Goal: Complete application form: Complete application form

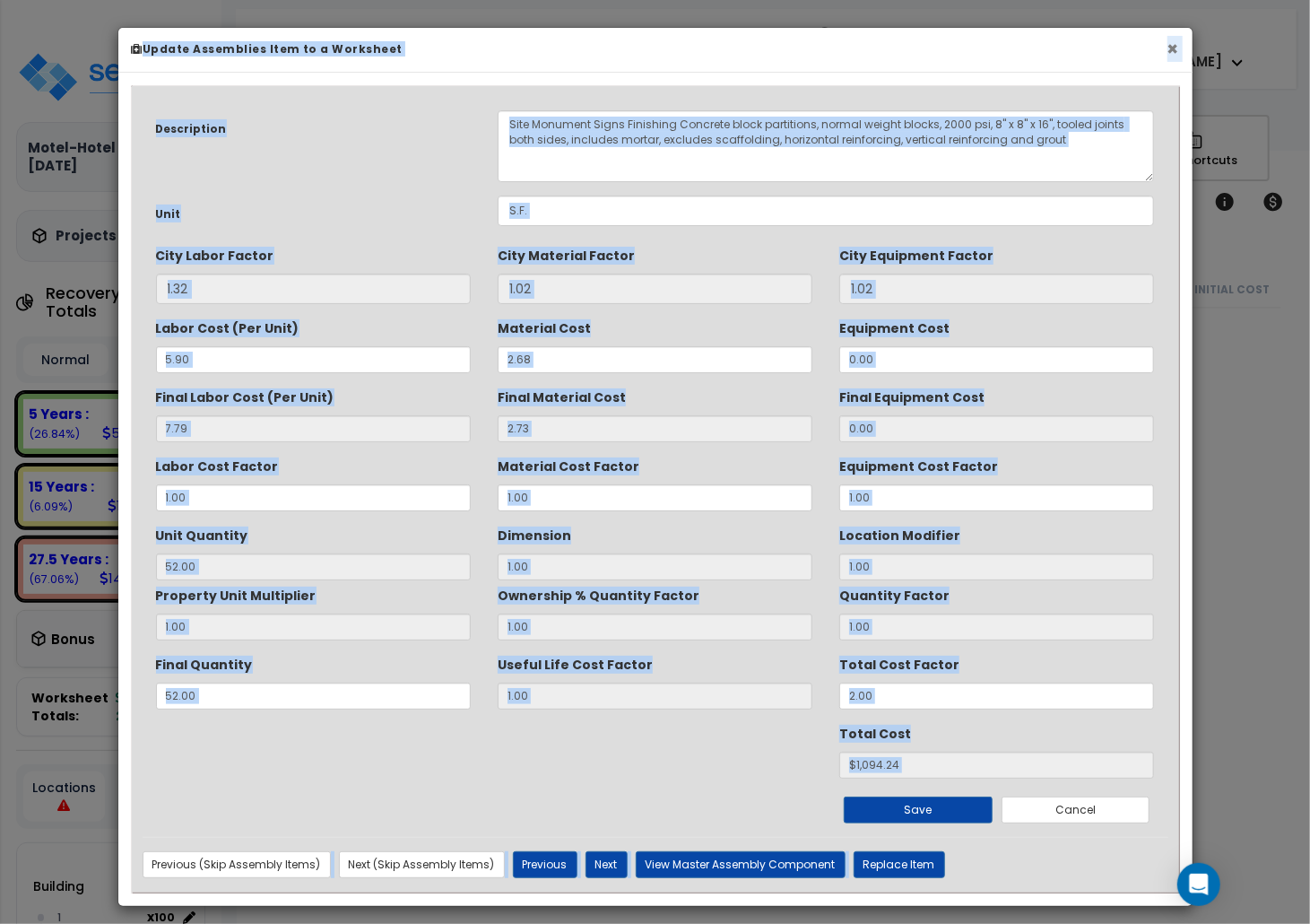
scroll to position [22301, 0]
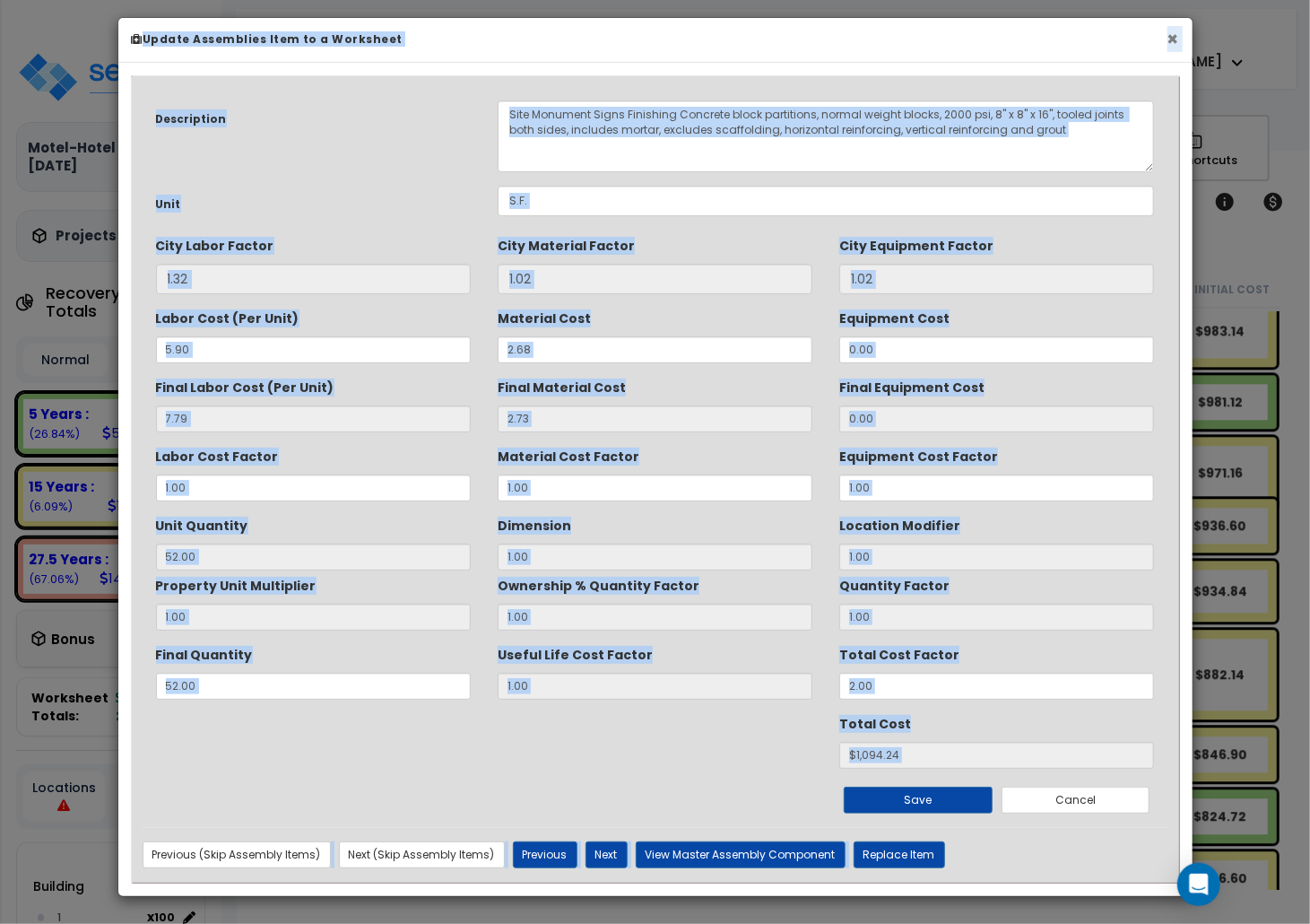
drag, startPoint x: 1170, startPoint y: 26, endPoint x: 1140, endPoint y: 37, distance: 32.0
click at [1170, 30] on button "×" at bounding box center [1173, 39] width 12 height 19
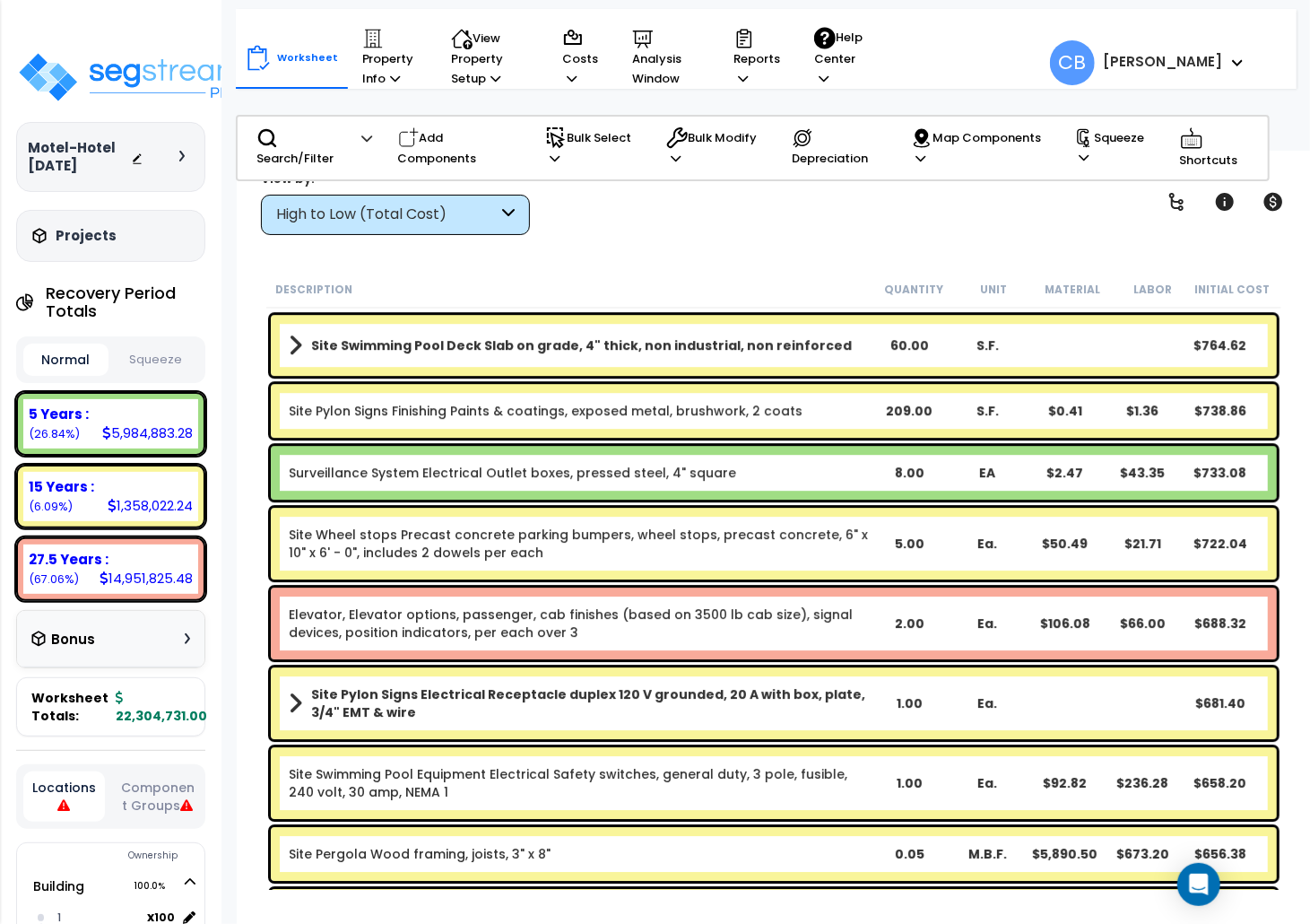
click at [765, 477] on b "Surveillance System Electrical Outlet boxes, pressed steel, 4" square" at bounding box center [580, 472] width 582 height 18
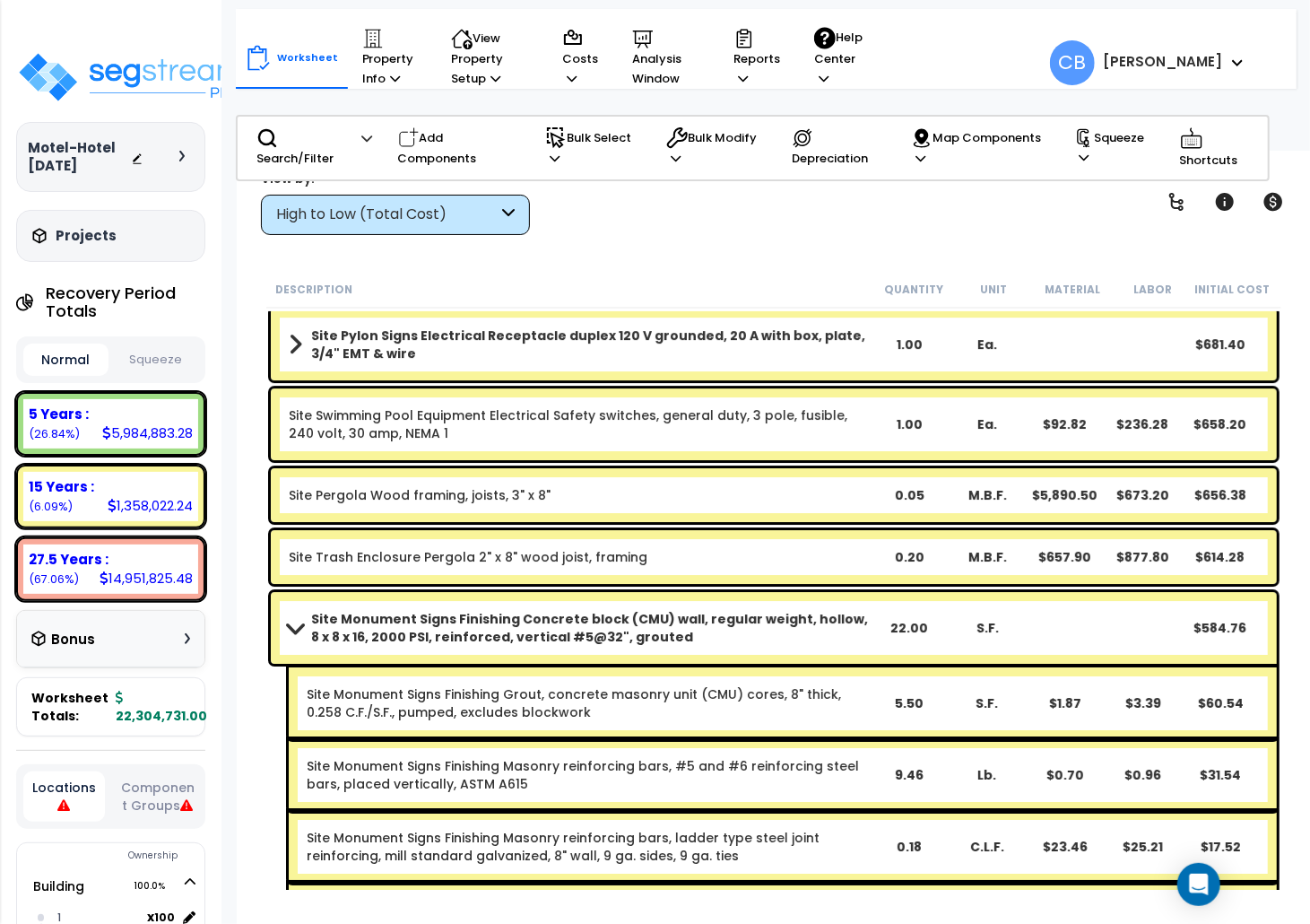
click at [764, 478] on div "Site Pergola Wood framing, joists, 3" x 8" 0.05 M.B.F. $5,890.50 $673.20 $656.38" at bounding box center [774, 495] width 1006 height 54
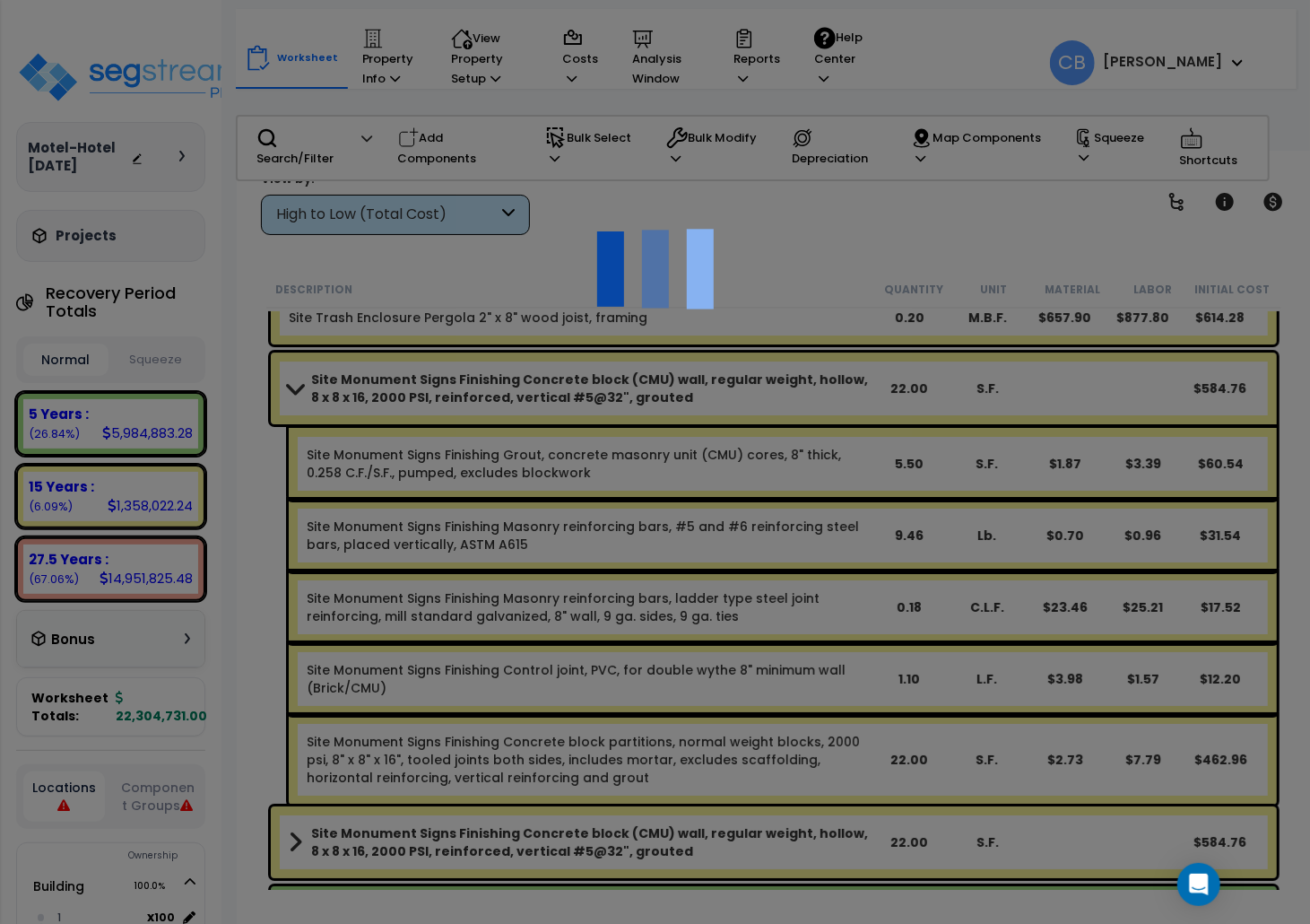
drag, startPoint x: 765, startPoint y: 491, endPoint x: 764, endPoint y: 518, distance: 27.0
click at [765, 491] on div at bounding box center [655, 462] width 1310 height 924
click at [766, 545] on div at bounding box center [655, 462] width 1310 height 924
click at [766, 549] on div at bounding box center [655, 462] width 1310 height 924
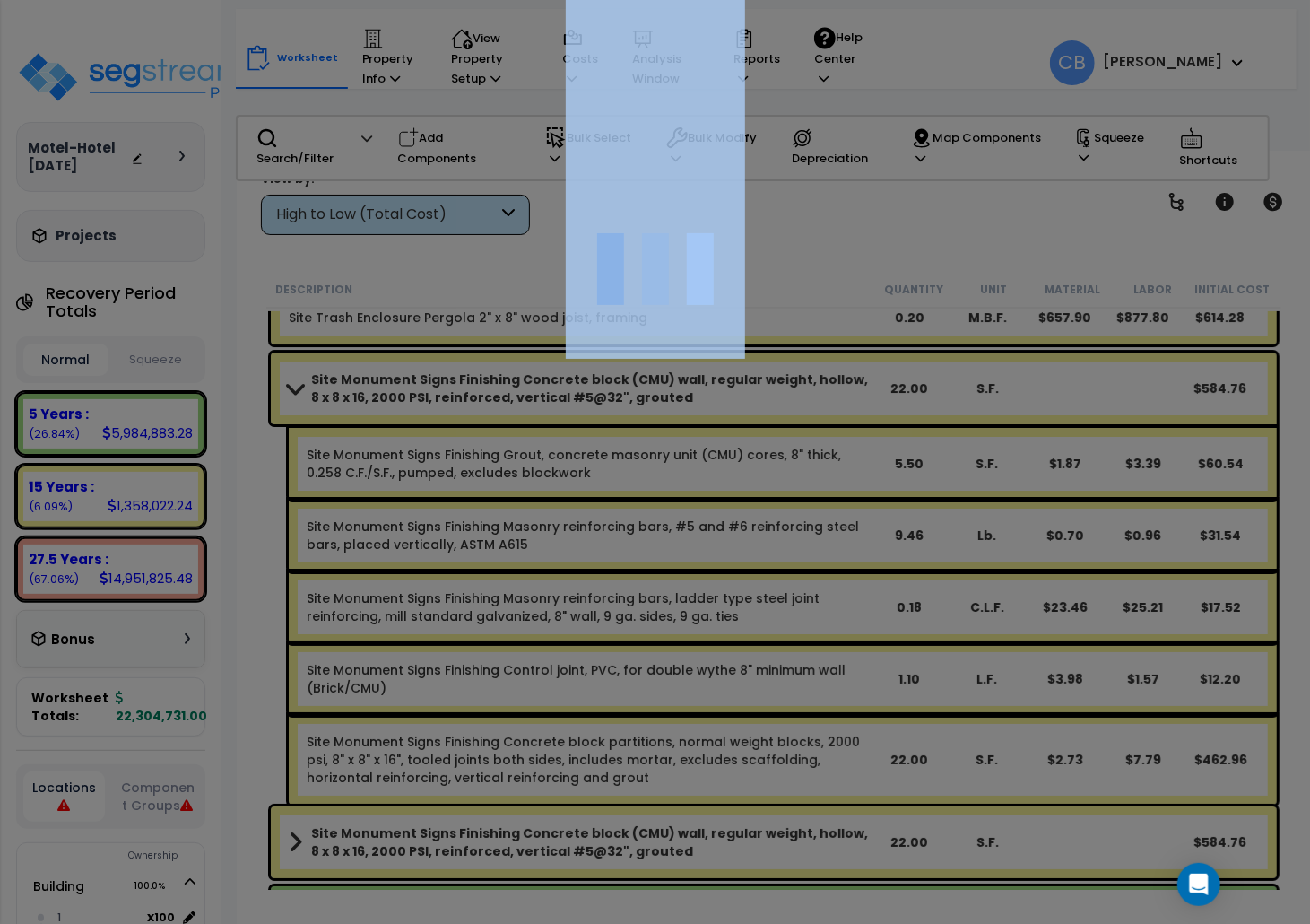
click at [766, 550] on div at bounding box center [655, 462] width 1310 height 924
click at [765, 549] on div at bounding box center [655, 462] width 1310 height 924
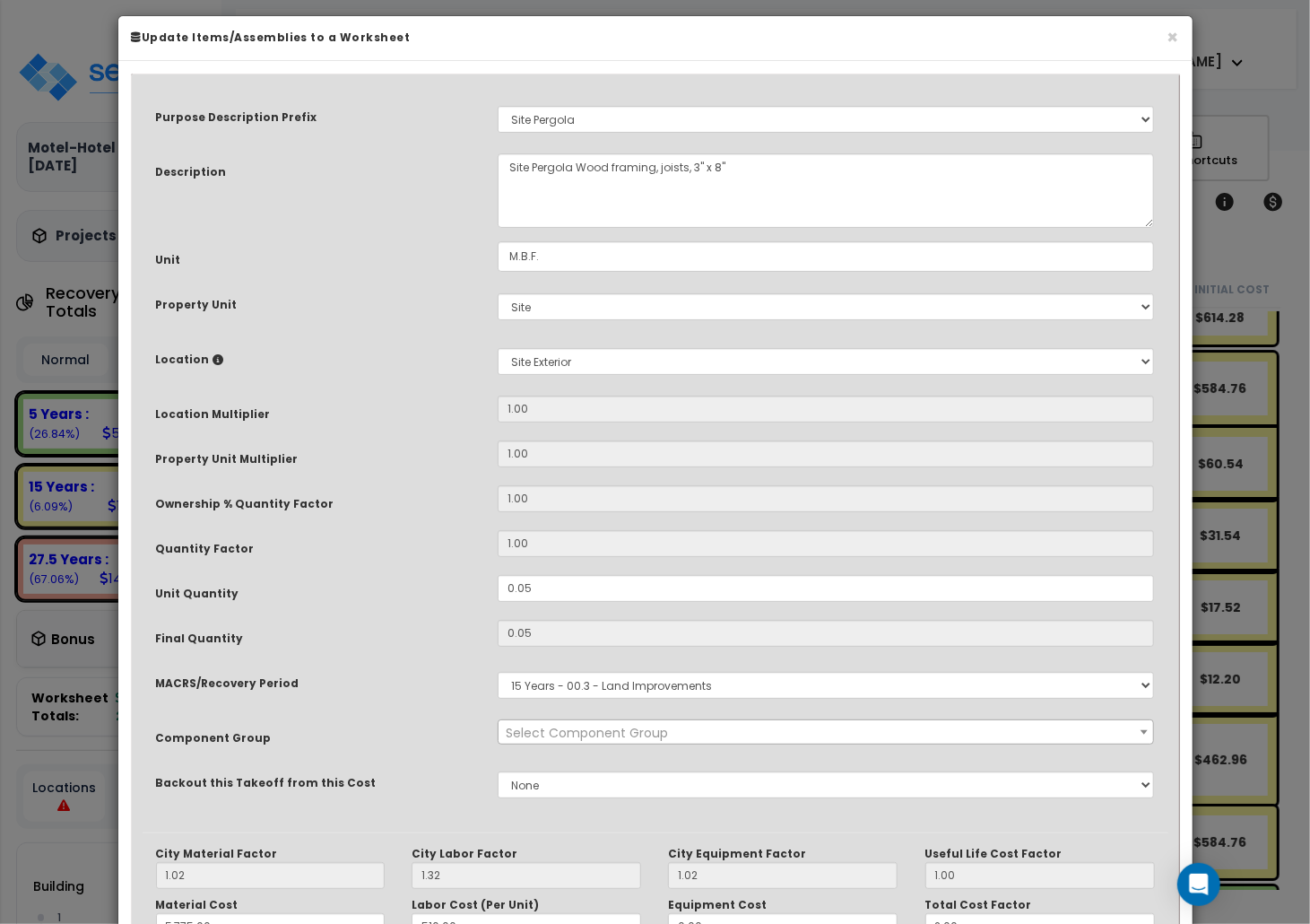
scroll to position [0, 0]
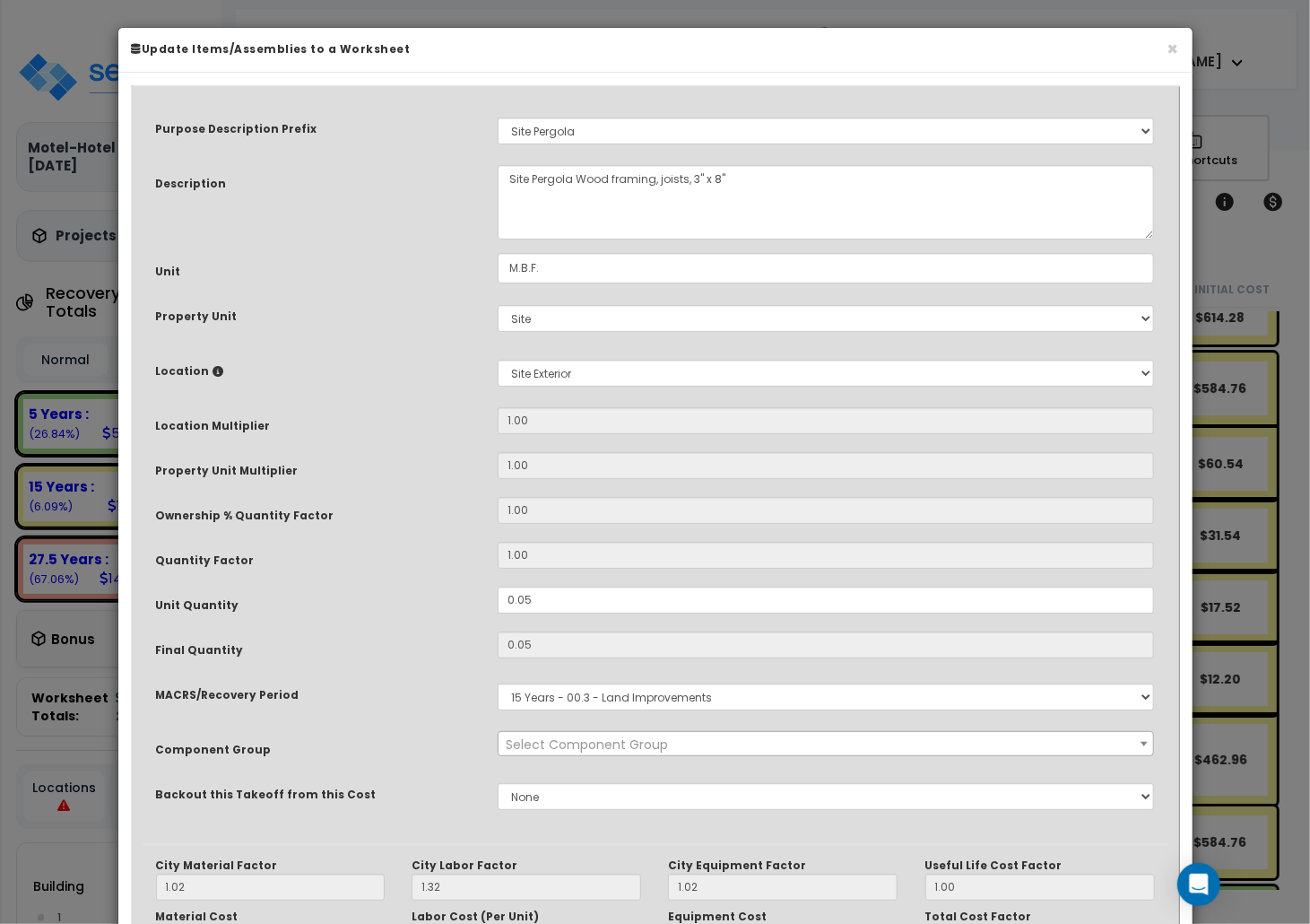
click at [766, 549] on input "1.00" at bounding box center [826, 555] width 657 height 27
click at [766, 550] on input "1.00" at bounding box center [826, 555] width 657 height 27
click at [765, 550] on input "1.00" at bounding box center [826, 555] width 657 height 27
click at [1169, 47] on button "×" at bounding box center [1173, 49] width 12 height 19
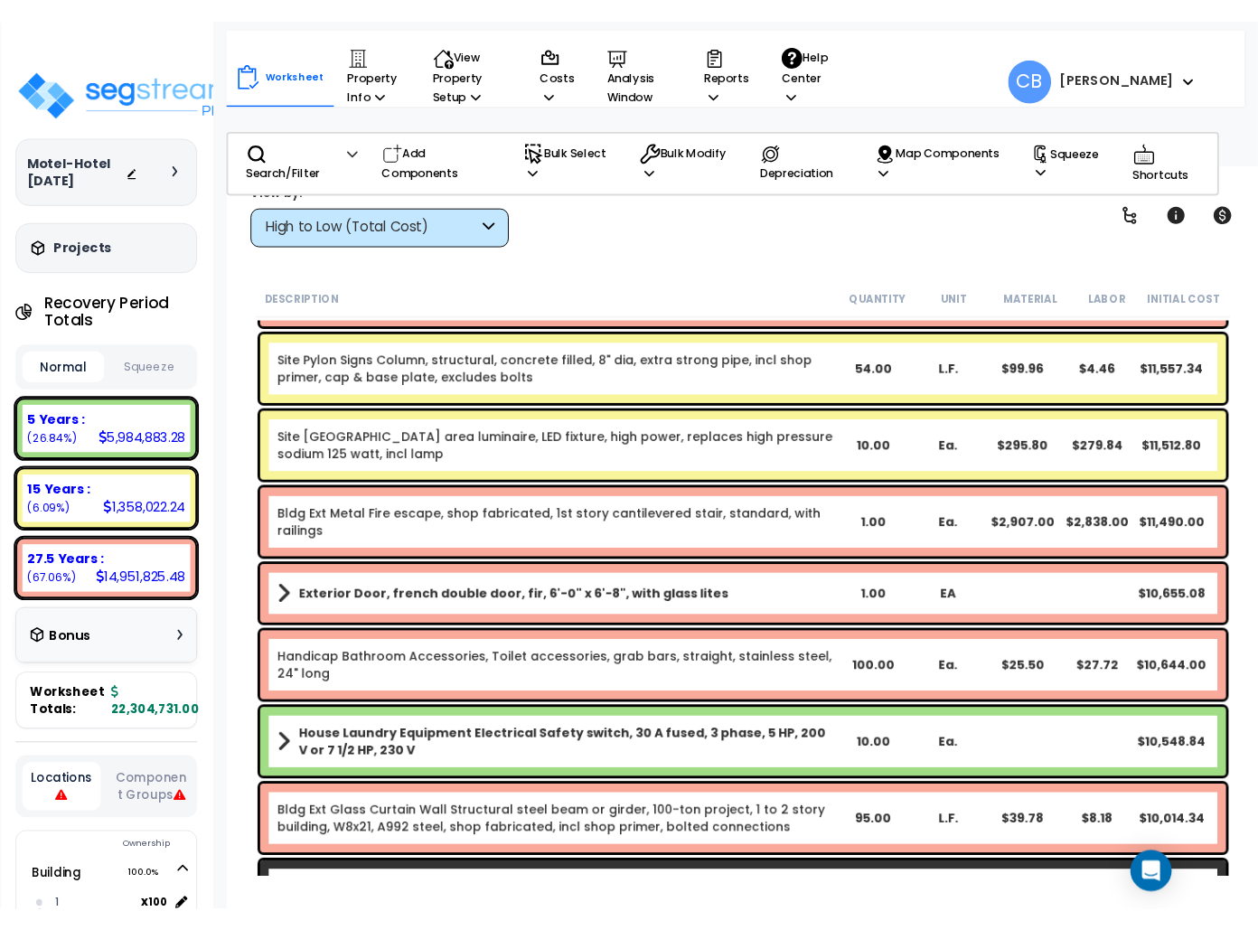
scroll to position [11646, 0]
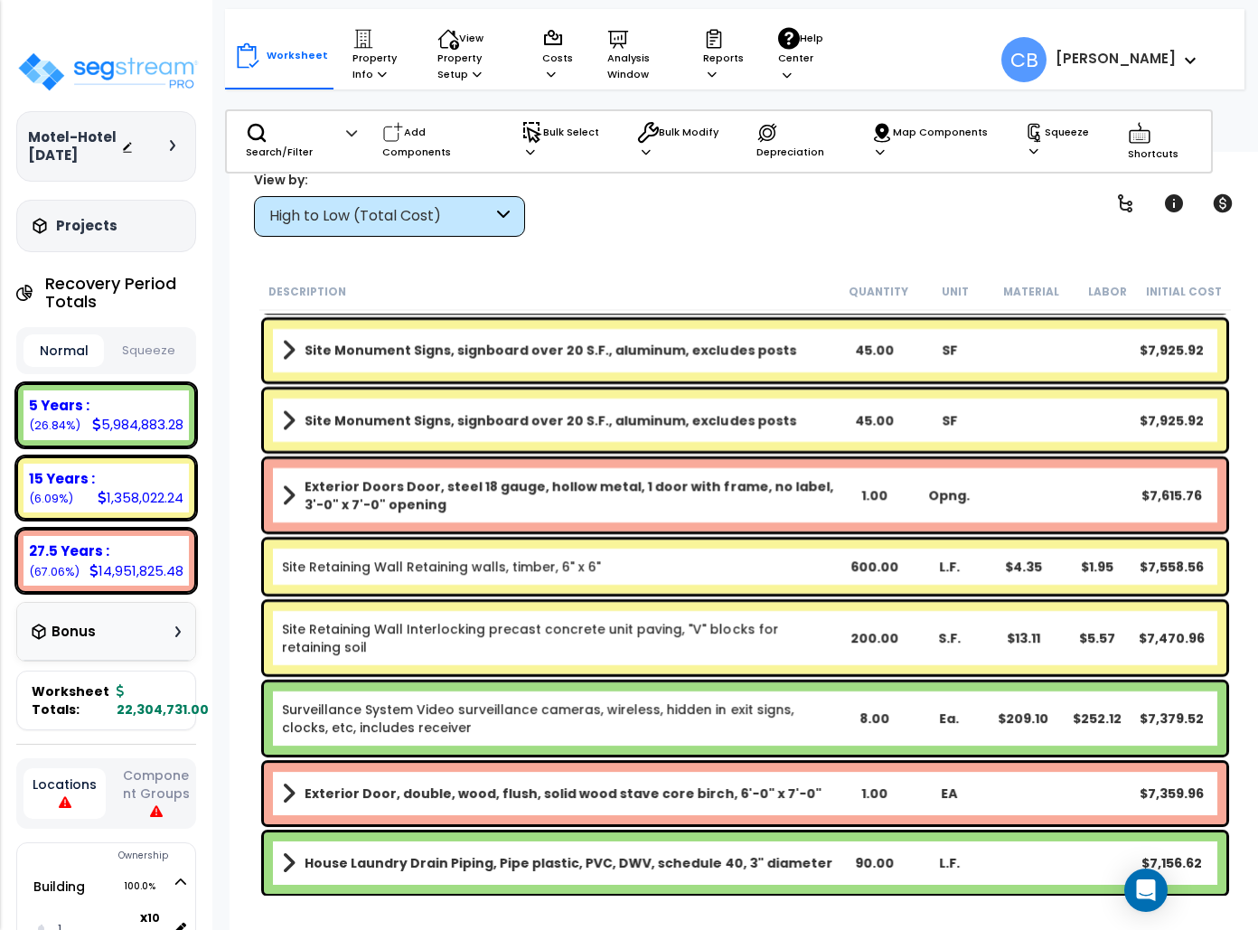
click at [730, 347] on b "Site Monument Signs, signboard over 20 S.F., aluminum, excludes posts" at bounding box center [550, 351] width 492 height 18
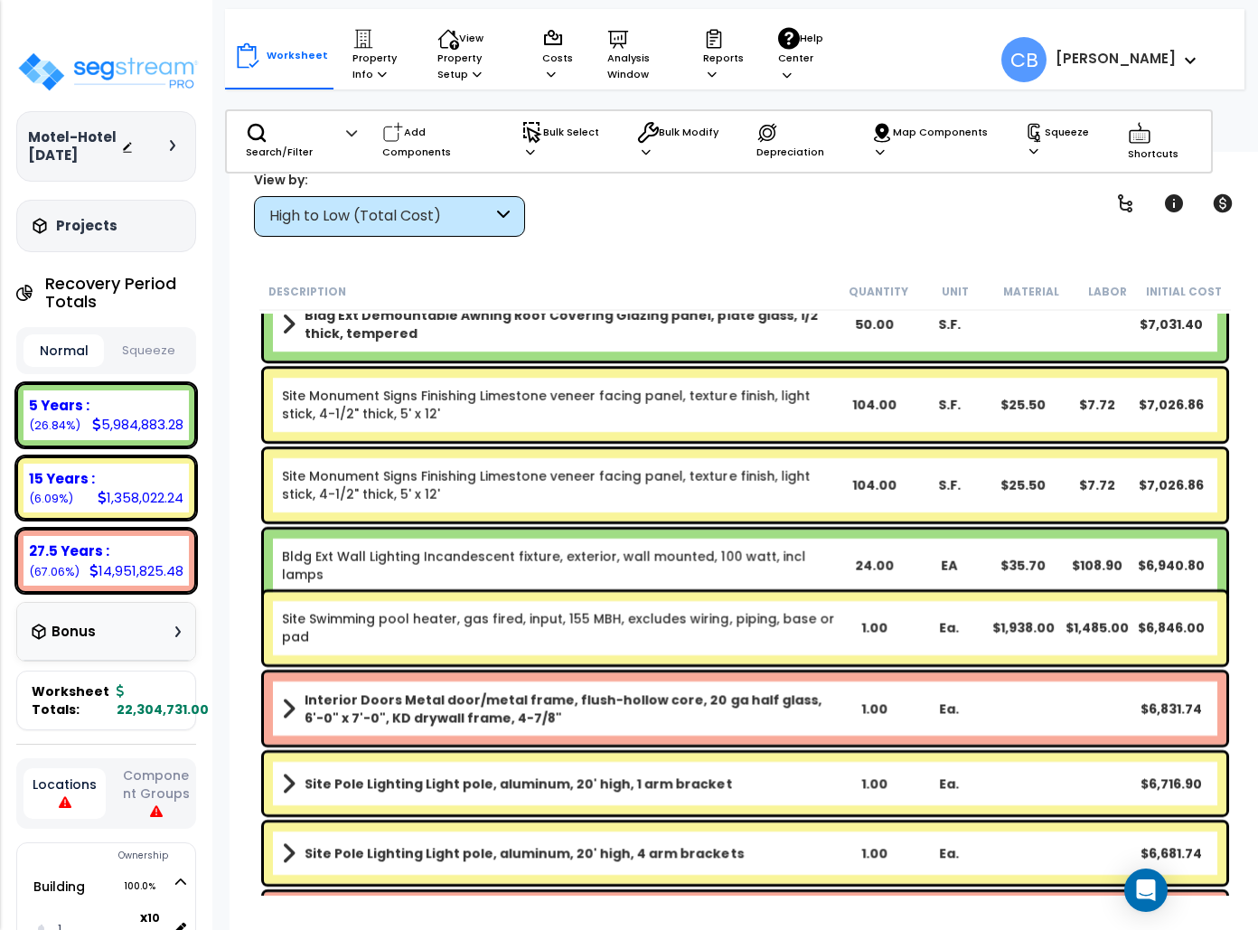
click at [732, 347] on div "Bldg Ext Demountable Awning Roof Covering Glazing panel, plate glass, 1/2" thic…" at bounding box center [745, 324] width 962 height 72
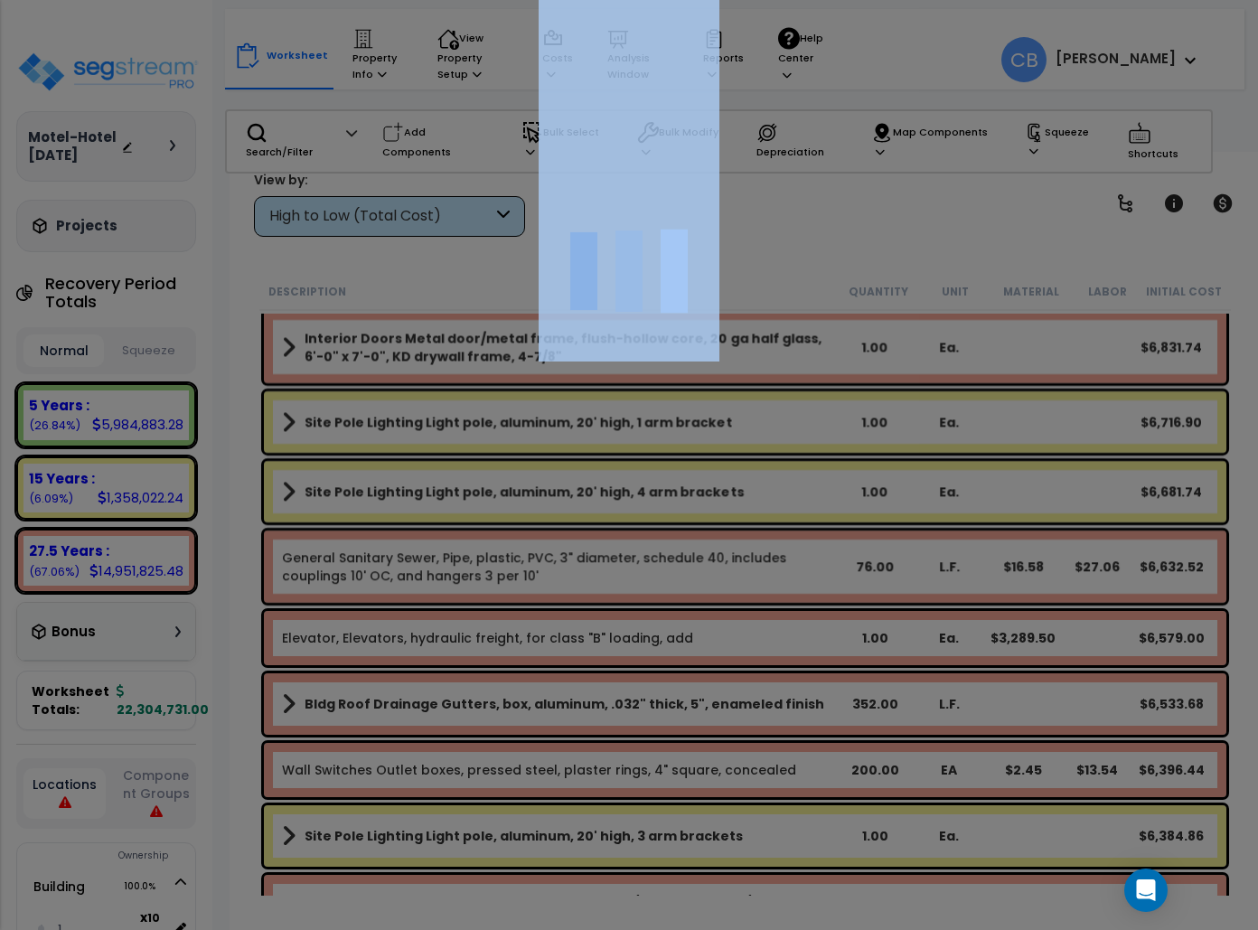
click at [732, 347] on div at bounding box center [629, 465] width 1258 height 930
click at [731, 345] on div at bounding box center [629, 465] width 1258 height 930
click at [731, 347] on div at bounding box center [629, 465] width 1258 height 930
click at [731, 345] on div at bounding box center [629, 465] width 1258 height 930
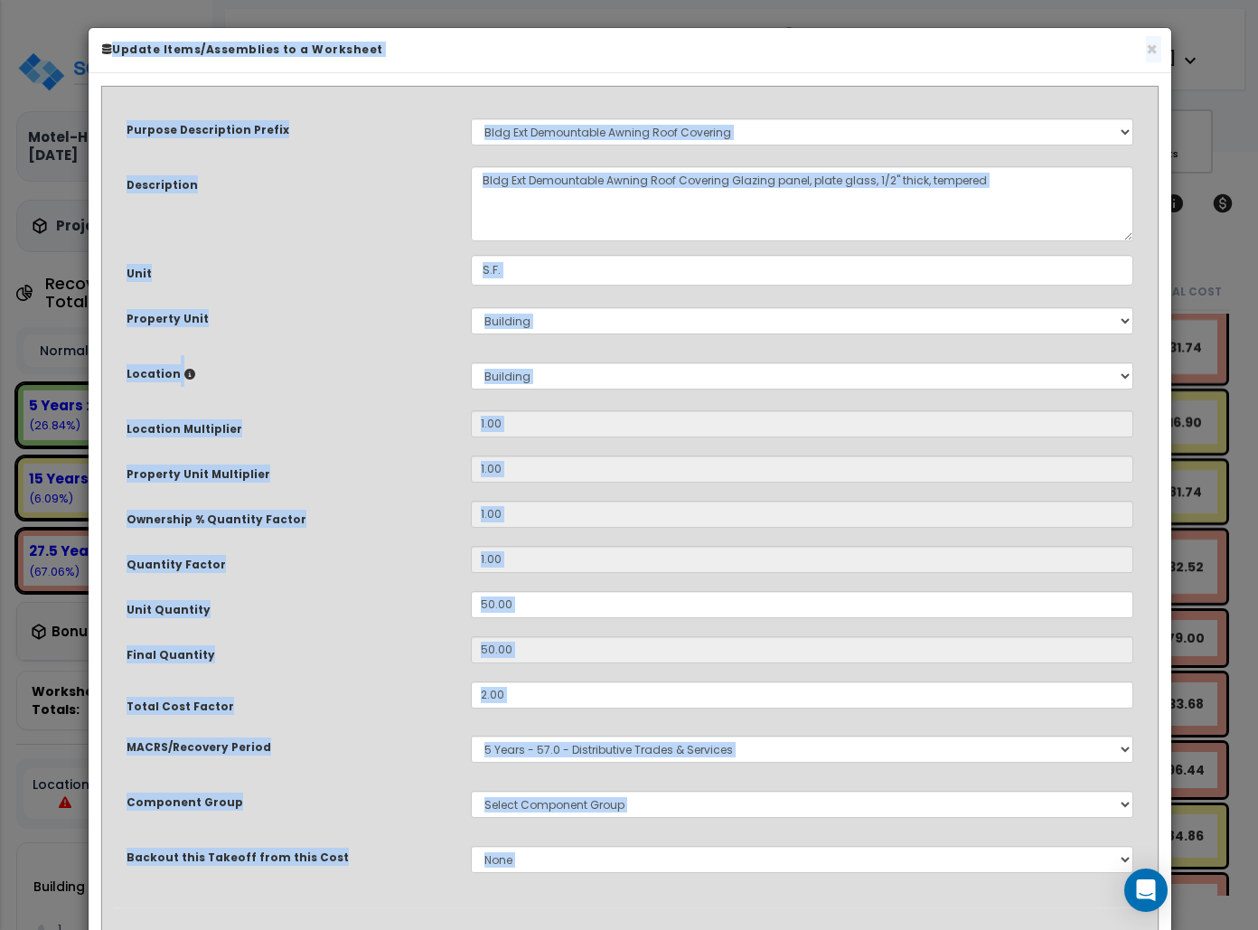
click at [732, 345] on div "Purpose Description Prefix Select A New Purpose Descrip A/V System A/V System E…" at bounding box center [630, 503] width 1034 height 810
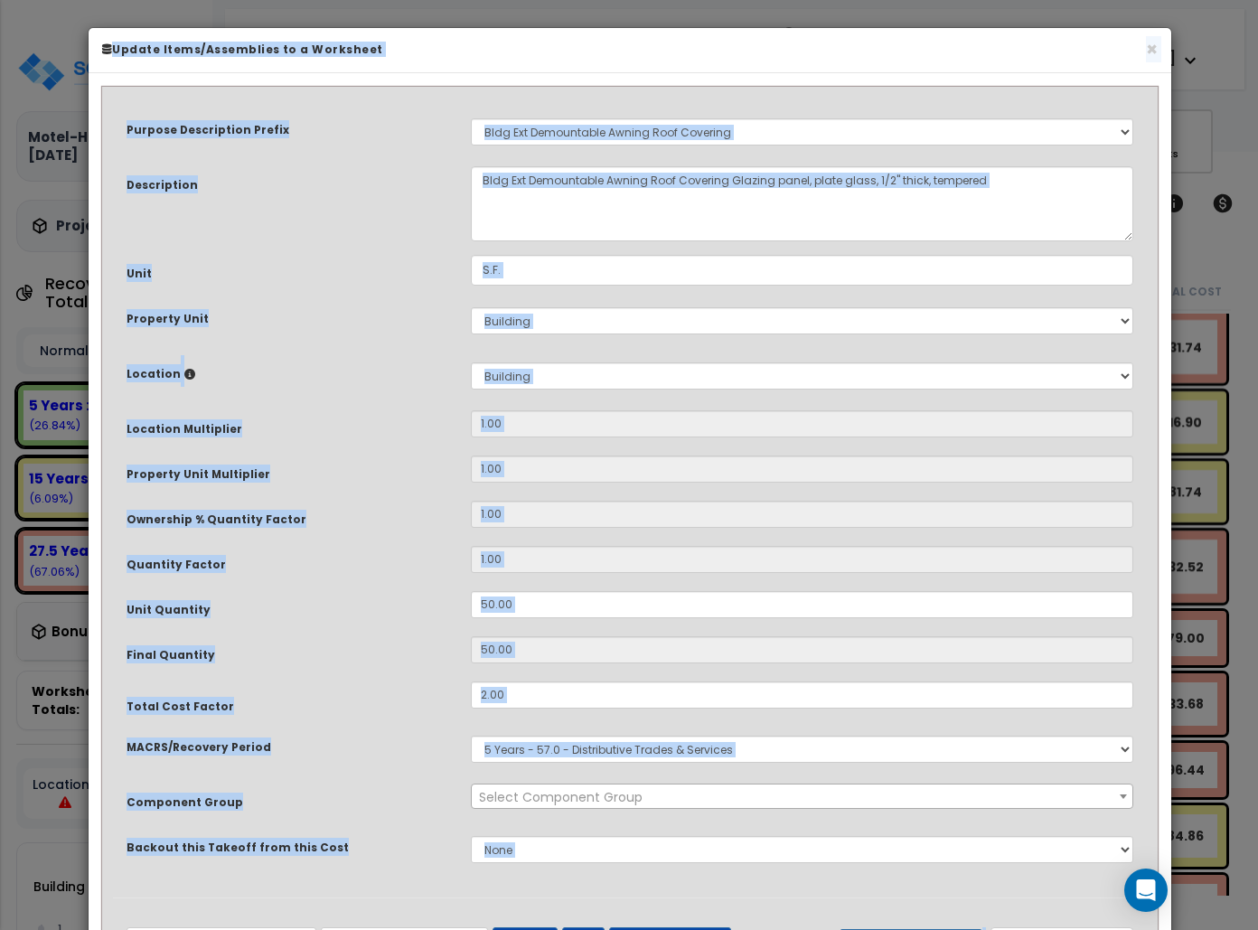
scroll to position [85, 0]
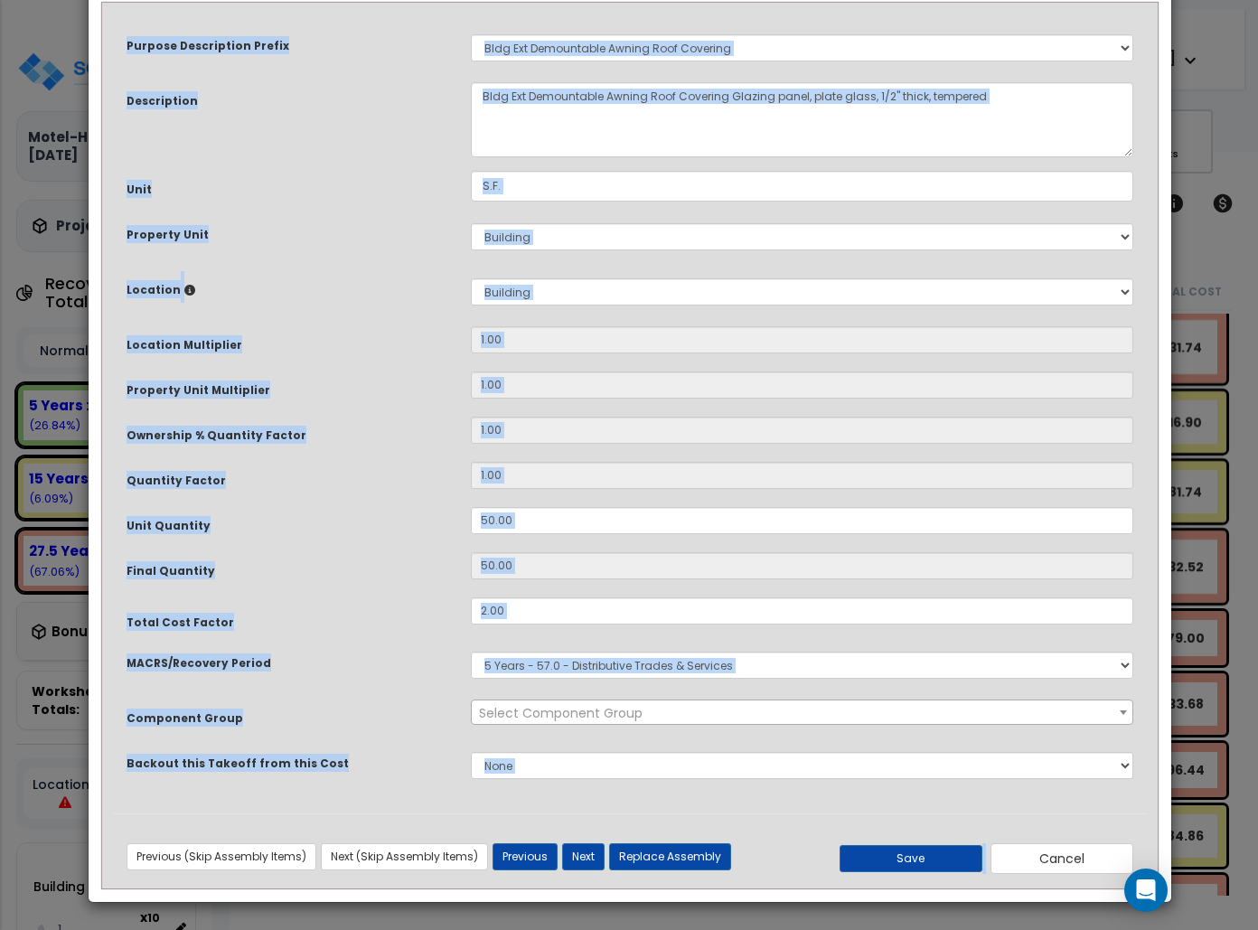
click at [732, 347] on input "1.00" at bounding box center [802, 339] width 662 height 27
click at [731, 347] on input "1.00" at bounding box center [802, 339] width 662 height 27
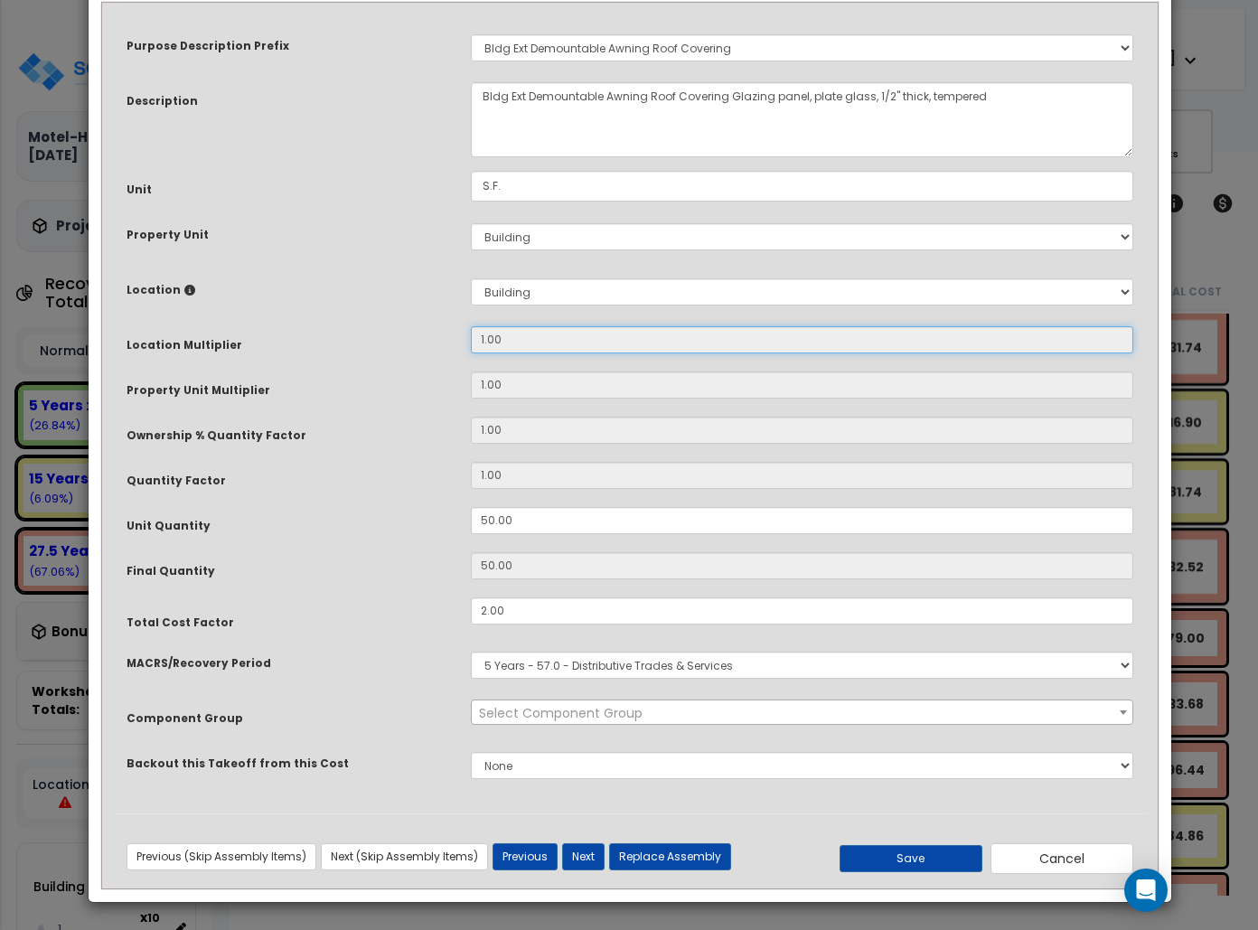
click at [731, 345] on input "1.00" at bounding box center [802, 339] width 662 height 27
click at [732, 347] on input "1.00" at bounding box center [802, 339] width 662 height 27
click at [731, 347] on input "1.00" at bounding box center [802, 339] width 662 height 27
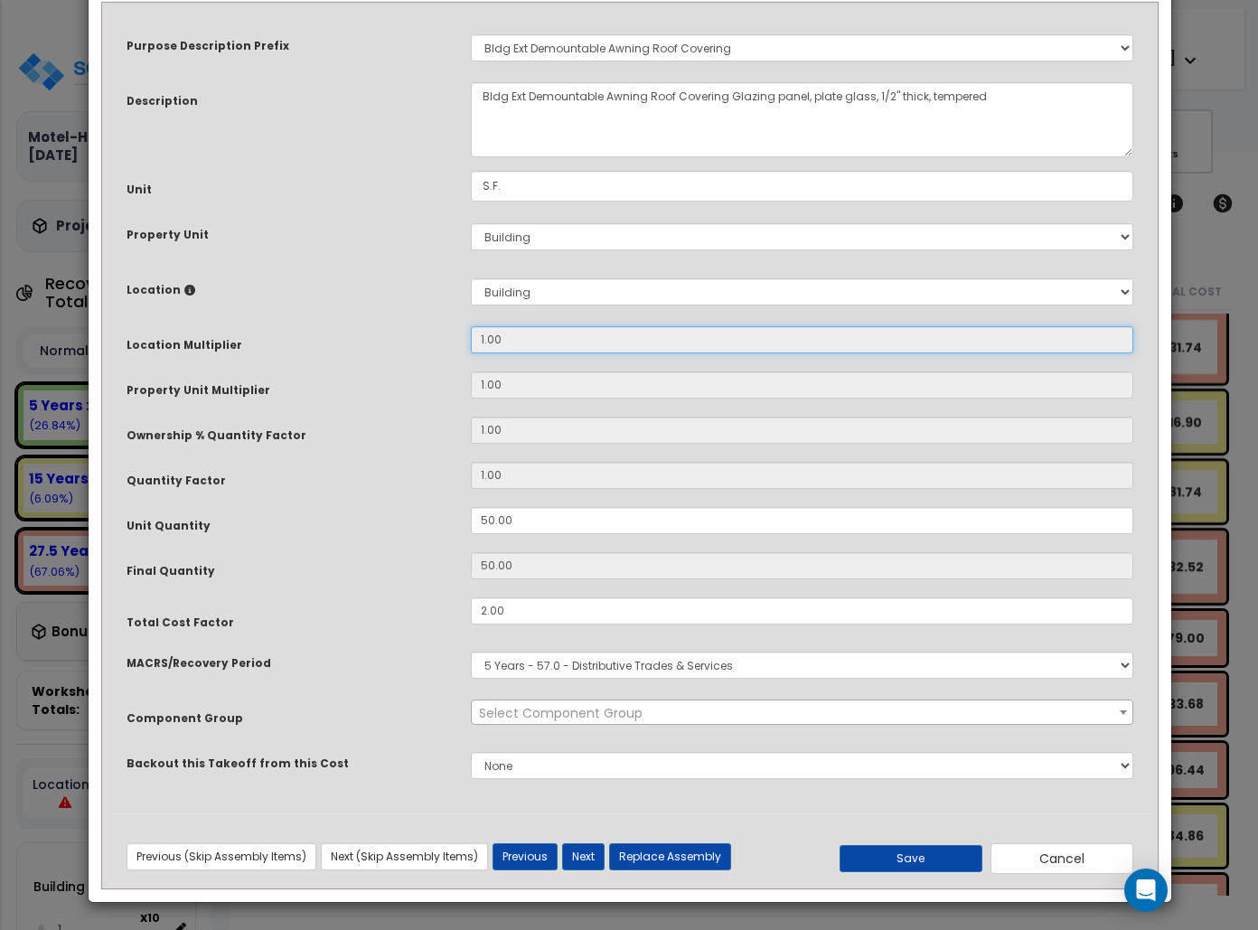
click at [731, 347] on input "1.00" at bounding box center [802, 339] width 662 height 27
click at [731, 345] on input "1.00" at bounding box center [802, 339] width 662 height 27
click at [731, 347] on input "1.00" at bounding box center [802, 339] width 662 height 27
click at [732, 347] on input "1.00" at bounding box center [802, 339] width 662 height 27
click at [731, 347] on input "1.00" at bounding box center [802, 339] width 662 height 27
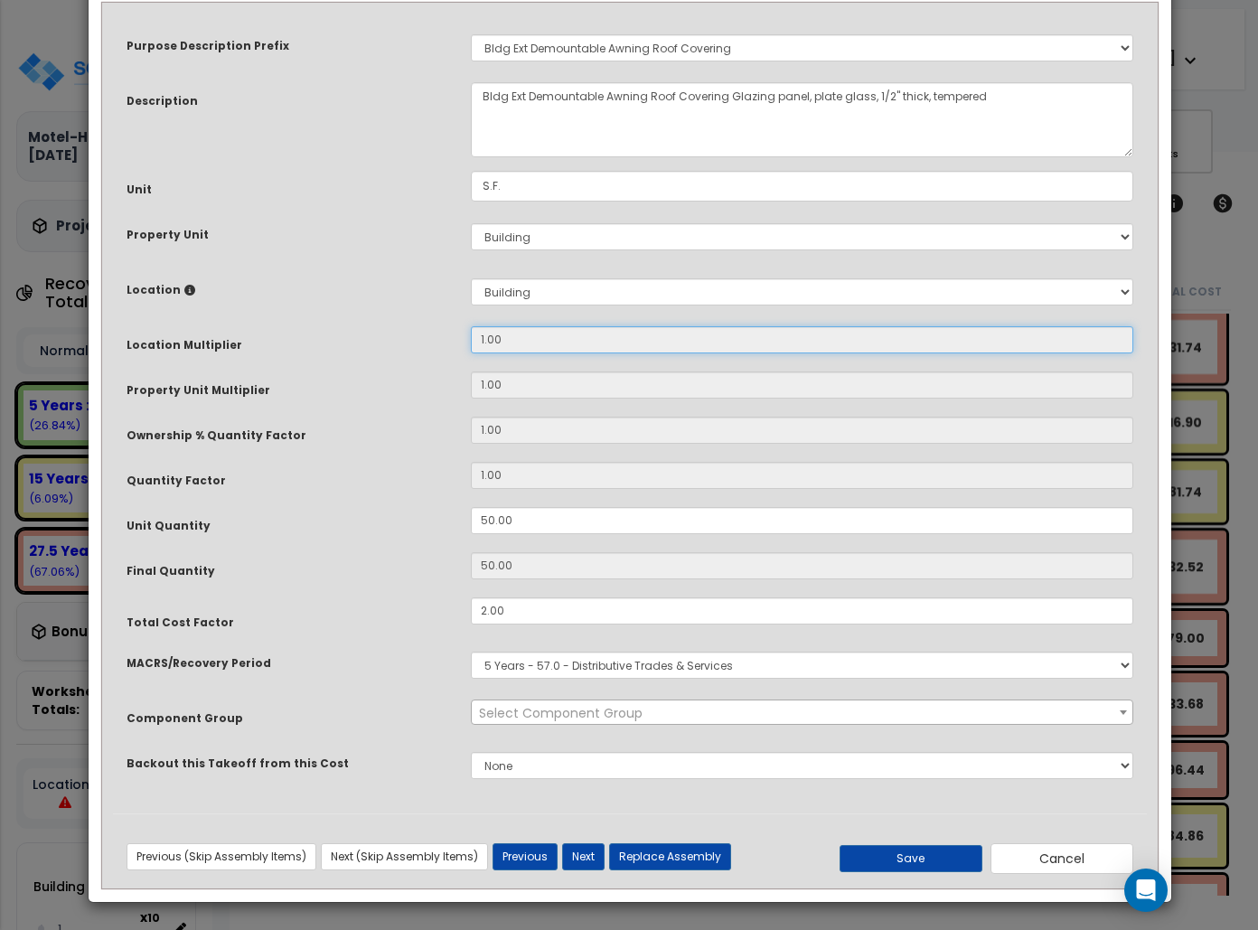
click at [731, 347] on input "1.00" at bounding box center [802, 339] width 662 height 27
click at [731, 345] on input "1.00" at bounding box center [802, 339] width 662 height 27
click at [732, 345] on input "1.00" at bounding box center [802, 339] width 662 height 27
click at [731, 347] on input "1.00" at bounding box center [802, 339] width 662 height 27
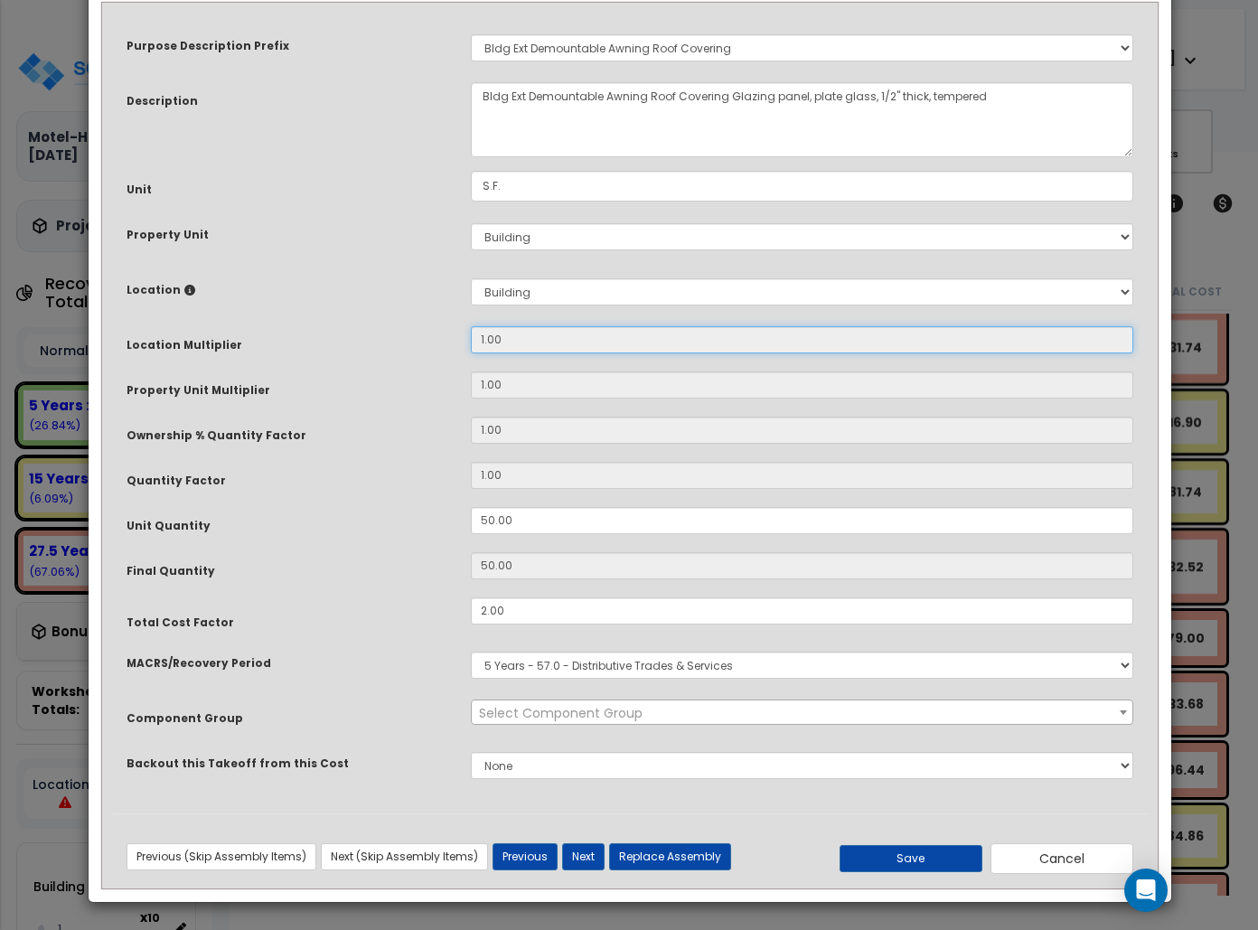
click at [731, 345] on input "1.00" at bounding box center [802, 339] width 662 height 27
click at [732, 347] on input "1.00" at bounding box center [802, 339] width 662 height 27
click at [732, 345] on input "1.00" at bounding box center [802, 339] width 662 height 27
click at [732, 347] on input "1.00" at bounding box center [802, 339] width 662 height 27
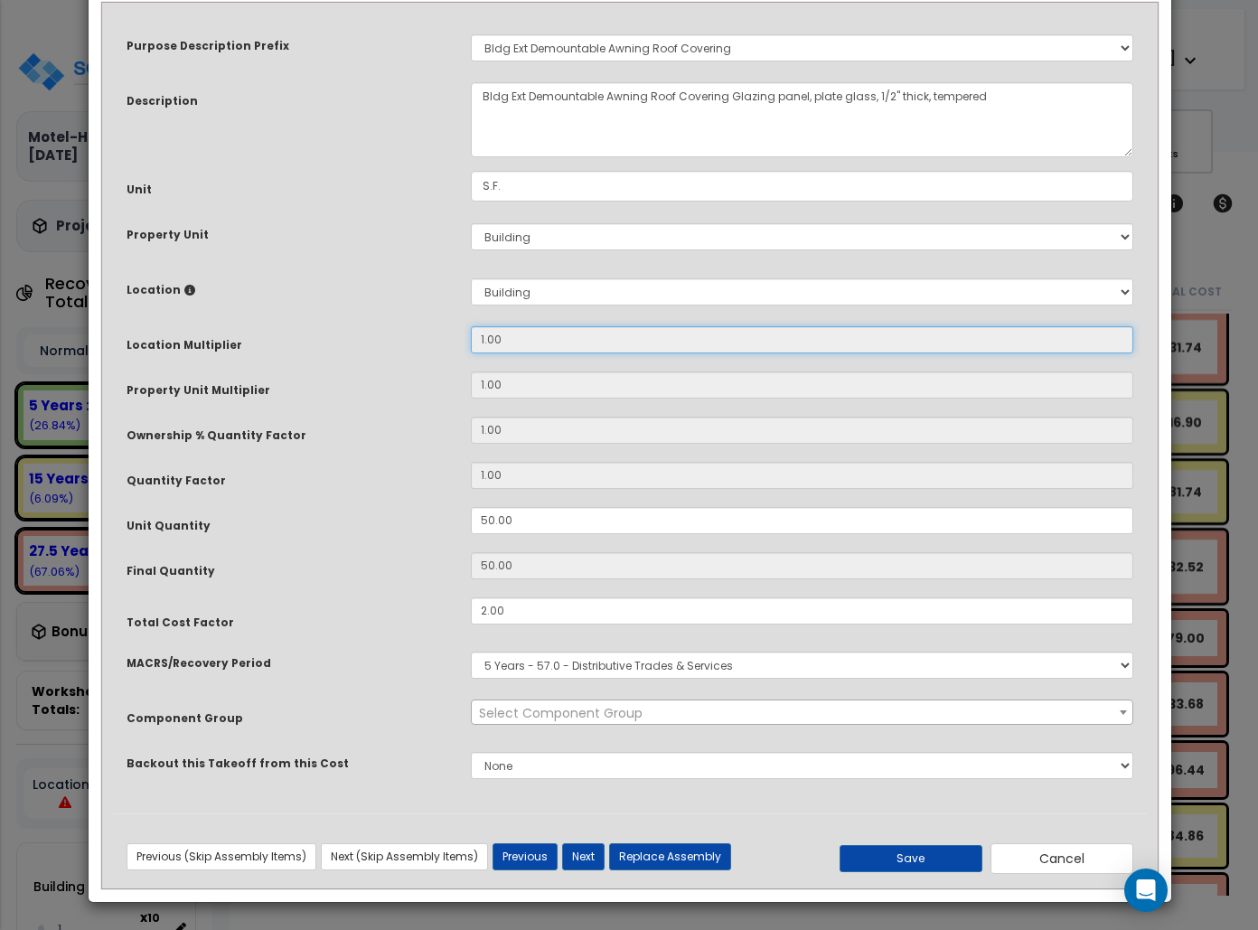
click at [732, 345] on input "1.00" at bounding box center [802, 339] width 662 height 27
click at [731, 347] on input "1.00" at bounding box center [802, 339] width 662 height 27
click at [731, 345] on input "1.00" at bounding box center [802, 339] width 662 height 27
click at [731, 347] on input "1.00" at bounding box center [802, 339] width 662 height 27
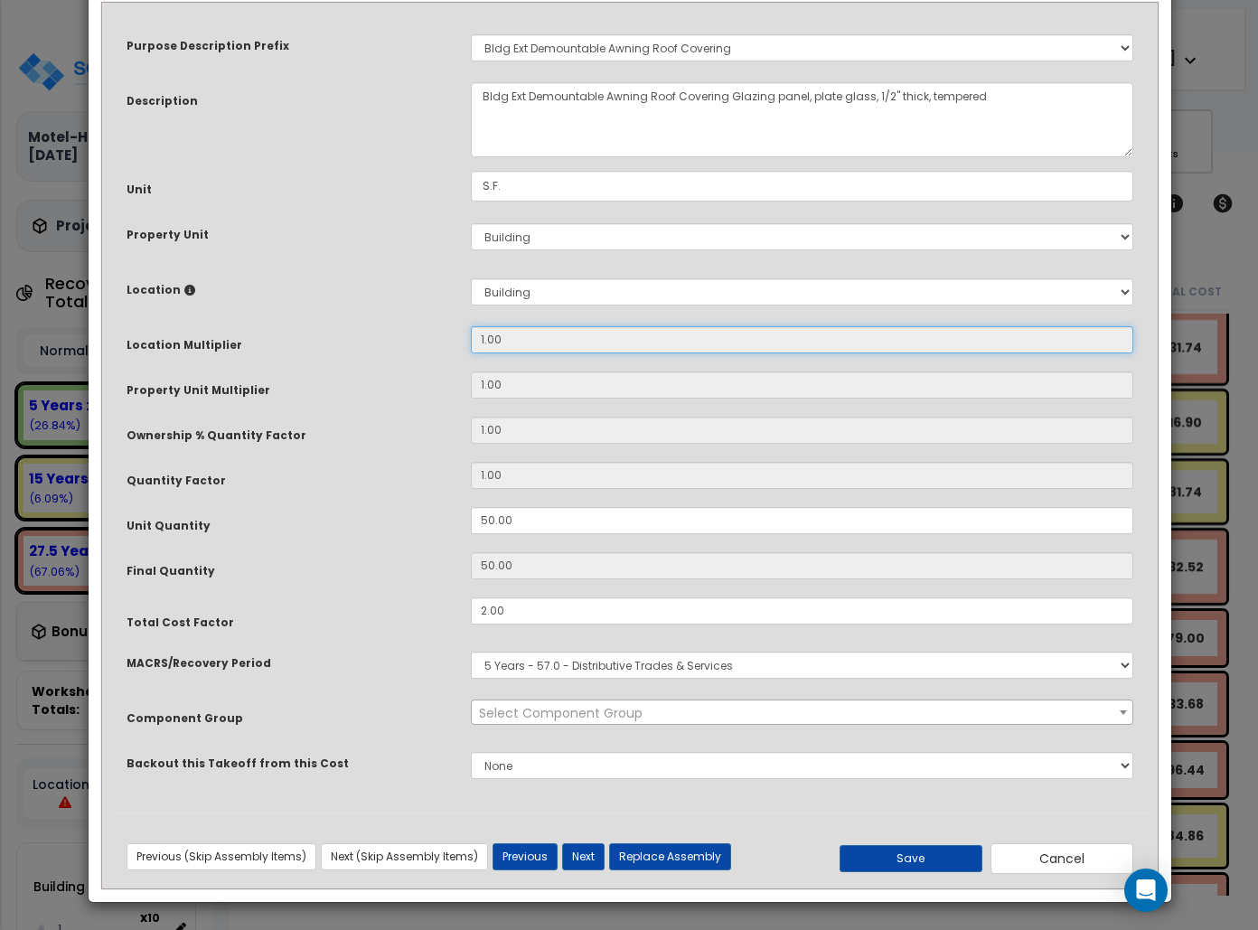
click at [731, 347] on input "1.00" at bounding box center [802, 339] width 662 height 27
click at [731, 345] on input "1.00" at bounding box center [802, 339] width 662 height 27
click at [732, 347] on input "1.00" at bounding box center [802, 339] width 662 height 27
click at [731, 347] on input "1.00" at bounding box center [802, 339] width 662 height 27
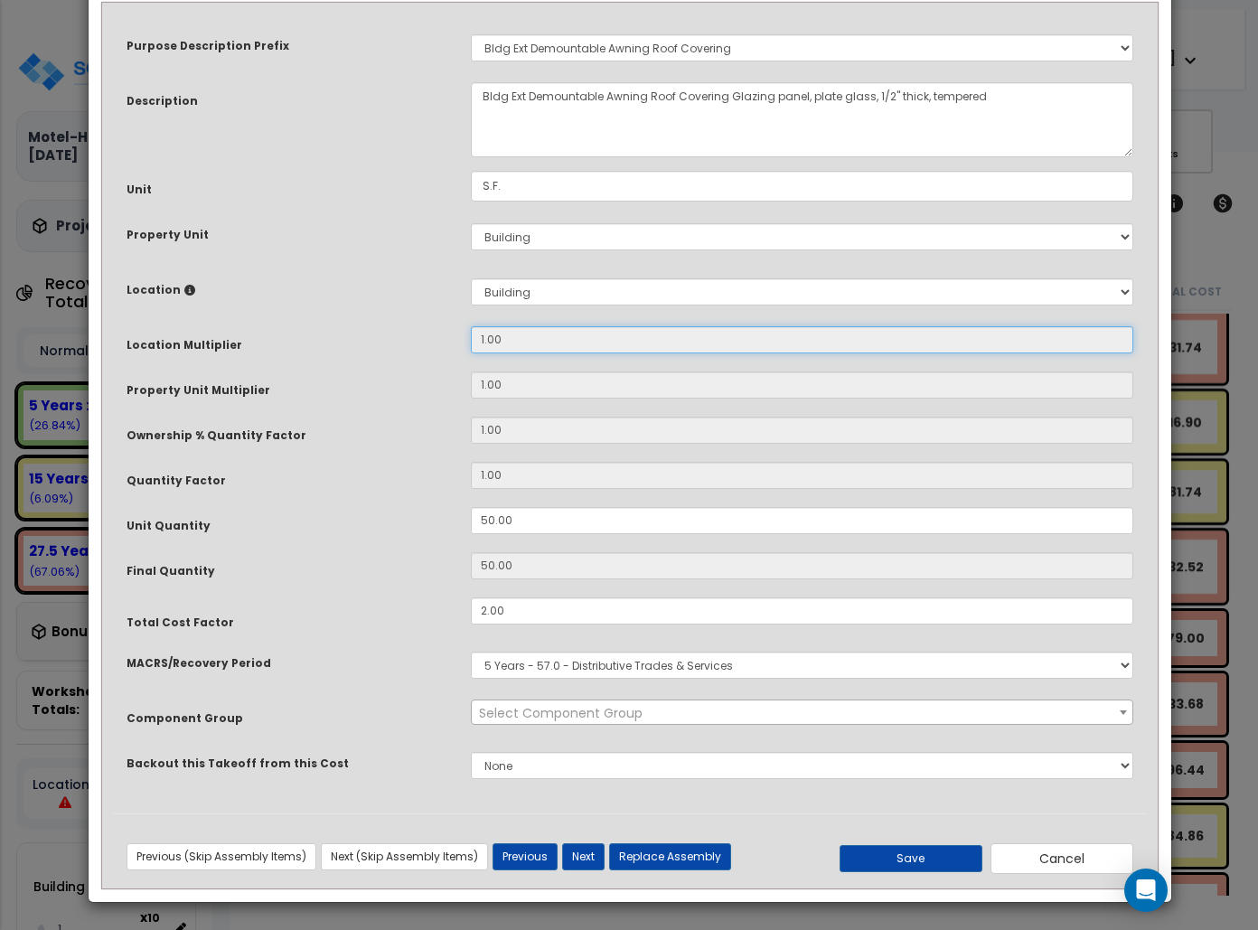
click at [732, 347] on input "1.00" at bounding box center [802, 339] width 662 height 27
click at [731, 345] on input "1.00" at bounding box center [802, 339] width 662 height 27
click at [732, 347] on input "1.00" at bounding box center [802, 339] width 662 height 27
click at [731, 345] on input "1.00" at bounding box center [802, 339] width 662 height 27
click at [731, 347] on input "1.00" at bounding box center [802, 339] width 662 height 27
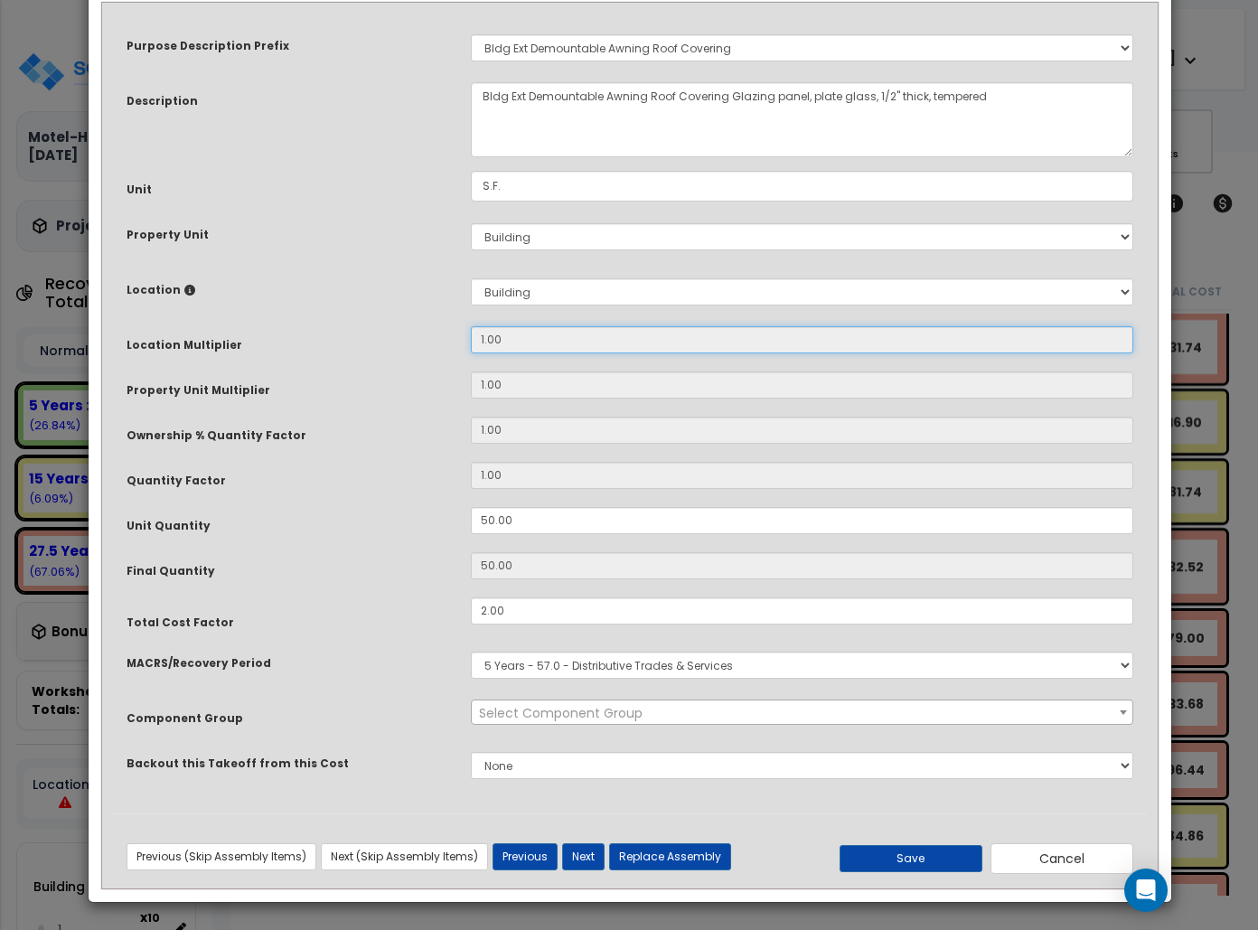
click at [731, 347] on input "1.00" at bounding box center [802, 339] width 662 height 27
click at [732, 347] on input "1.00" at bounding box center [802, 339] width 662 height 27
click at [732, 345] on input "1.00" at bounding box center [802, 339] width 662 height 27
click at [732, 347] on input "1.00" at bounding box center [802, 339] width 662 height 27
click at [731, 345] on input "1.00" at bounding box center [802, 339] width 662 height 27
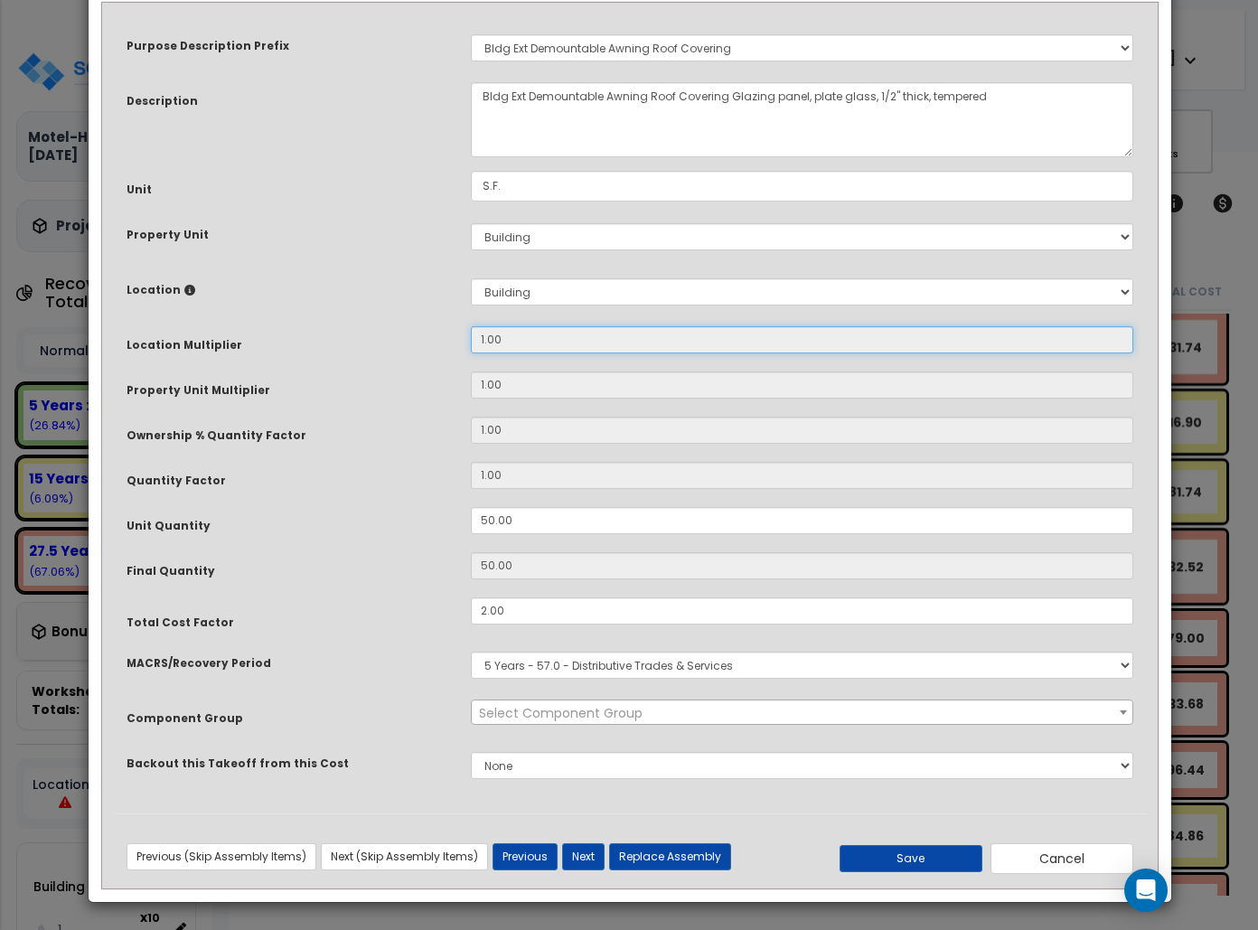
click at [732, 347] on input "1.00" at bounding box center [802, 339] width 662 height 27
click at [731, 345] on input "1.00" at bounding box center [802, 339] width 662 height 27
click at [732, 347] on input "1.00" at bounding box center [802, 339] width 662 height 27
click at [732, 345] on input "1.00" at bounding box center [802, 339] width 662 height 27
click at [732, 347] on input "1.00" at bounding box center [802, 339] width 662 height 27
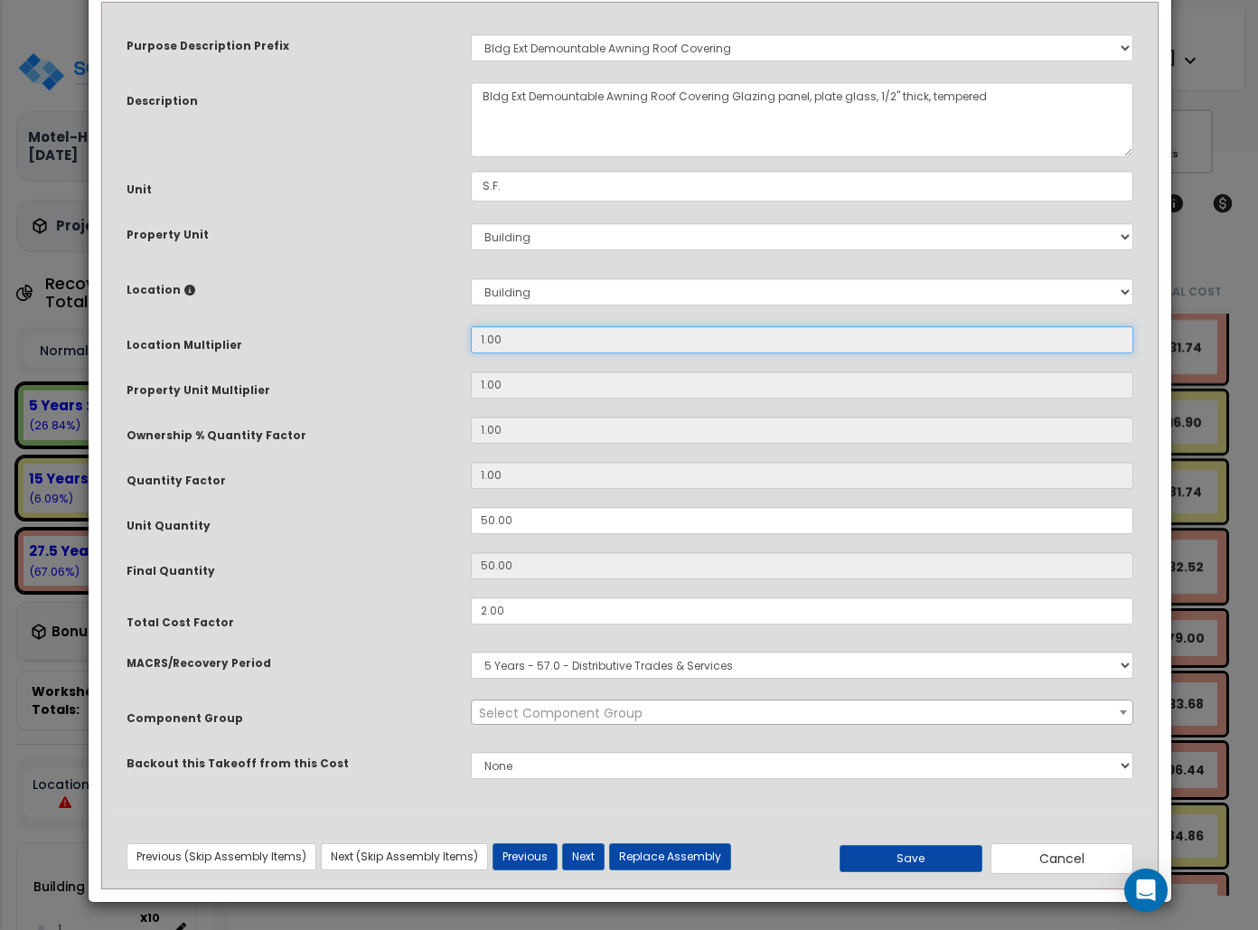
scroll to position [0, 0]
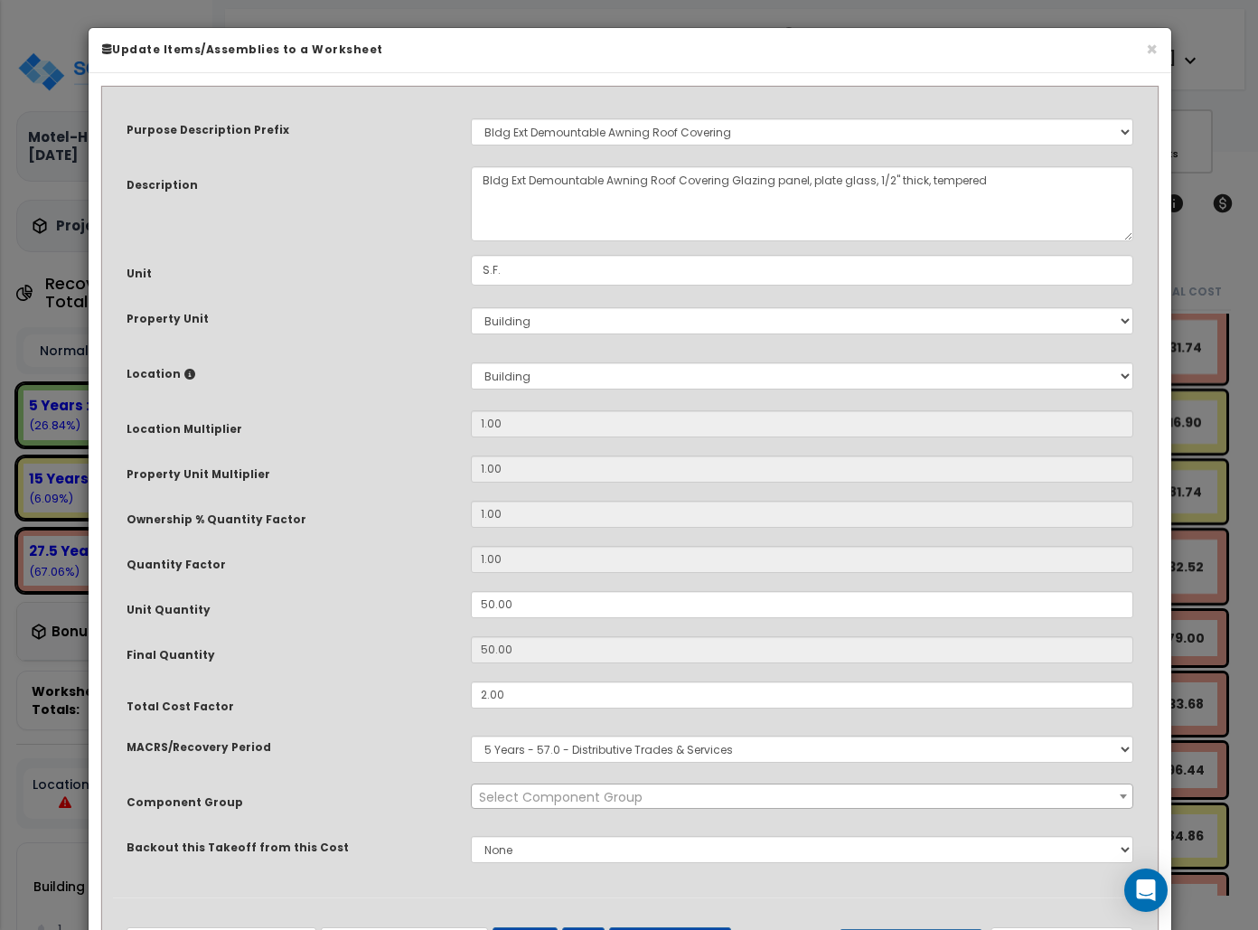
click at [1139, 52] on h6 "Update Items/Assemblies to a Worksheet" at bounding box center [629, 49] width 1055 height 15
click at [1147, 44] on button "×" at bounding box center [1152, 50] width 12 height 19
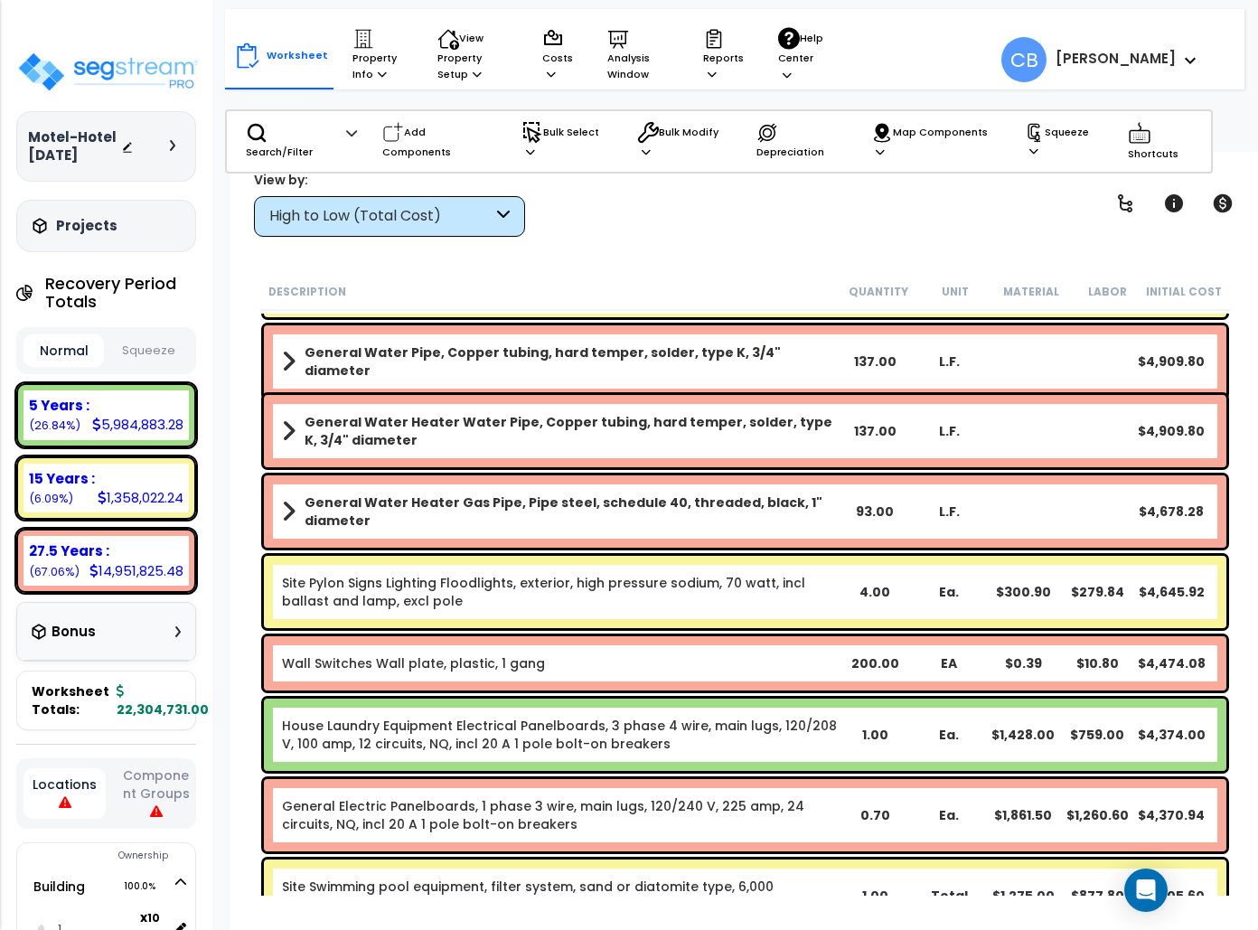
scroll to position [15381, 0]
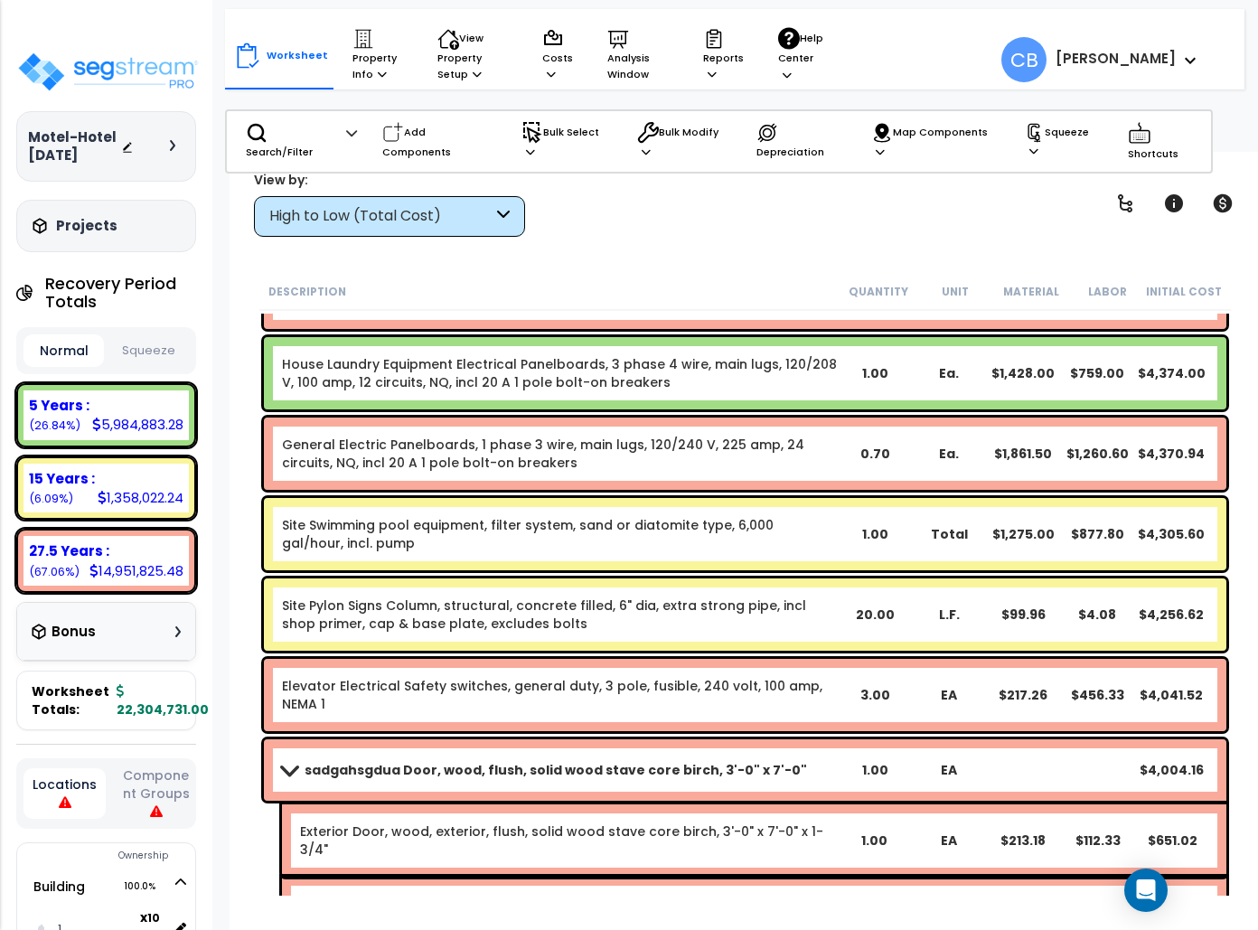
click at [764, 392] on div "House Laundry Equipment Electrical Panelboards, 3 phase 4 wire, main lugs, 120/…" at bounding box center [745, 373] width 962 height 72
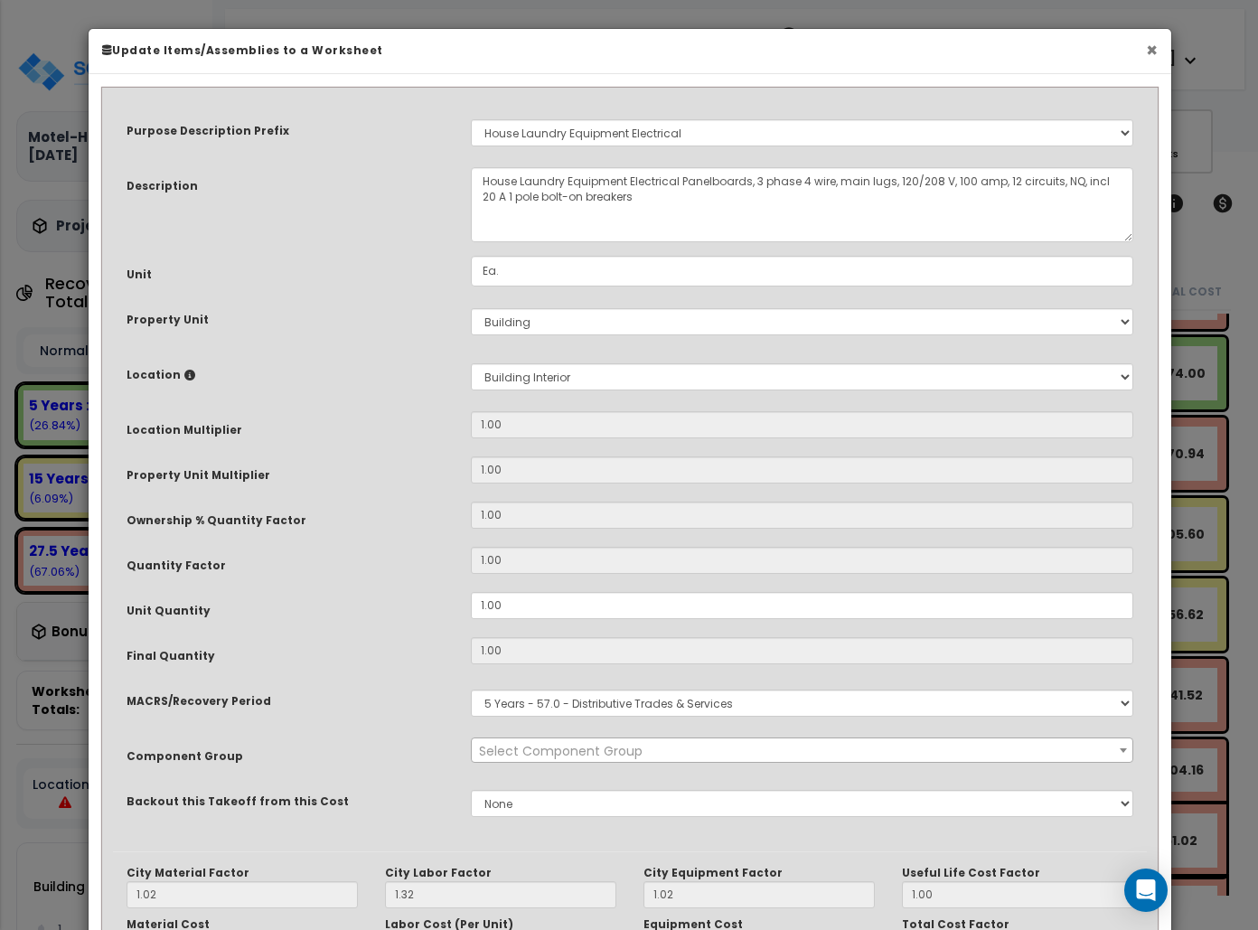
click at [1150, 43] on button "×" at bounding box center [1152, 50] width 12 height 19
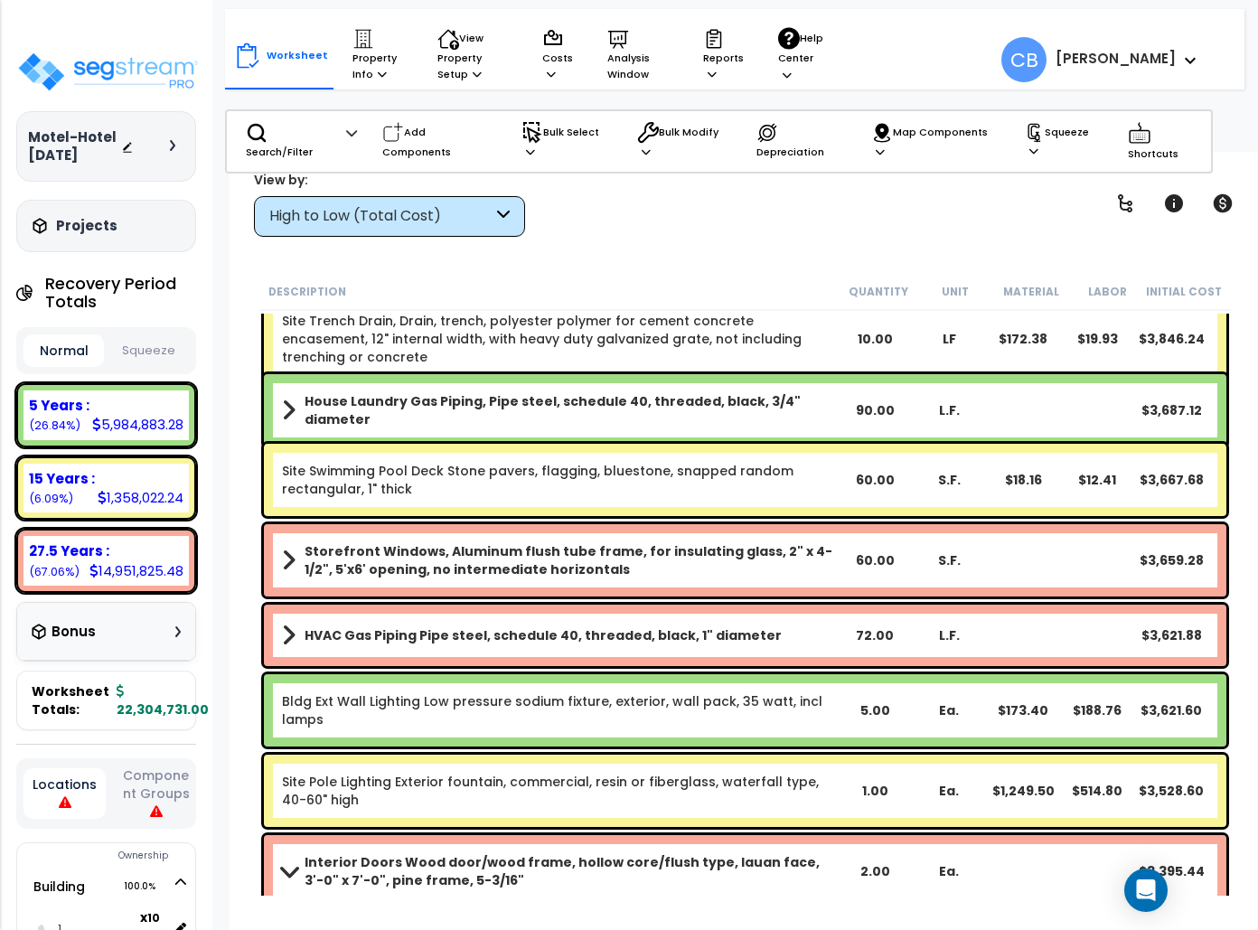
click at [723, 485] on link "Site Swimming Pool Deck Stone pavers, flagging, bluestone, snapped random recta…" at bounding box center [560, 480] width 556 height 36
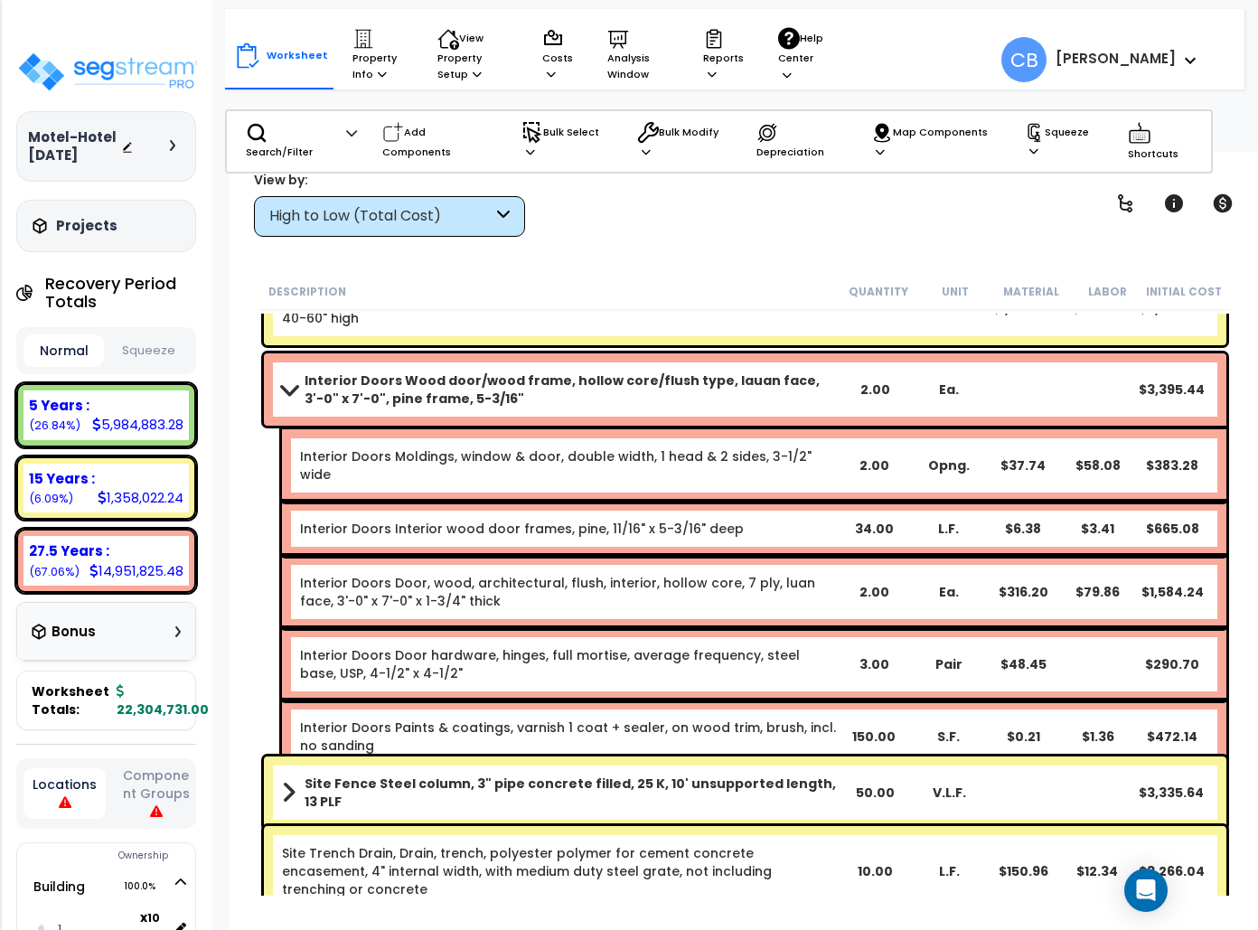
click at [723, 501] on div "Interior Doors Interior wood door frames, pine, 11/16" x 5-3/16" deep 34.00 L.F…" at bounding box center [754, 528] width 944 height 54
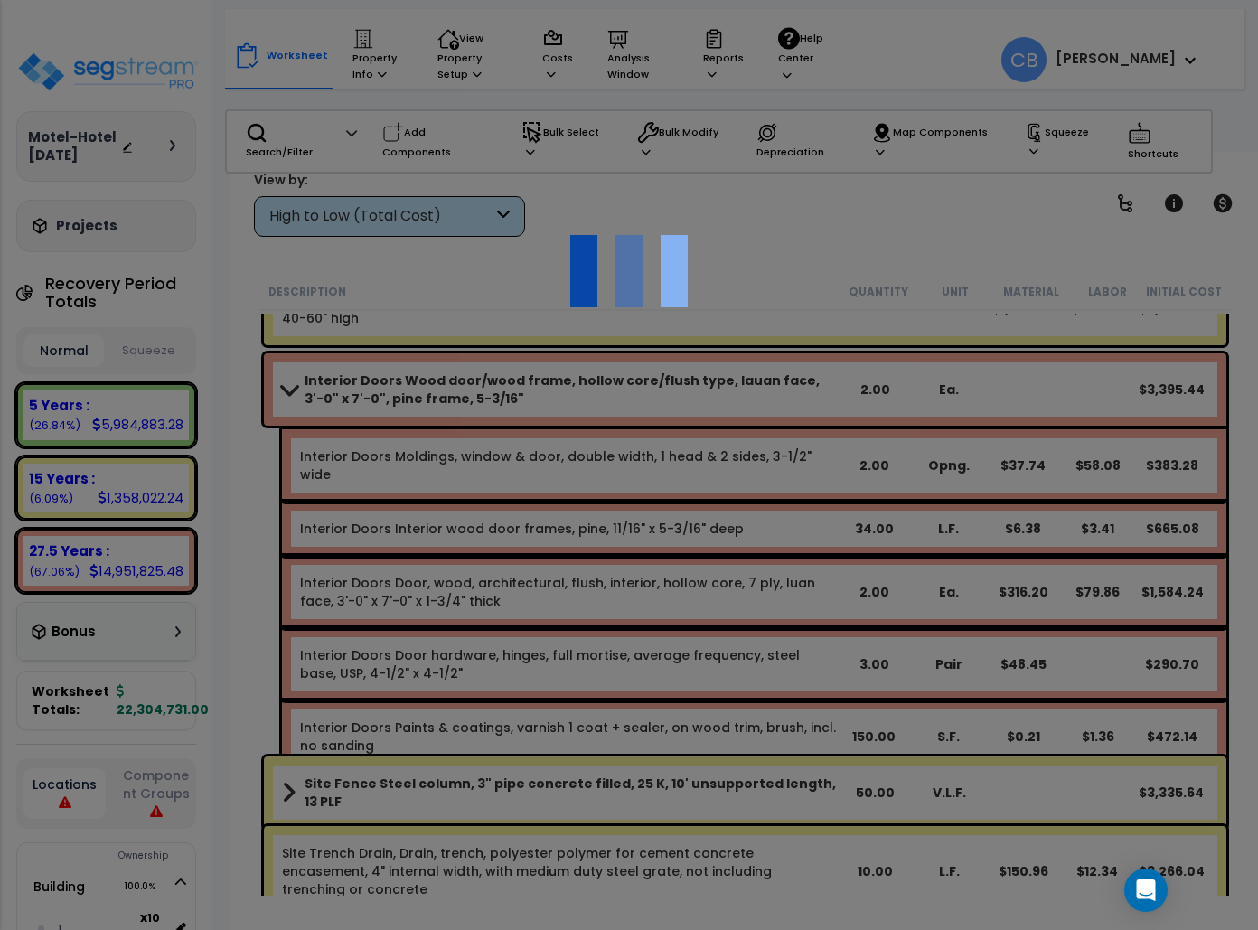
scroll to position [17309, 0]
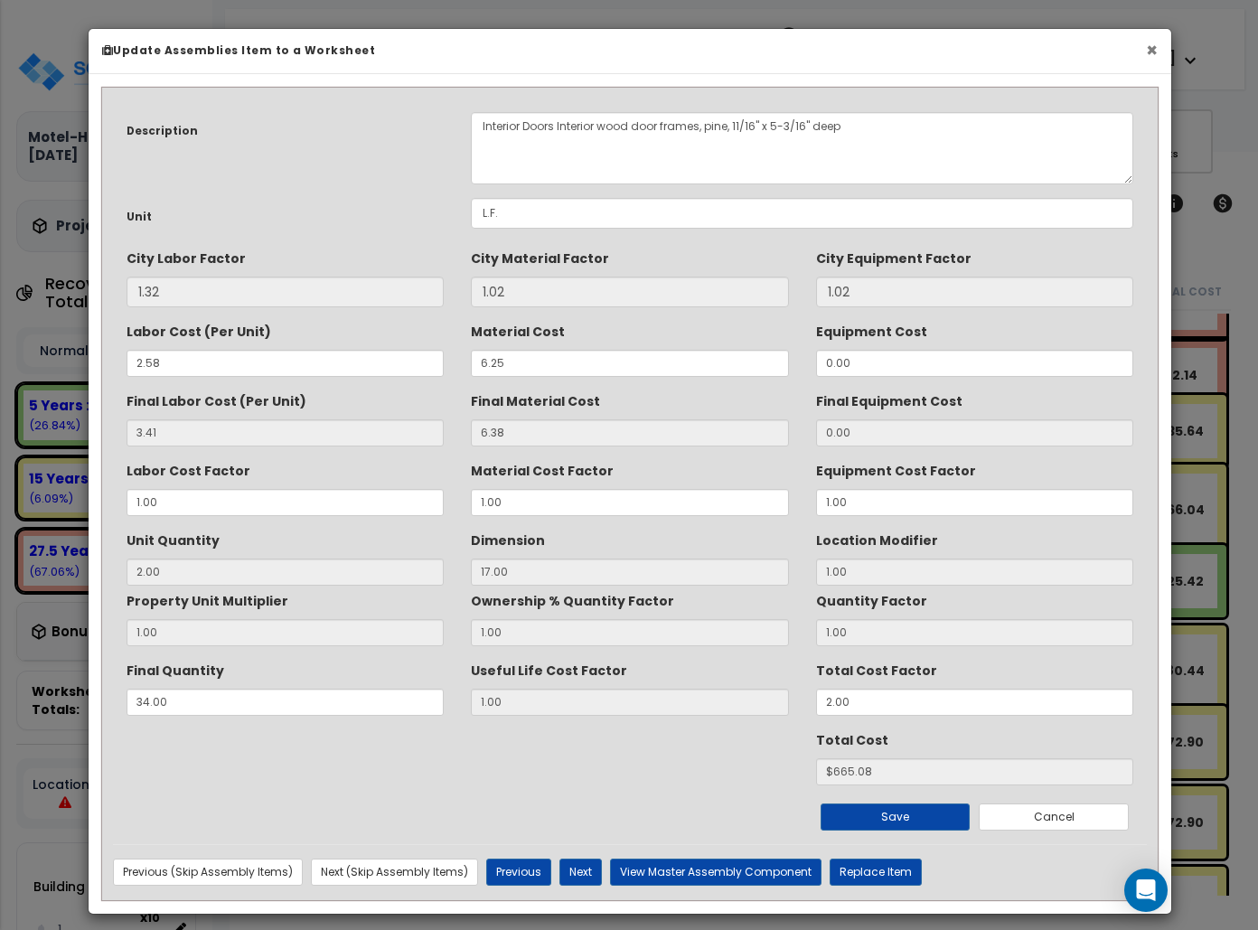
click at [1150, 49] on button "×" at bounding box center [1152, 50] width 12 height 19
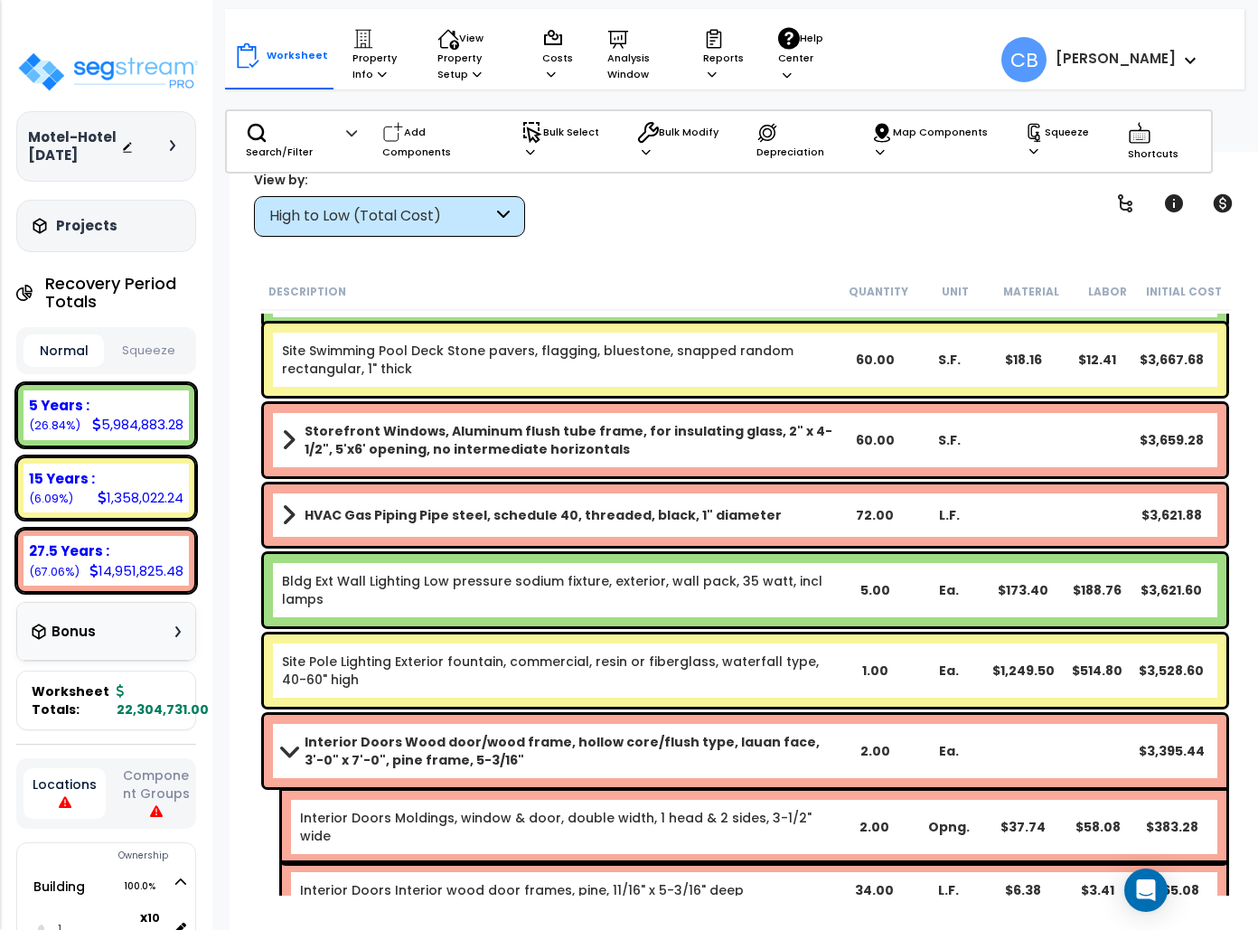
click at [636, 598] on link "Bldg Ext Wall Lighting Low pressure sodium fixture, exterior, wall pack, 35 wat…" at bounding box center [560, 590] width 556 height 36
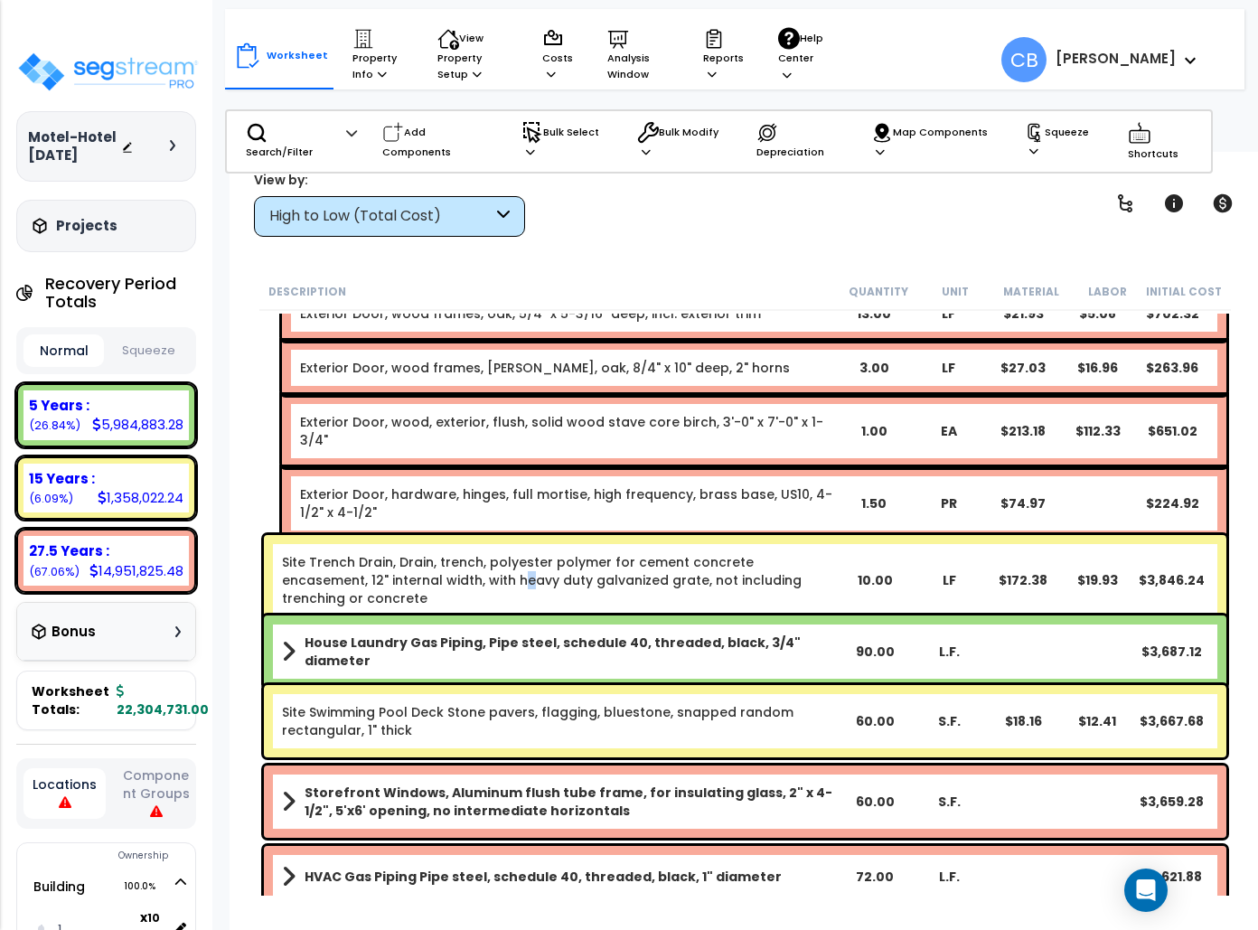
click at [430, 568] on link "Site Trench Drain, Drain, trench, polyester polymer for cement concrete encasem…" at bounding box center [560, 580] width 556 height 54
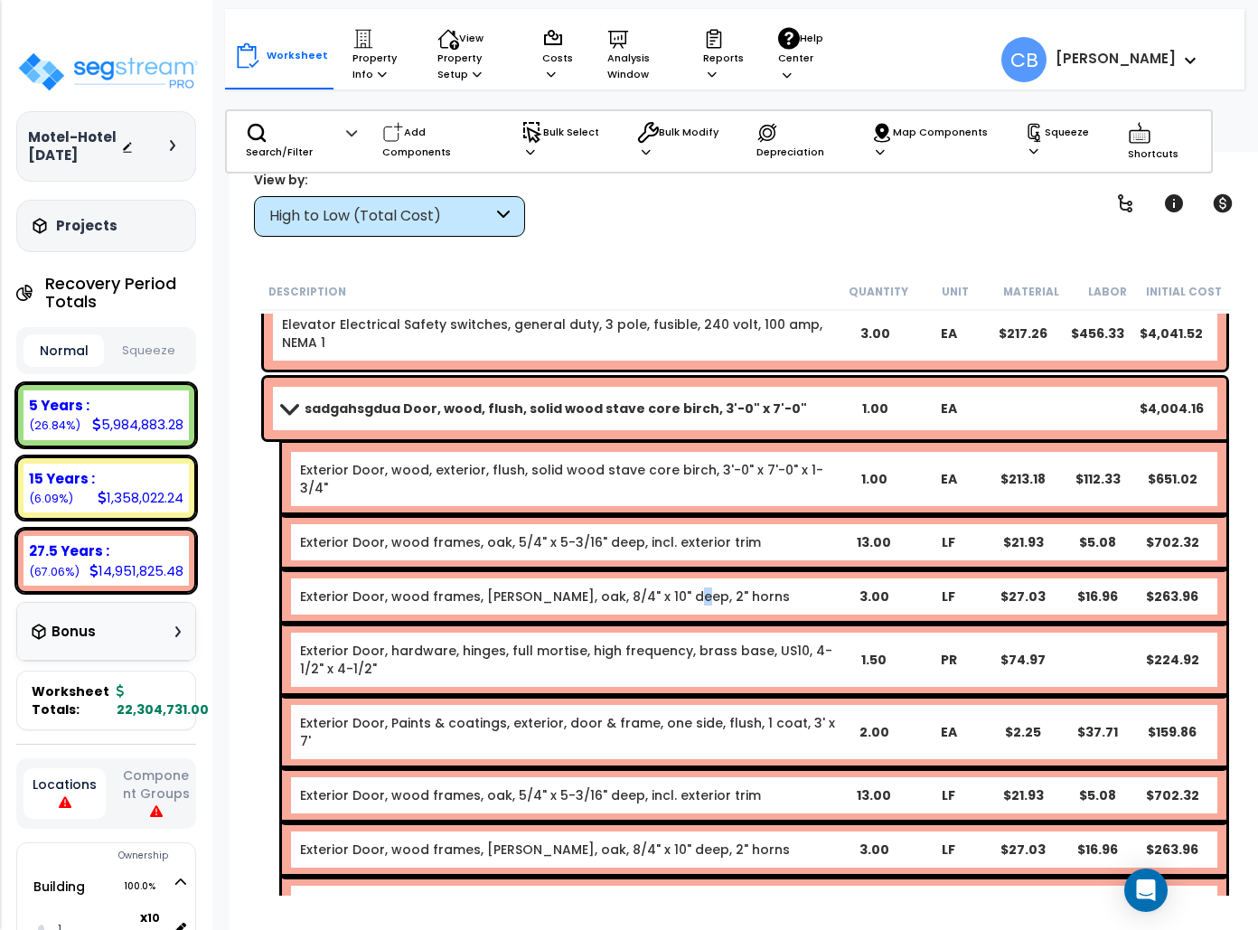
click at [652, 569] on div "Exterior Door, wood frames, sills, oak, 8/4" x 10" deep, 2" horns 3.00 LF $27.0…" at bounding box center [754, 596] width 944 height 54
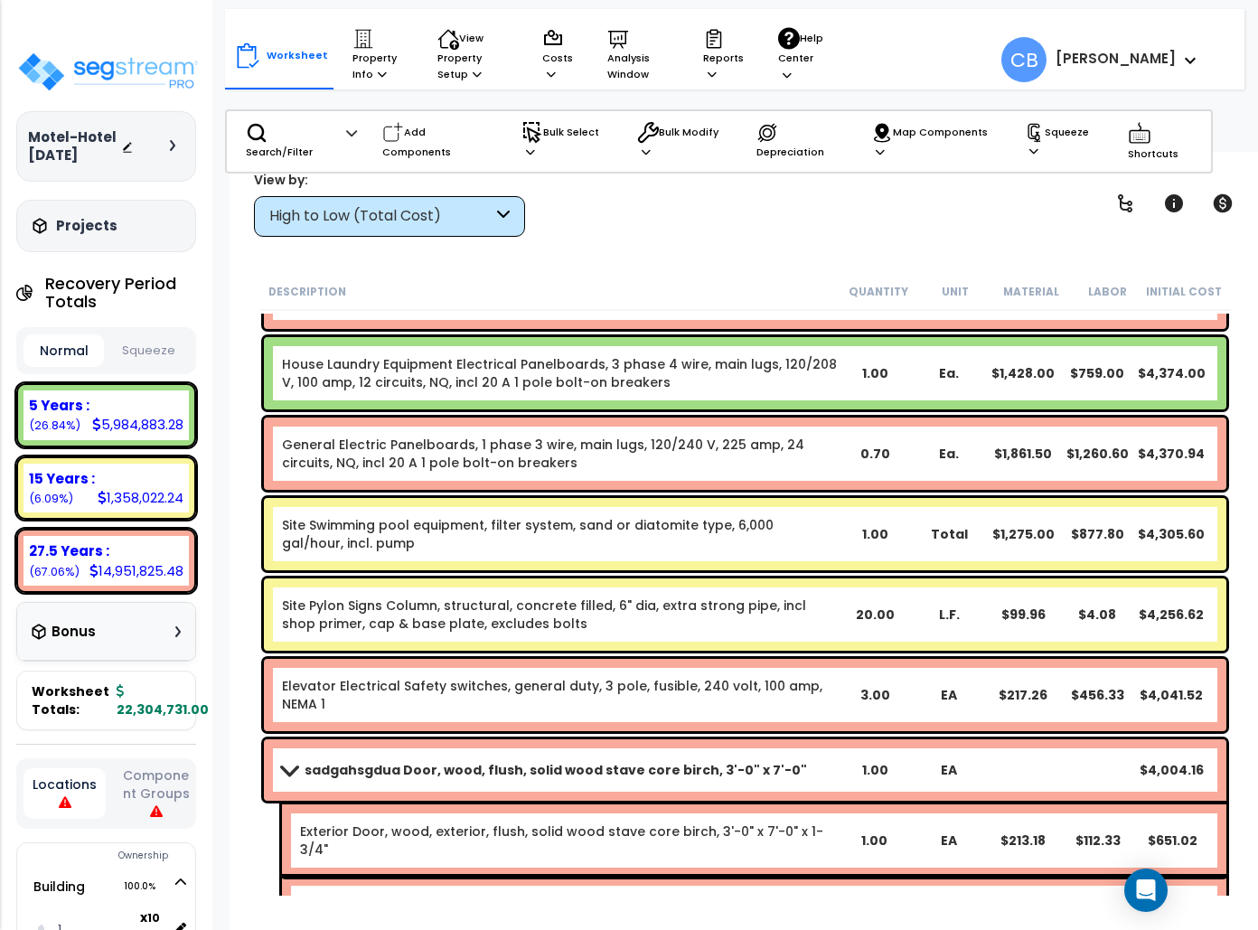
drag, startPoint x: 380, startPoint y: 532, endPoint x: 481, endPoint y: 532, distance: 100.3
click at [385, 529] on link "Site Swimming pool equipment, filter system, sand or diatomite type, 6,000 gal/…" at bounding box center [560, 534] width 556 height 36
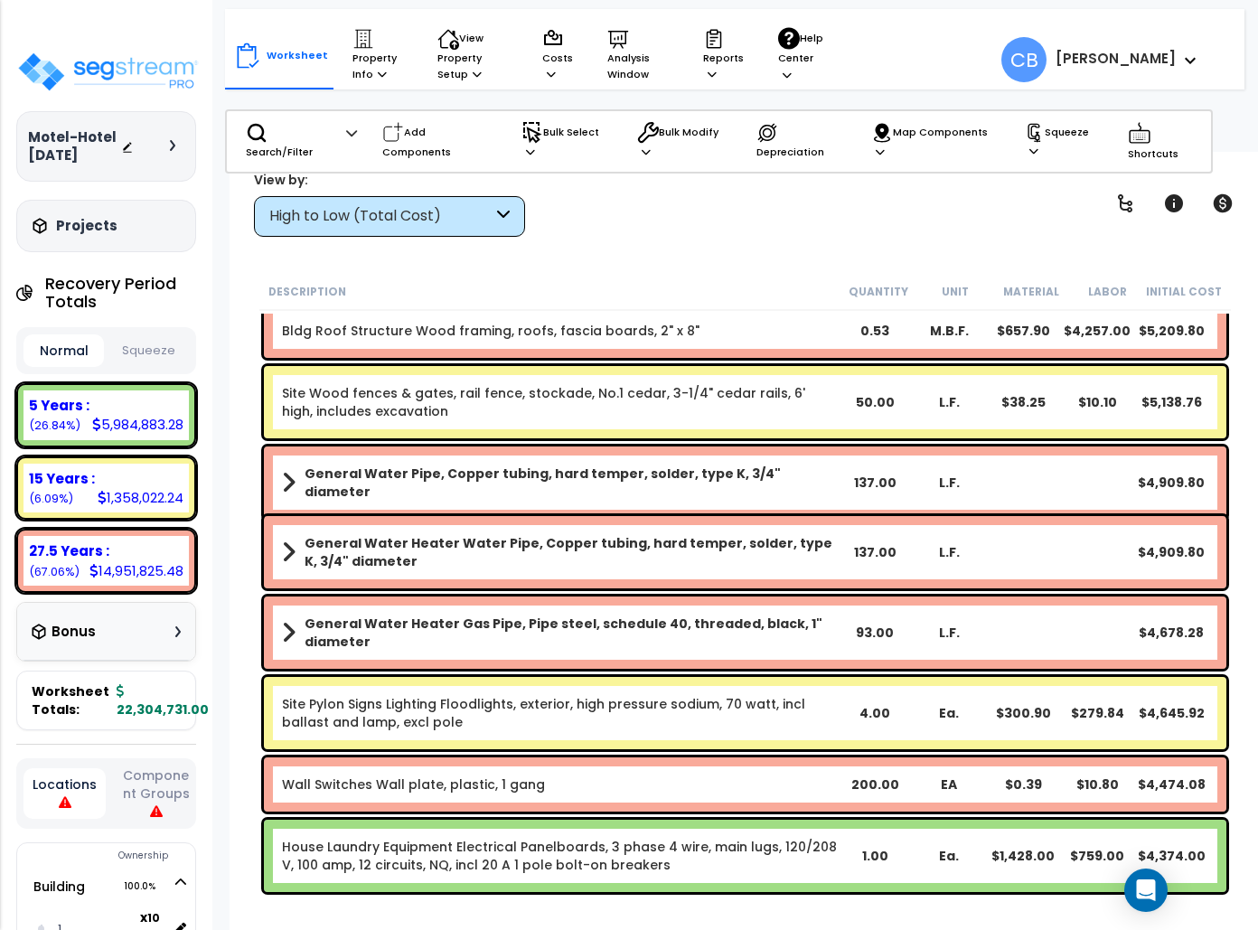
click at [482, 529] on div "General Water Heater Water Pipe, Copper tubing, hard temper, solder, type K, 3/…" at bounding box center [745, 552] width 962 height 72
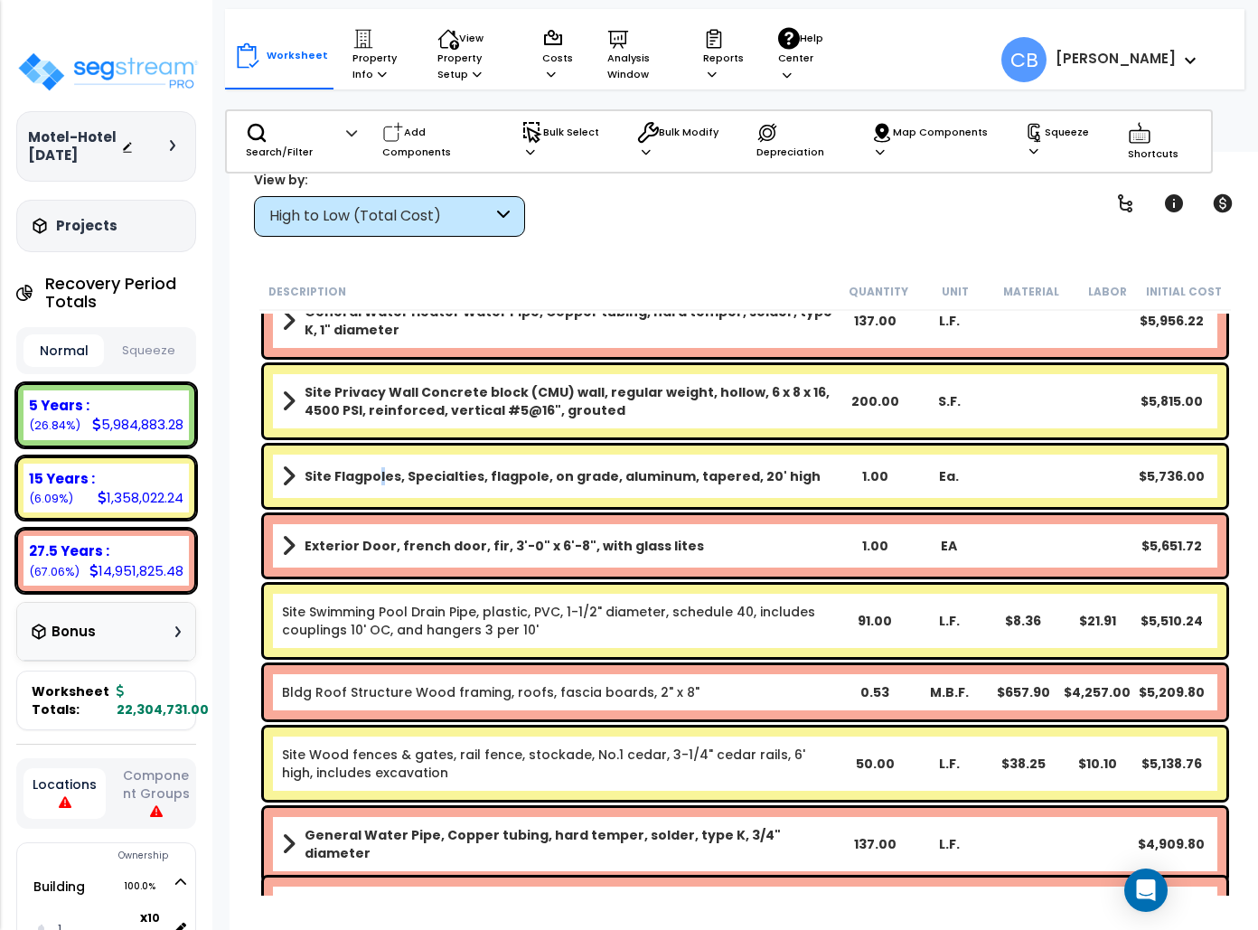
drag, startPoint x: 376, startPoint y: 496, endPoint x: 445, endPoint y: 511, distance: 70.4
click at [376, 499] on div "Site Flagpoles, Specialties, flagpole, on grade, aluminum, tapered, 20' high 1.…" at bounding box center [745, 475] width 962 height 61
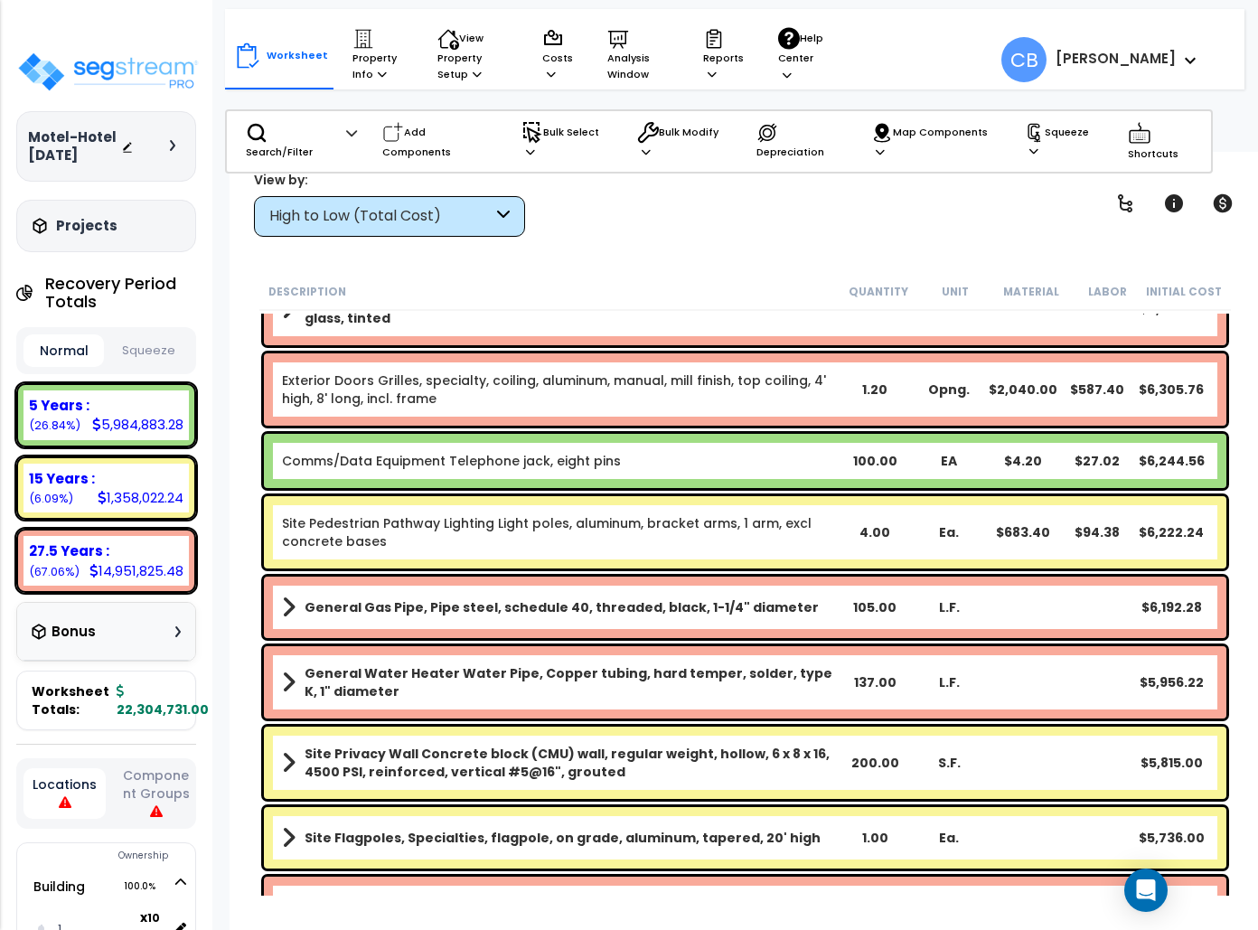
click at [528, 511] on div "Site Pedestrian Pathway Lighting Light poles, aluminum, bracket arms, 1 arm, ex…" at bounding box center [745, 532] width 962 height 72
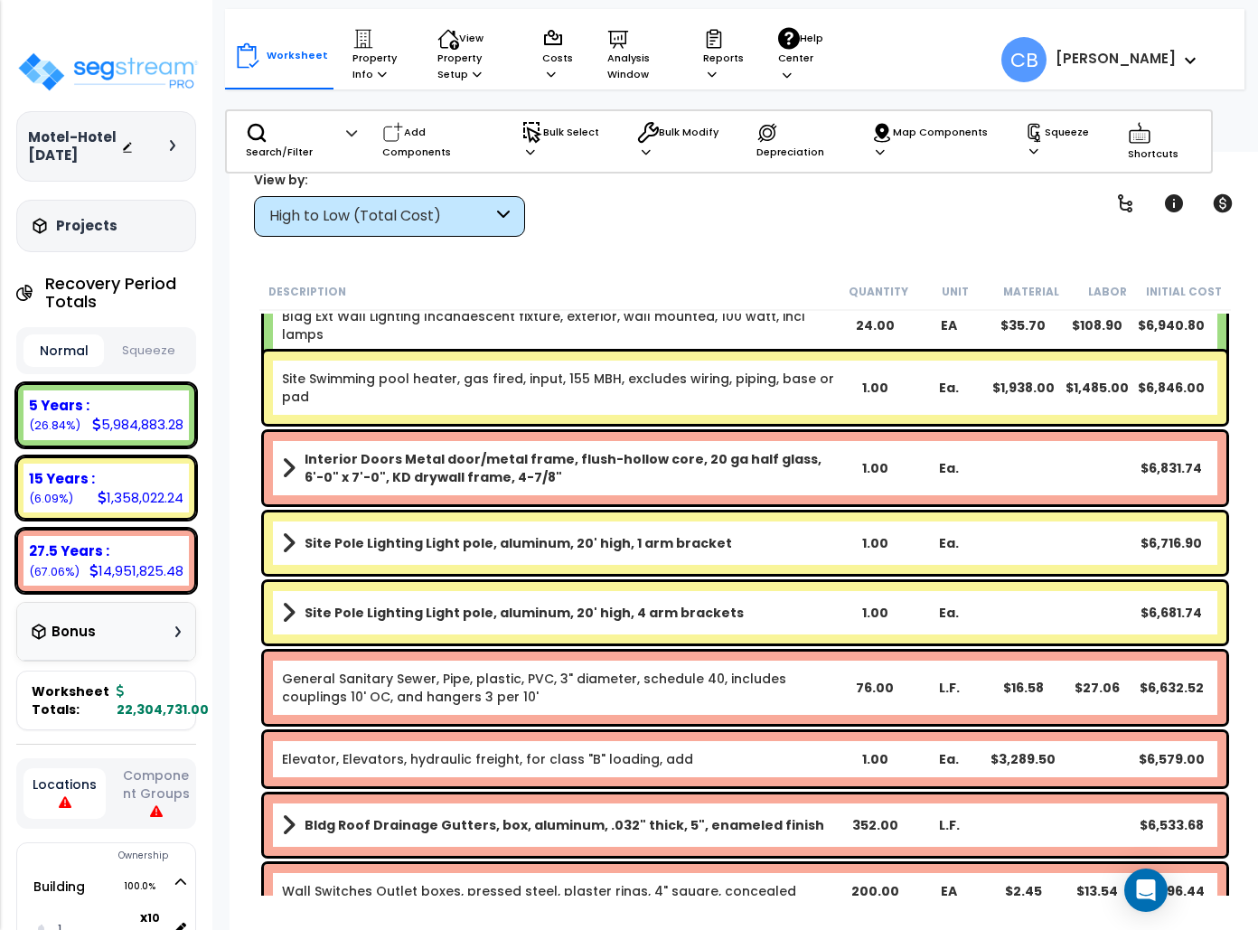
click at [568, 535] on b "Site Pole Lighting Light pole, aluminum, 20' high, 1 arm bracket" at bounding box center [517, 543] width 427 height 18
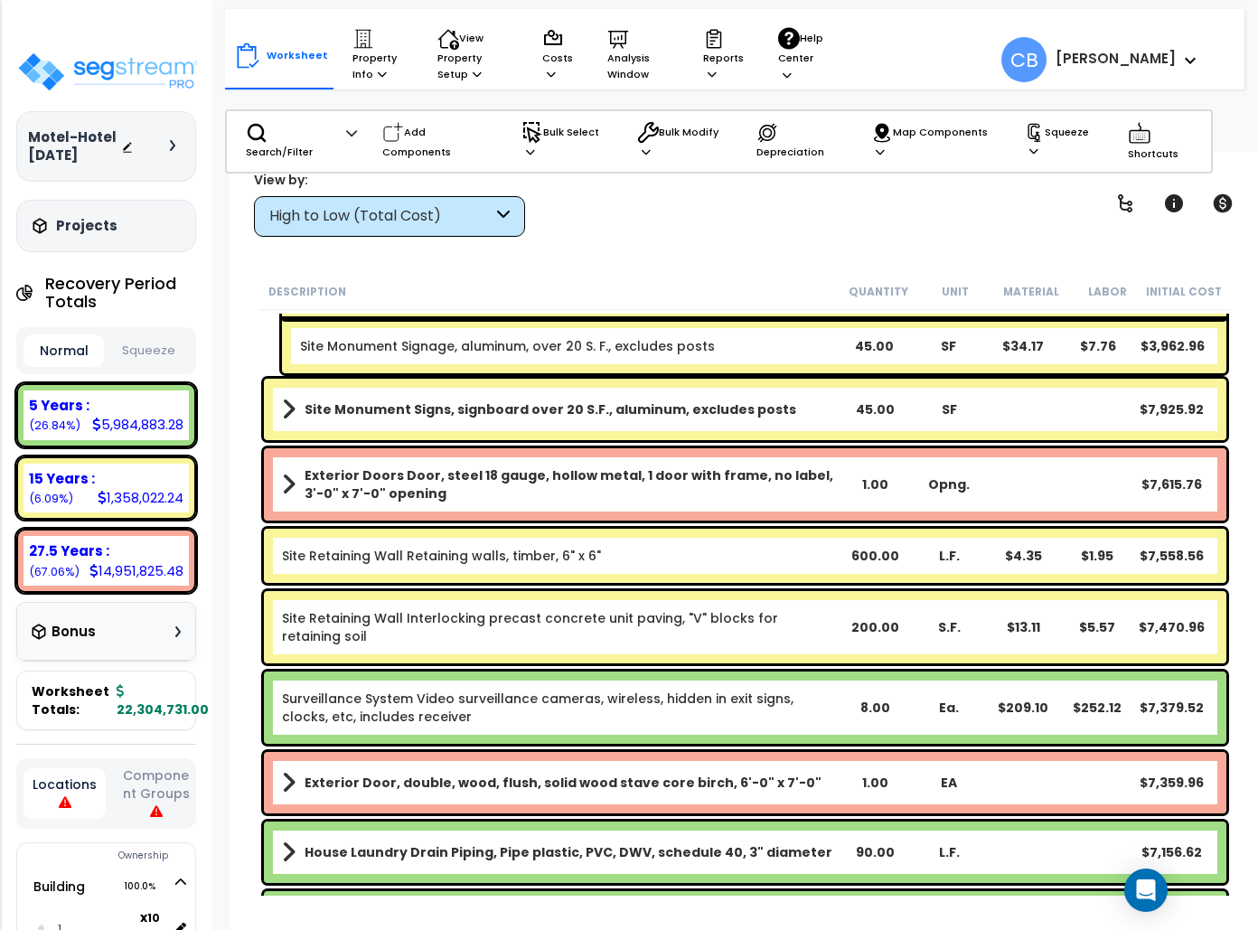
click at [732, 550] on b "Site Retaining Wall Retaining walls, timber, 6" x 6"" at bounding box center [560, 556] width 556 height 18
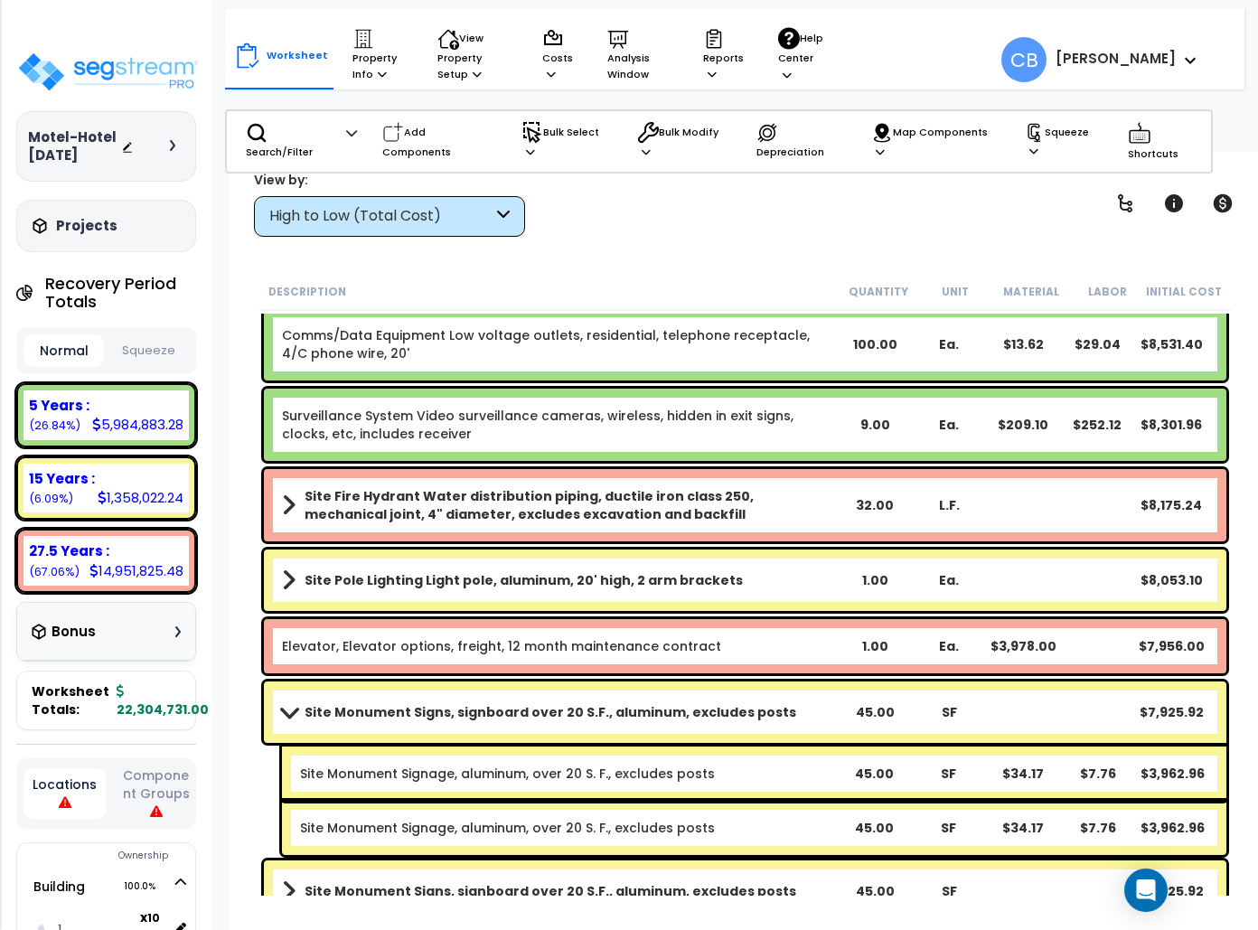
click at [702, 549] on div "Site Pole Lighting Light pole, aluminum, 20' high, 2 arm brackets 1.00 Ea. $8,0…" at bounding box center [745, 579] width 962 height 61
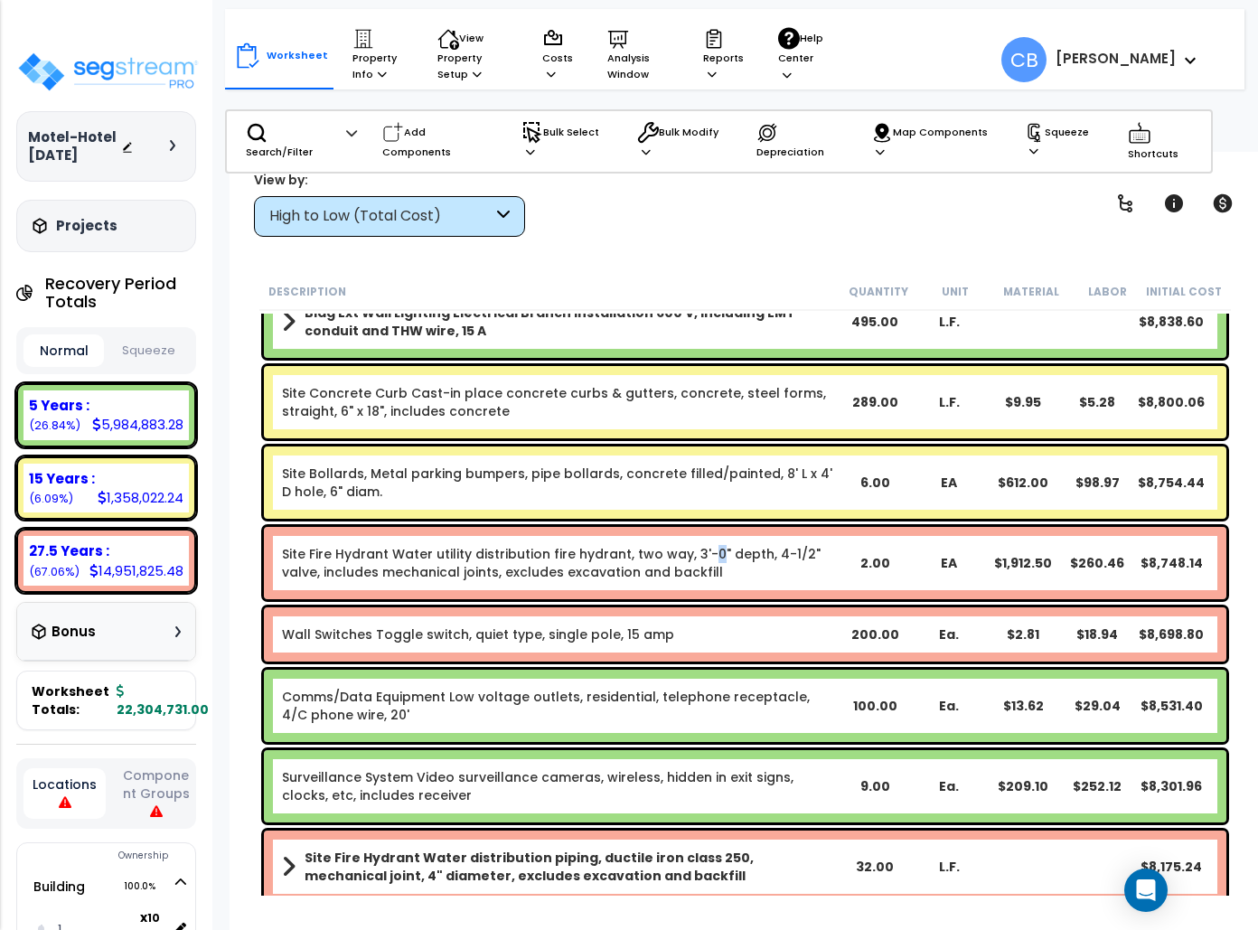
click at [703, 549] on link "Site Fire Hydrant Water utility distribution fire hydrant, two way, 3'-0" depth…" at bounding box center [560, 563] width 556 height 36
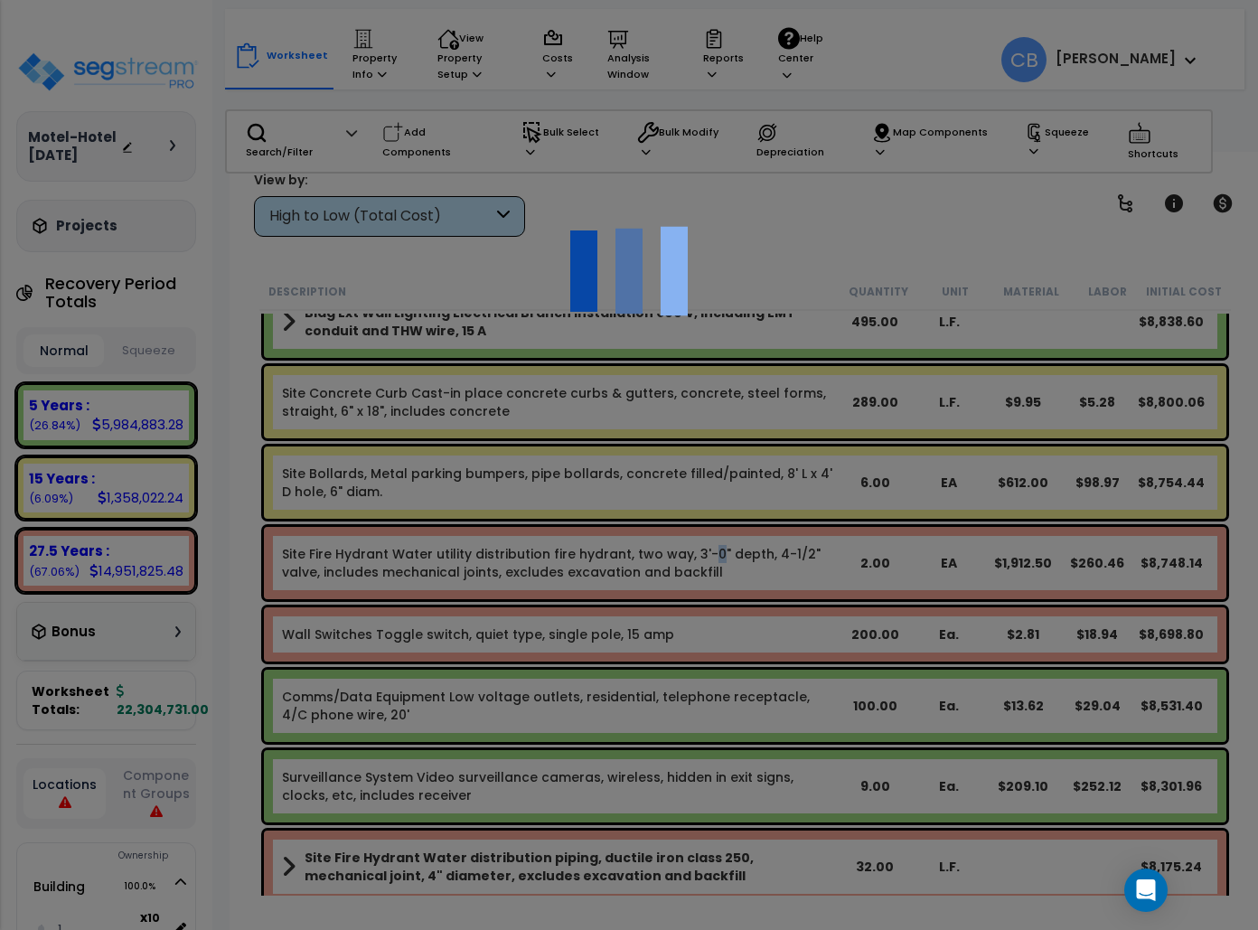
scroll to position [11406, 0]
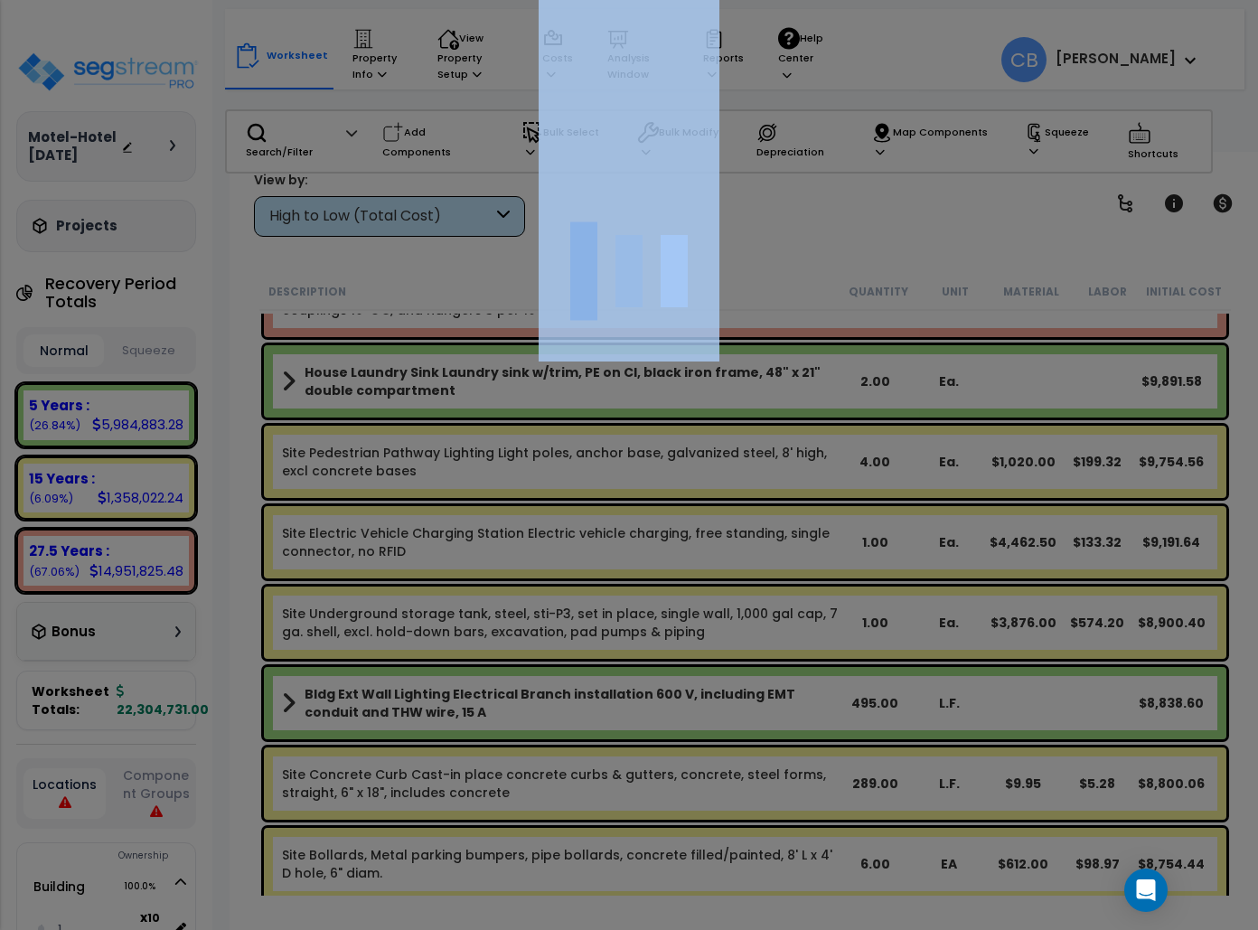
click at [702, 549] on div at bounding box center [629, 465] width 1258 height 930
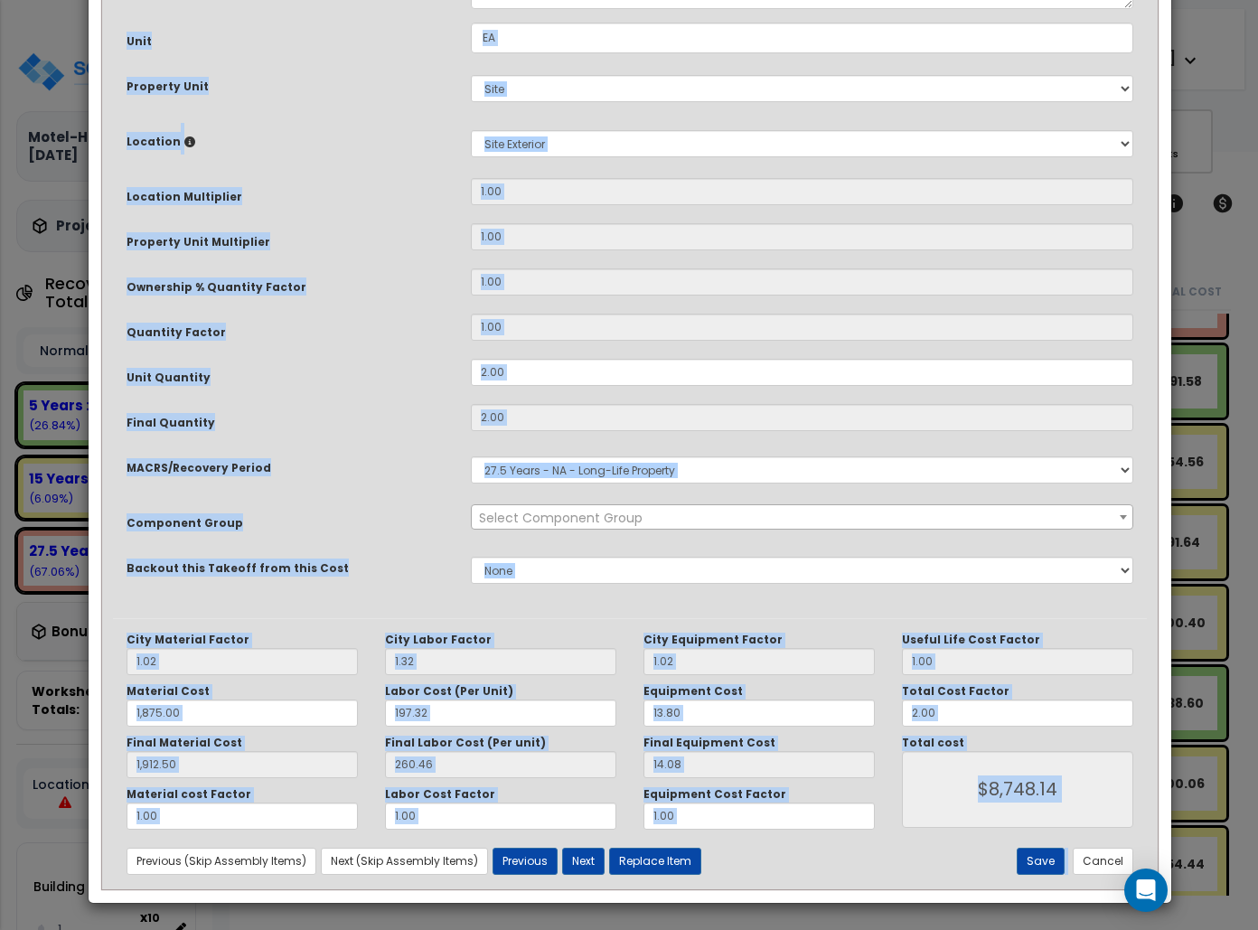
scroll to position [0, 0]
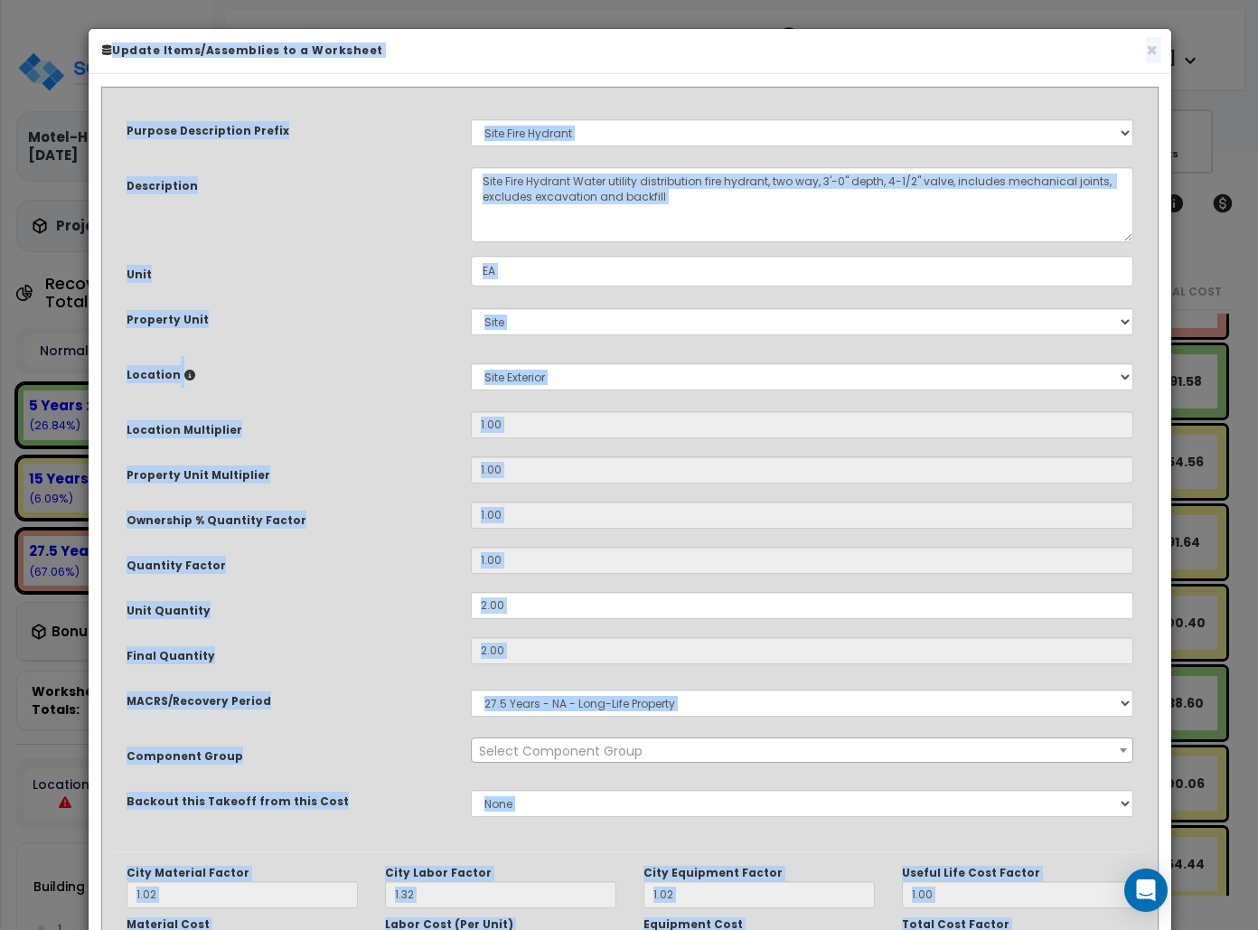
click at [1160, 49] on div "× Update Items/Assemblies to a Worksheet" at bounding box center [630, 51] width 1082 height 45
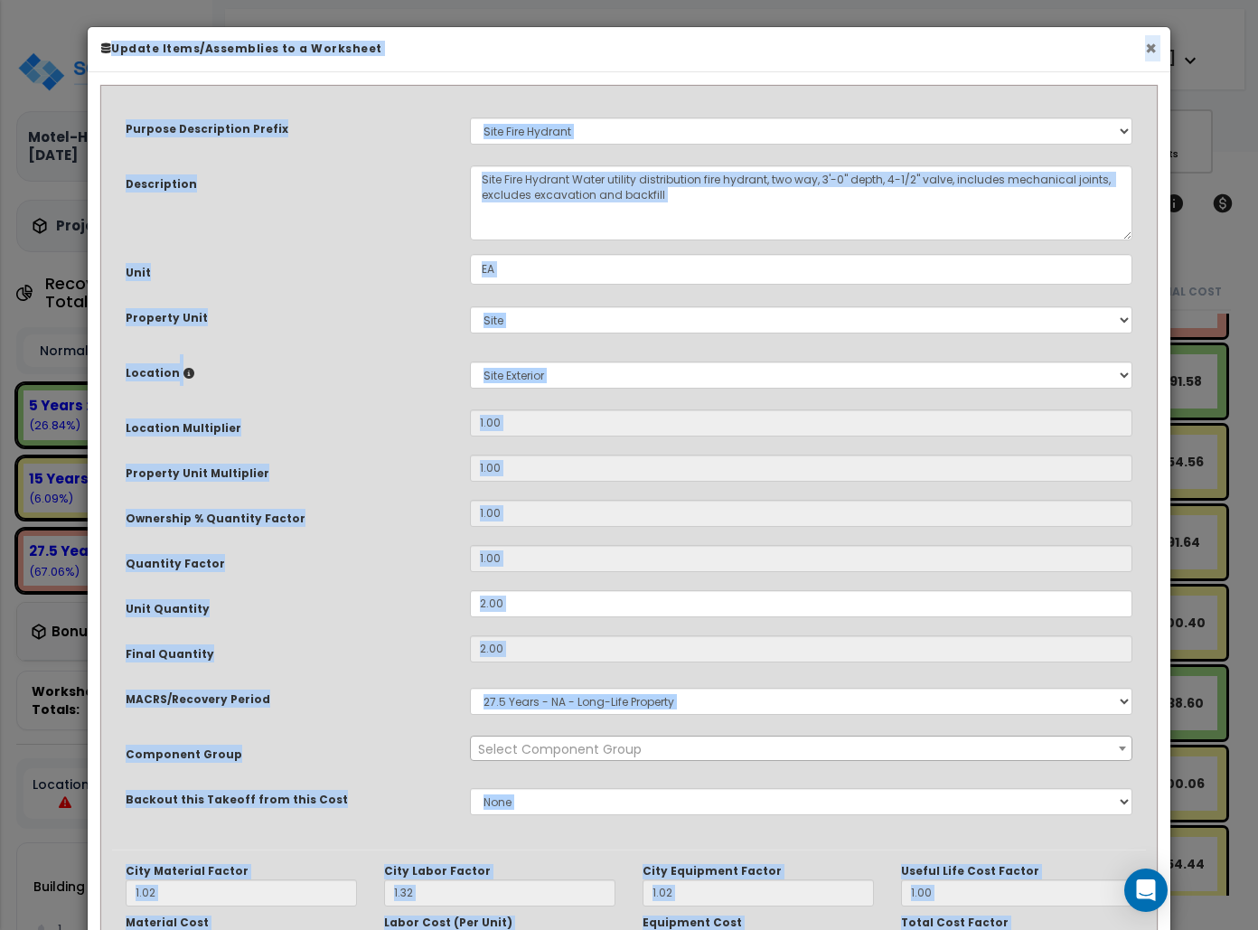
drag, startPoint x: 1151, startPoint y: 47, endPoint x: 1100, endPoint y: 83, distance: 62.2
click at [1149, 44] on button "×" at bounding box center [1151, 48] width 12 height 19
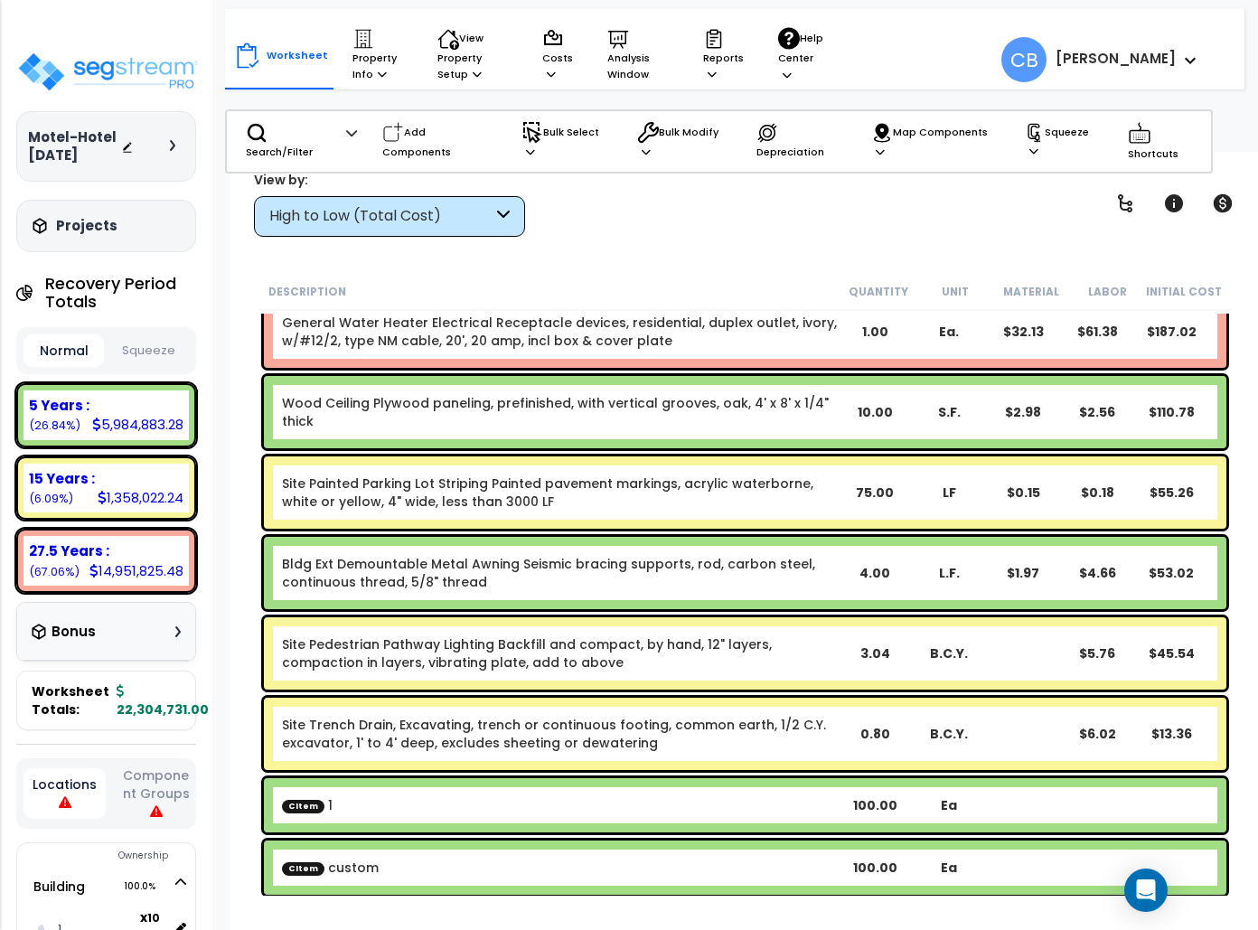
scroll to position [26560, 0]
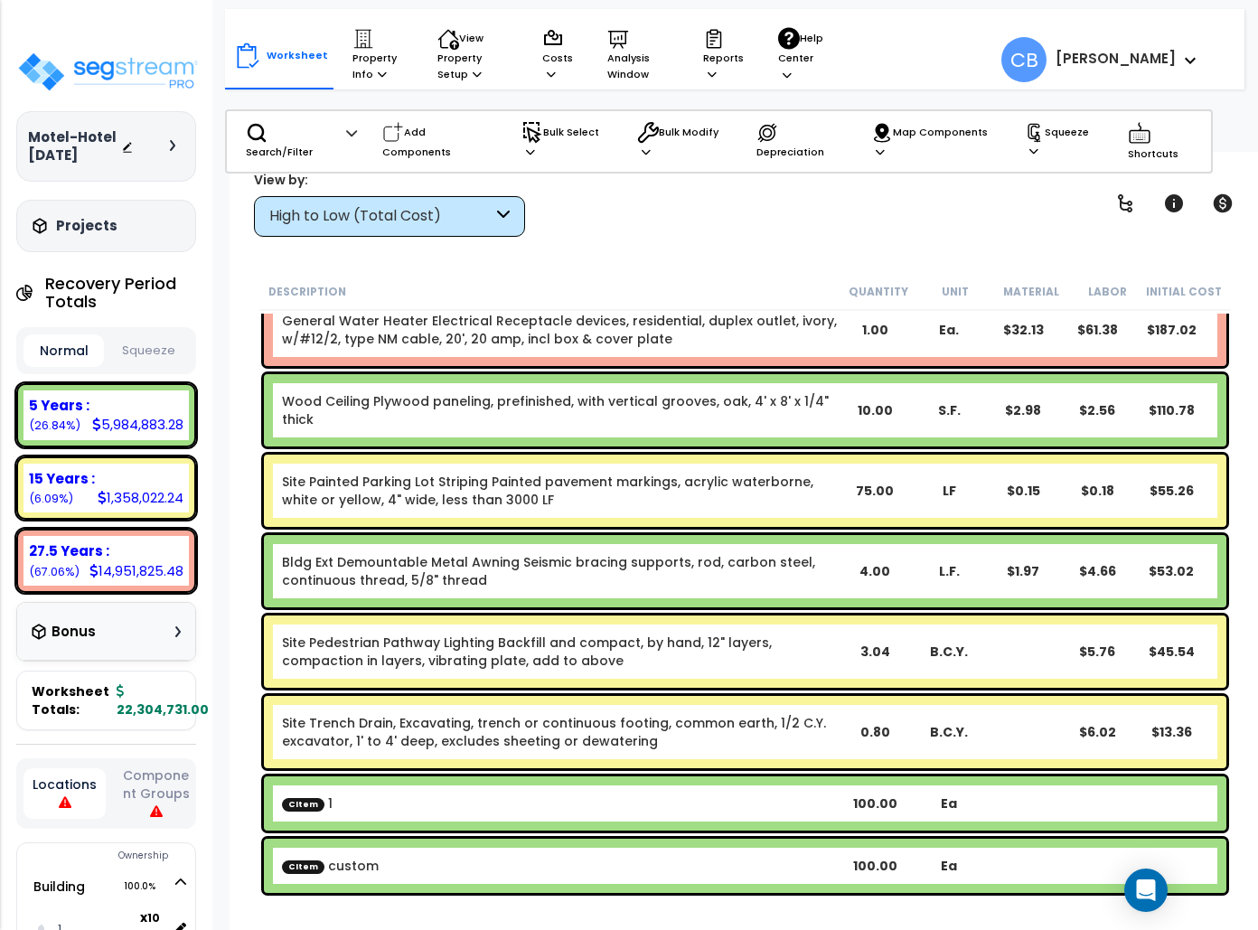
click at [471, 0] on html "We are Building your Property. So please grab a coffee and let us do the heavy …" at bounding box center [629, 385] width 1258 height 930
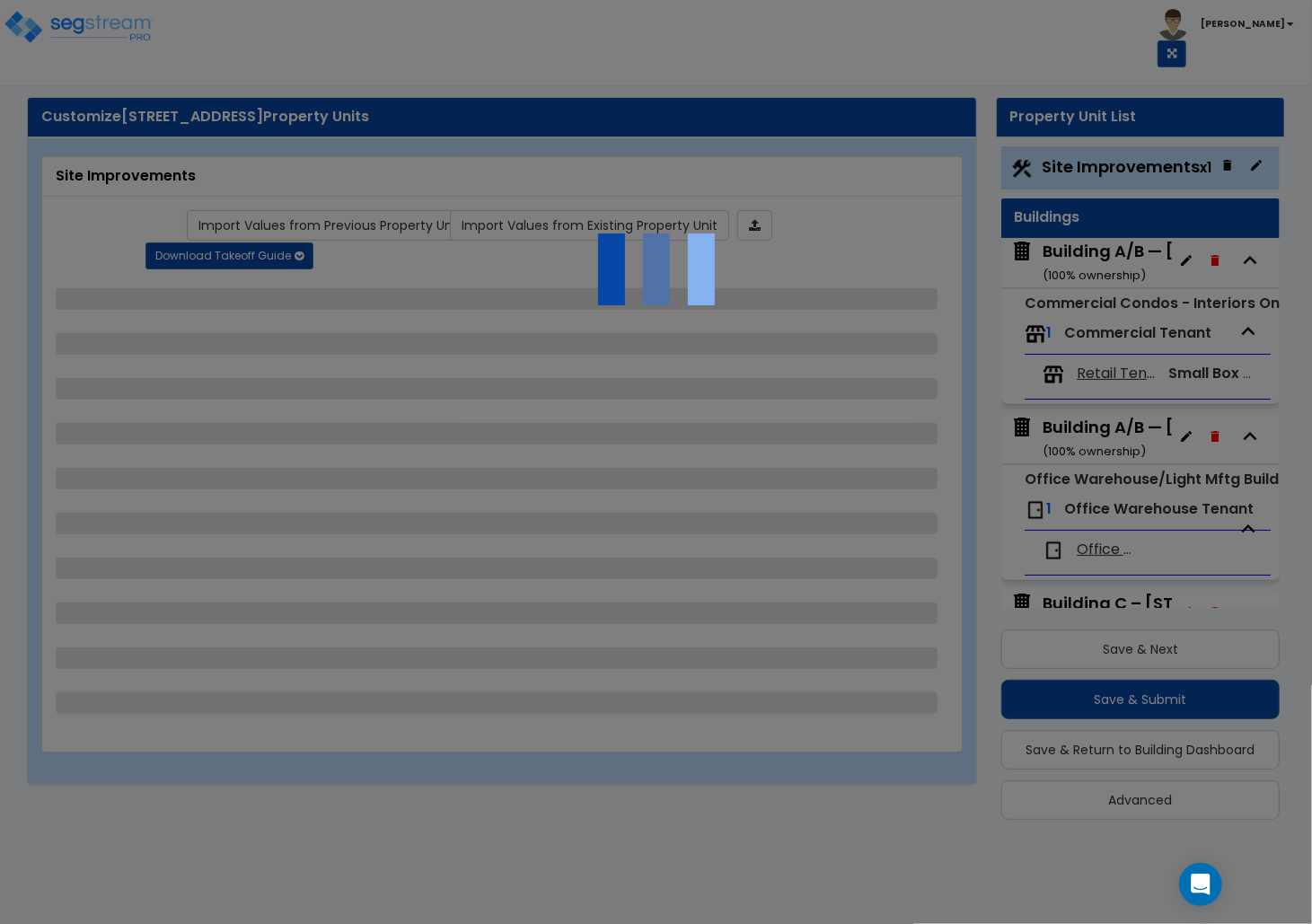
select select "2"
select select "1"
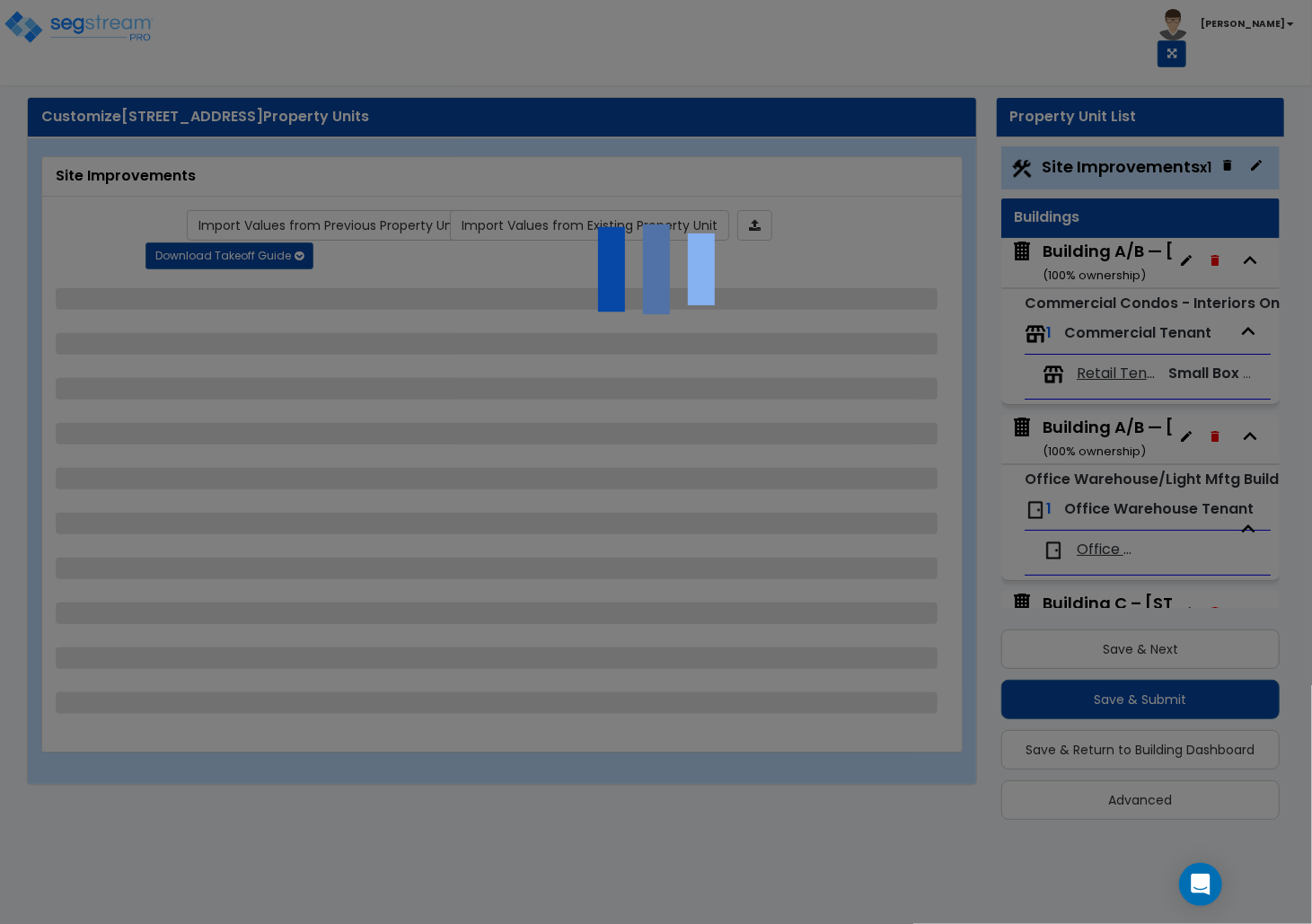
select select "2"
select select "4"
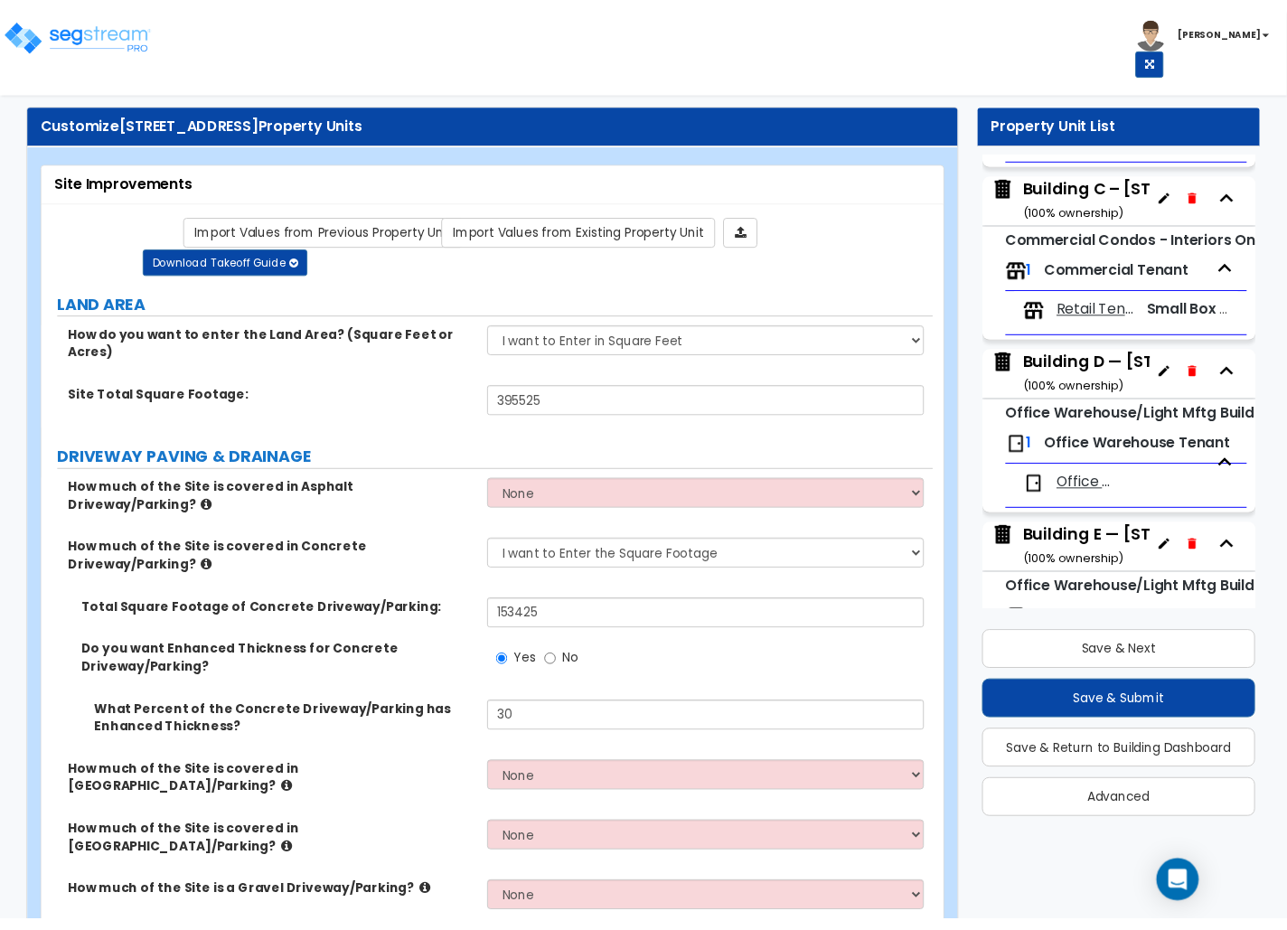
scroll to position [905, 0]
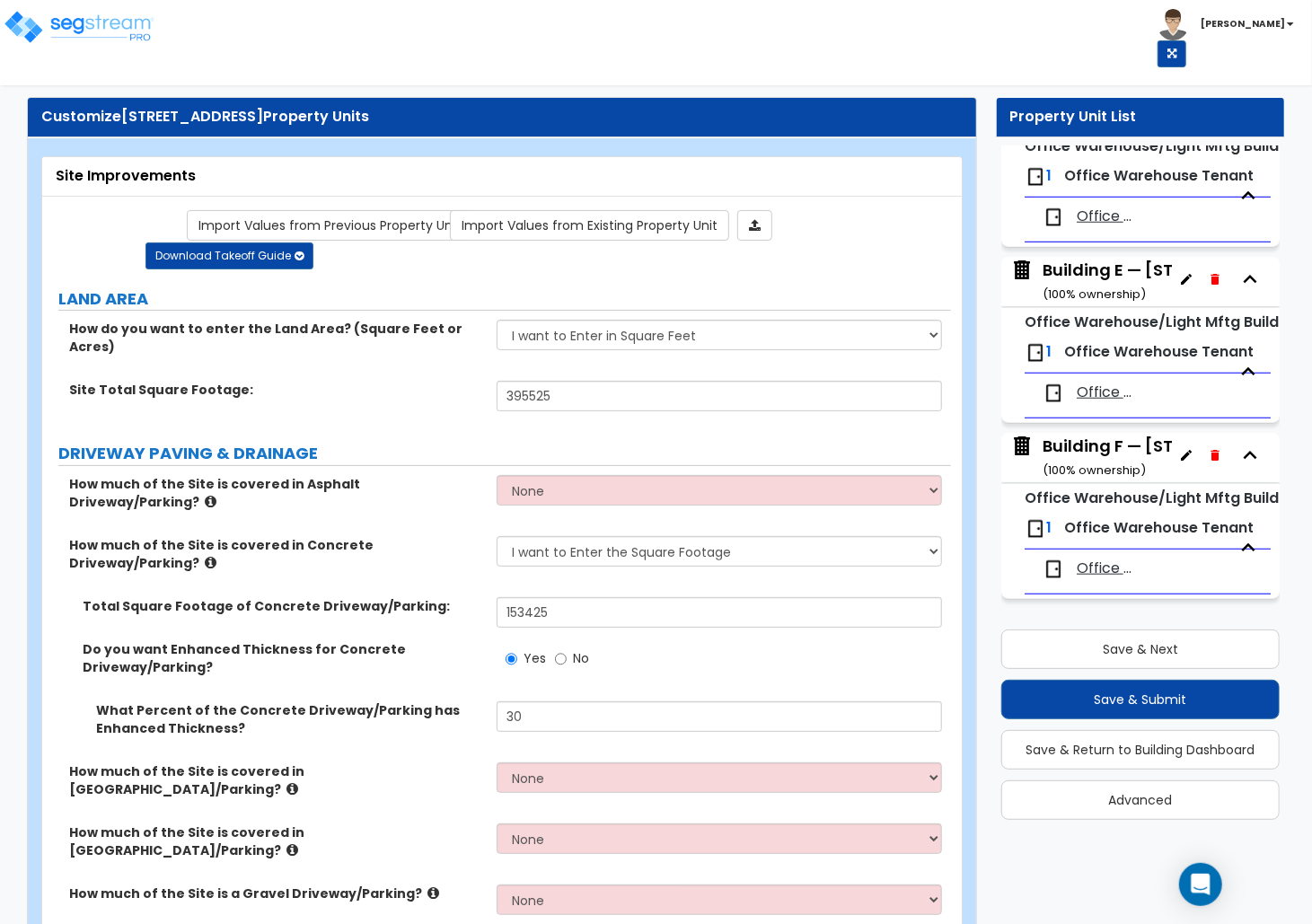
click at [1002, 276] on div "Building E — [STREET_ADDRESS] ( 100 % ownership)" at bounding box center [1174, 281] width 263 height 46
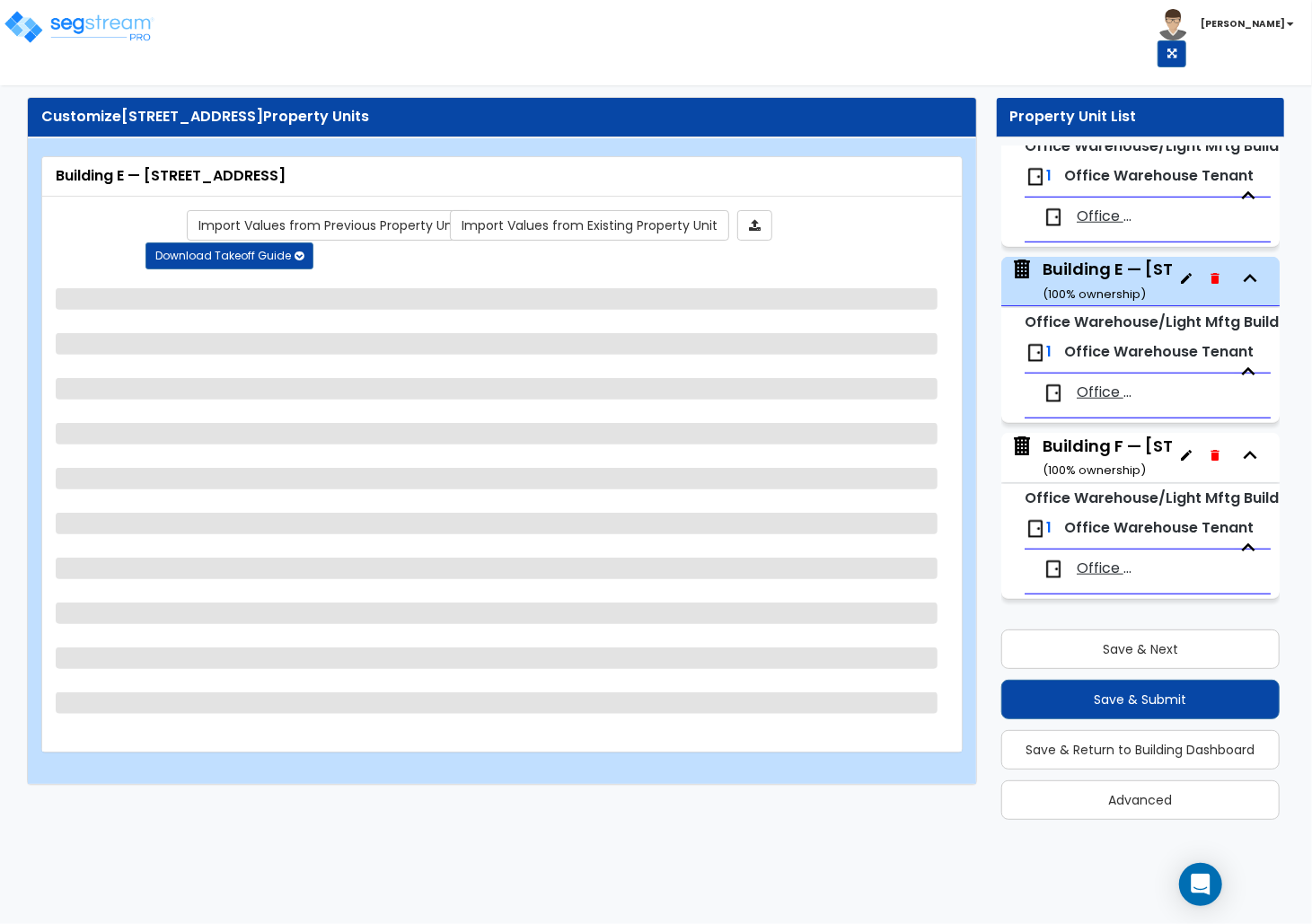
select select "2"
select select "1"
select select "4"
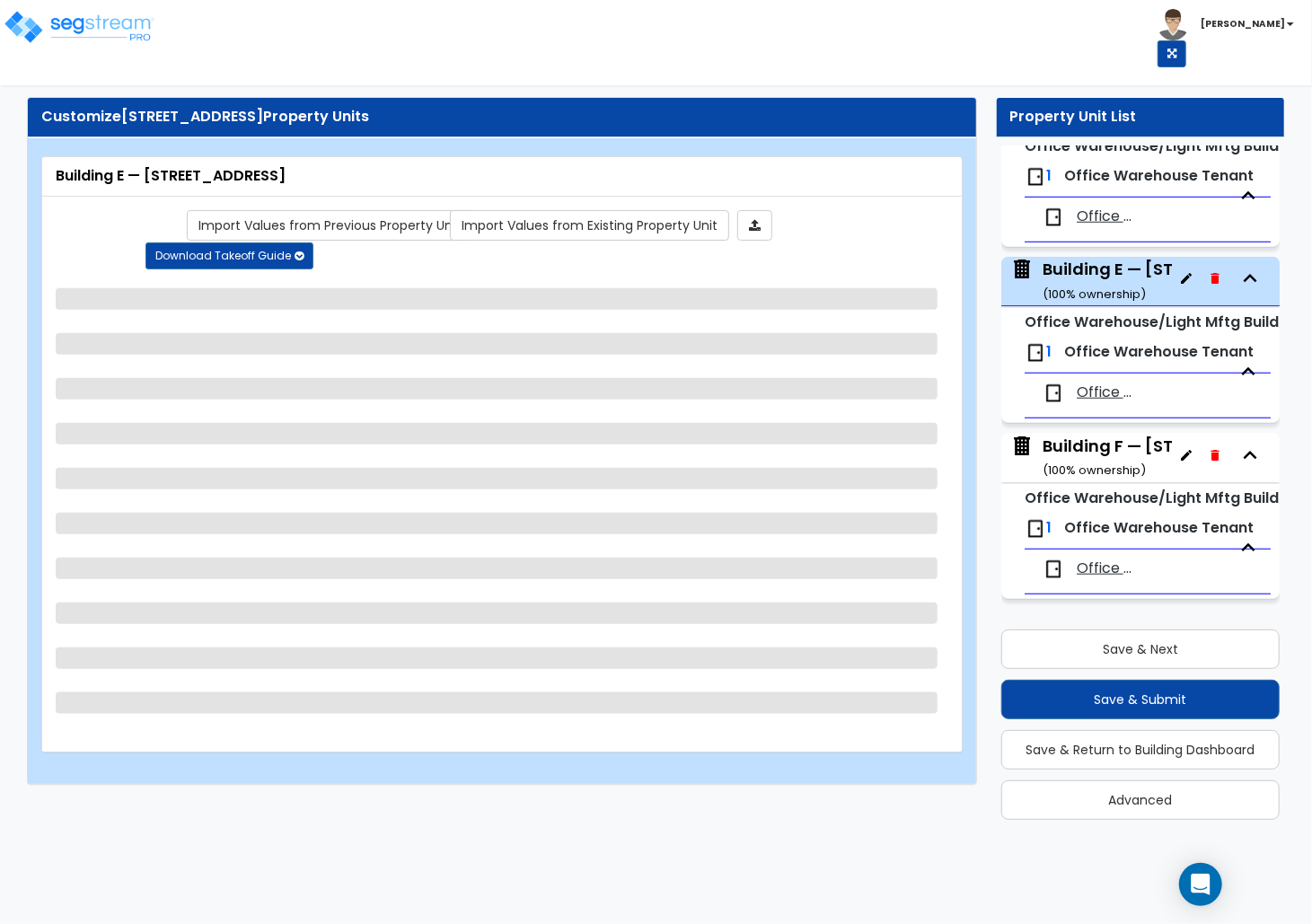
select select "2"
select select "1"
select select "2"
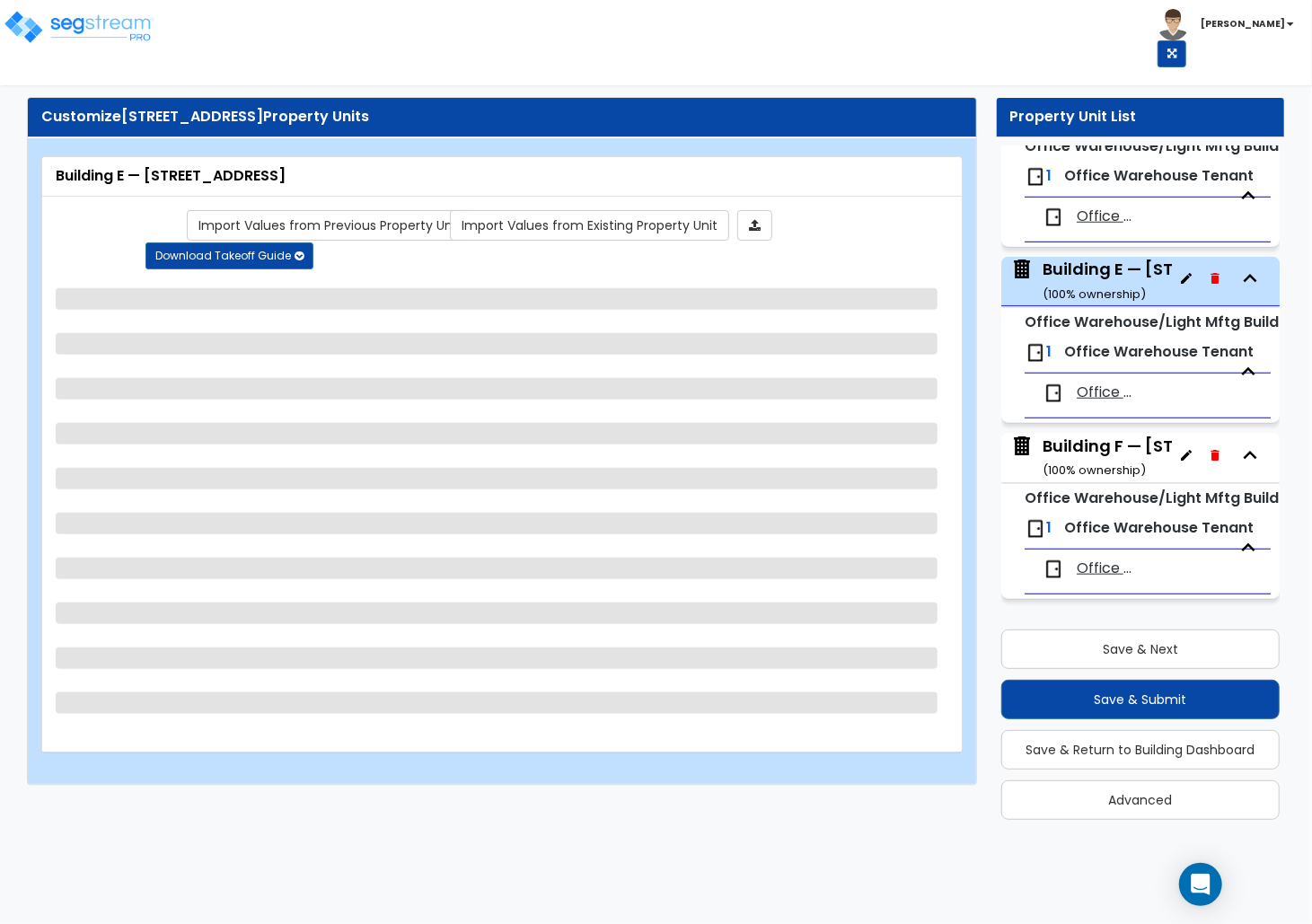
select select "1"
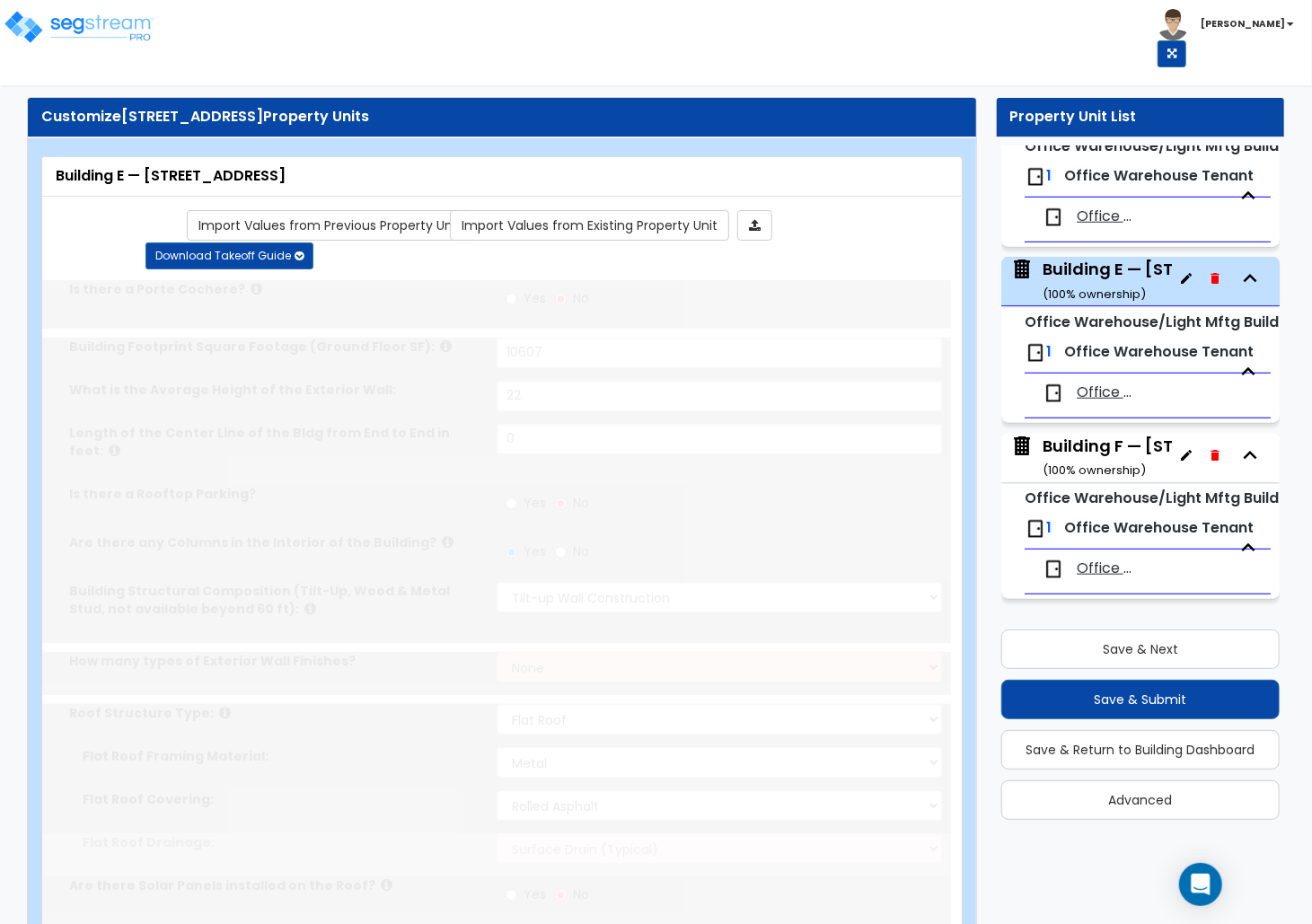
radio input "true"
select select "2"
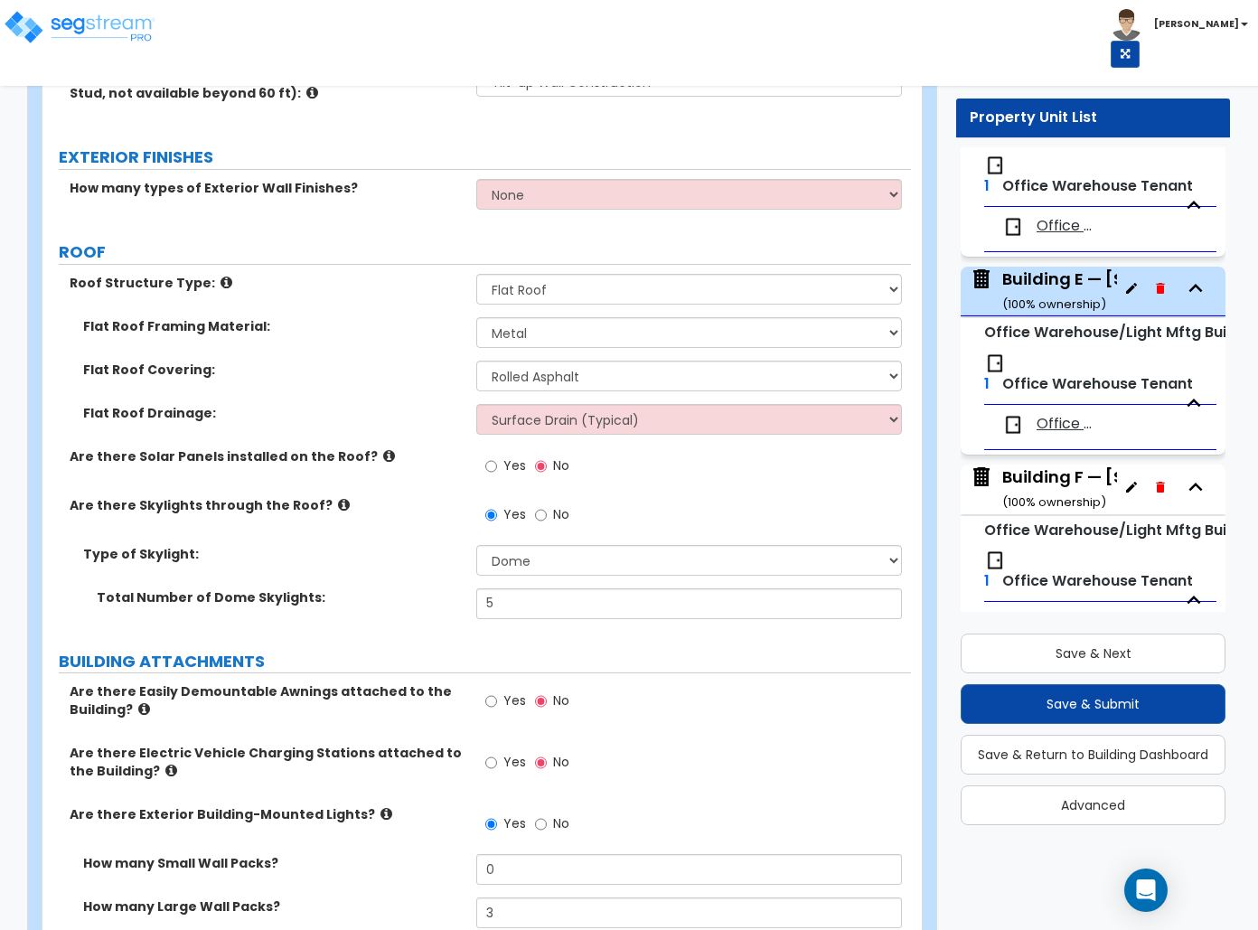
scroll to position [963, 0]
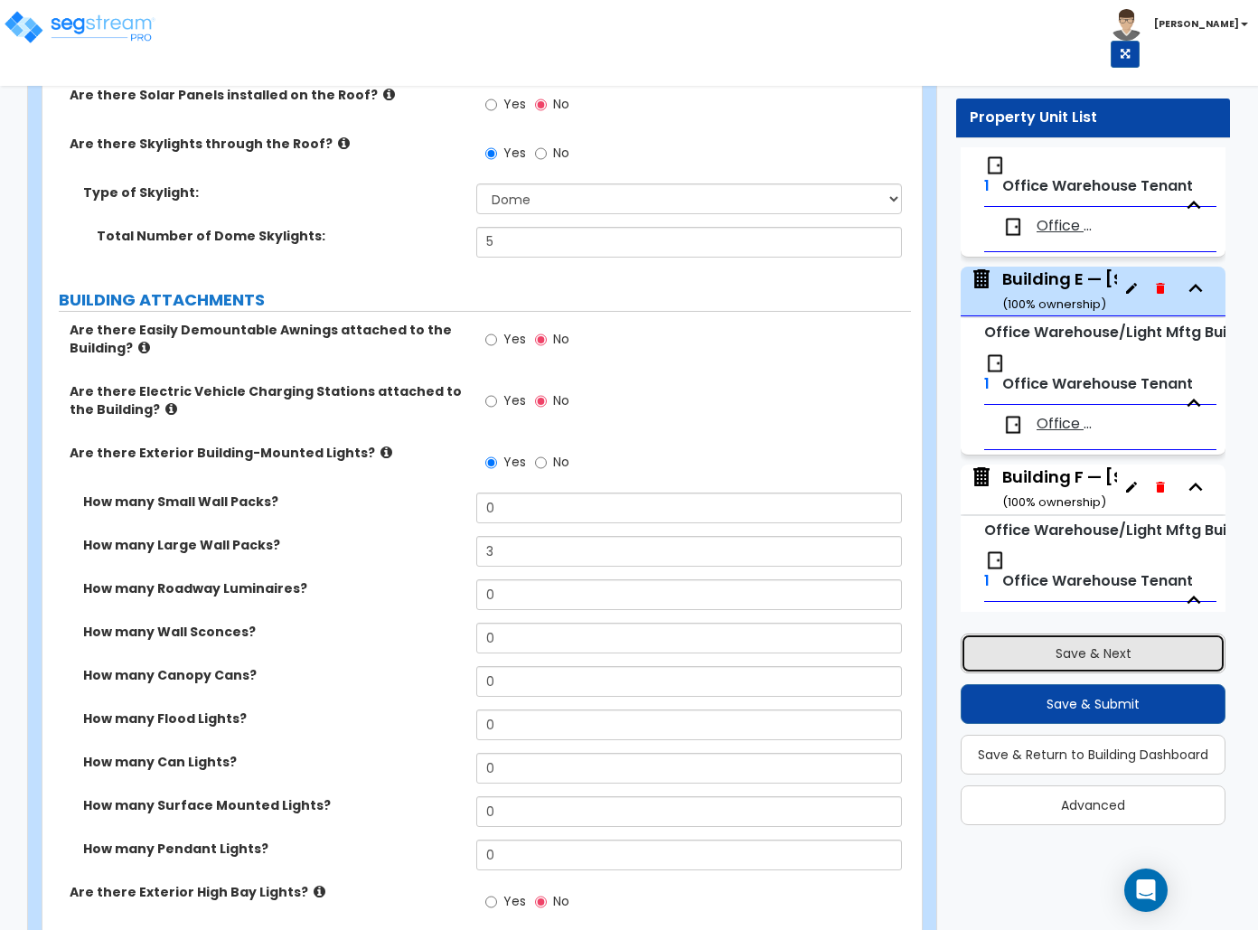
click at [1008, 654] on button "Save & Next" at bounding box center [1092, 653] width 265 height 40
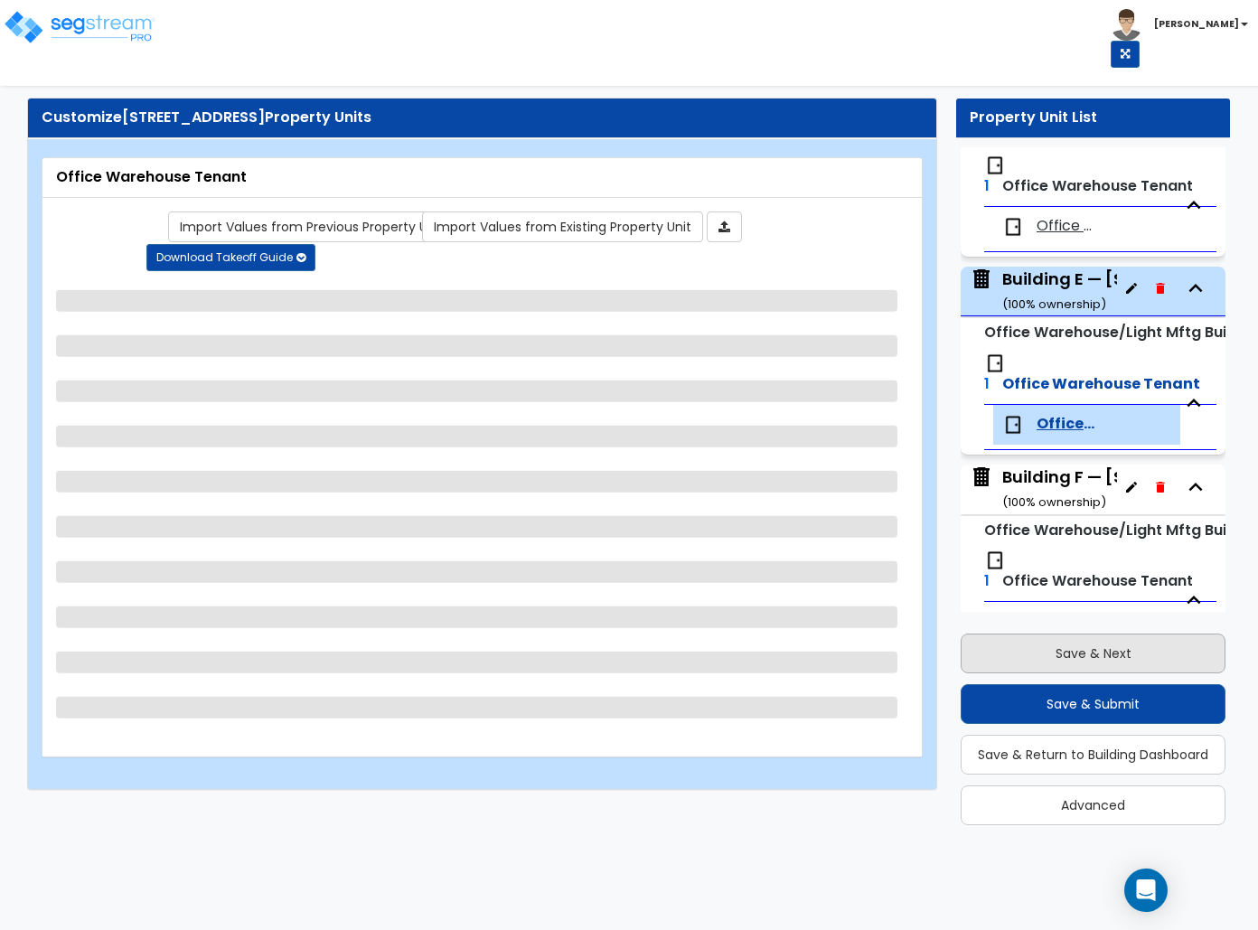
scroll to position [1002, 0]
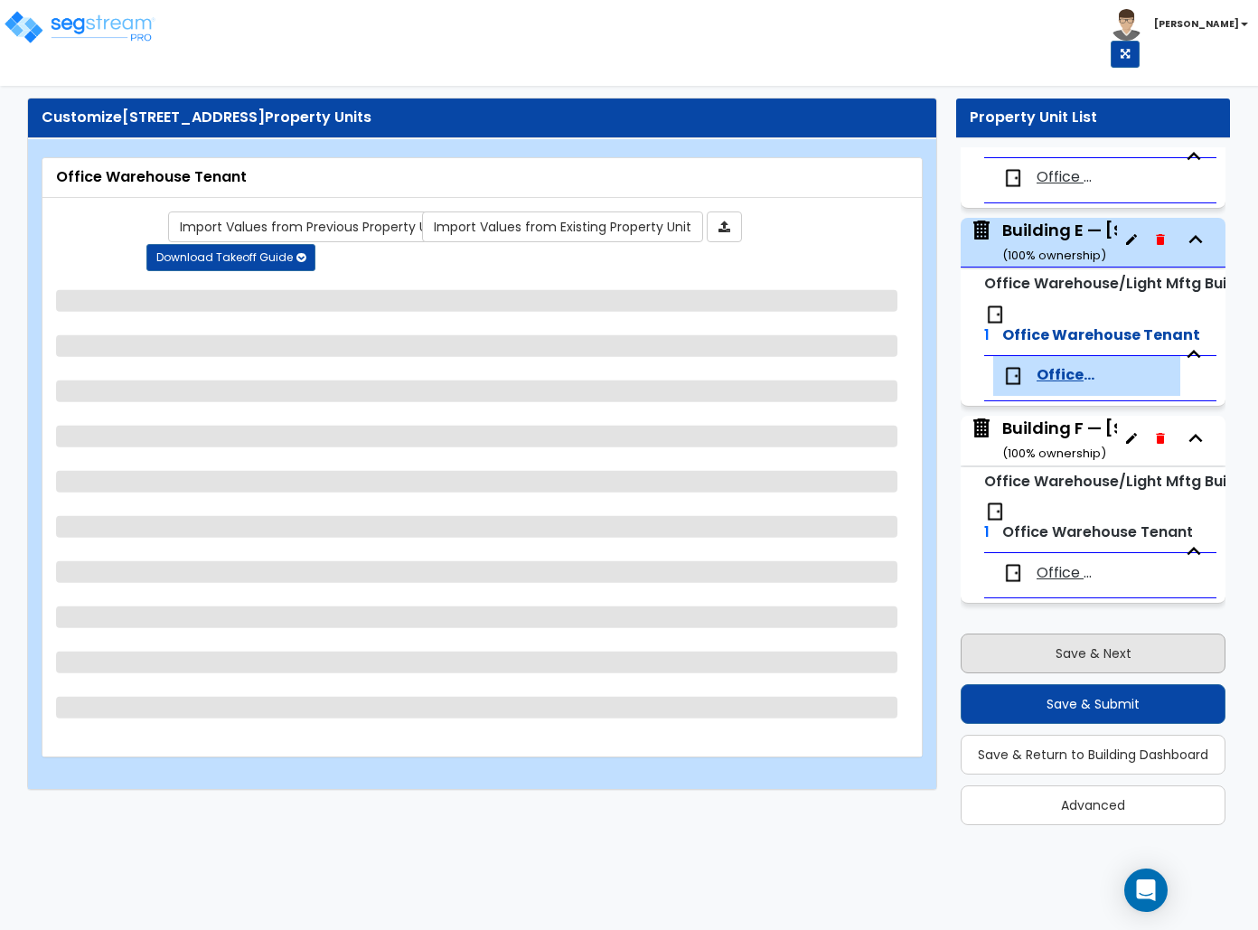
select select "1"
select select "2"
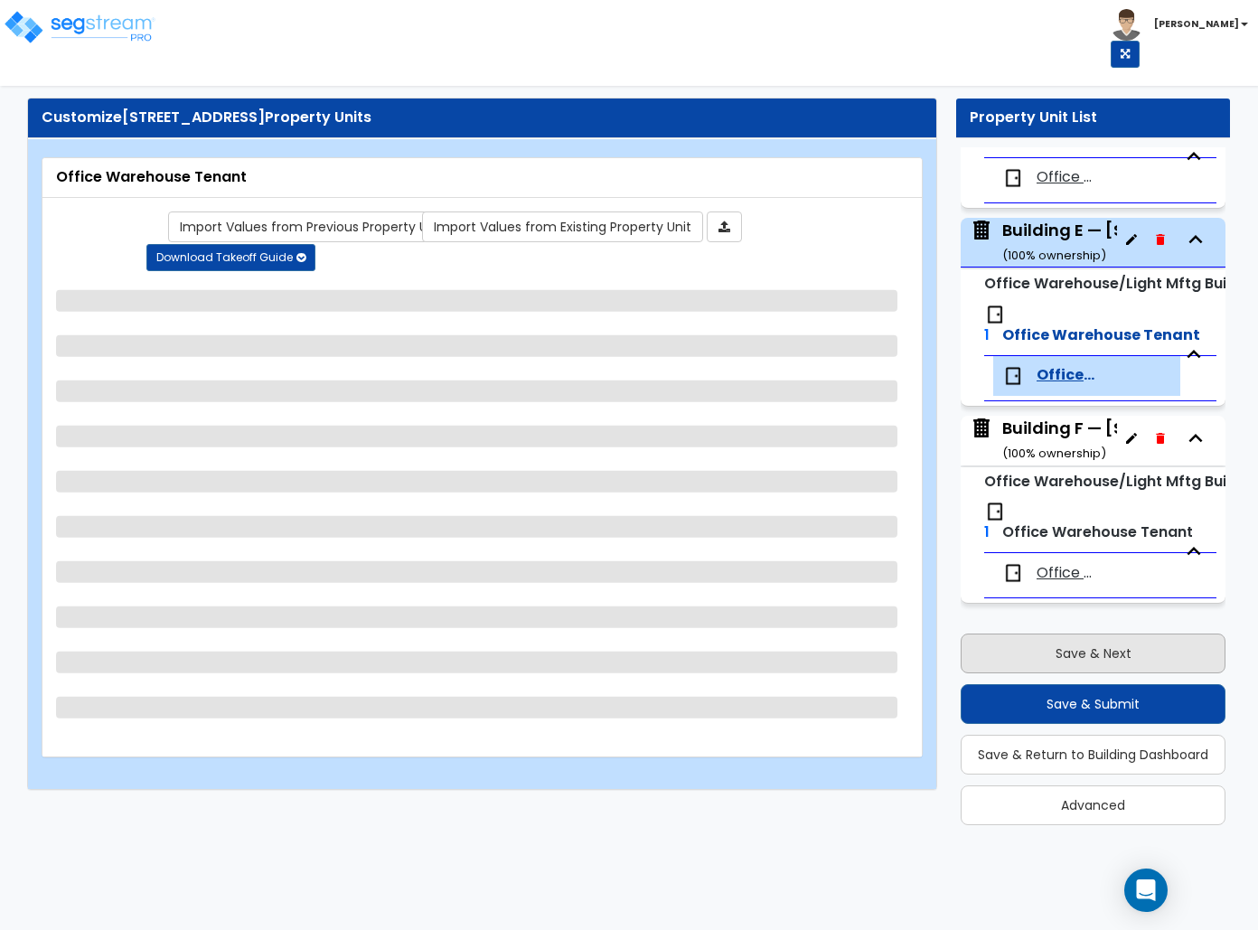
select select "2"
select select "5"
select select "4"
select select "1"
select select "4"
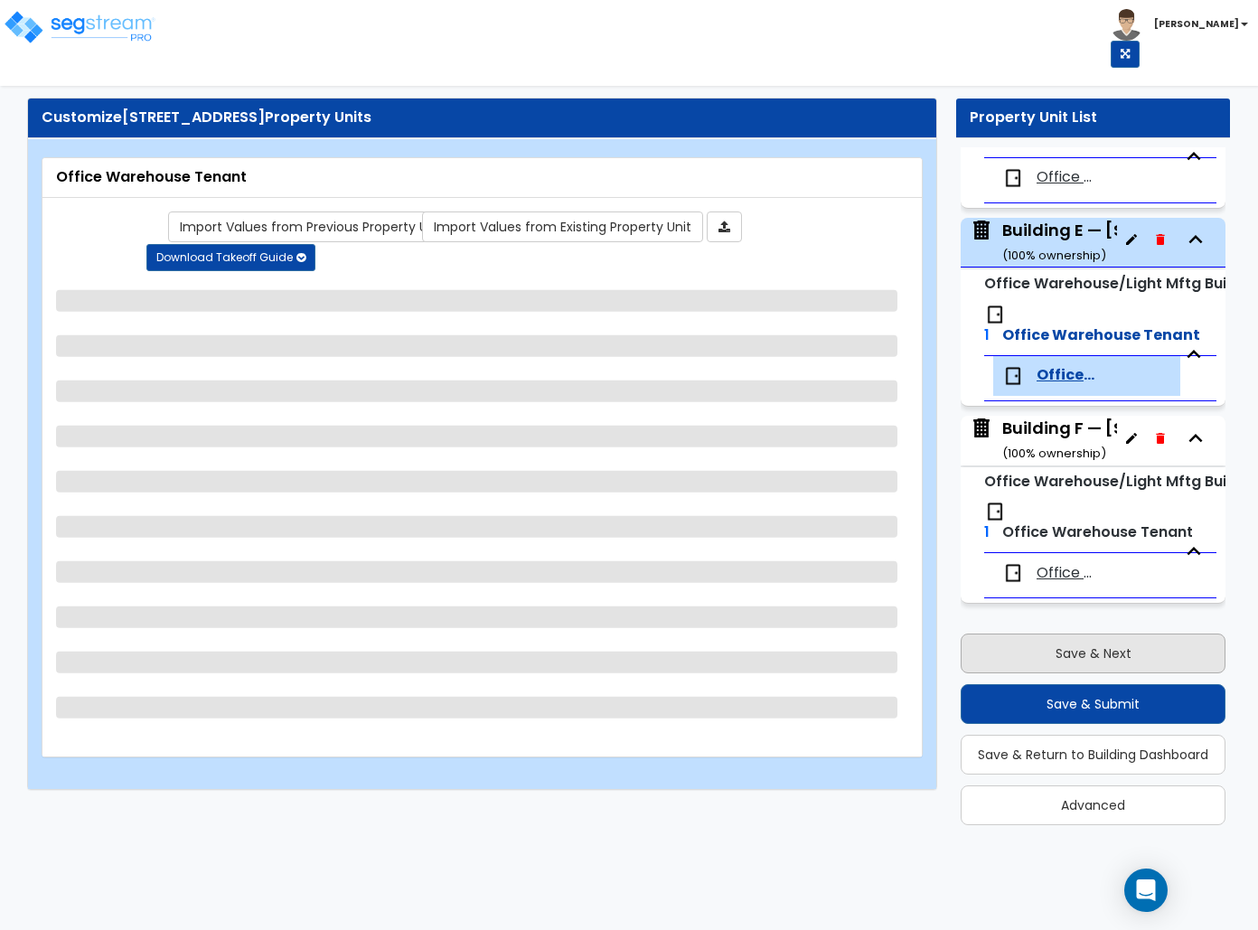
select select "1"
select select "2"
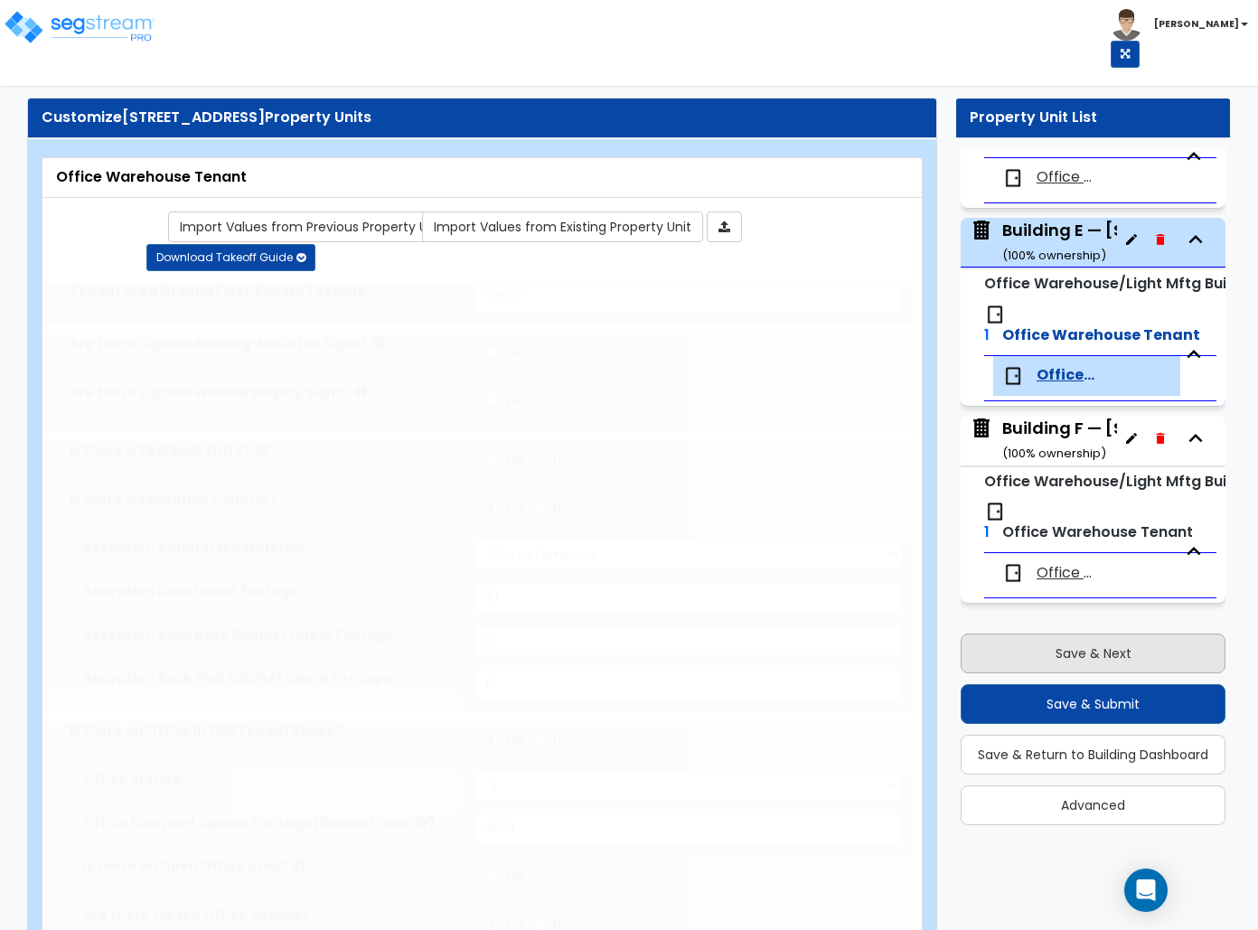
radio input "true"
type input "1"
type input "180"
select select "1"
type input "8"
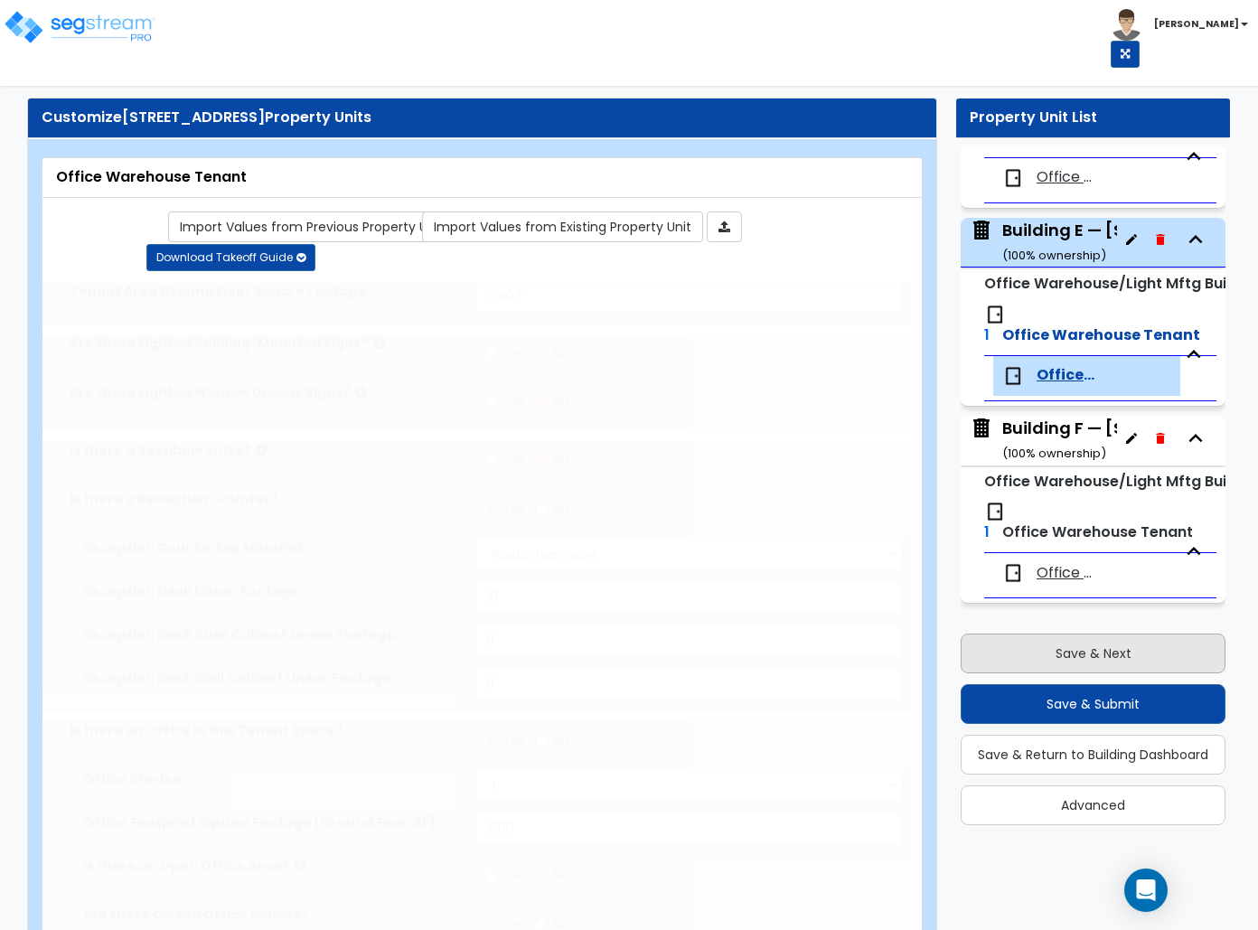
type input "4"
type input "1"
select select "1"
type input "1"
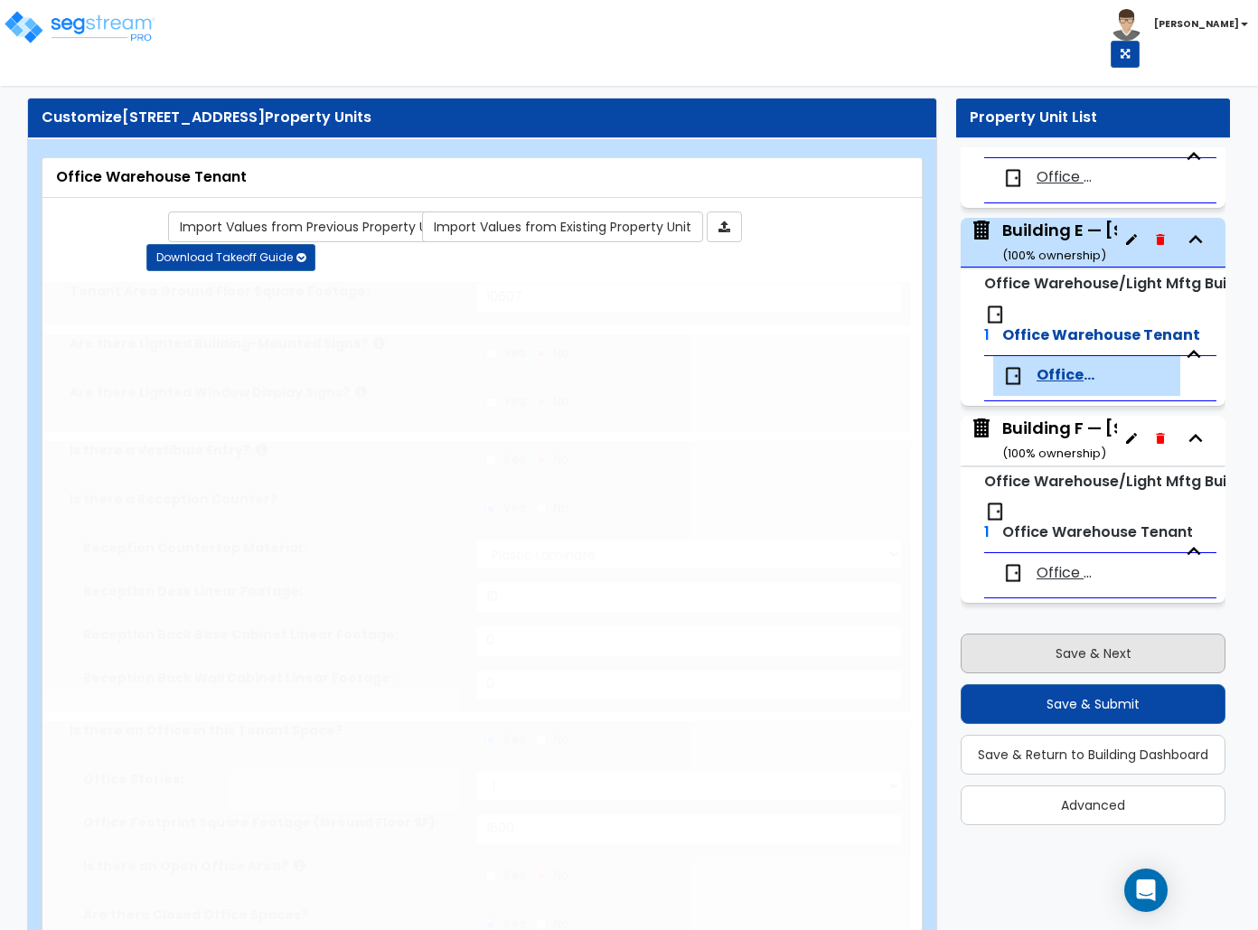
type input "1"
radio input "true"
type input "1"
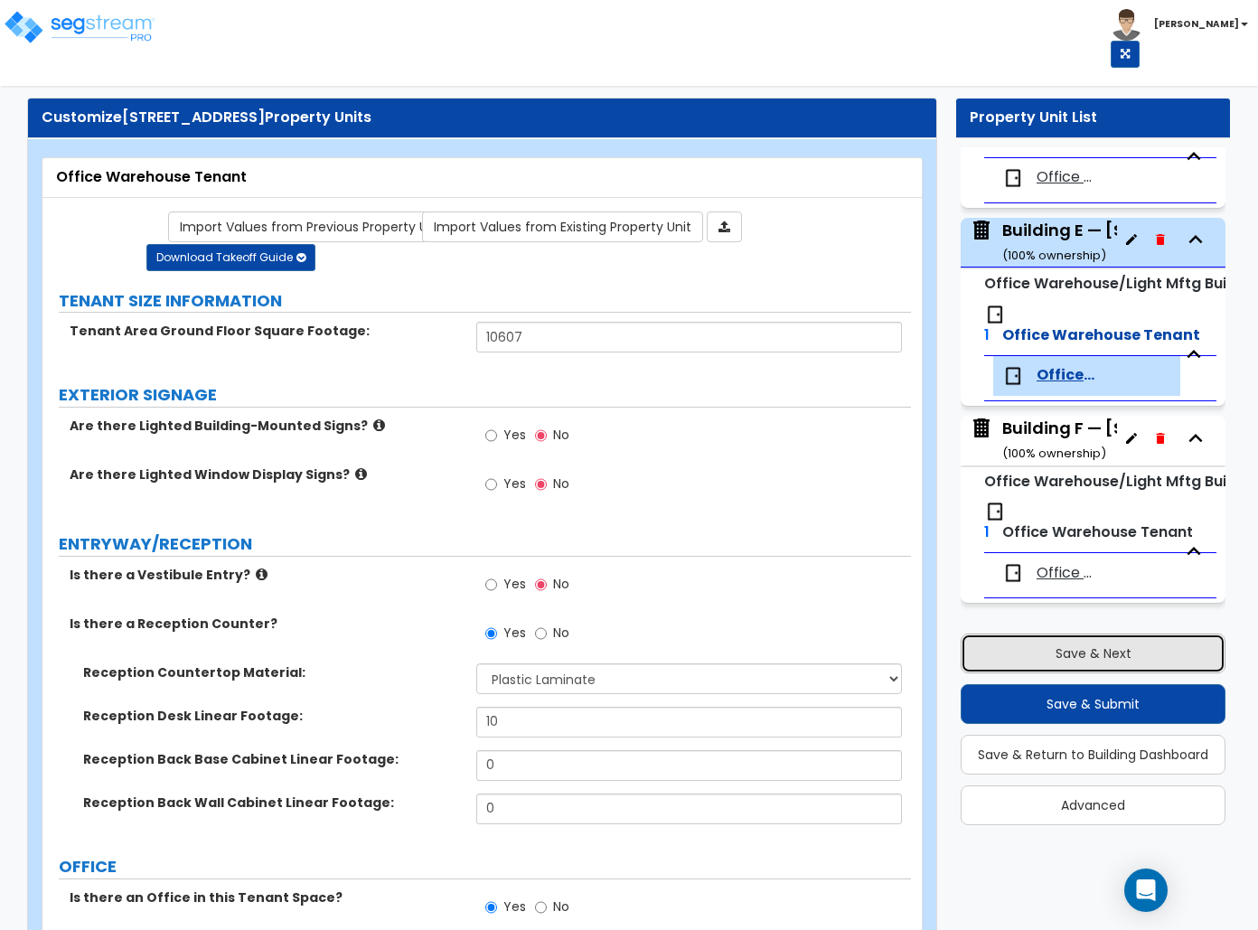
click at [1008, 654] on button "Save & Next" at bounding box center [1092, 653] width 265 height 40
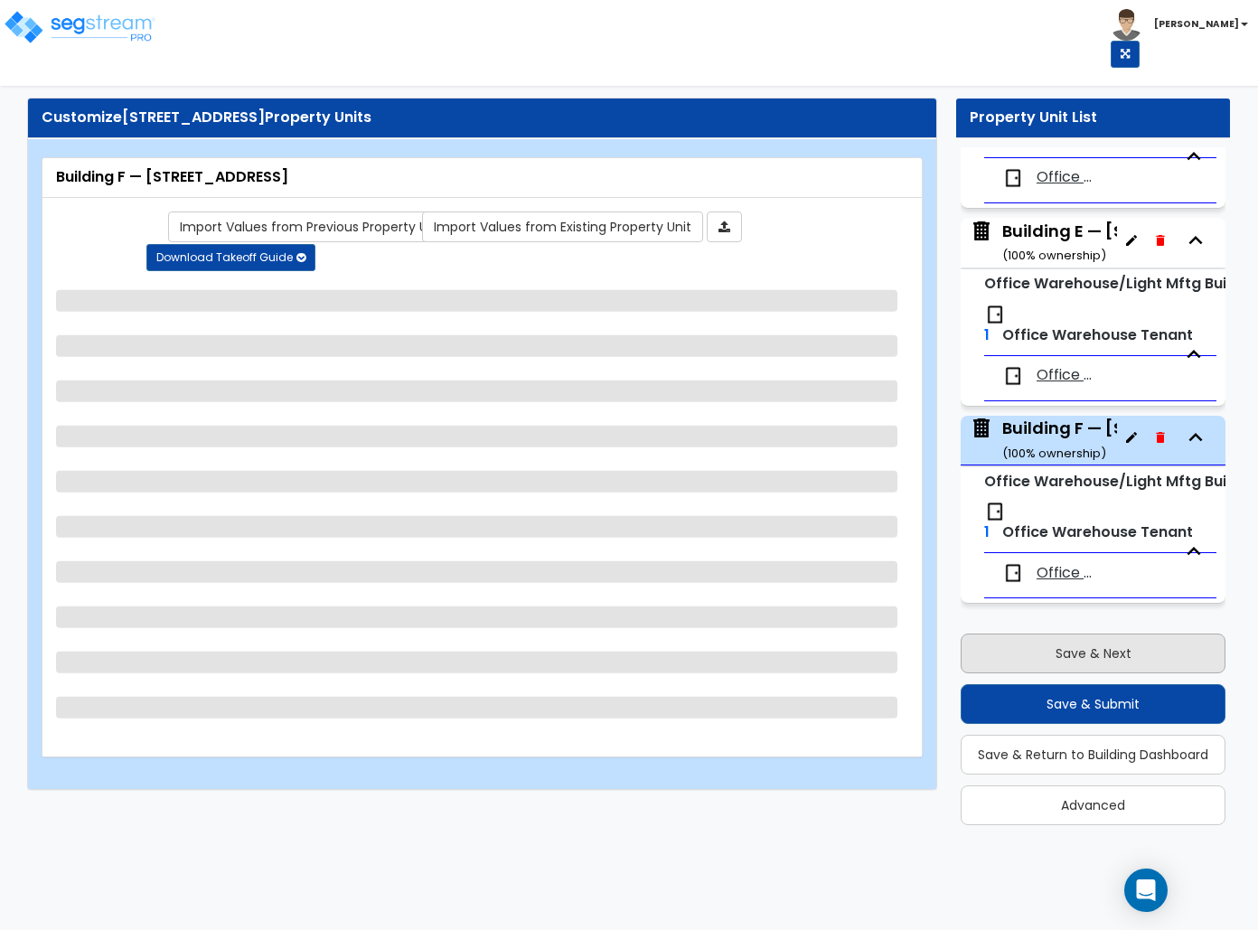
select select "2"
select select "1"
select select "4"
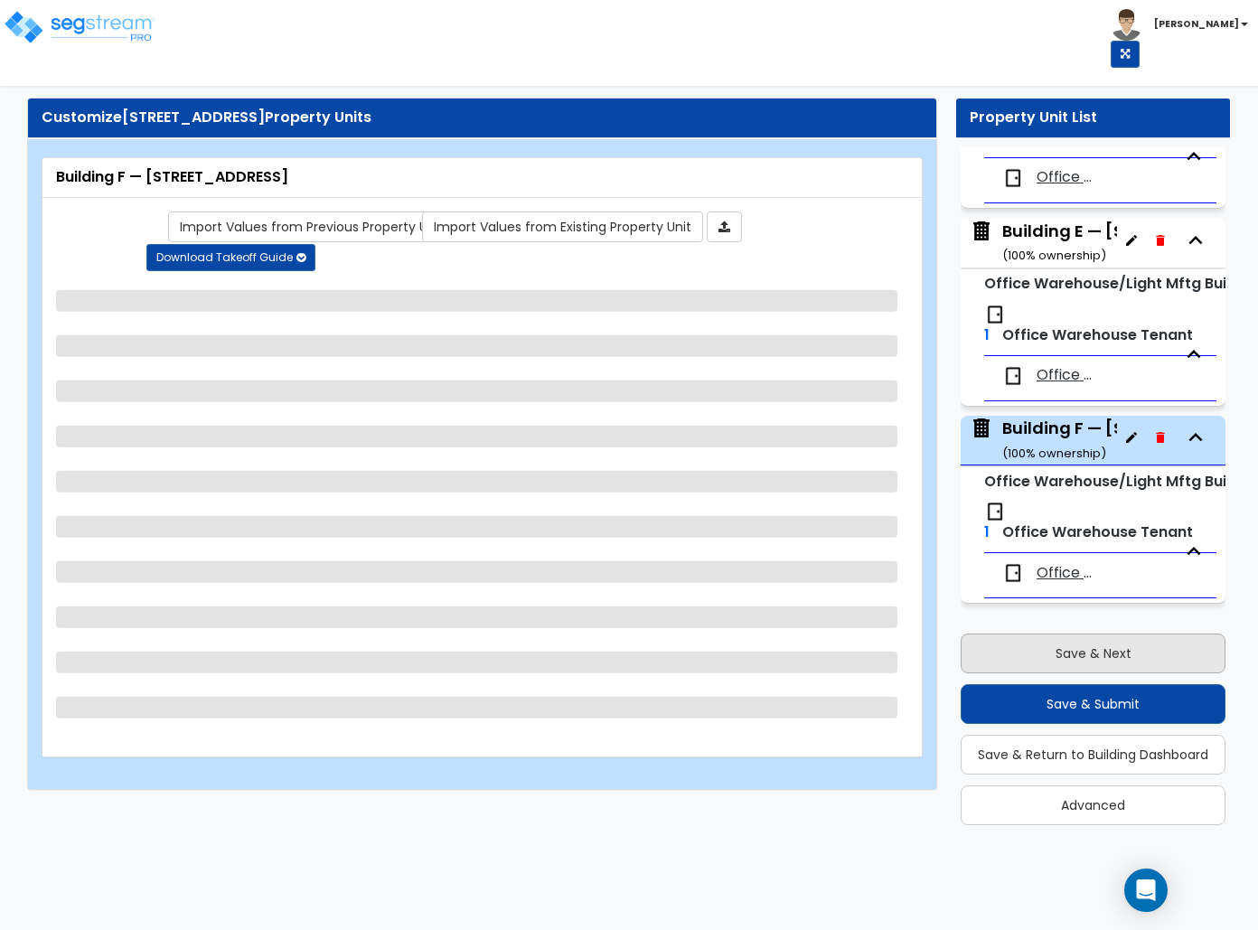
select select "2"
select select "1"
select select "2"
select select "1"
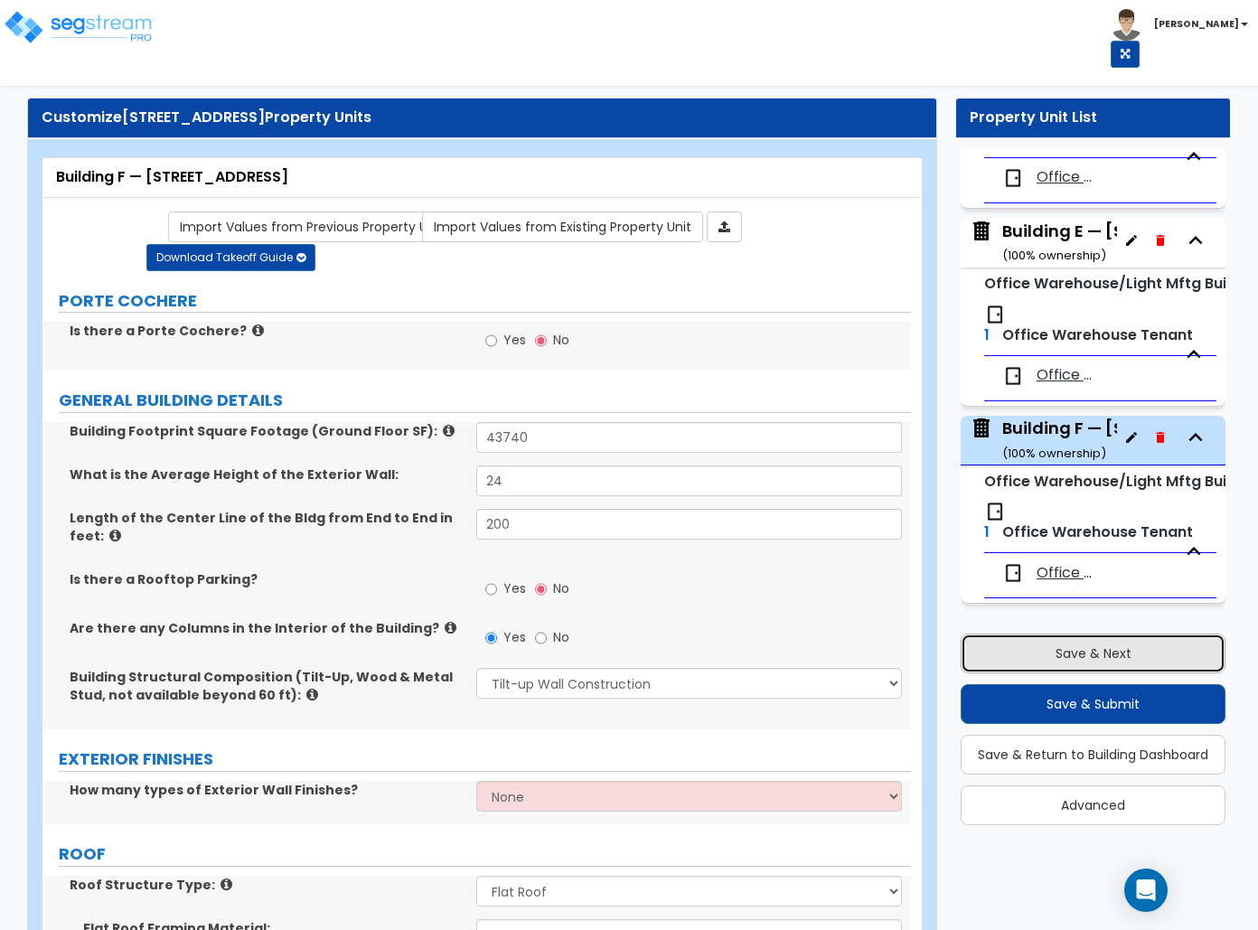
click at [1008, 652] on button "Save & Next" at bounding box center [1092, 653] width 265 height 40
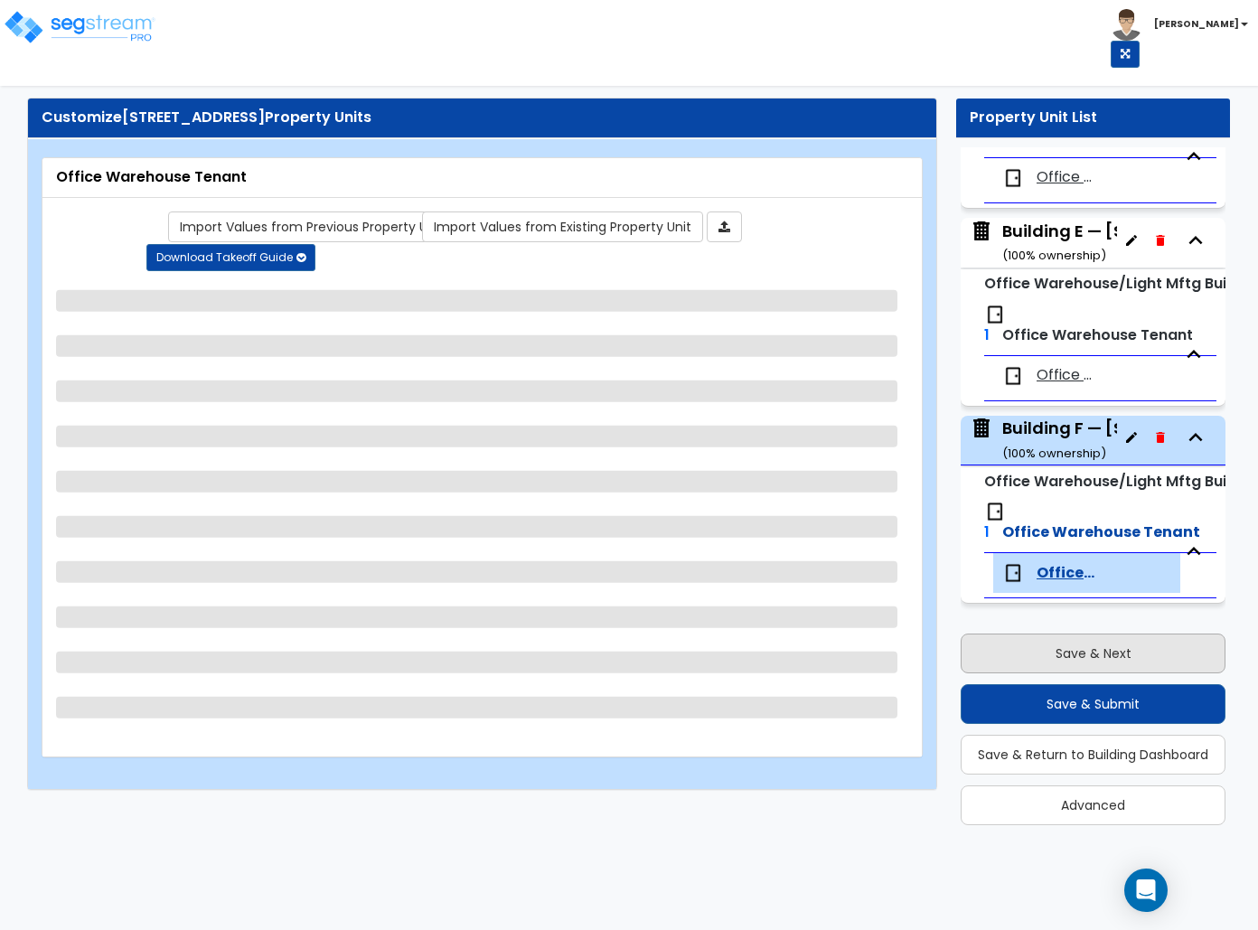
select select "1"
select select "2"
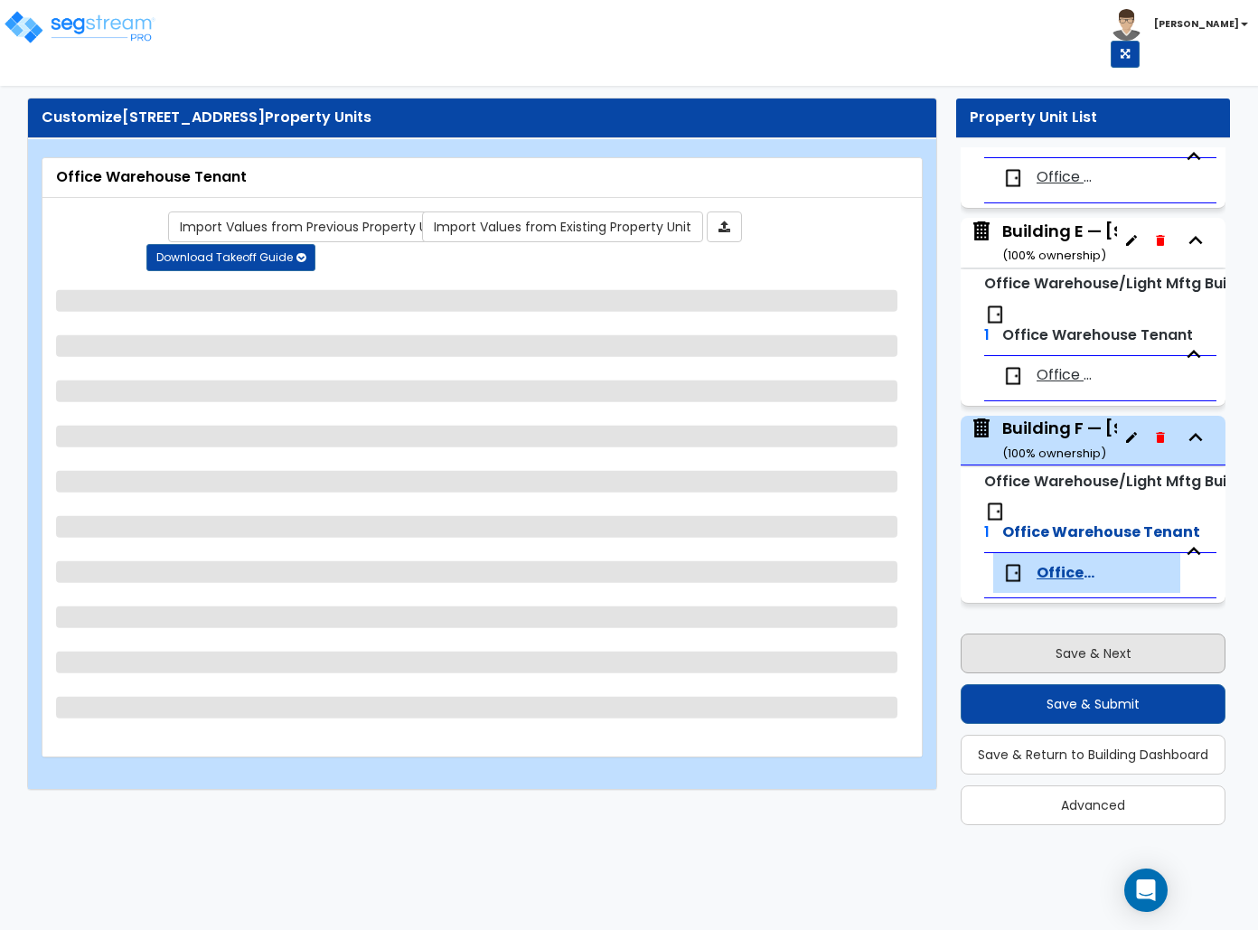
select select "2"
select select "5"
select select "4"
select select "1"
select select "4"
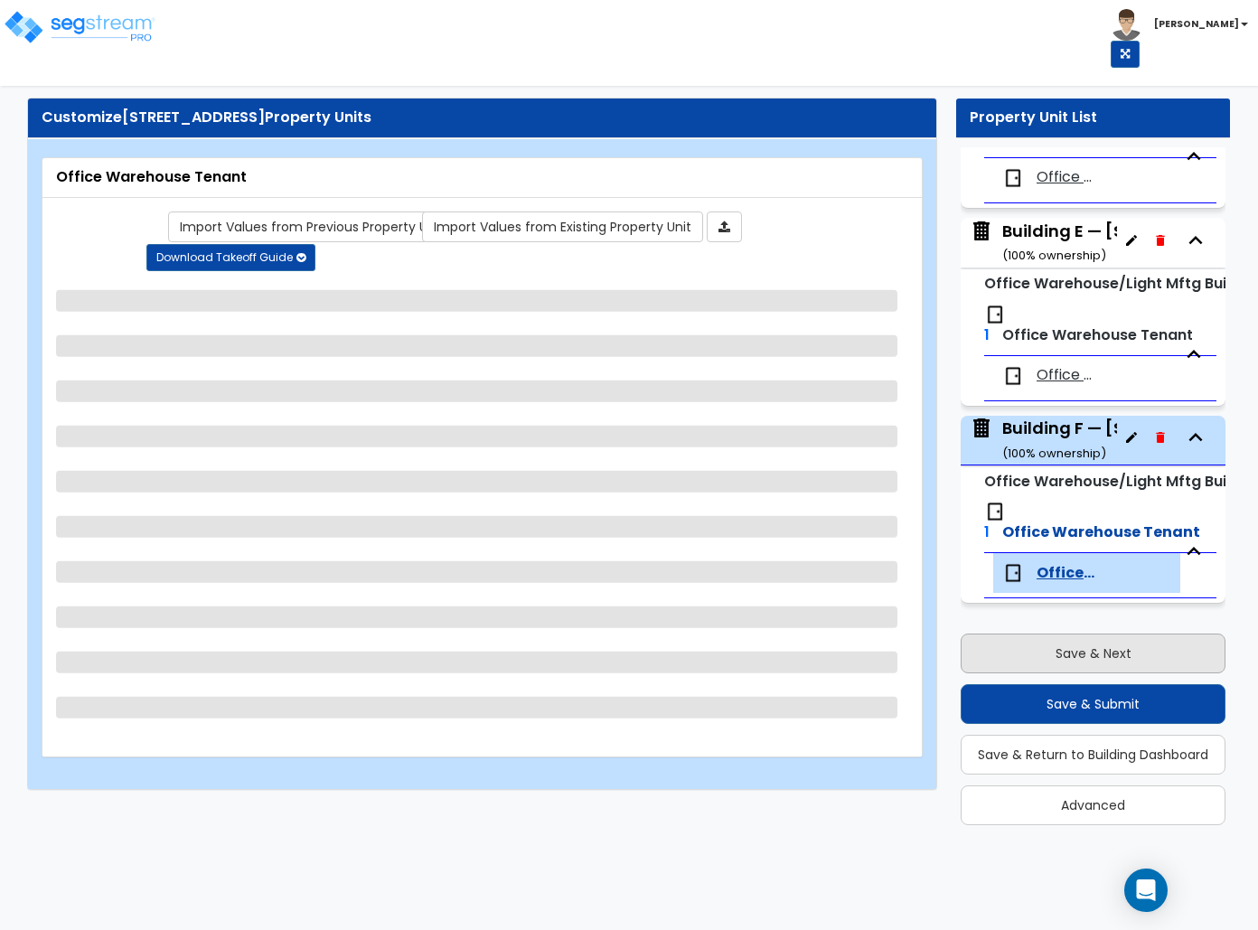
select select "1"
select select "2"
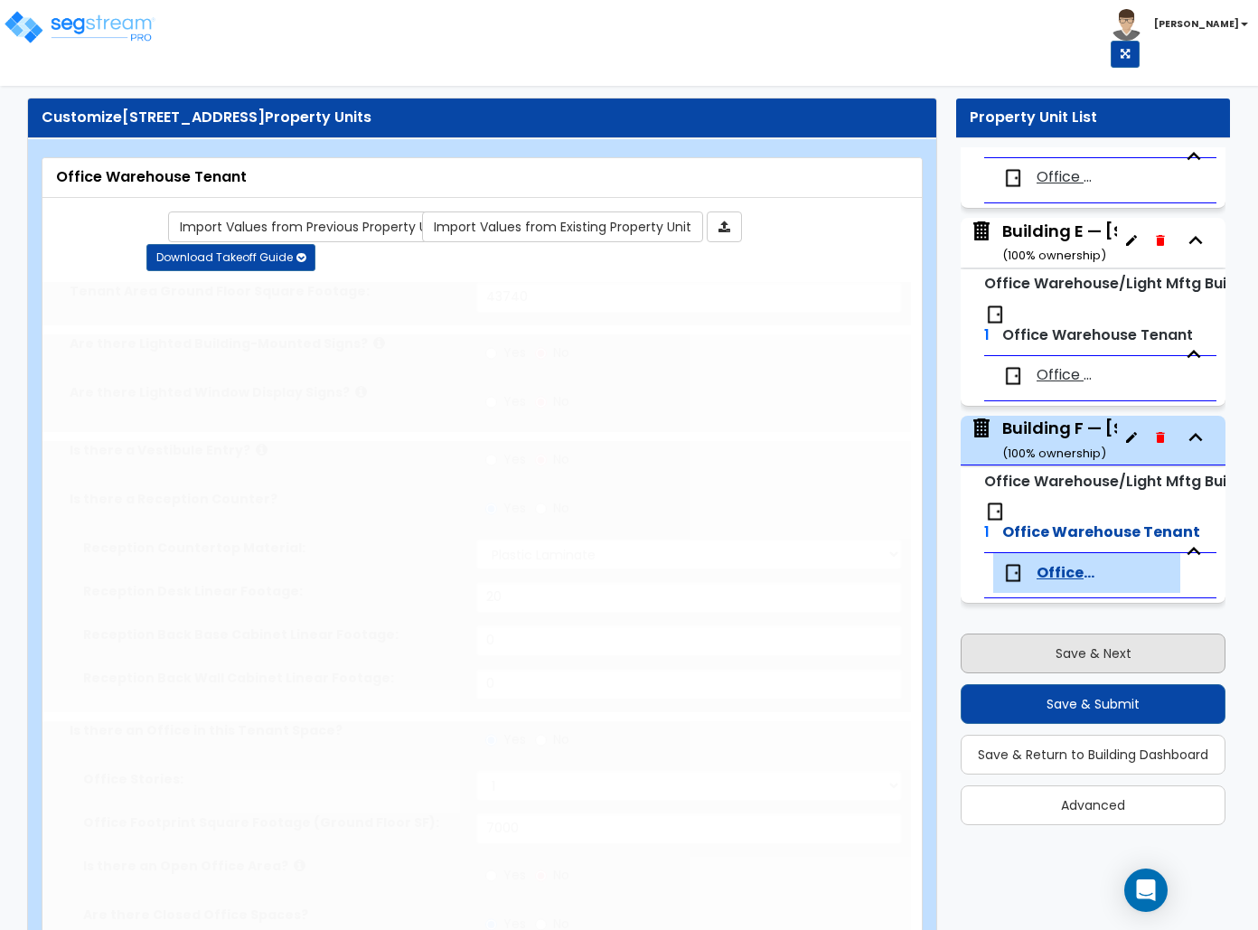
radio input "true"
type input "2"
type input "500"
select select "1"
type input "16"
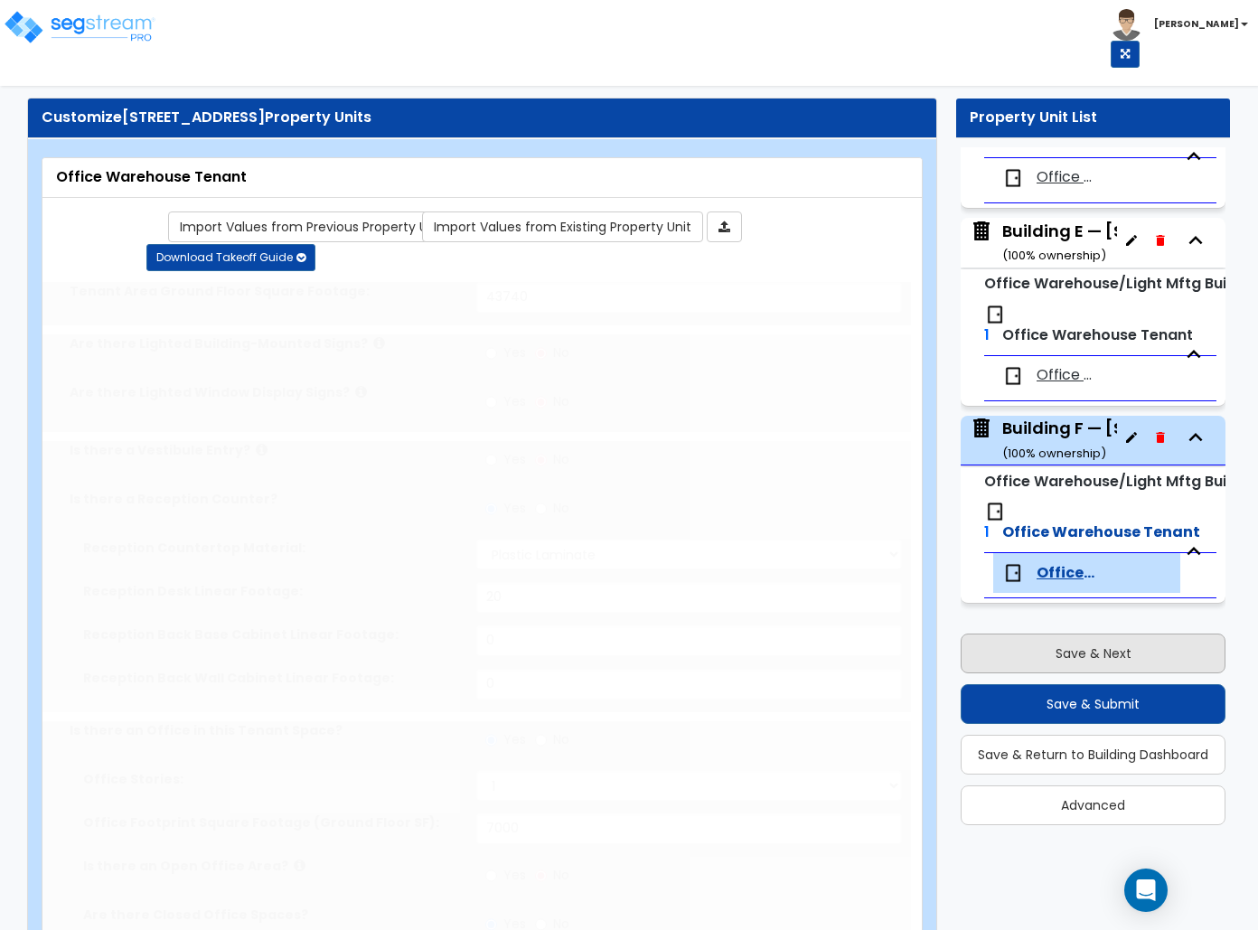
type input "8"
type input "2"
select select "1"
type input "2"
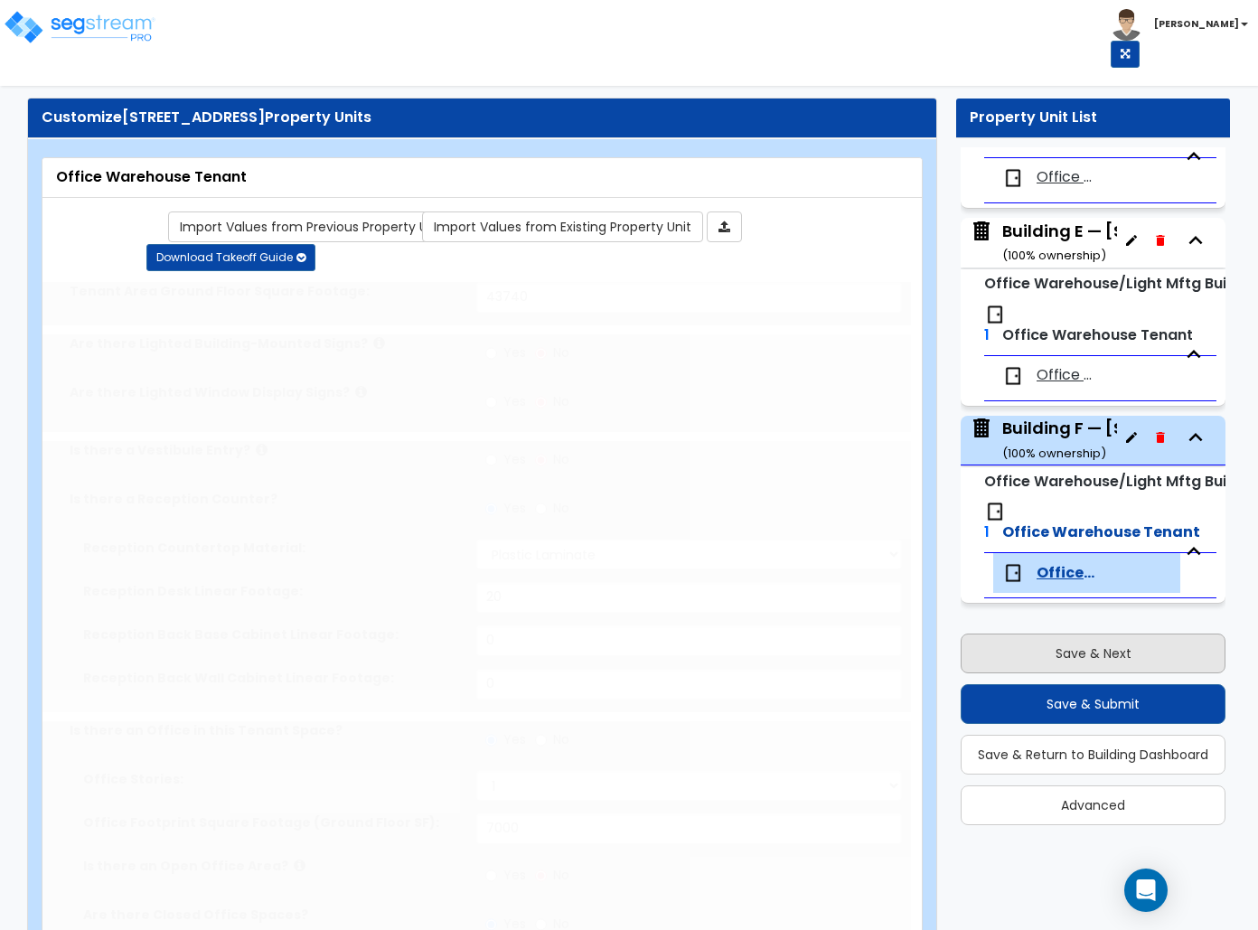
type input "2"
radio input "true"
type input "2"
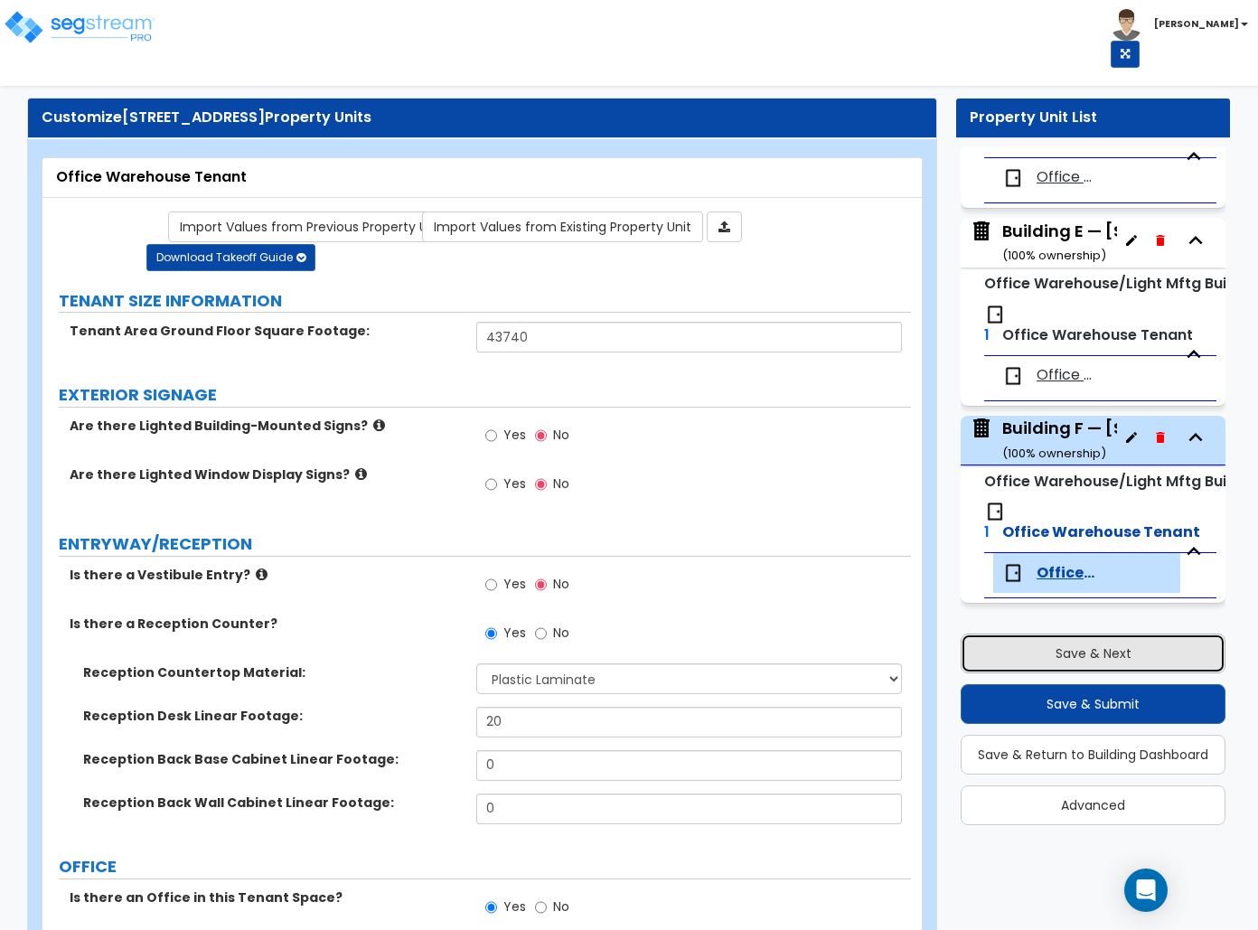
click at [1008, 652] on button "Save & Next" at bounding box center [1092, 653] width 265 height 40
select select "2"
select select "1"
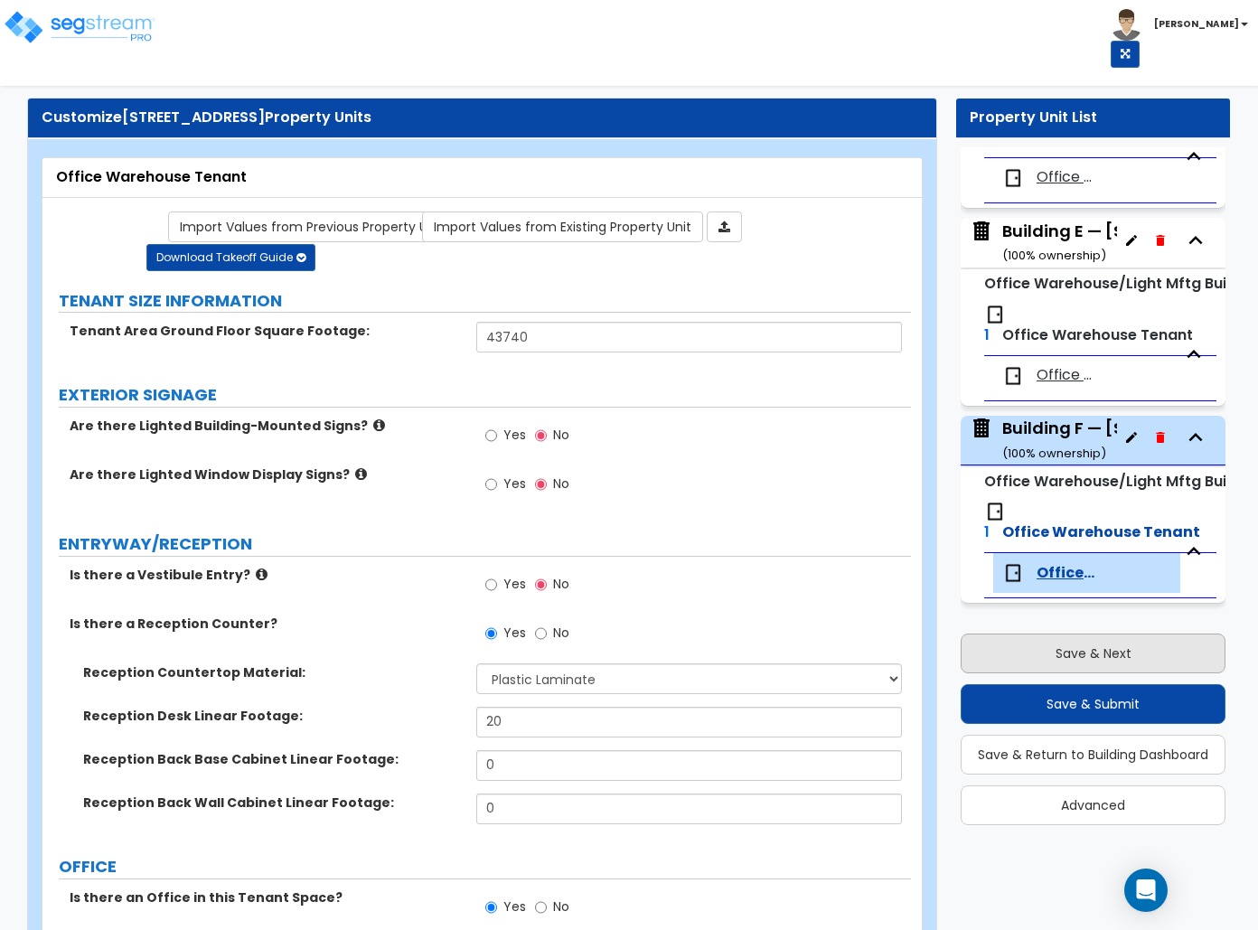
select select "1"
select select "2"
select select "4"
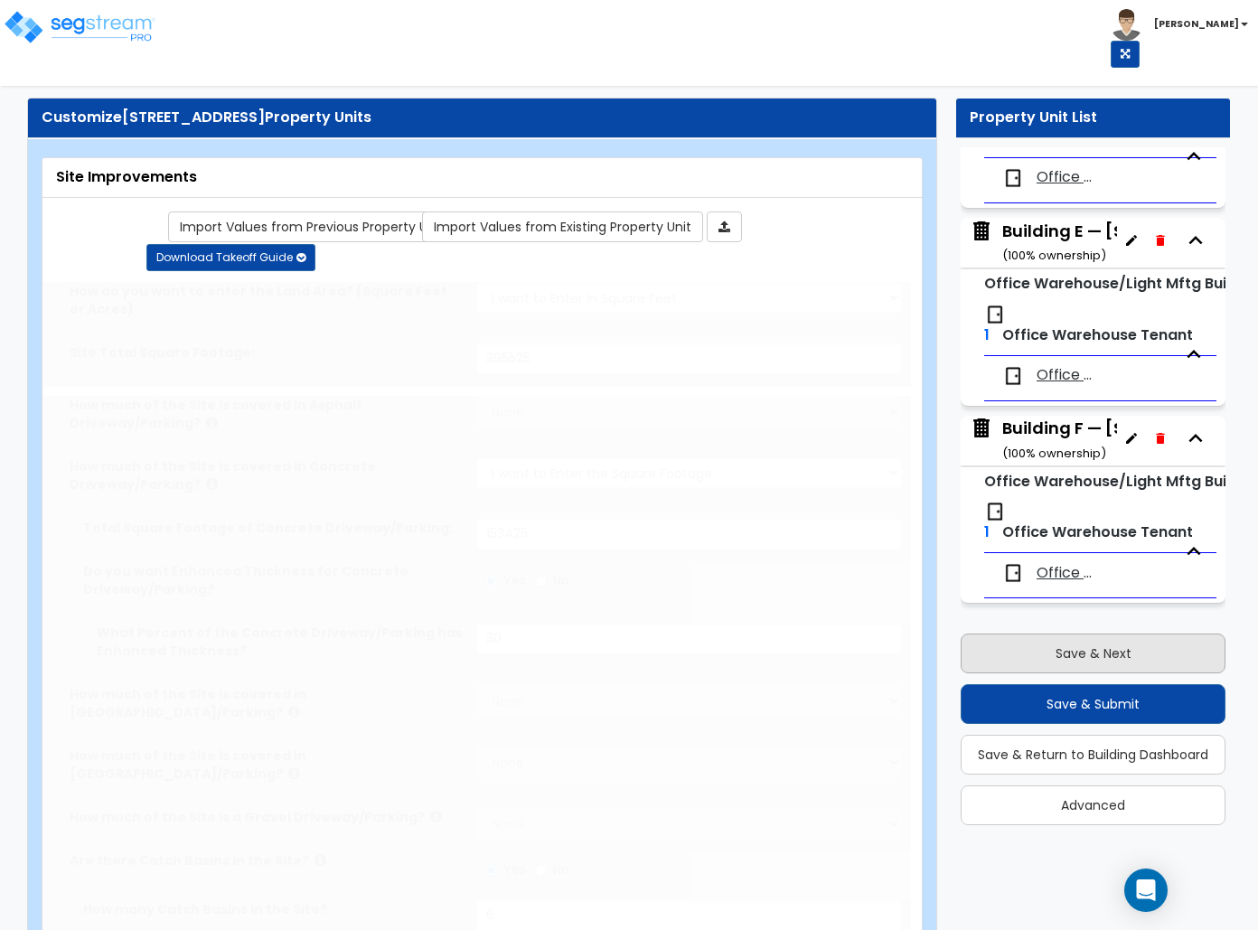
scroll to position [0, 0]
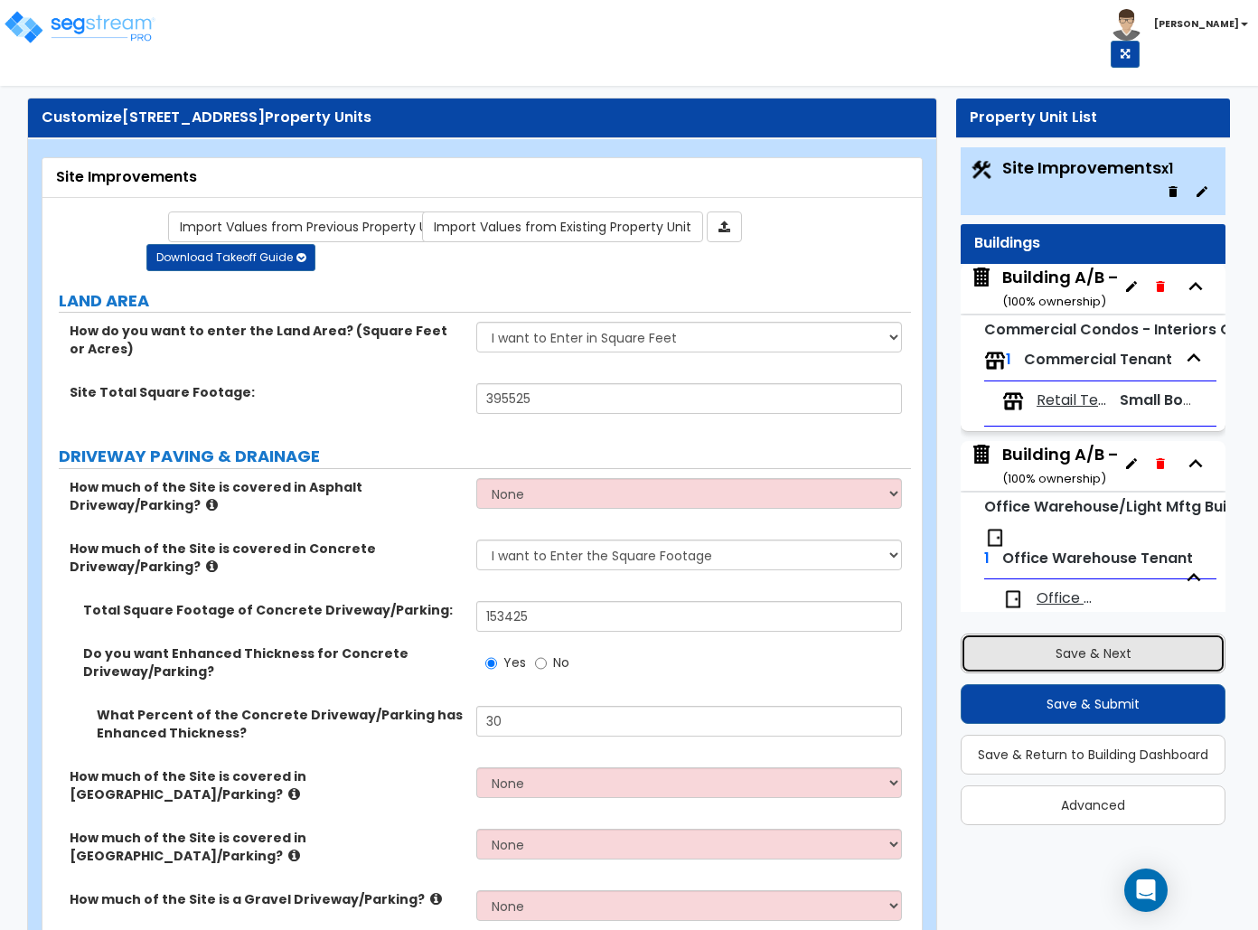
click at [1008, 654] on button "Save & Next" at bounding box center [1092, 653] width 265 height 40
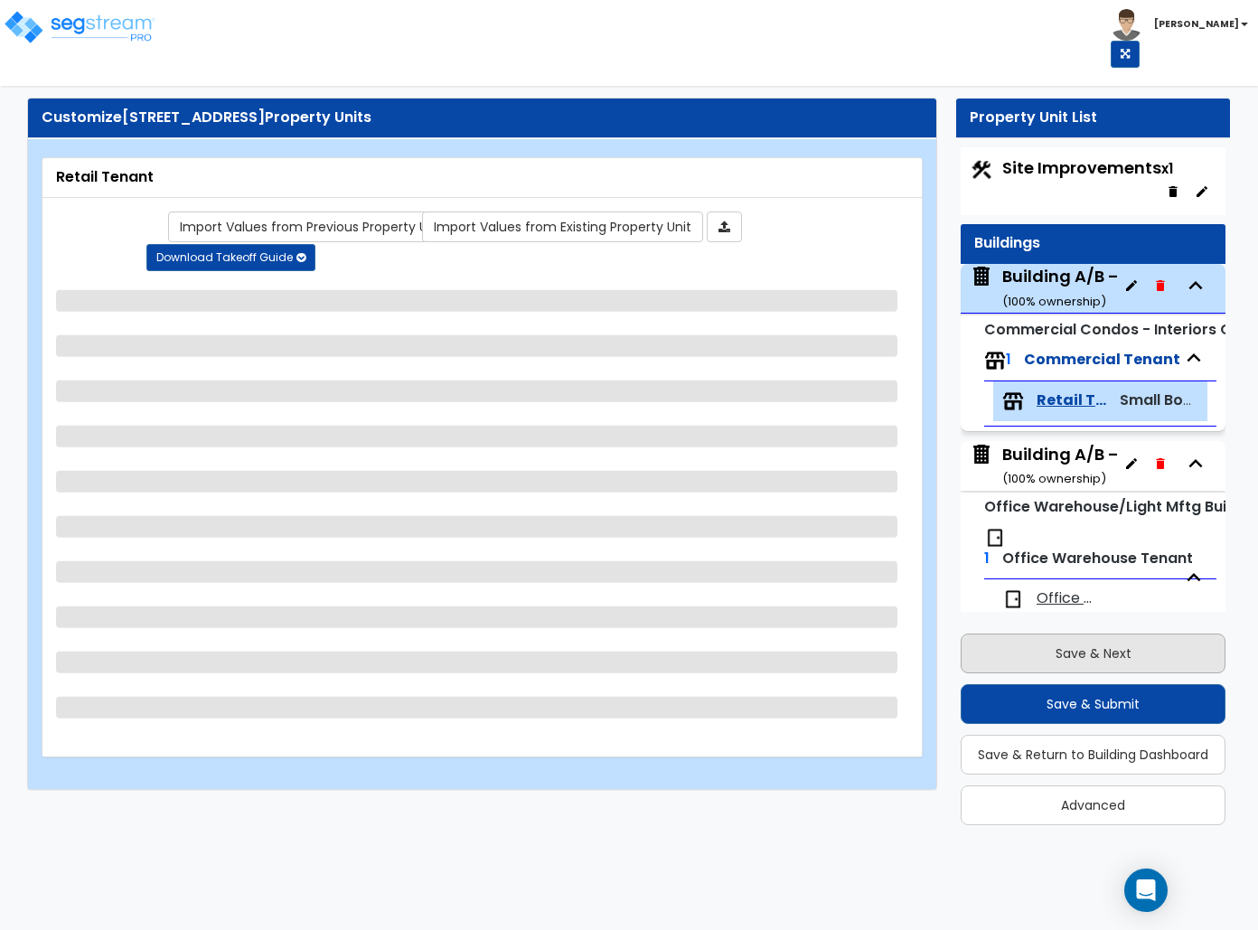
select select "2"
select select "1"
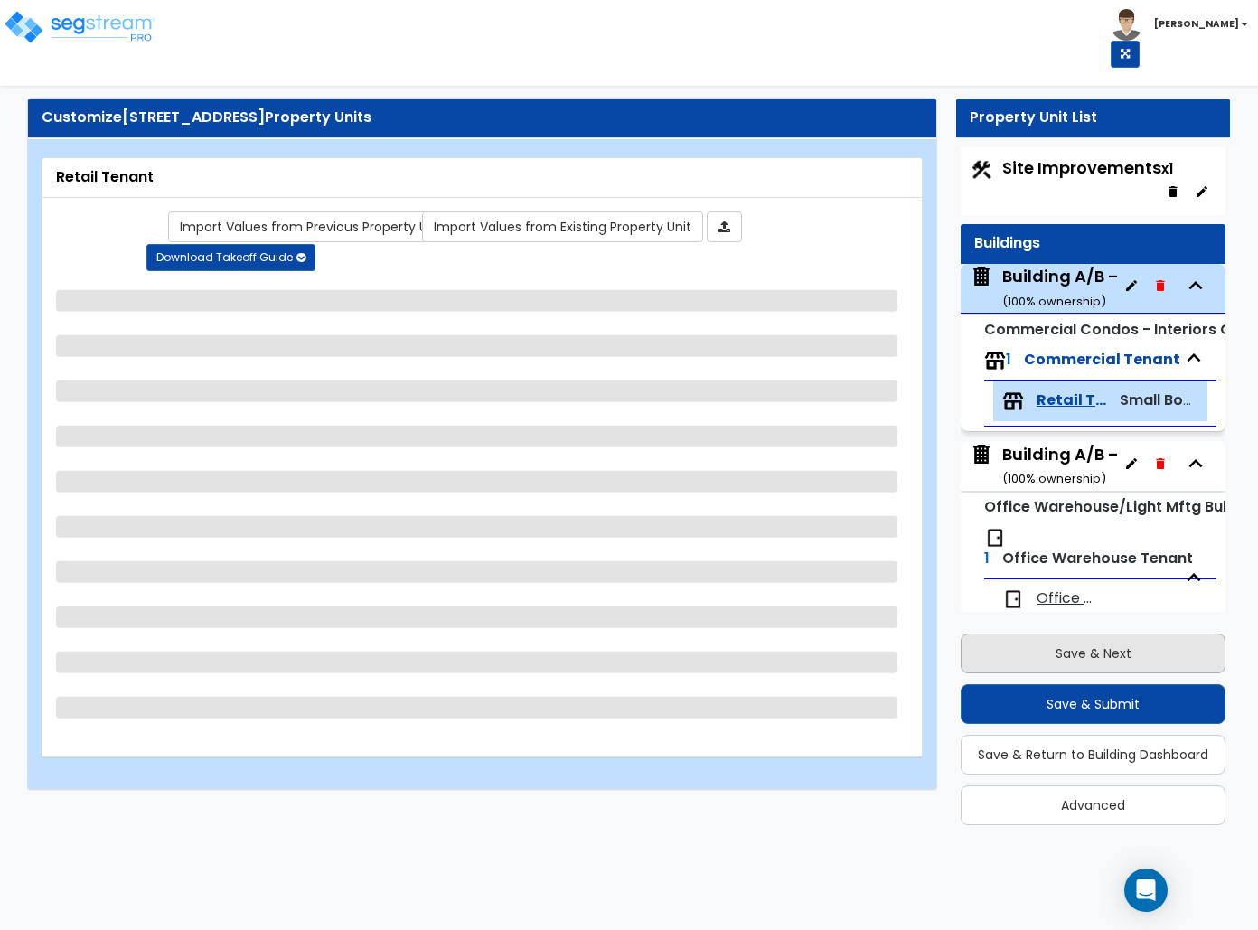
select select "2"
select select "4"
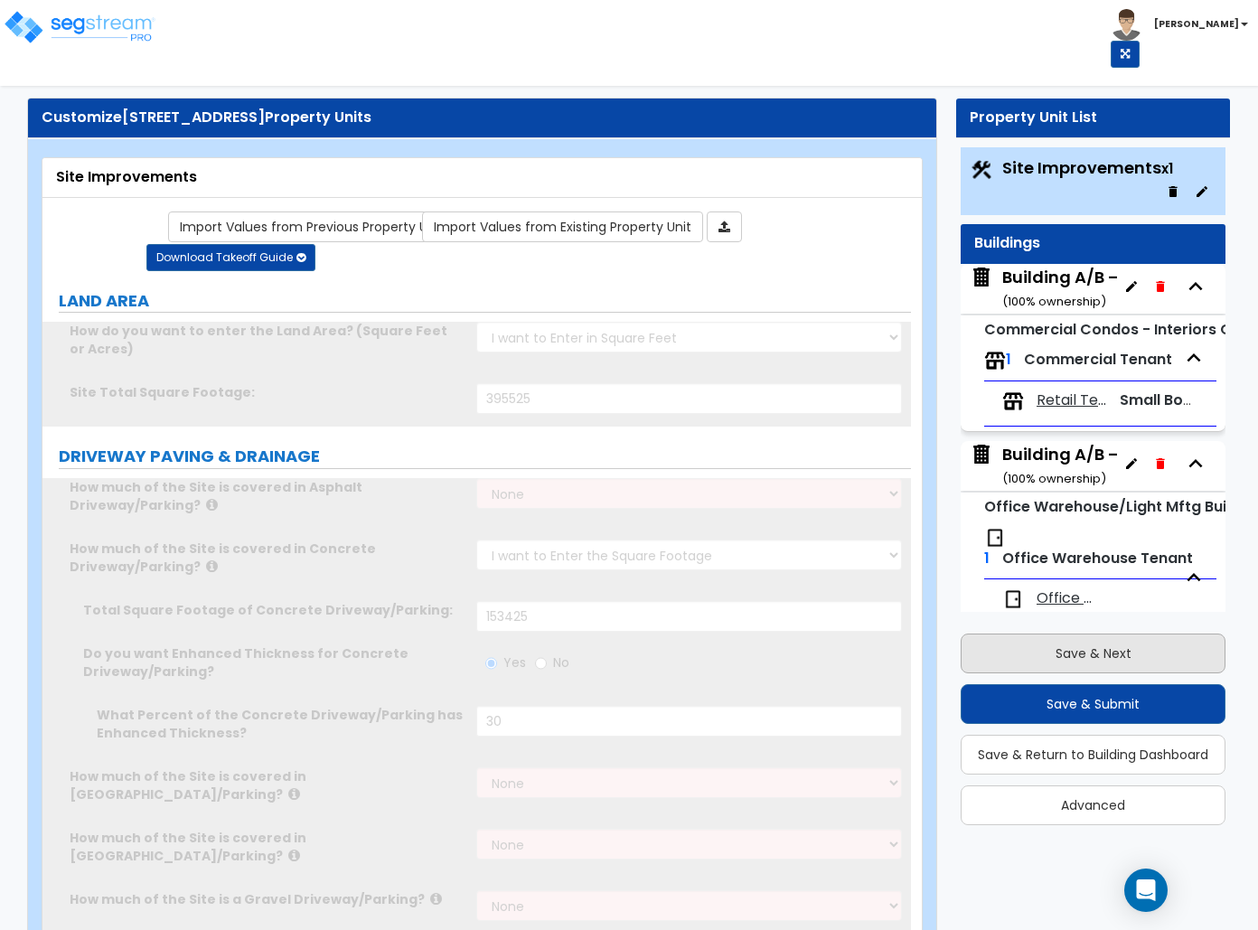
select select "1"
select select "4"
select select "1"
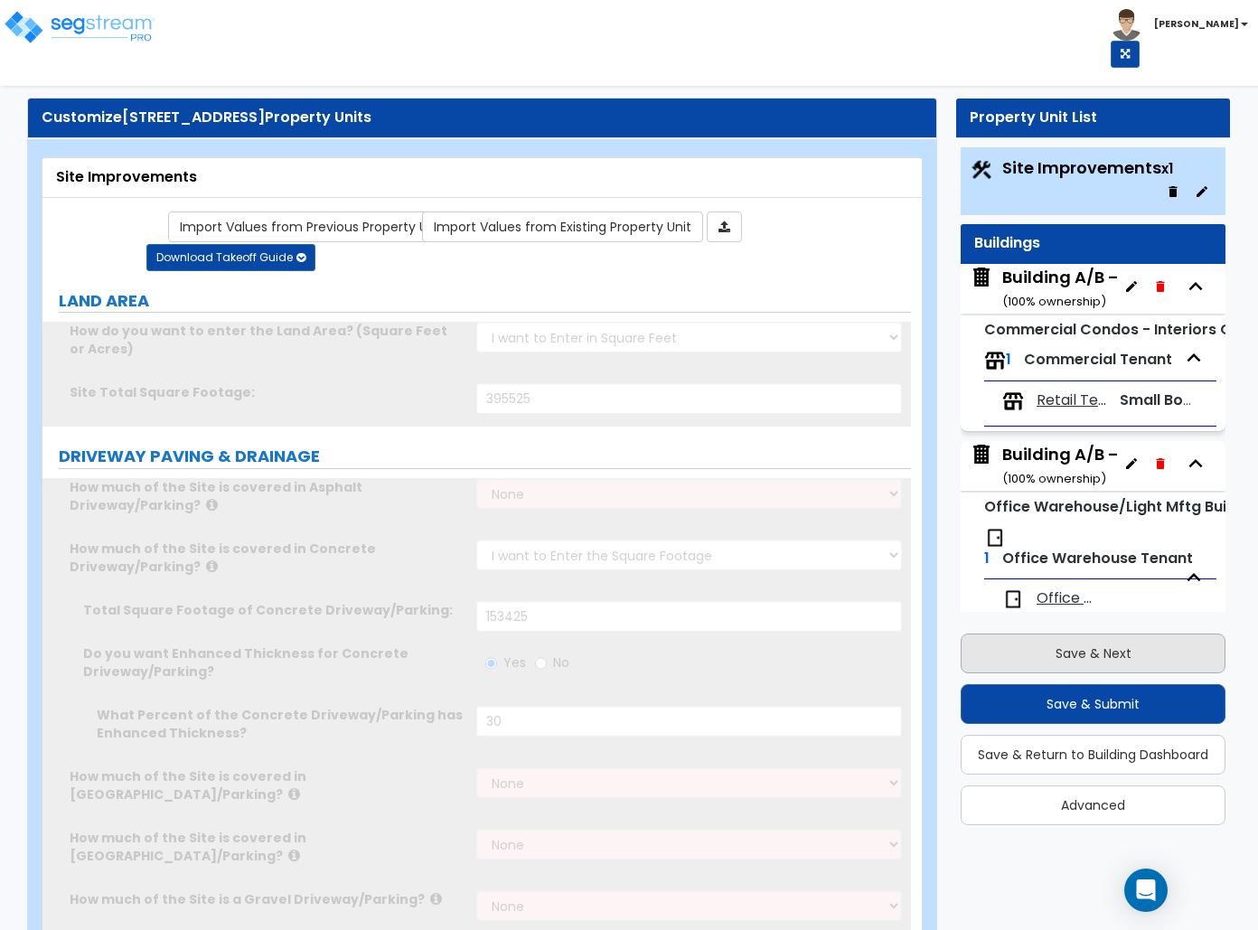
select select "2"
select select "1"
select select "4"
select select "1"
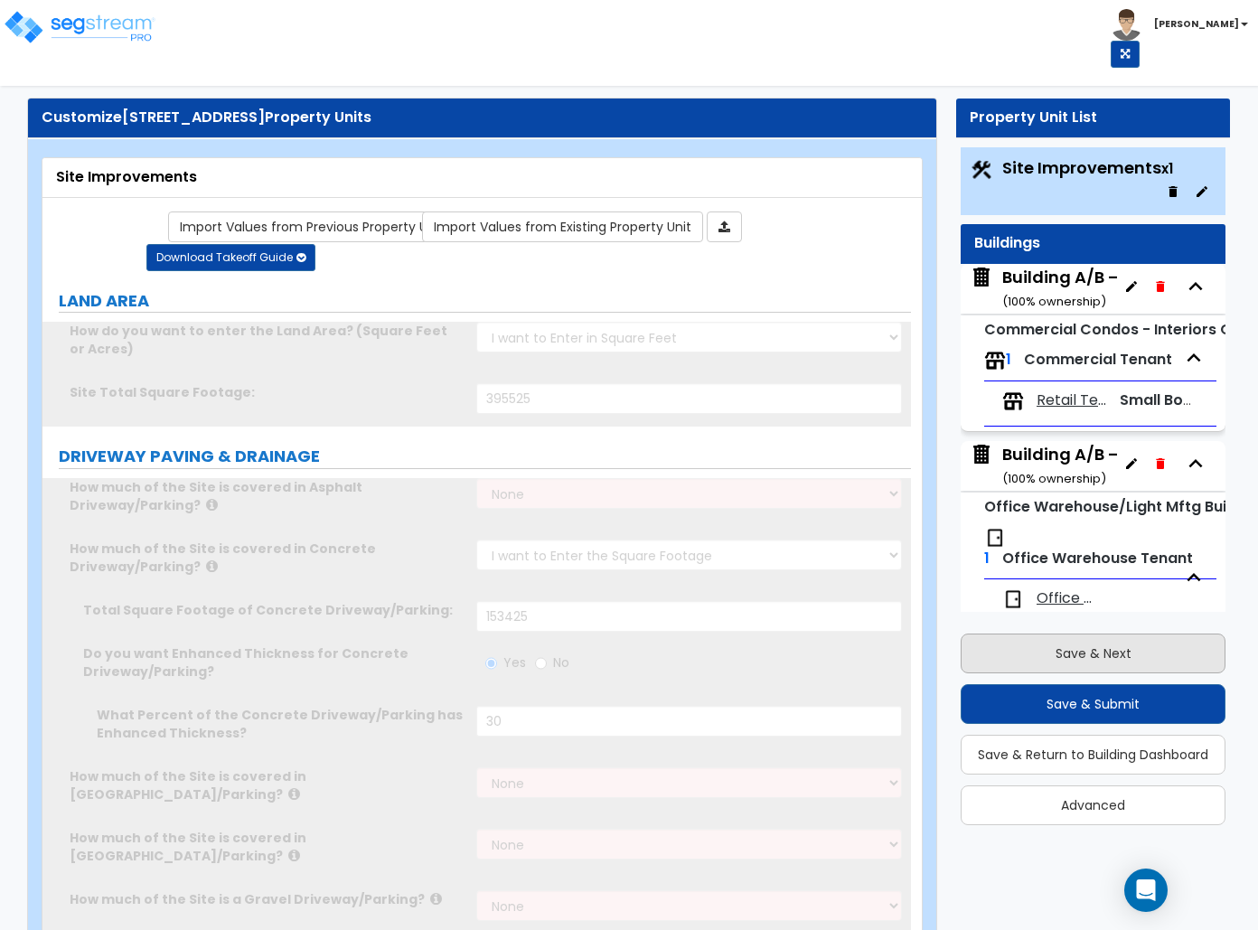
select select "5"
select select "1"
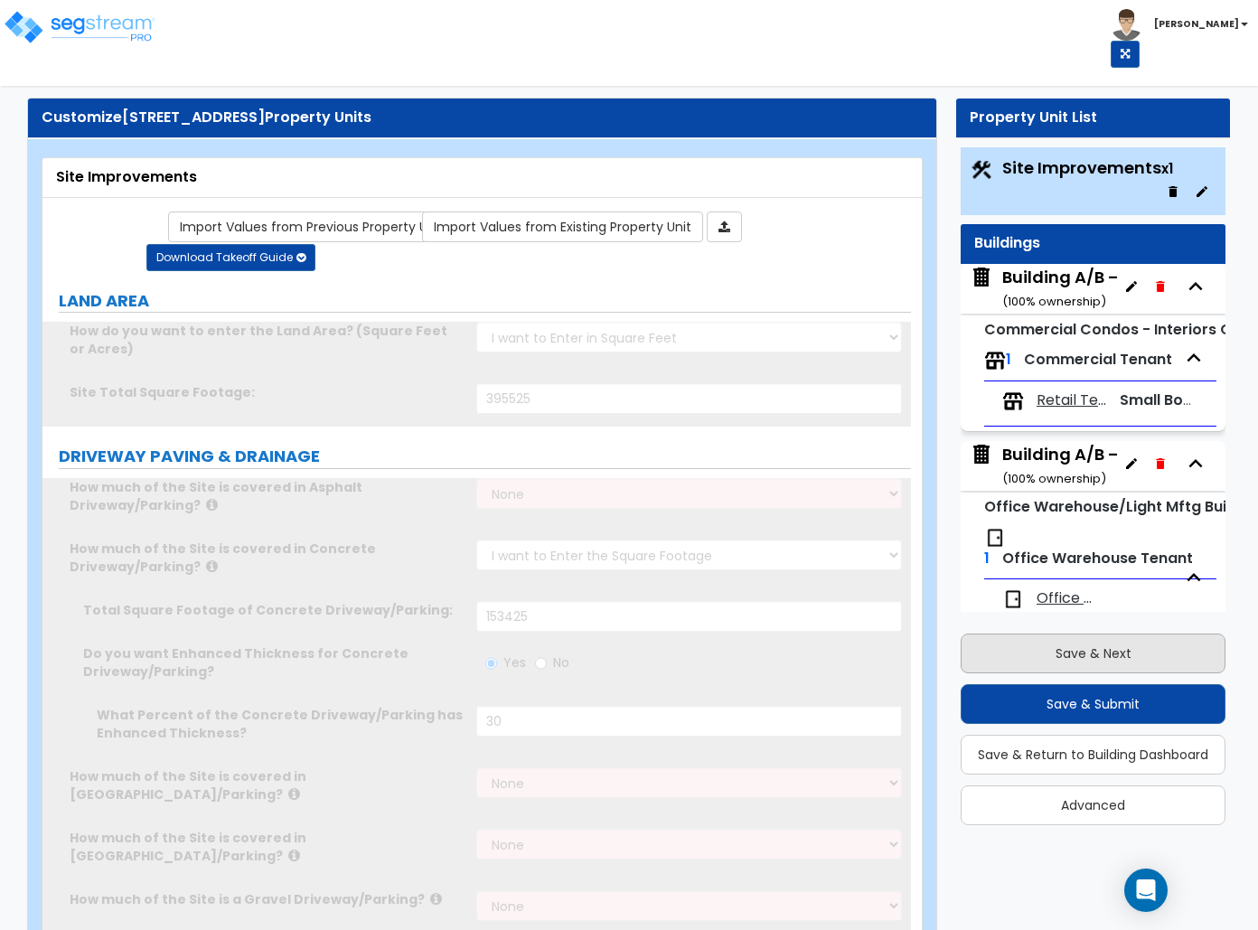
select select "1"
select select "2"
select select "1"
select select "2"
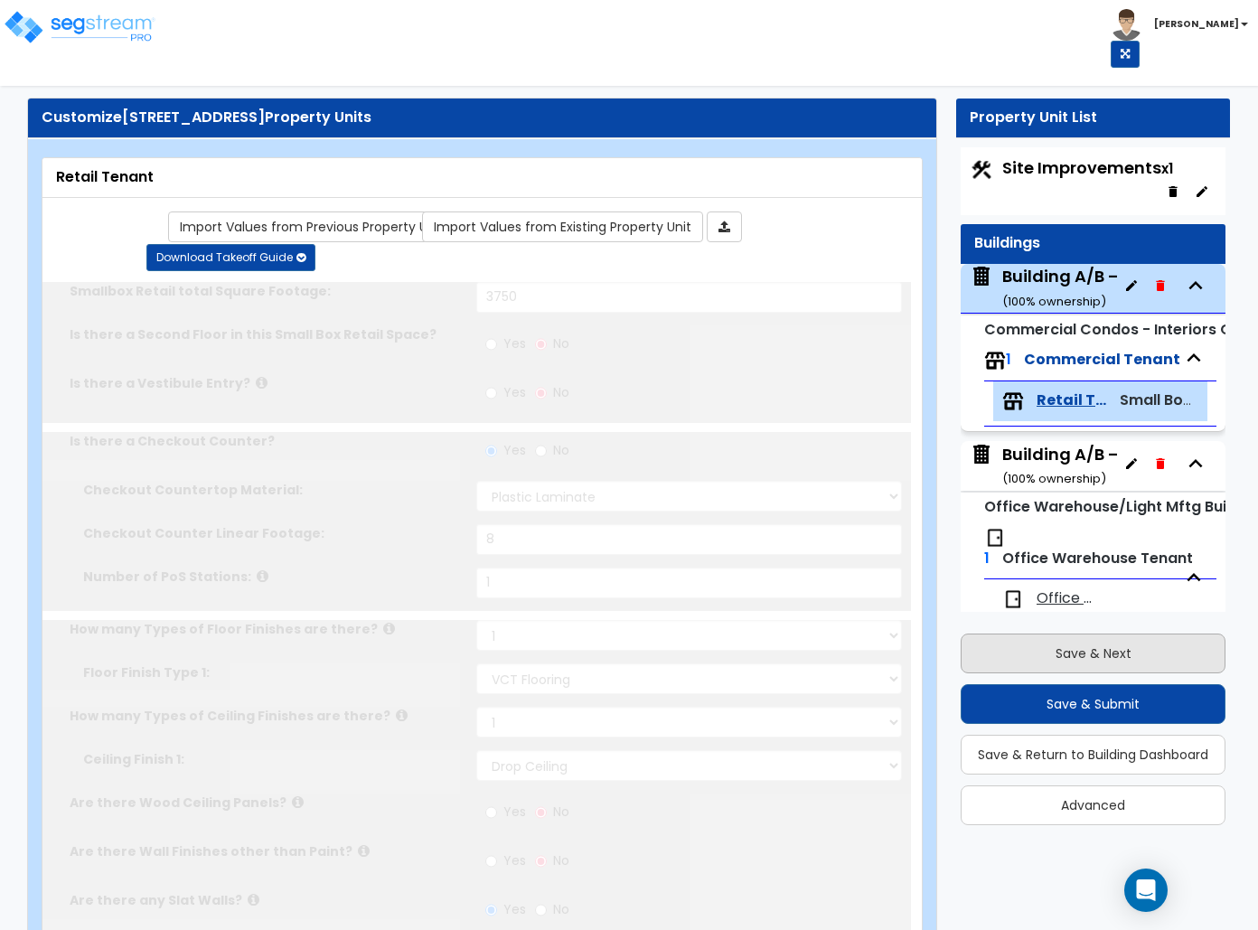
scroll to position [236, 0]
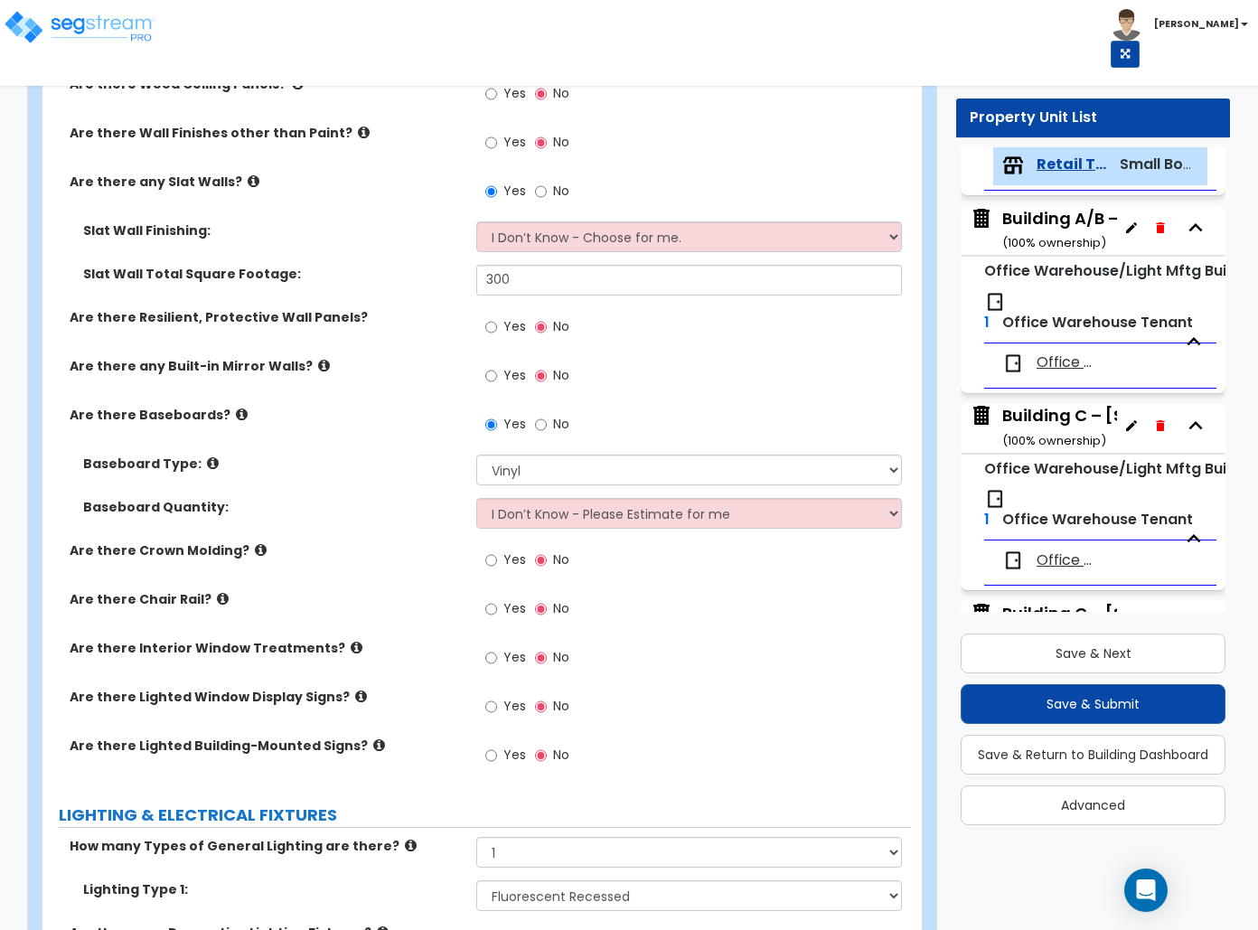
click at [417, 681] on div "Are there Interior Window Treatments? Yes No" at bounding box center [476, 663] width 868 height 49
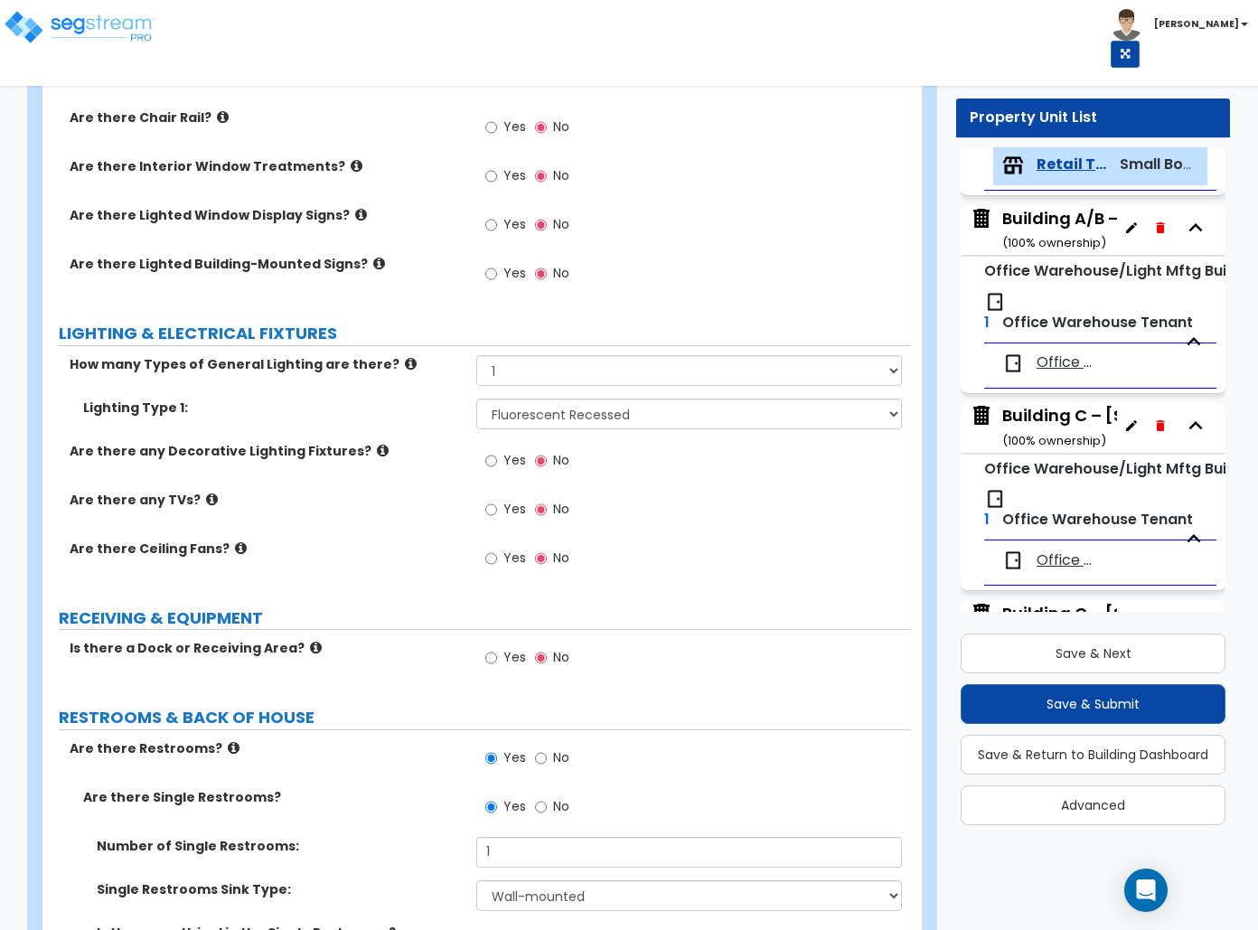
click at [417, 681] on div "Is there a Dock or Receiving Area? Yes No" at bounding box center [476, 663] width 868 height 49
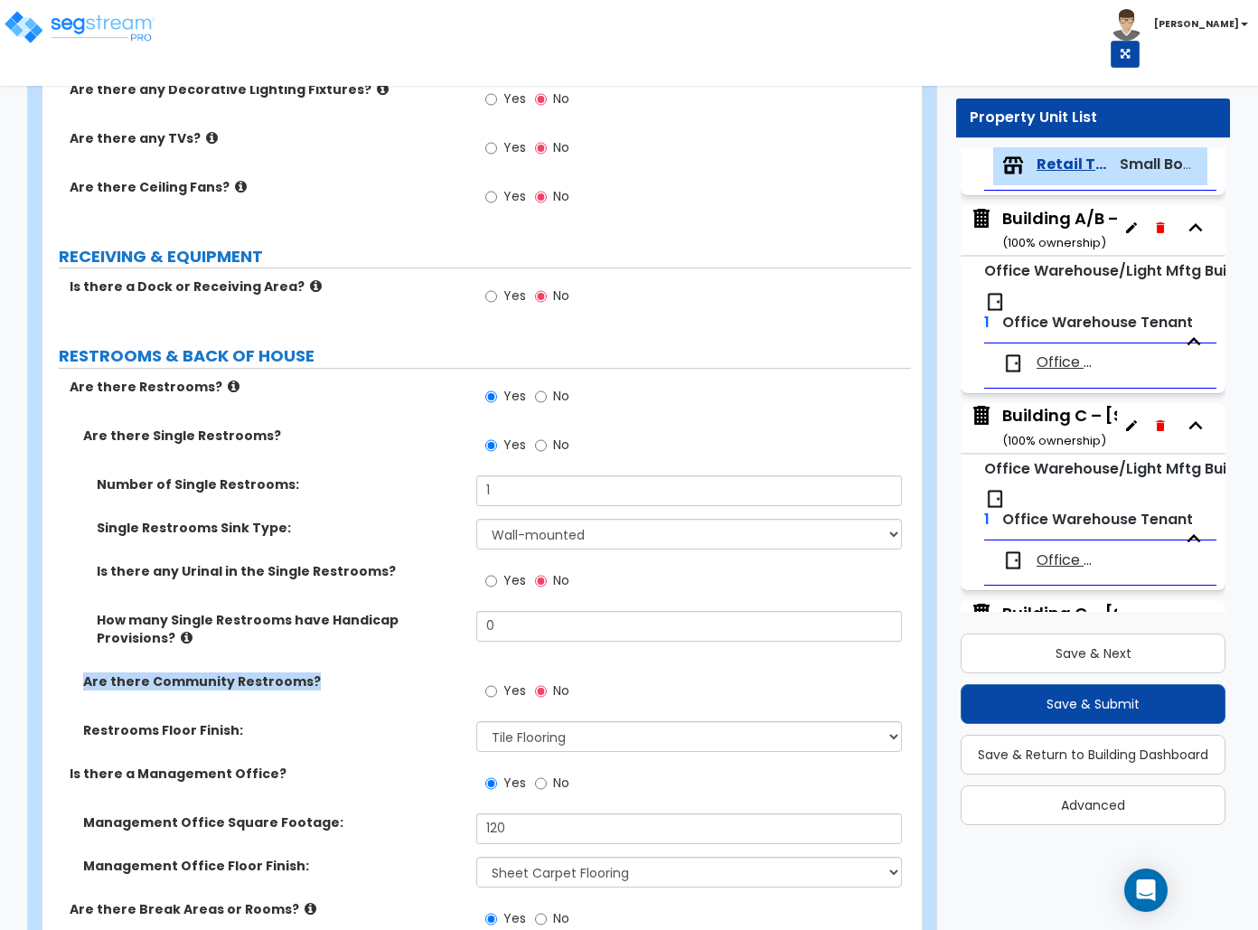
click at [416, 681] on label "Are there Community Restrooms?" at bounding box center [272, 681] width 379 height 18
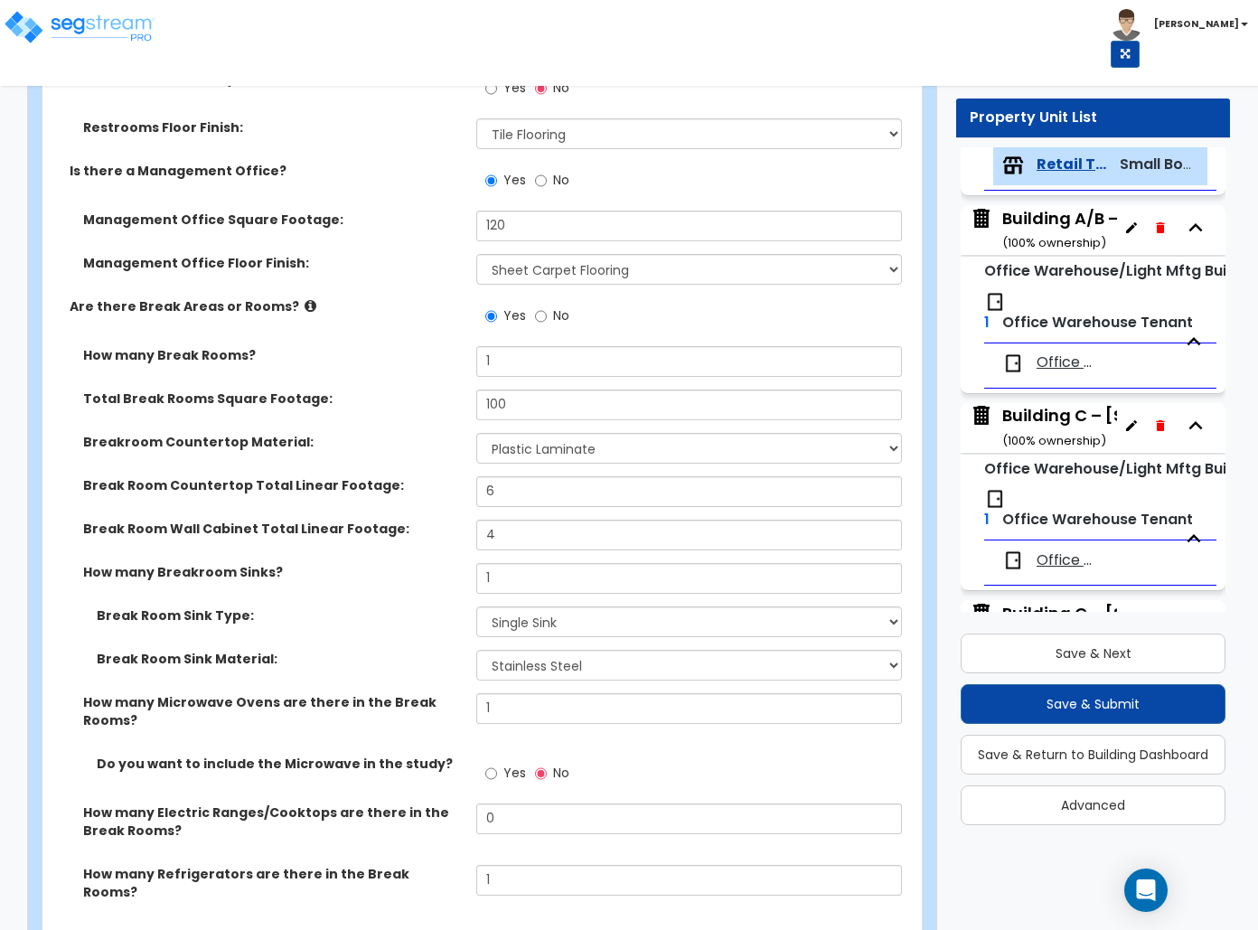
click at [416, 681] on div "Break Room Sink Material: Please Choose One Stainless Steel Porcelain Enamel Ca…" at bounding box center [476, 671] width 868 height 43
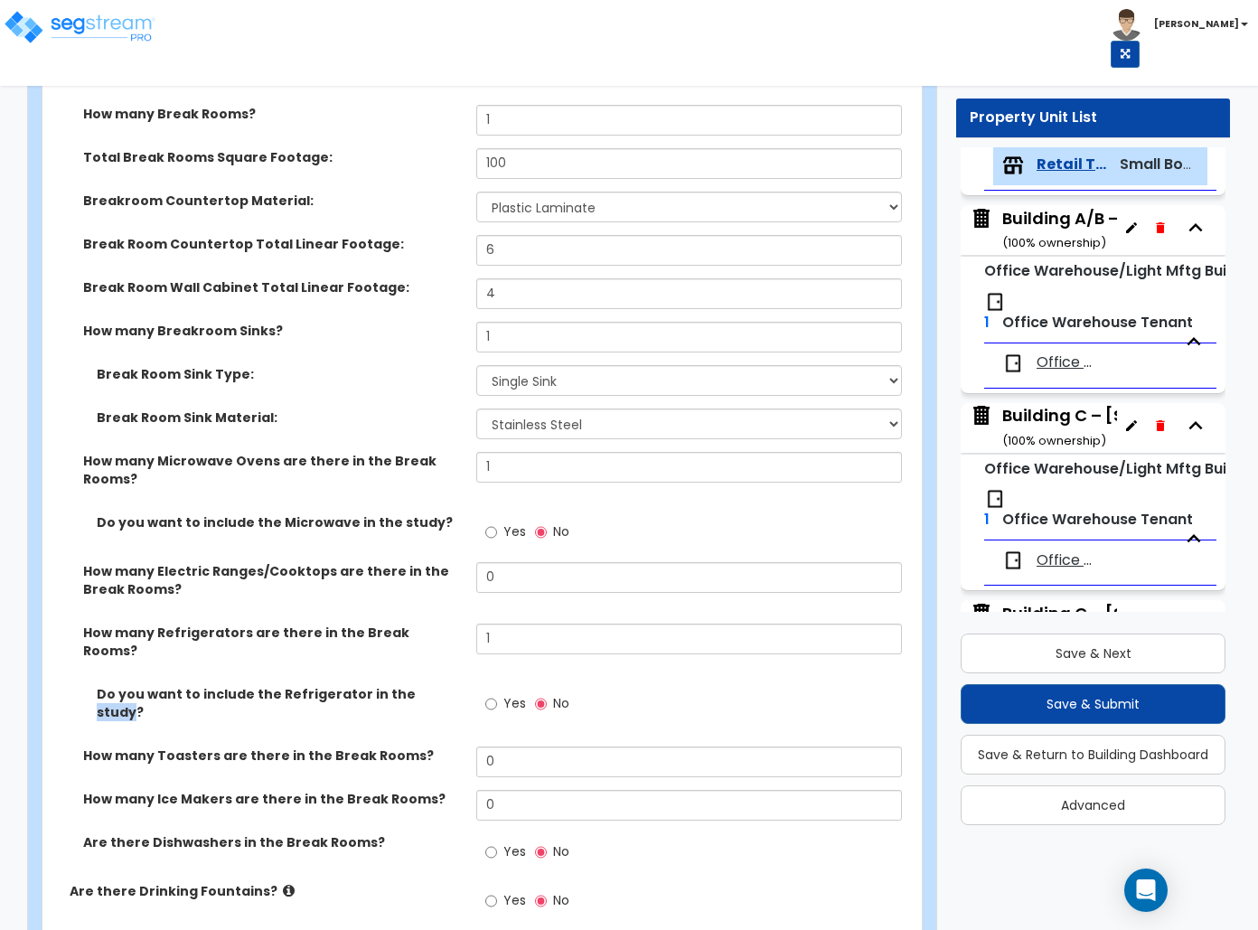
click at [416, 685] on label "Do you want to include the Refrigerator in the study?" at bounding box center [280, 703] width 366 height 36
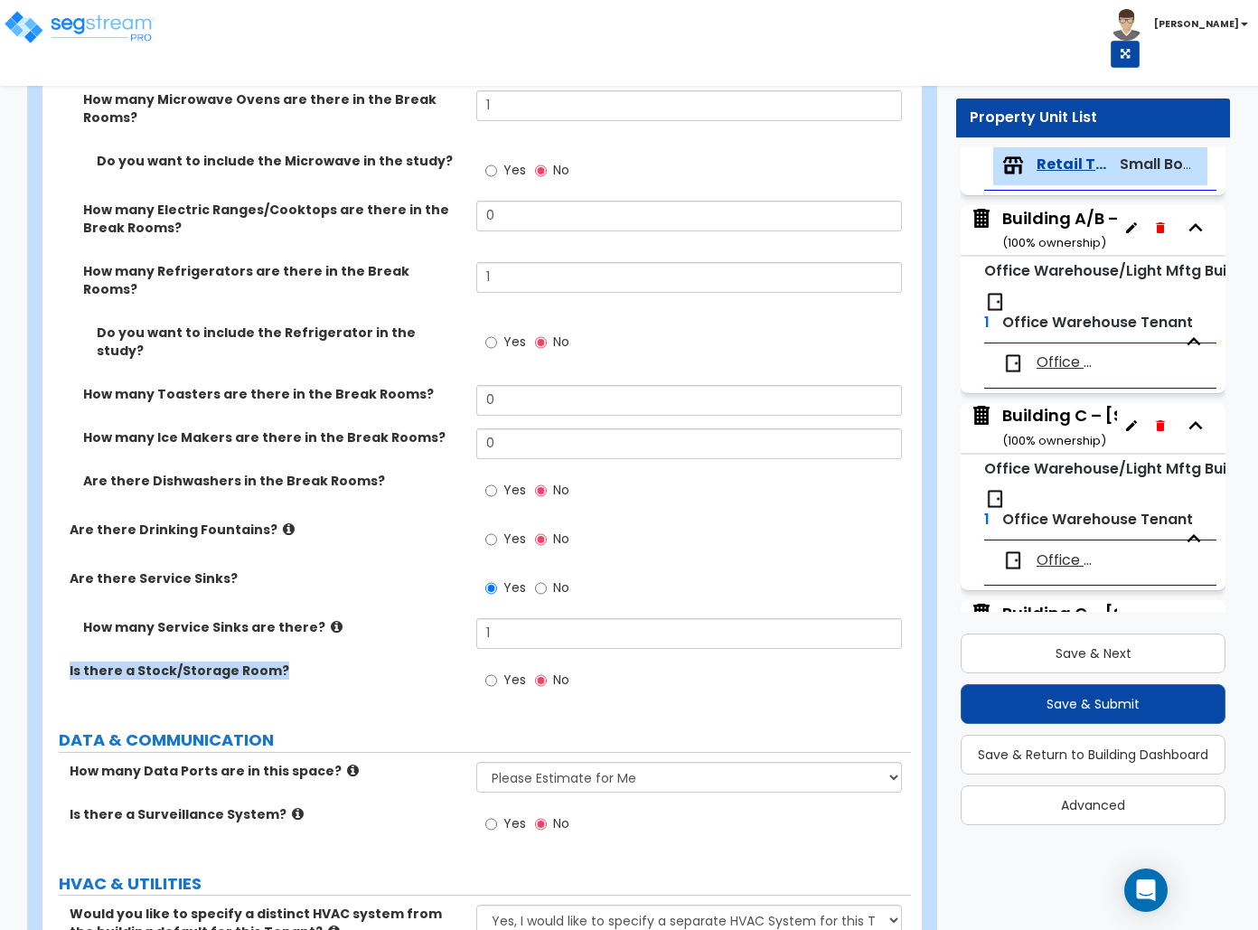
click at [416, 683] on div "Is there a Stock/Storage Room? Yes No" at bounding box center [476, 685] width 868 height 49
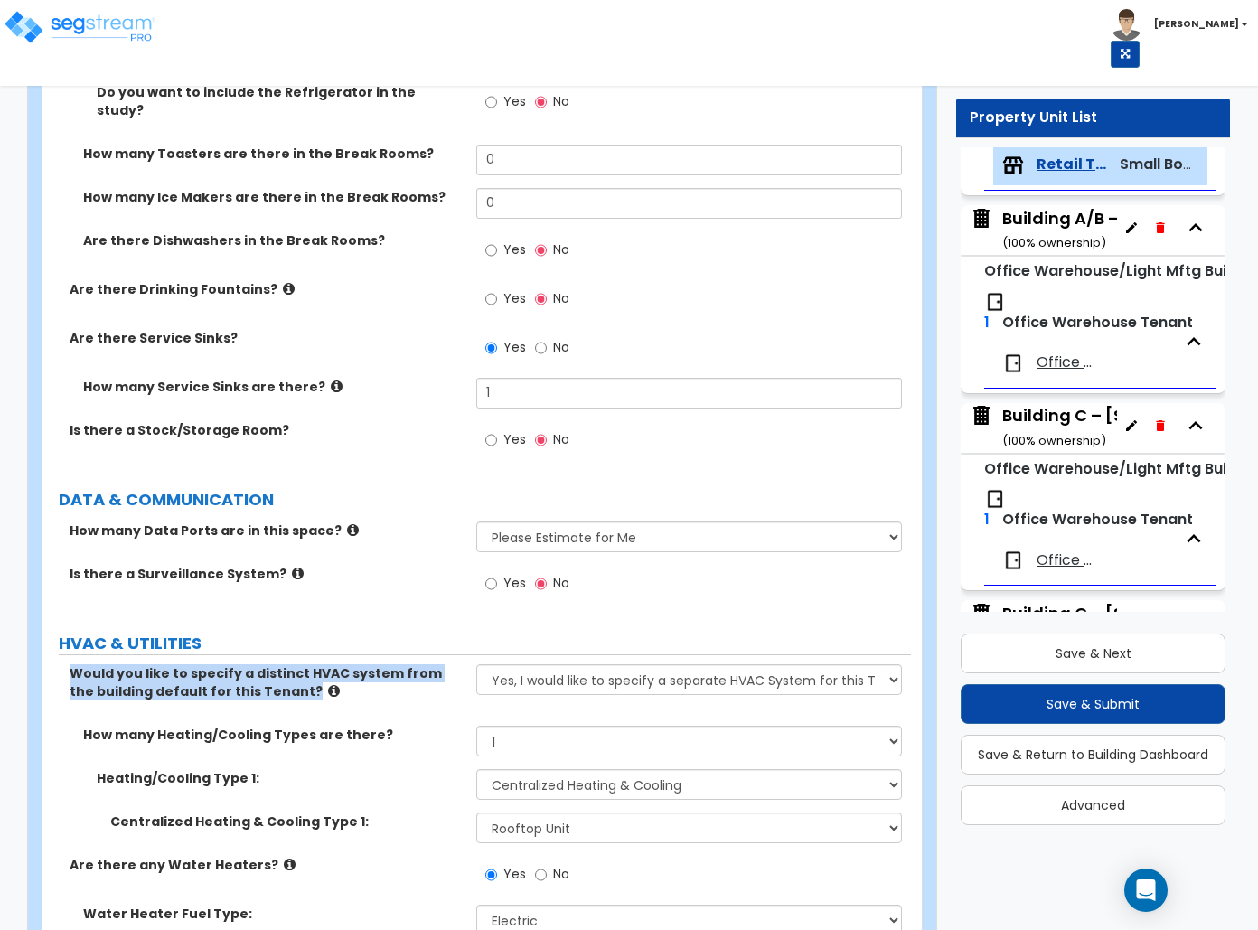
click at [417, 683] on div "Would you like to specify a distinct HVAC system from the building default for …" at bounding box center [476, 694] width 868 height 61
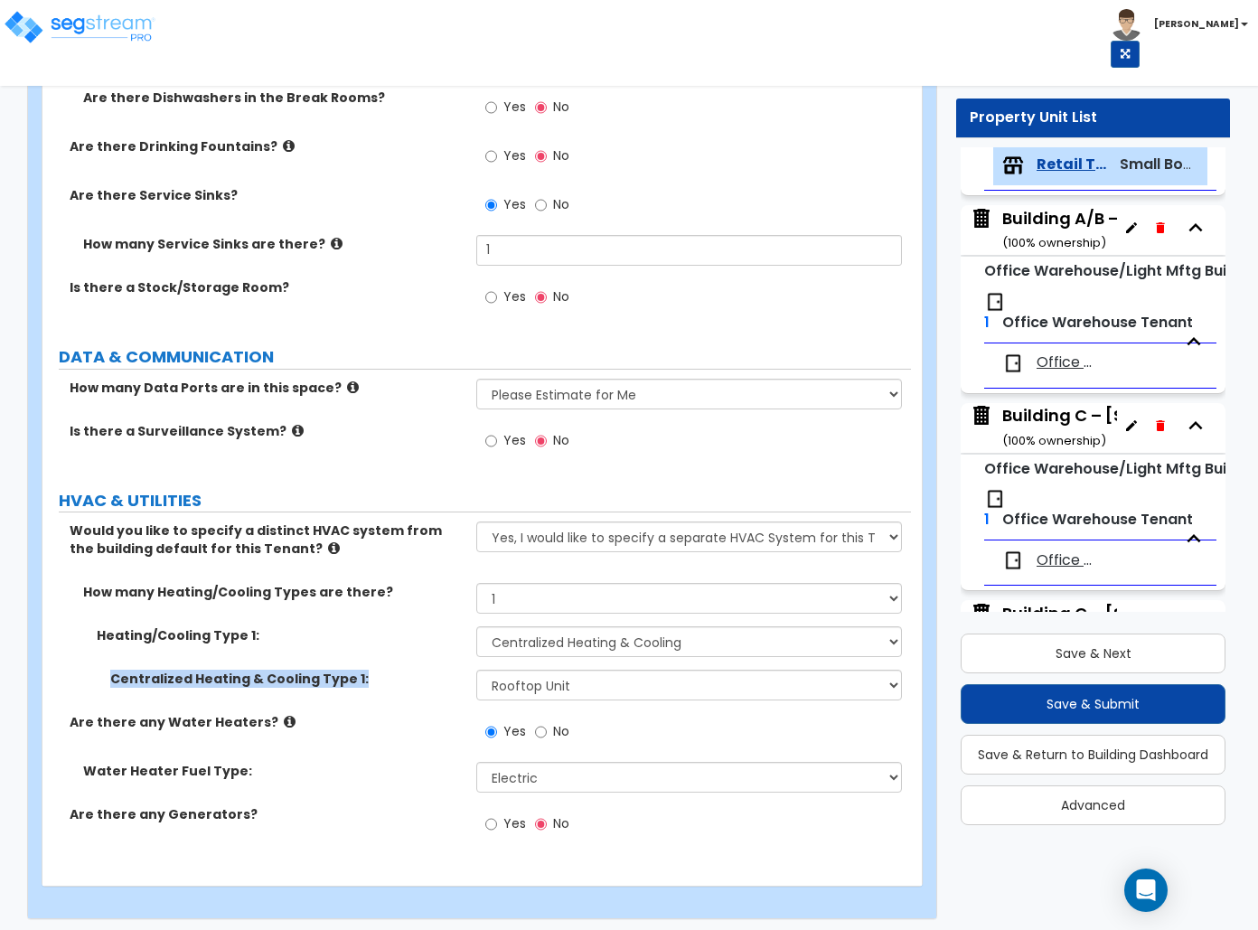
click at [417, 681] on div "Centralized Heating & Cooling Type 1: Please Choose One Rooftop Unit Furnace-Co…" at bounding box center [476, 691] width 868 height 43
click at [416, 681] on div "Centralized Heating & Cooling Type 1: Please Choose One Rooftop Unit Furnace-Co…" at bounding box center [476, 691] width 868 height 43
click at [417, 681] on div "Centralized Heating & Cooling Type 1: Please Choose One Rooftop Unit Furnace-Co…" at bounding box center [476, 691] width 868 height 43
click at [416, 681] on div "Centralized Heating & Cooling Type 1: Please Choose One Rooftop Unit Furnace-Co…" at bounding box center [476, 691] width 868 height 43
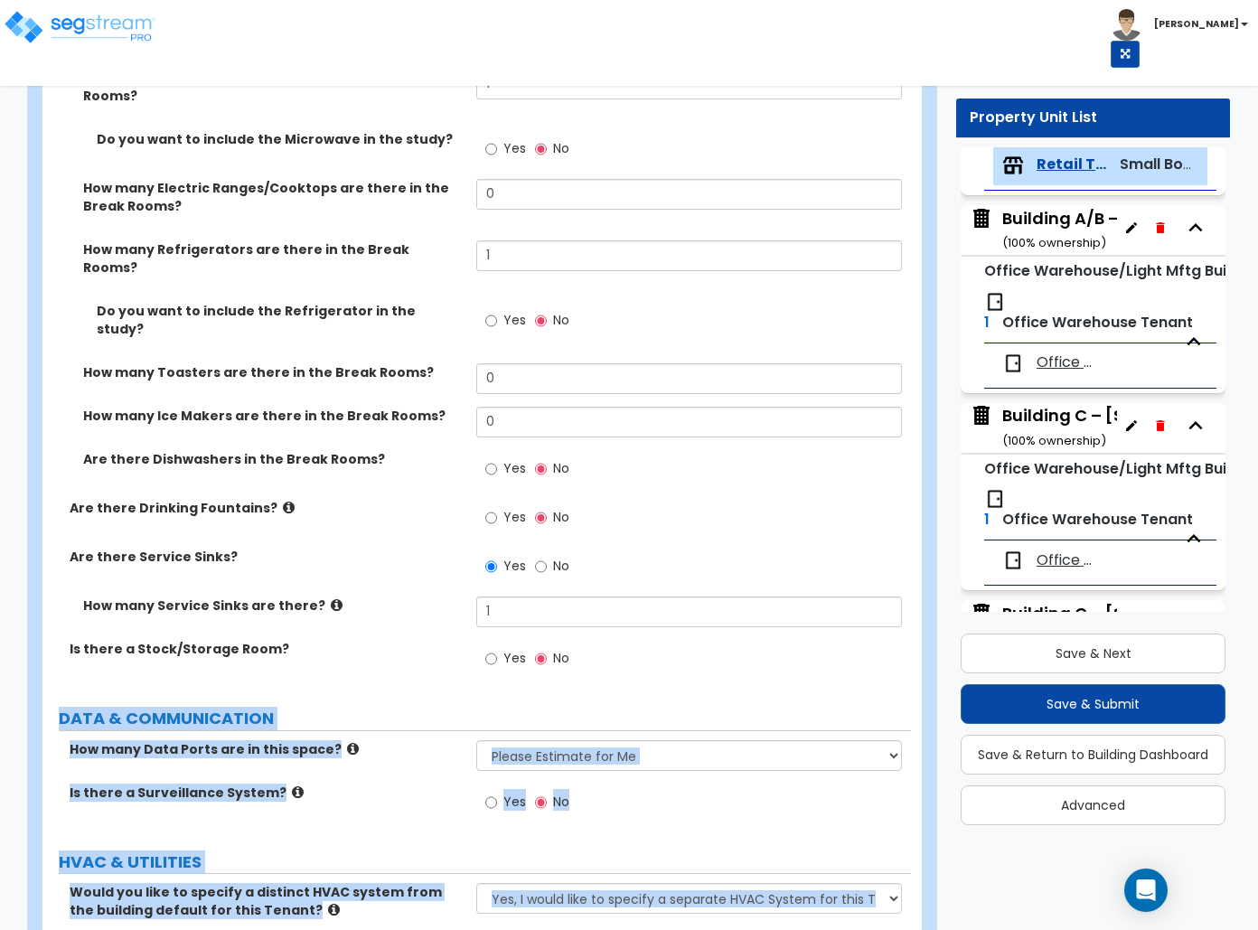
click at [416, 707] on label "DATA & COMMUNICATION" at bounding box center [485, 718] width 852 height 23
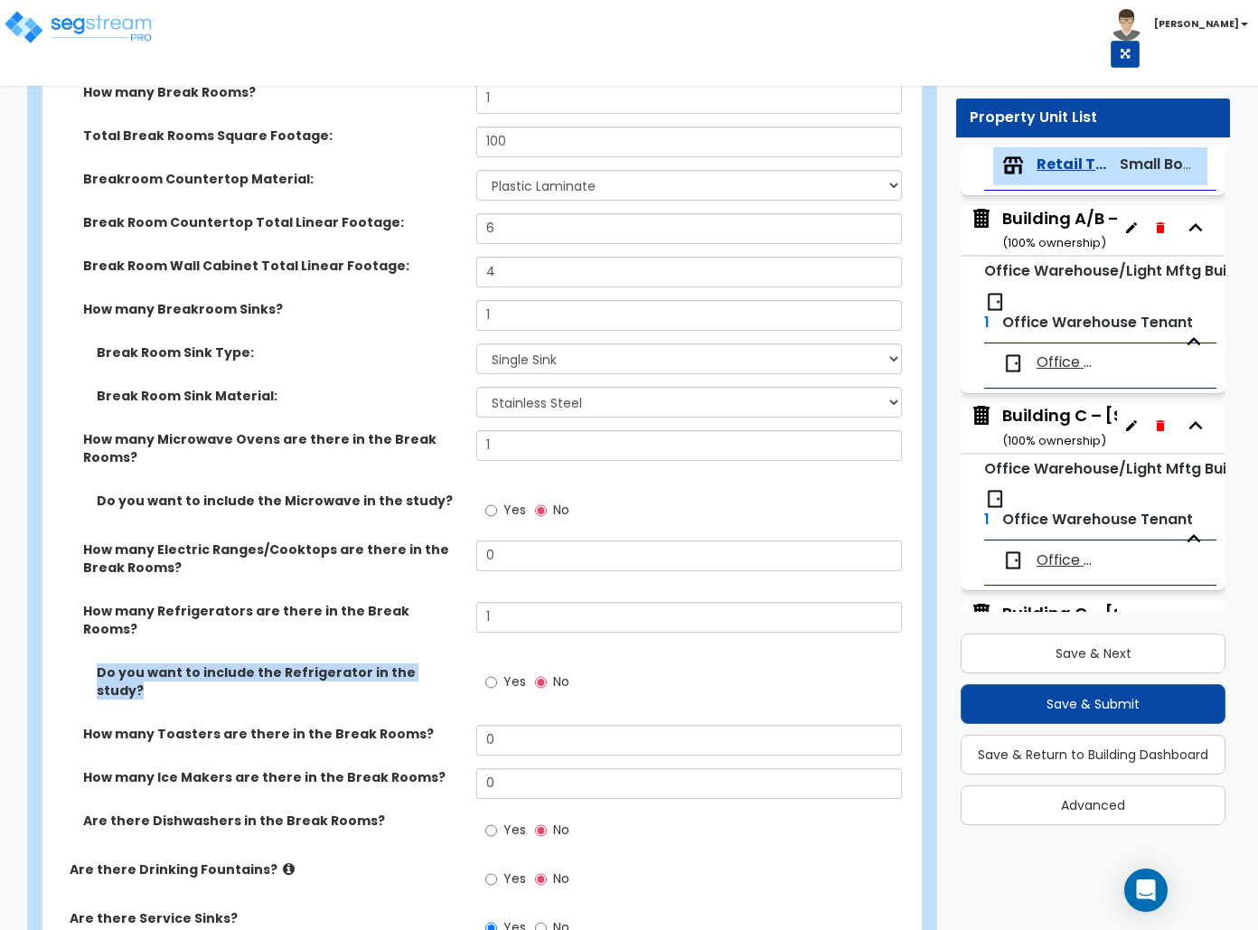
click at [416, 683] on div "Do you want to include the Refrigerator in the study? Yes No" at bounding box center [476, 693] width 868 height 61
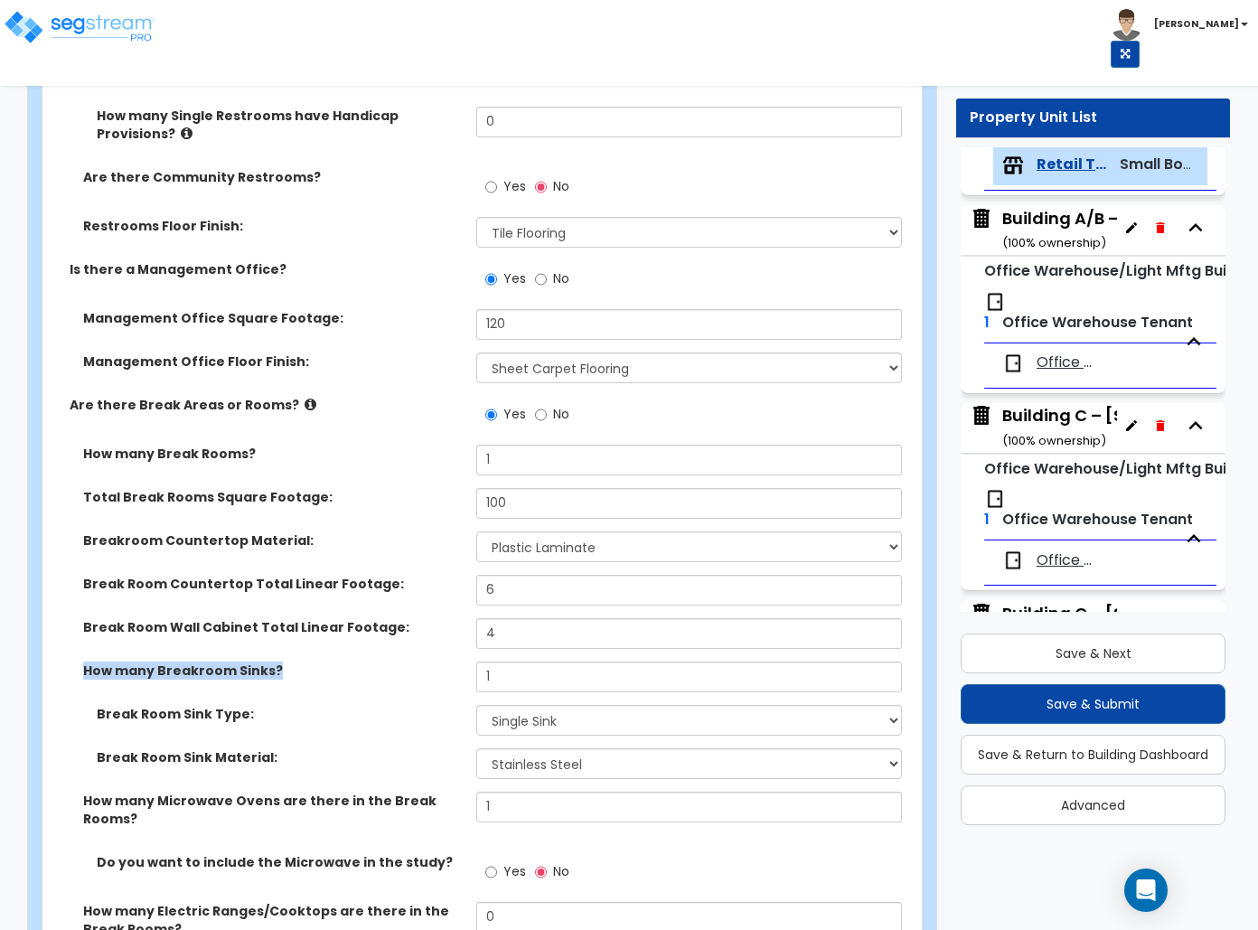
click at [416, 679] on label "How many Breakroom Sinks?" at bounding box center [272, 670] width 379 height 18
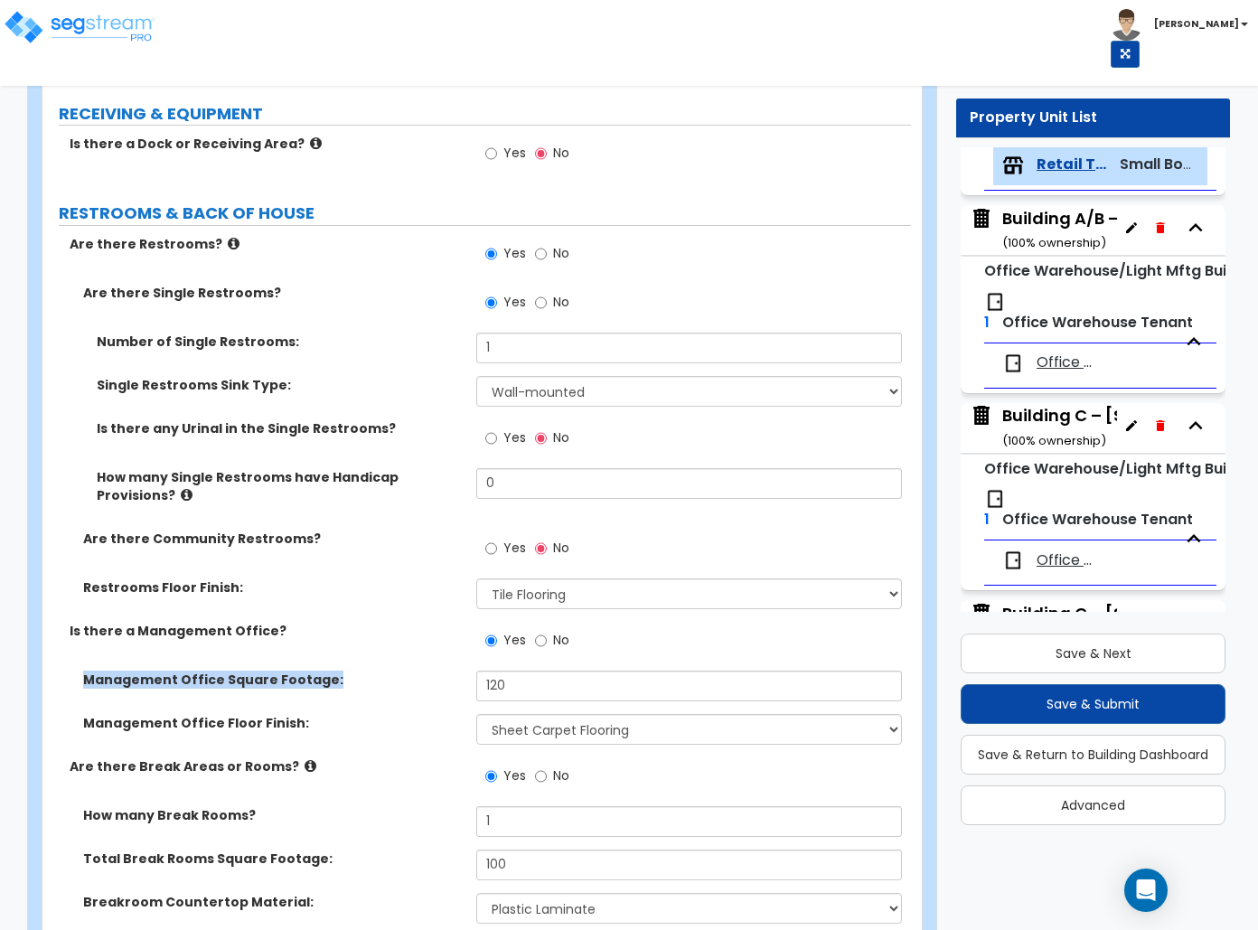
click at [417, 683] on label "Management Office Square Footage:" at bounding box center [272, 679] width 379 height 18
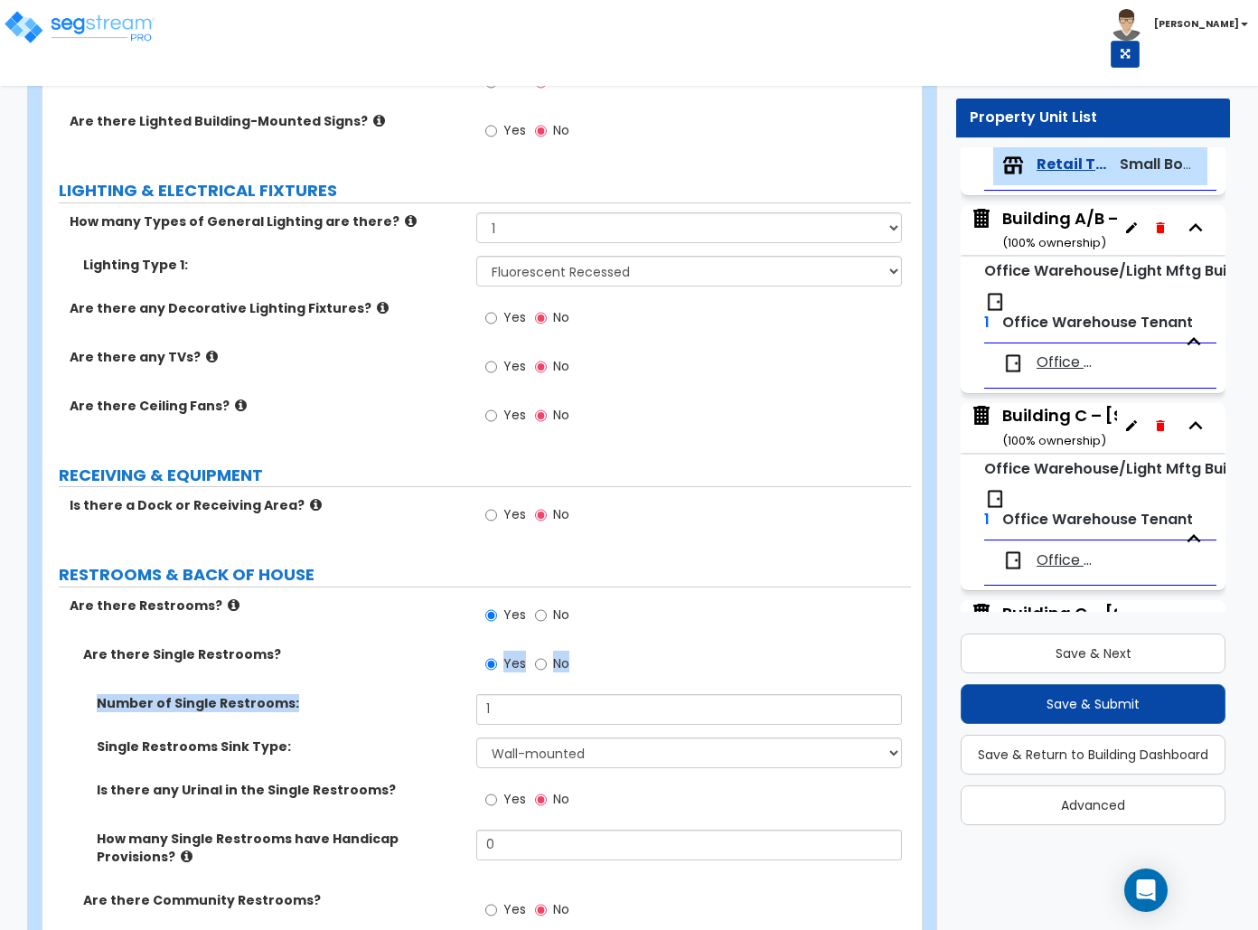
drag, startPoint x: 420, startPoint y: 690, endPoint x: 460, endPoint y: 724, distance: 51.9
click at [448, 716] on div "Are there Single Restrooms? Yes No Number of Single Restrooms: 1 Single Restroo…" at bounding box center [476, 814] width 841 height 338
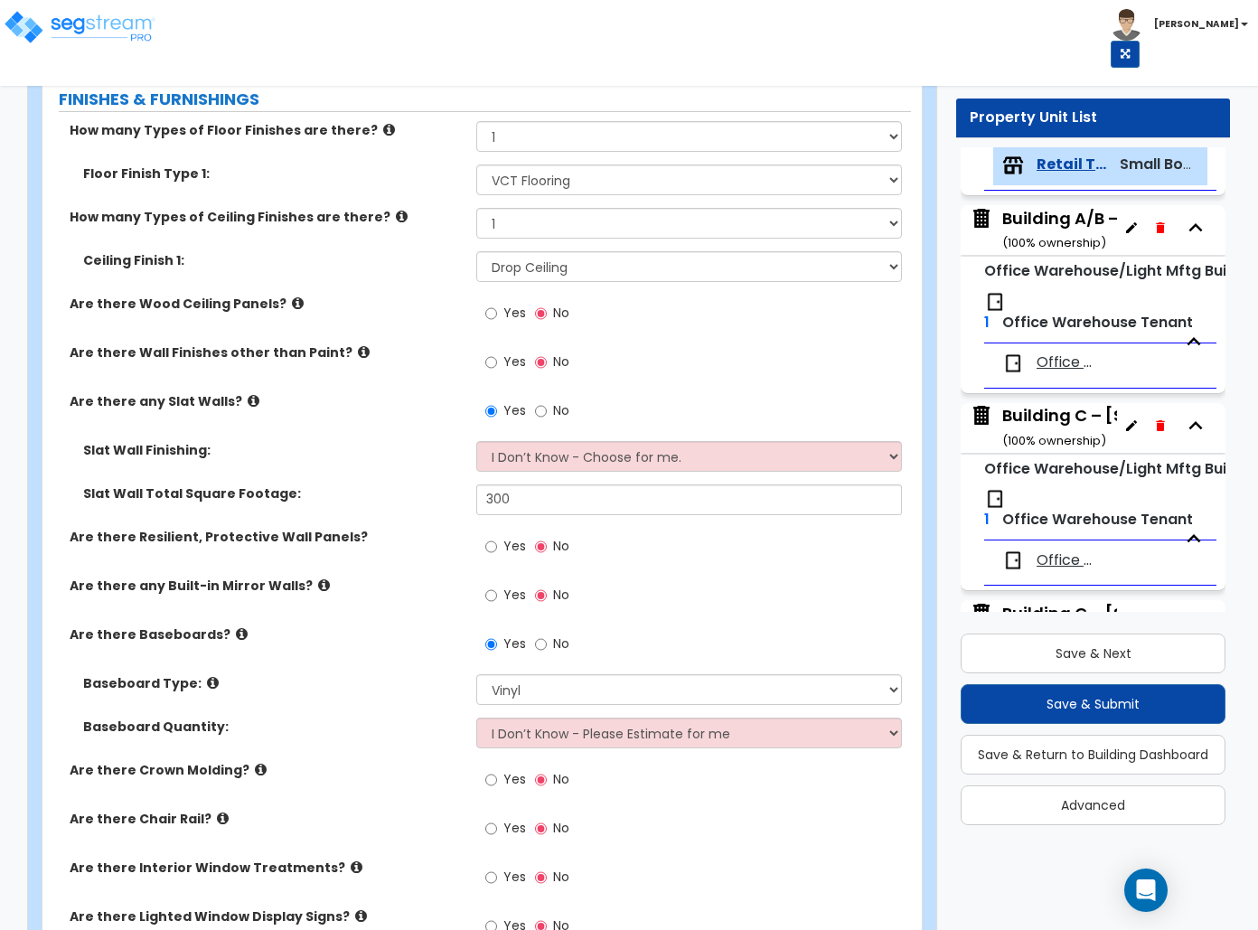
click at [471, 712] on div "Baseboard Type: Please Choose One Wood Vinyl Carpet Tile" at bounding box center [476, 695] width 868 height 43
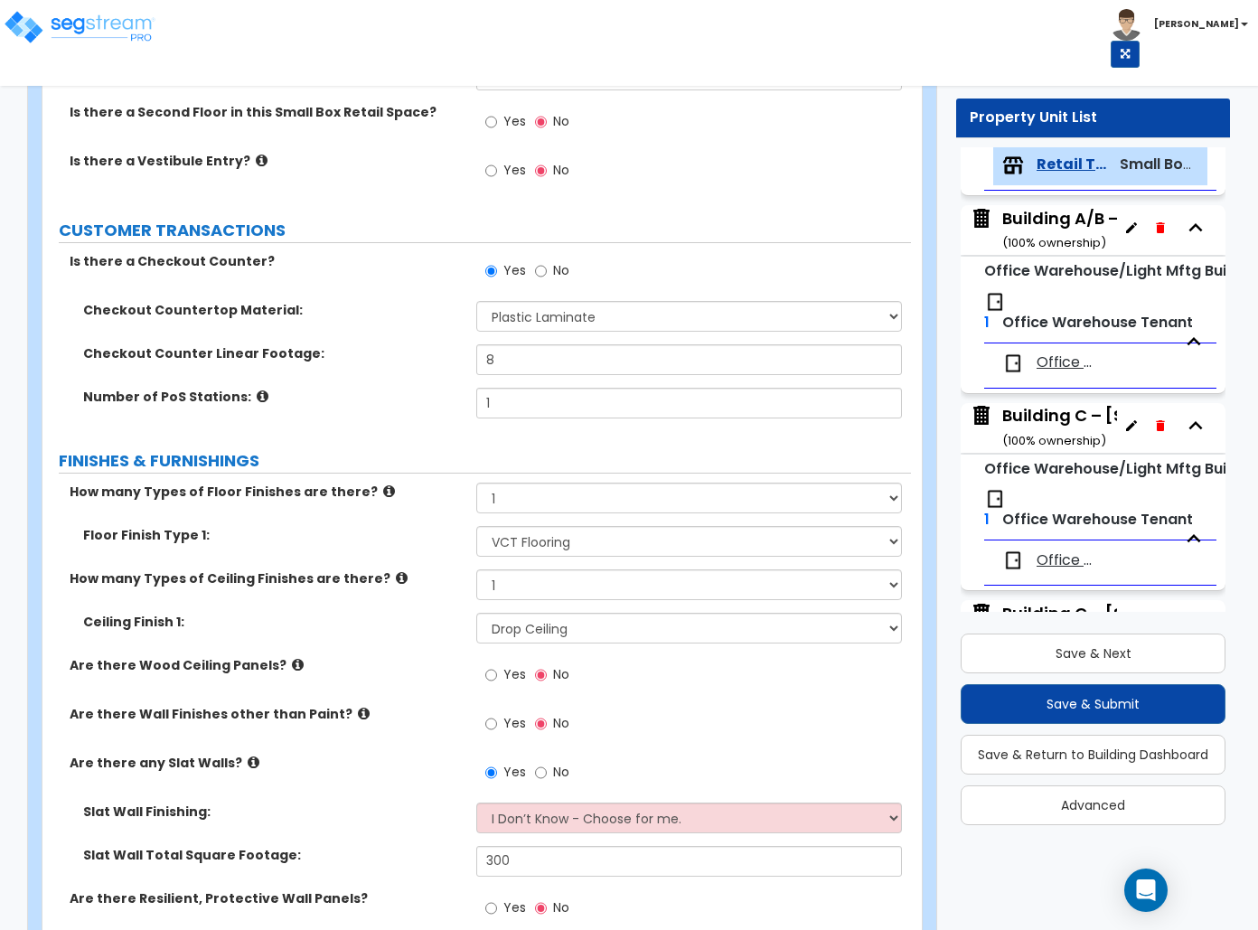
click at [479, 712] on div "Yes No" at bounding box center [527, 726] width 102 height 42
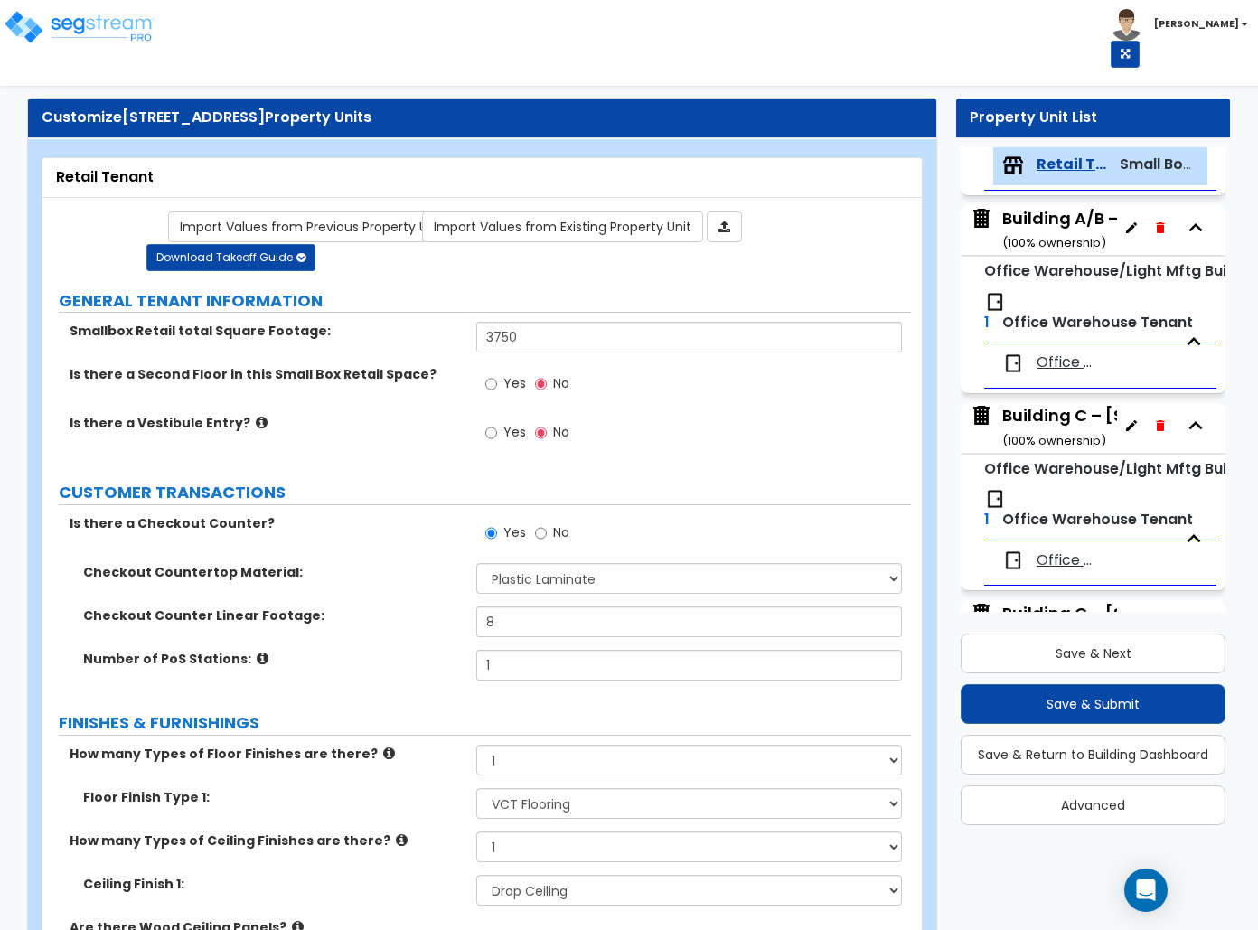
drag, startPoint x: 478, startPoint y: 712, endPoint x: 493, endPoint y: 716, distance: 15.8
click at [479, 713] on label "FINISHES & FURNISHINGS" at bounding box center [485, 722] width 852 height 23
click at [493, 716] on label "FINISHES & FURNISHINGS" at bounding box center [485, 722] width 852 height 23
click at [492, 716] on label "FINISHES & FURNISHINGS" at bounding box center [485, 722] width 852 height 23
click at [493, 716] on label "FINISHES & FURNISHINGS" at bounding box center [485, 722] width 852 height 23
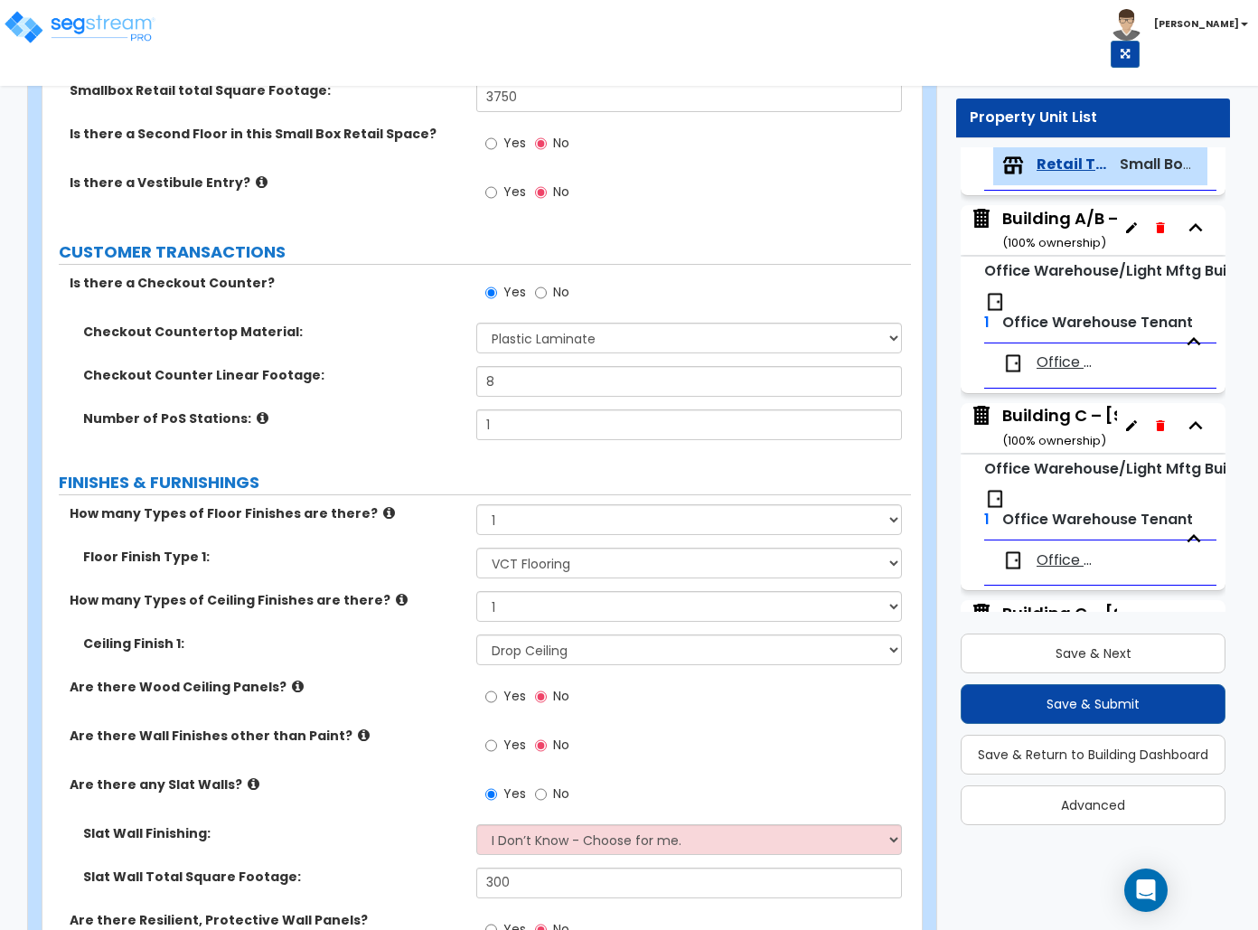
click at [504, 723] on div "Yes No" at bounding box center [693, 702] width 434 height 49
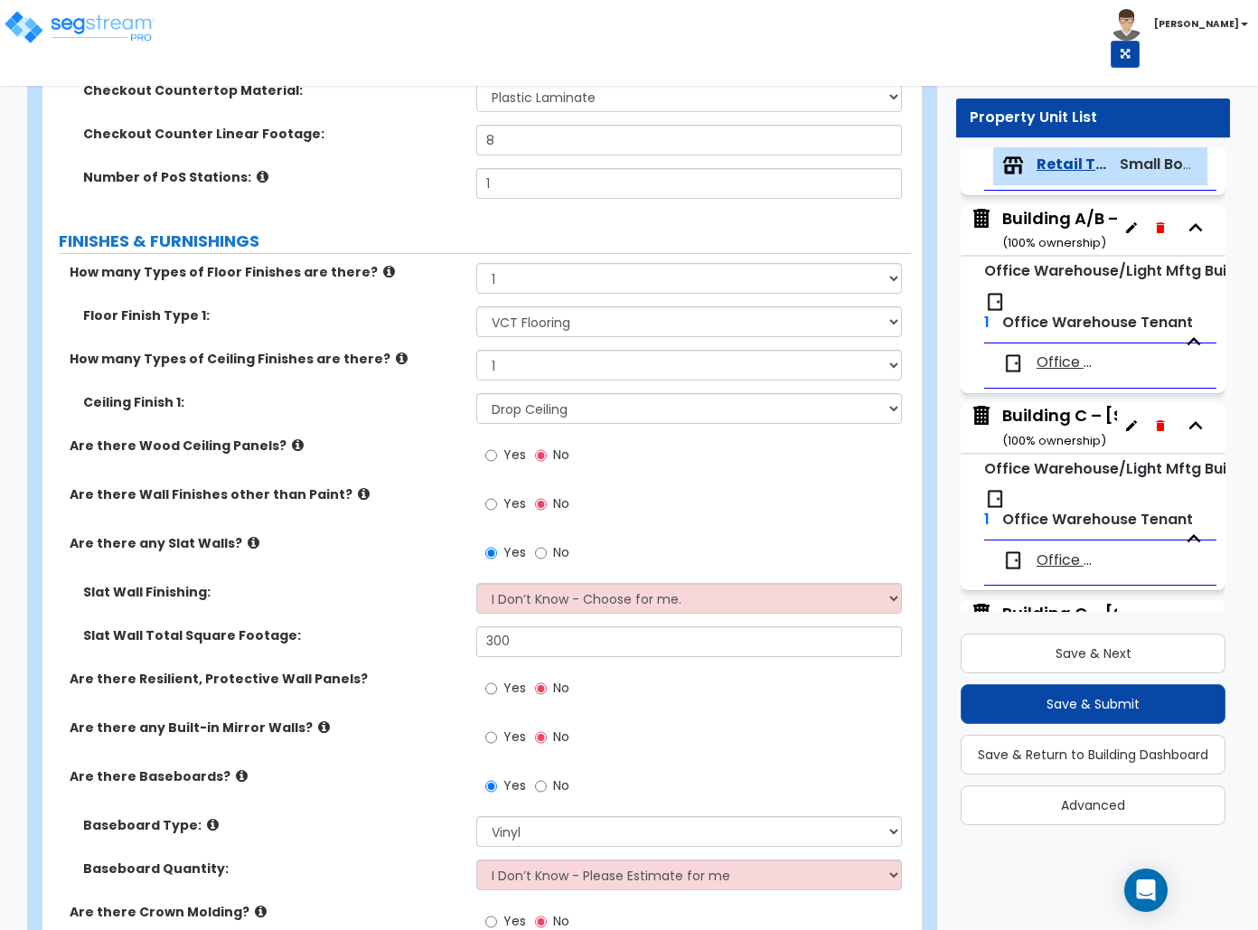
click at [504, 724] on div "Yes No" at bounding box center [527, 739] width 102 height 42
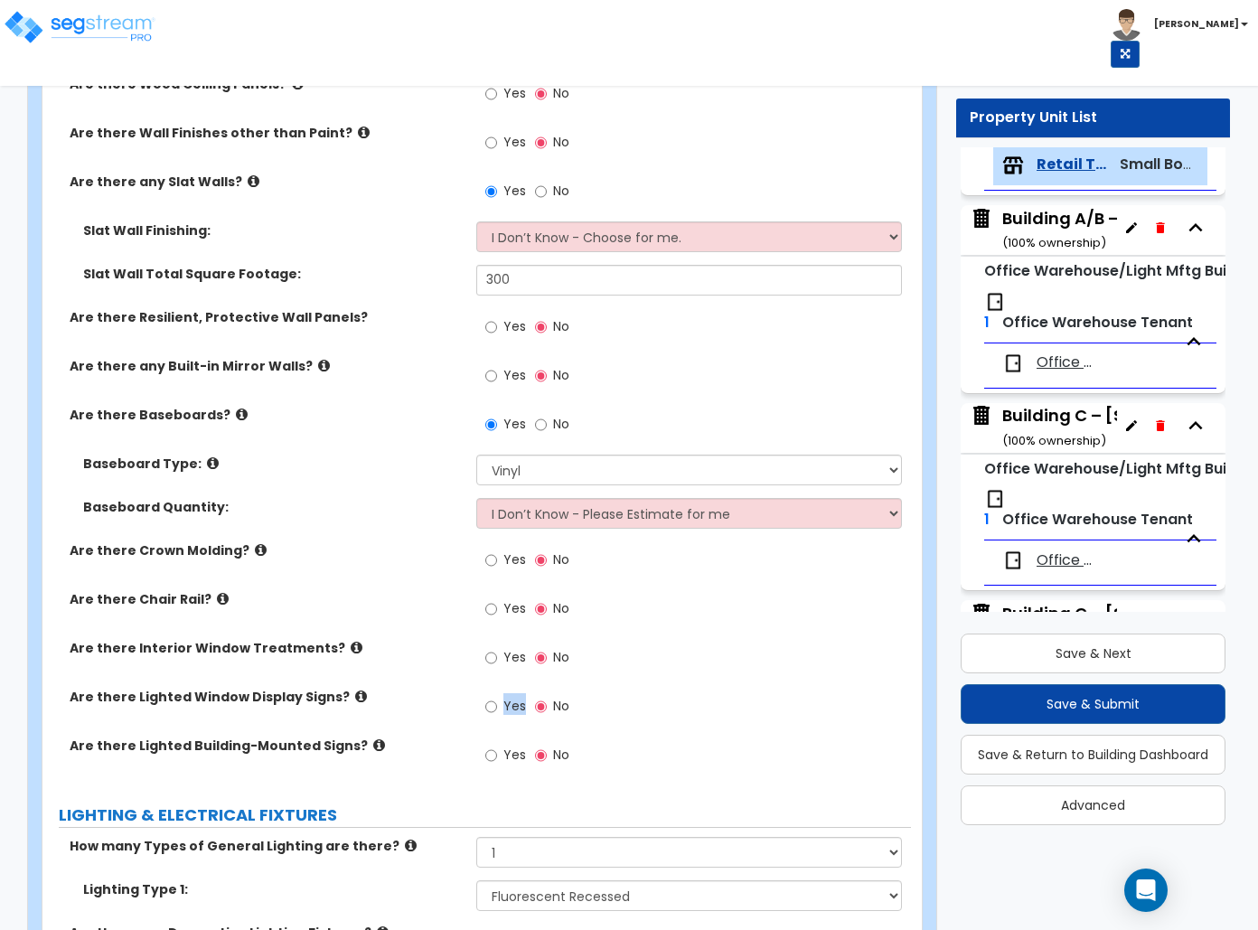
click at [504, 723] on label "Yes" at bounding box center [505, 708] width 41 height 31
click at [497, 716] on input "Yes" at bounding box center [491, 707] width 12 height 20
radio input "true"
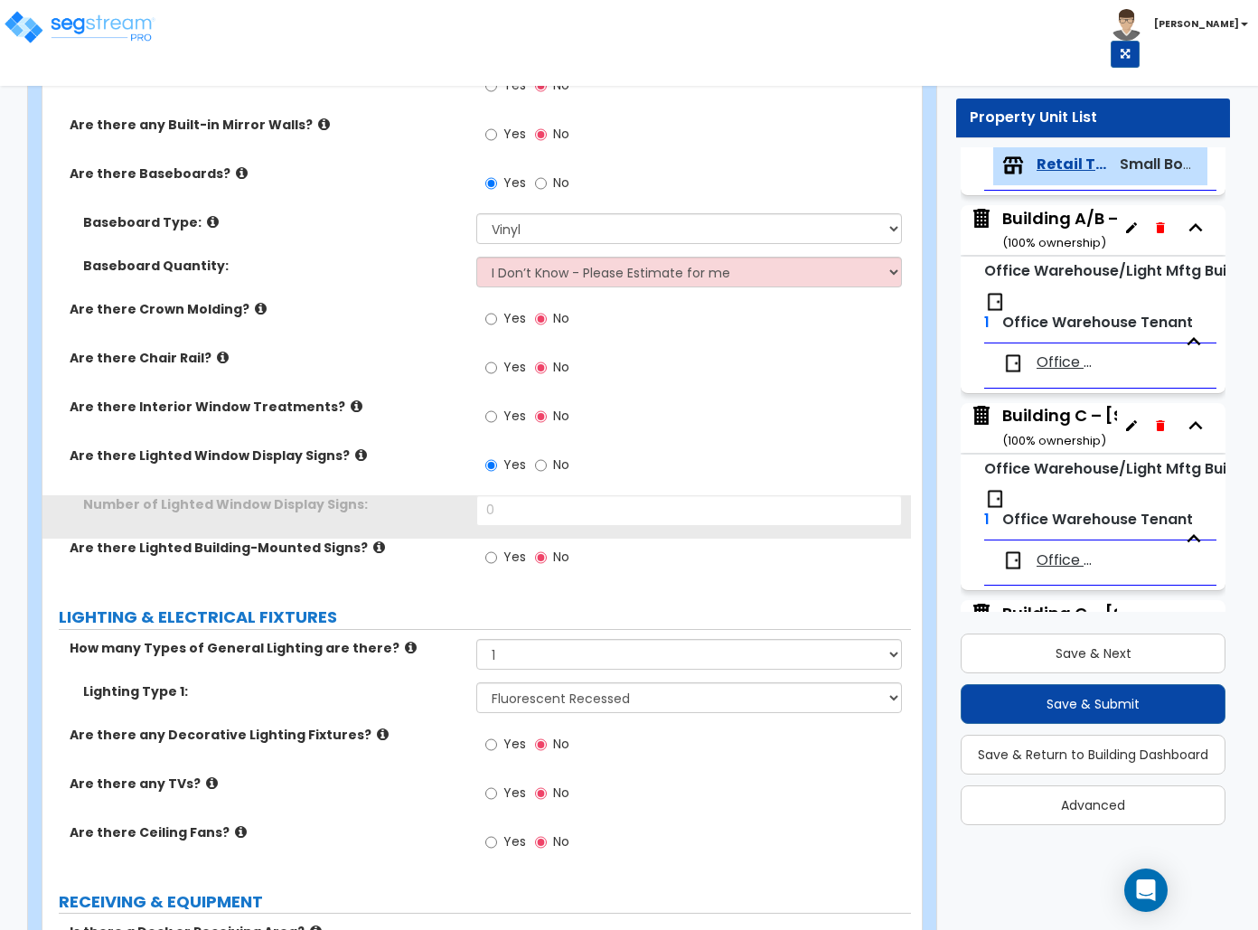
click at [504, 723] on div "Lighting Type 1: Please Choose One LED Surface-Mounted LED Recessed Fluorescent…" at bounding box center [476, 703] width 868 height 43
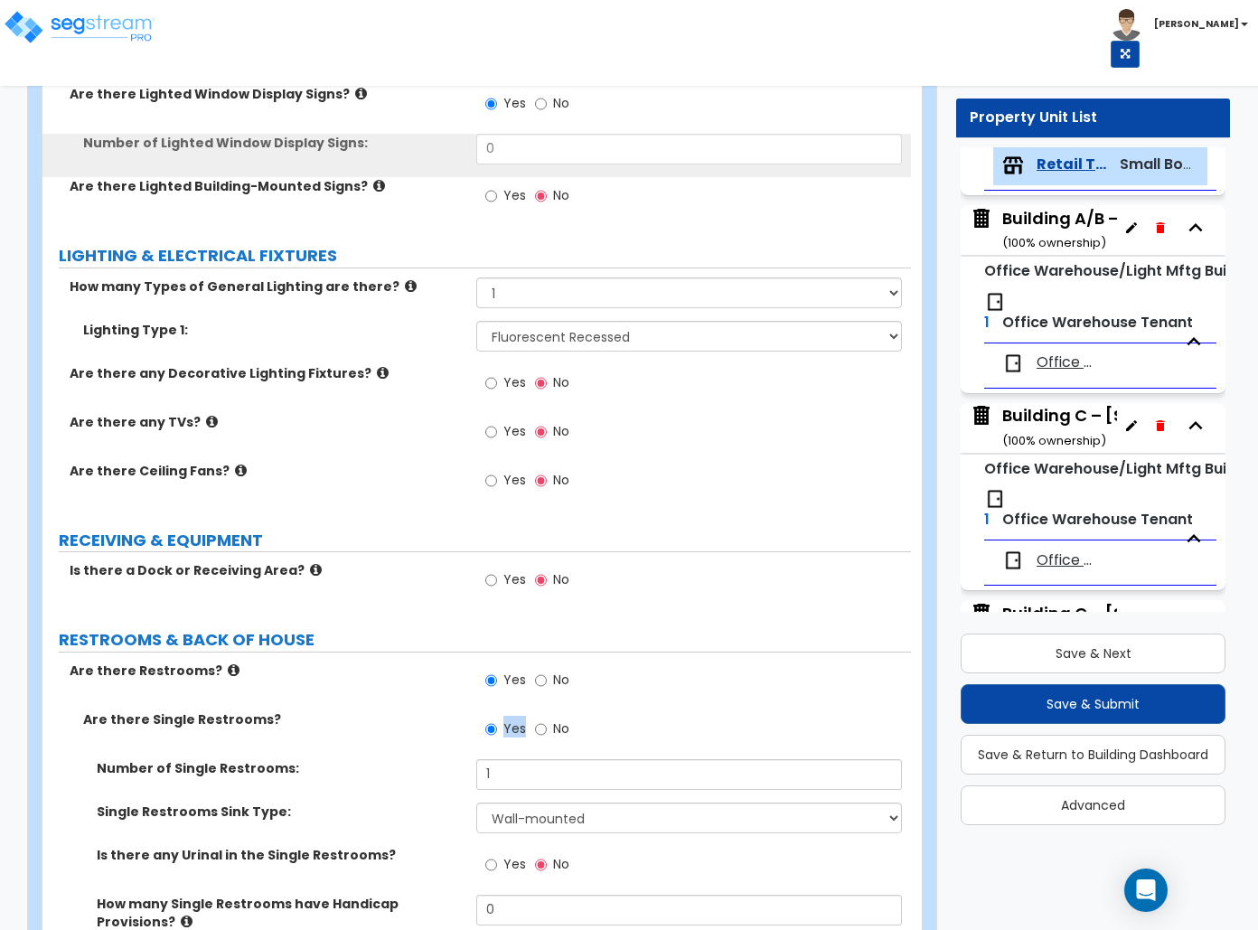
click at [507, 723] on span "Yes" at bounding box center [514, 728] width 23 height 18
click at [497, 723] on input "Yes" at bounding box center [491, 729] width 12 height 20
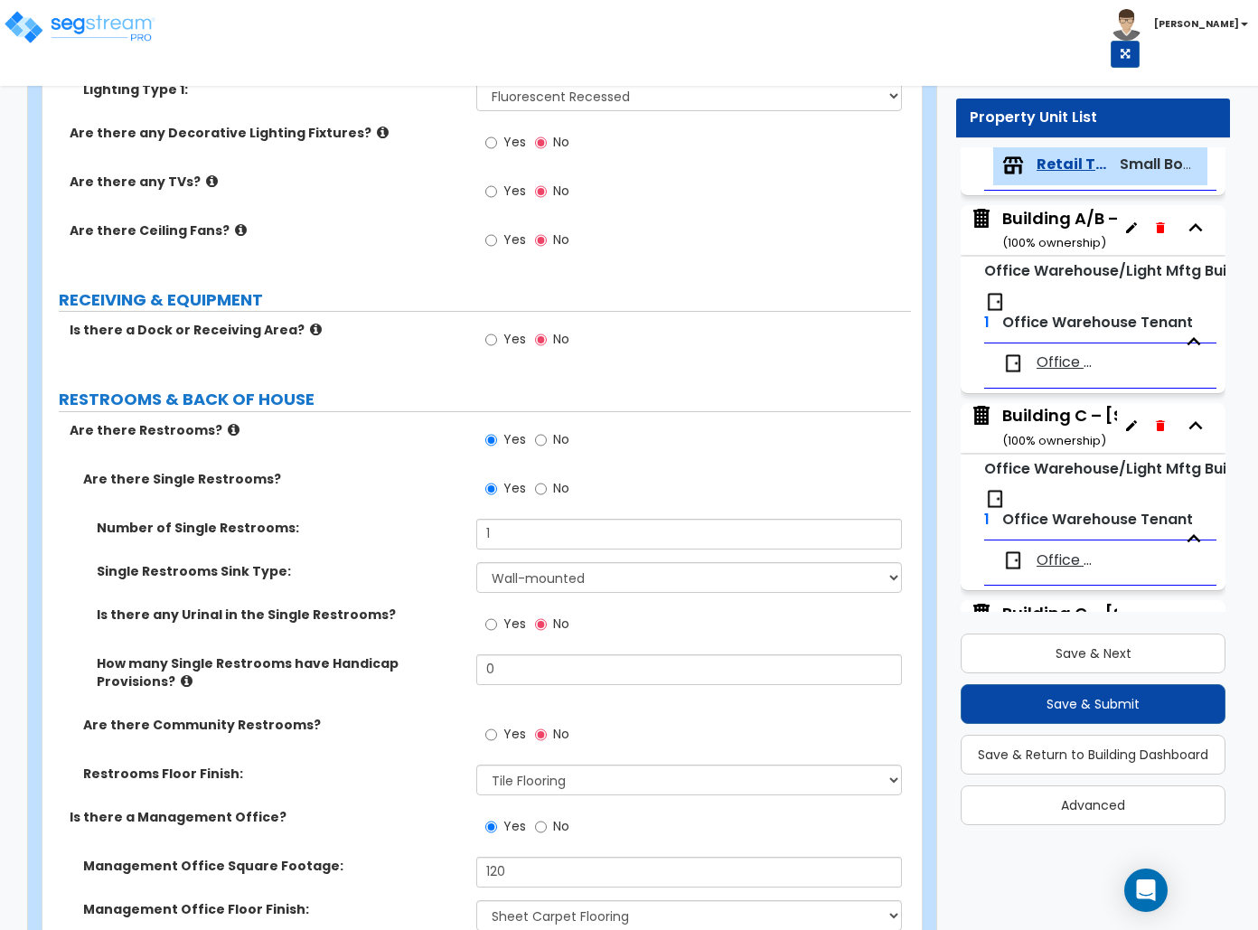
click at [504, 724] on label "Yes" at bounding box center [505, 736] width 41 height 31
click at [497, 725] on input "Yes" at bounding box center [491, 735] width 12 height 20
radio input "true"
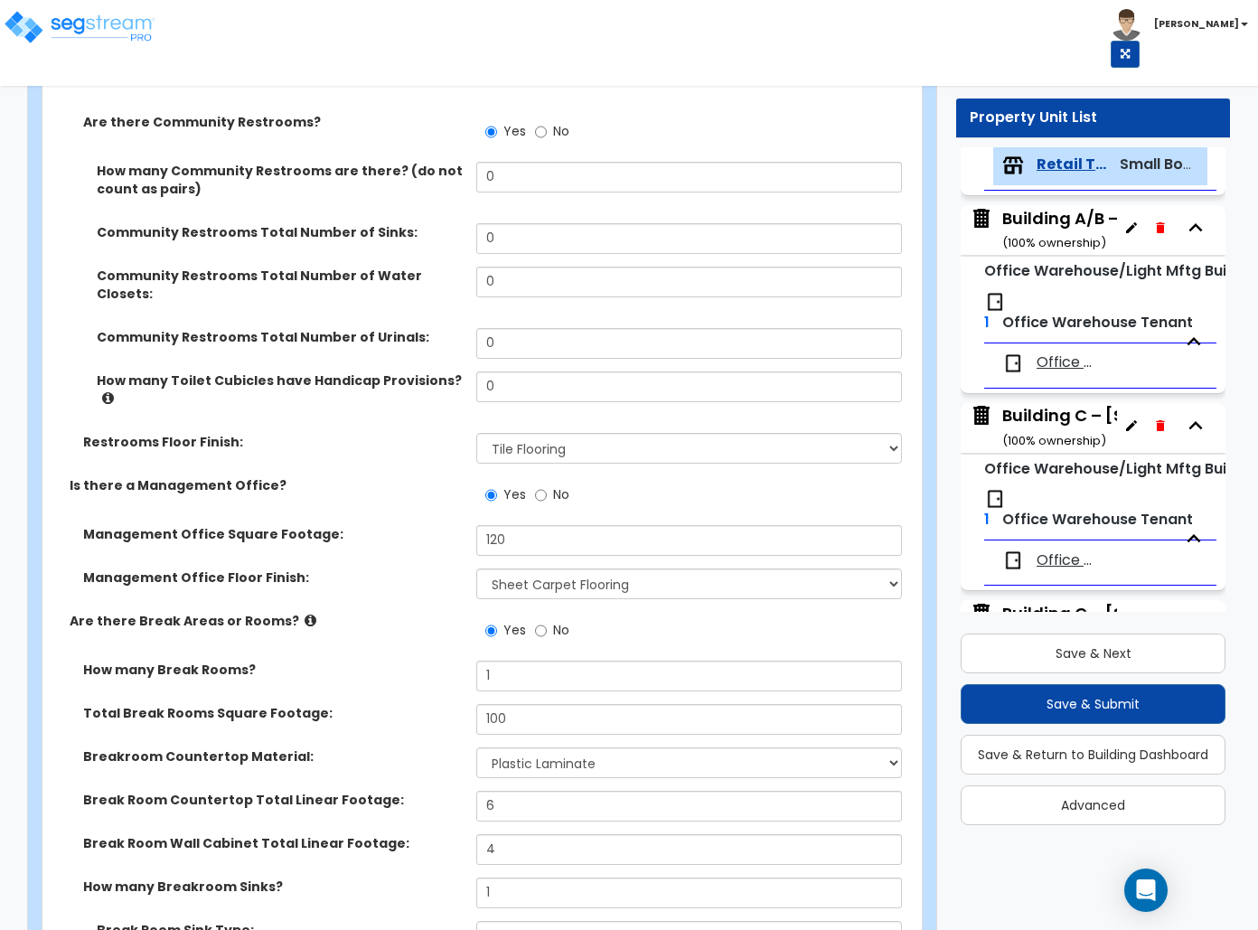
scroll to position [1927, 0]
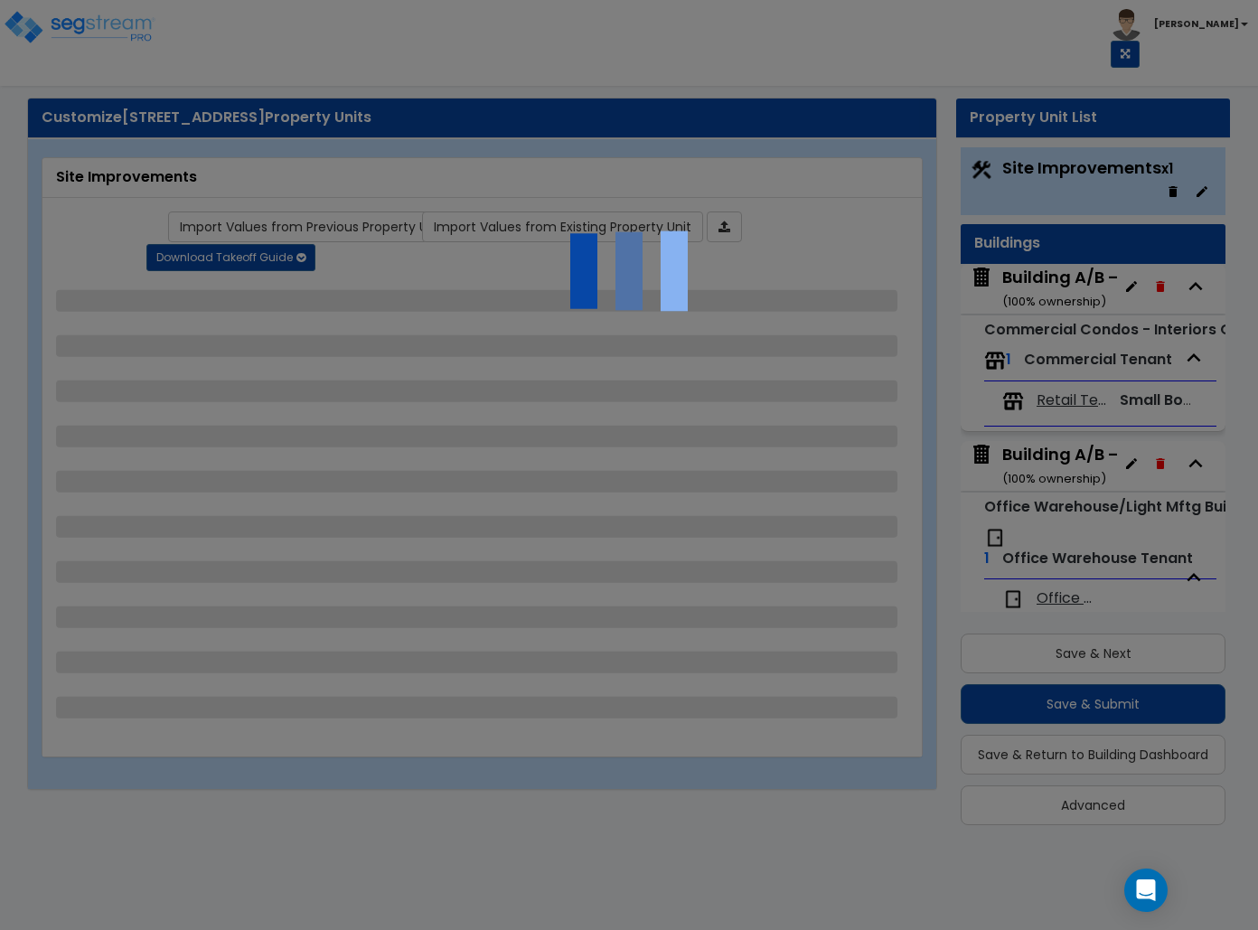
select select "2"
select select "1"
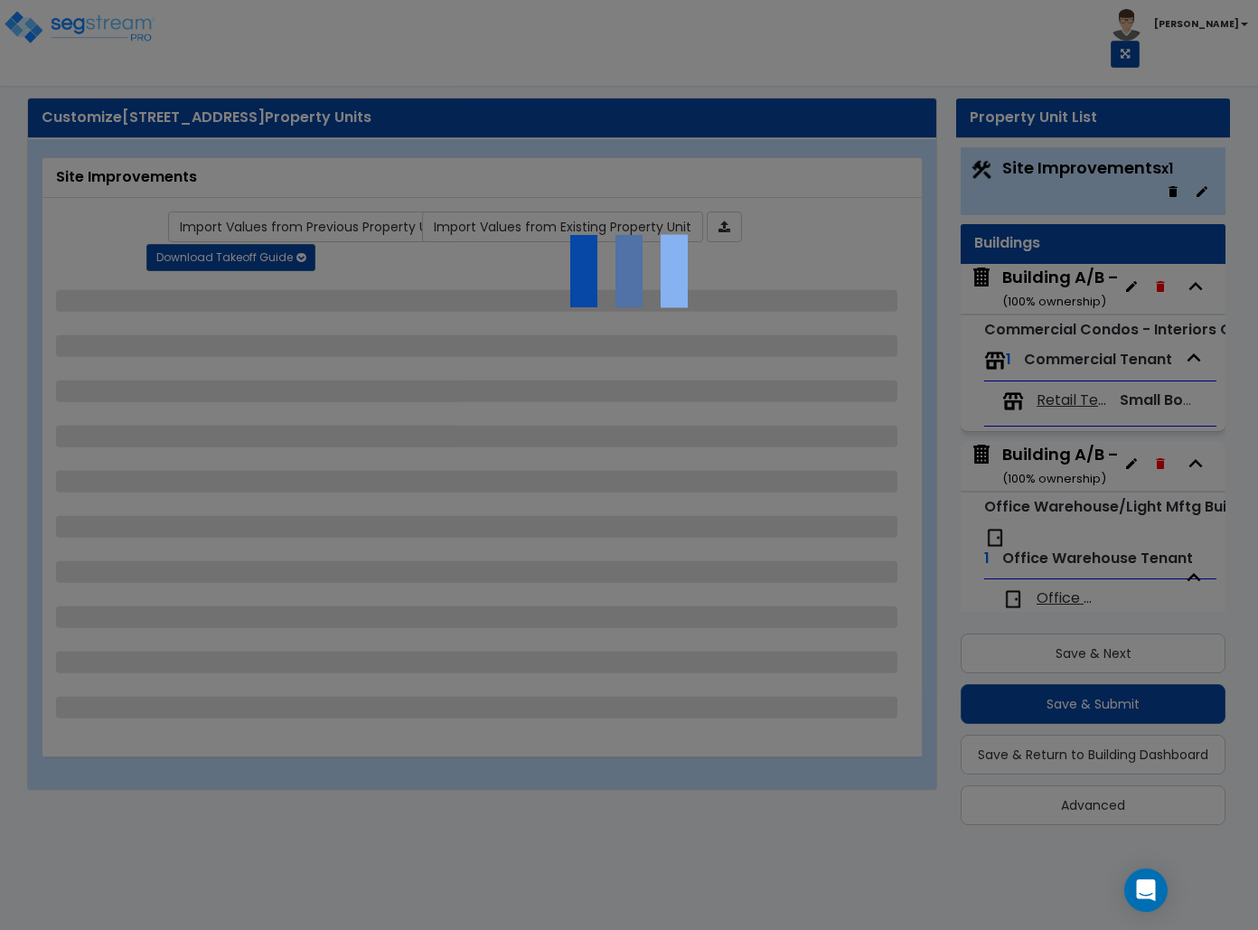
select select "2"
select select "4"
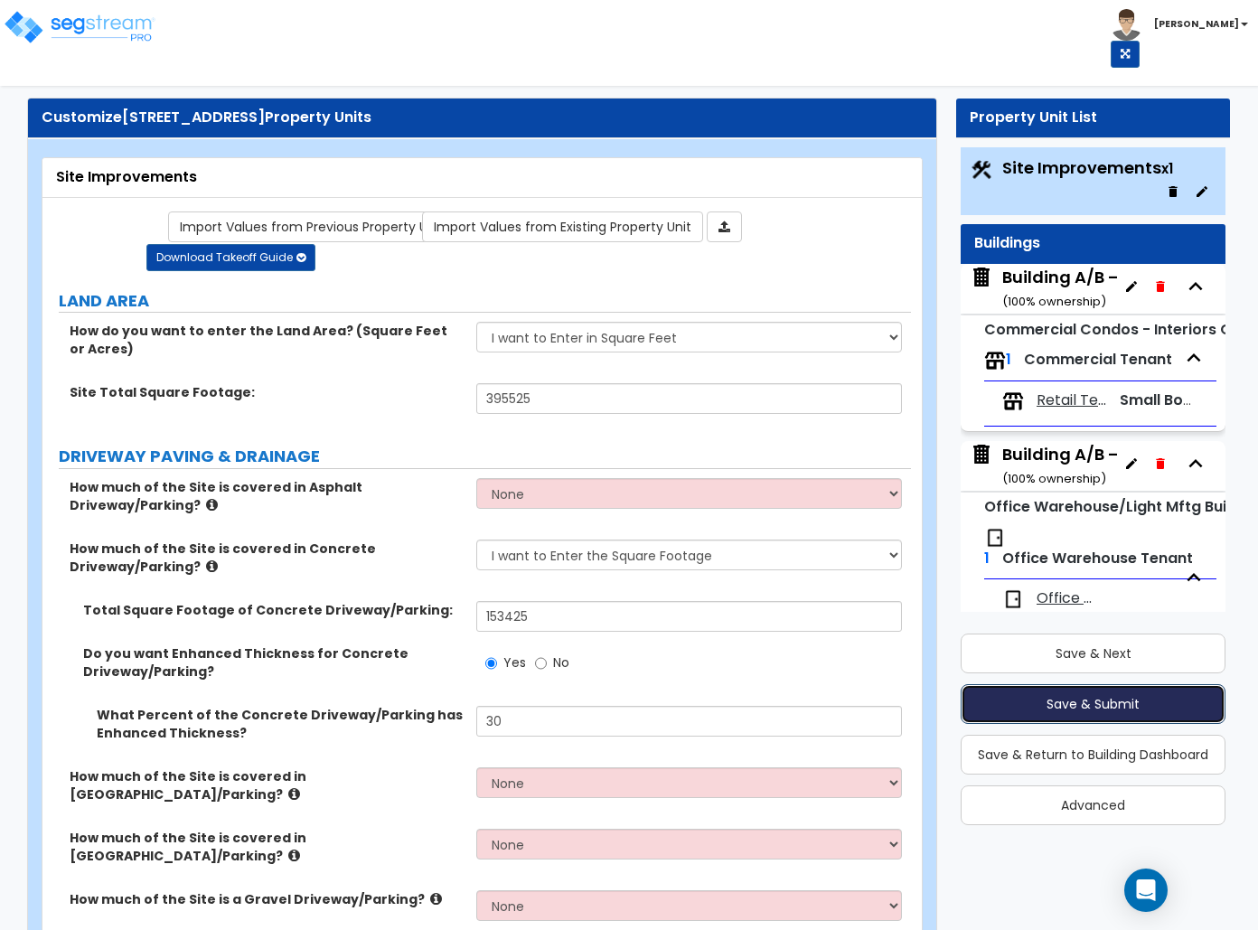
click at [1128, 713] on button "Save & Submit" at bounding box center [1092, 704] width 265 height 40
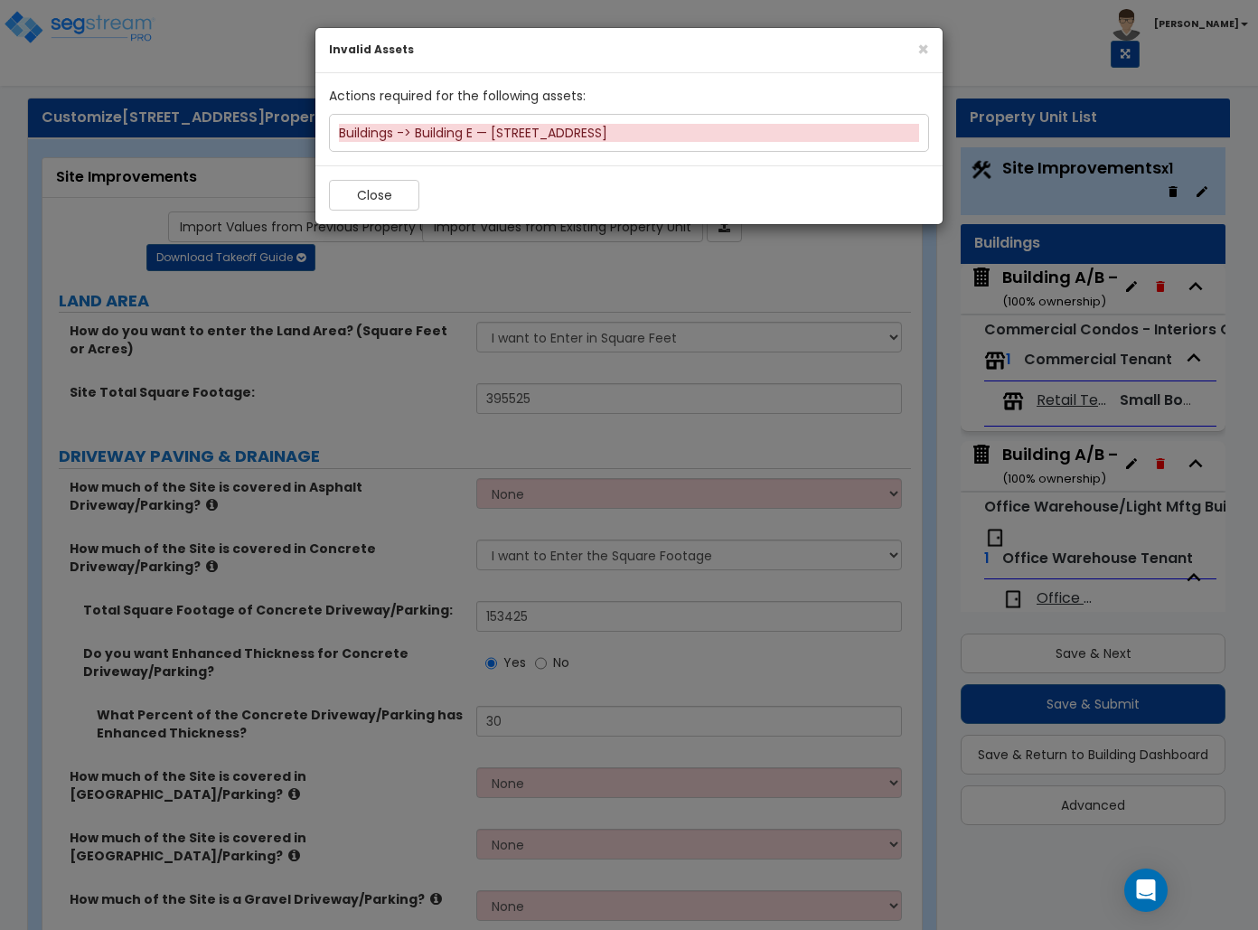
click at [788, 853] on div "× Invalid Assets Actions required for the following assets: Buildings -> Buildi…" at bounding box center [629, 465] width 1258 height 930
click at [396, 207] on button "Close" at bounding box center [374, 195] width 90 height 31
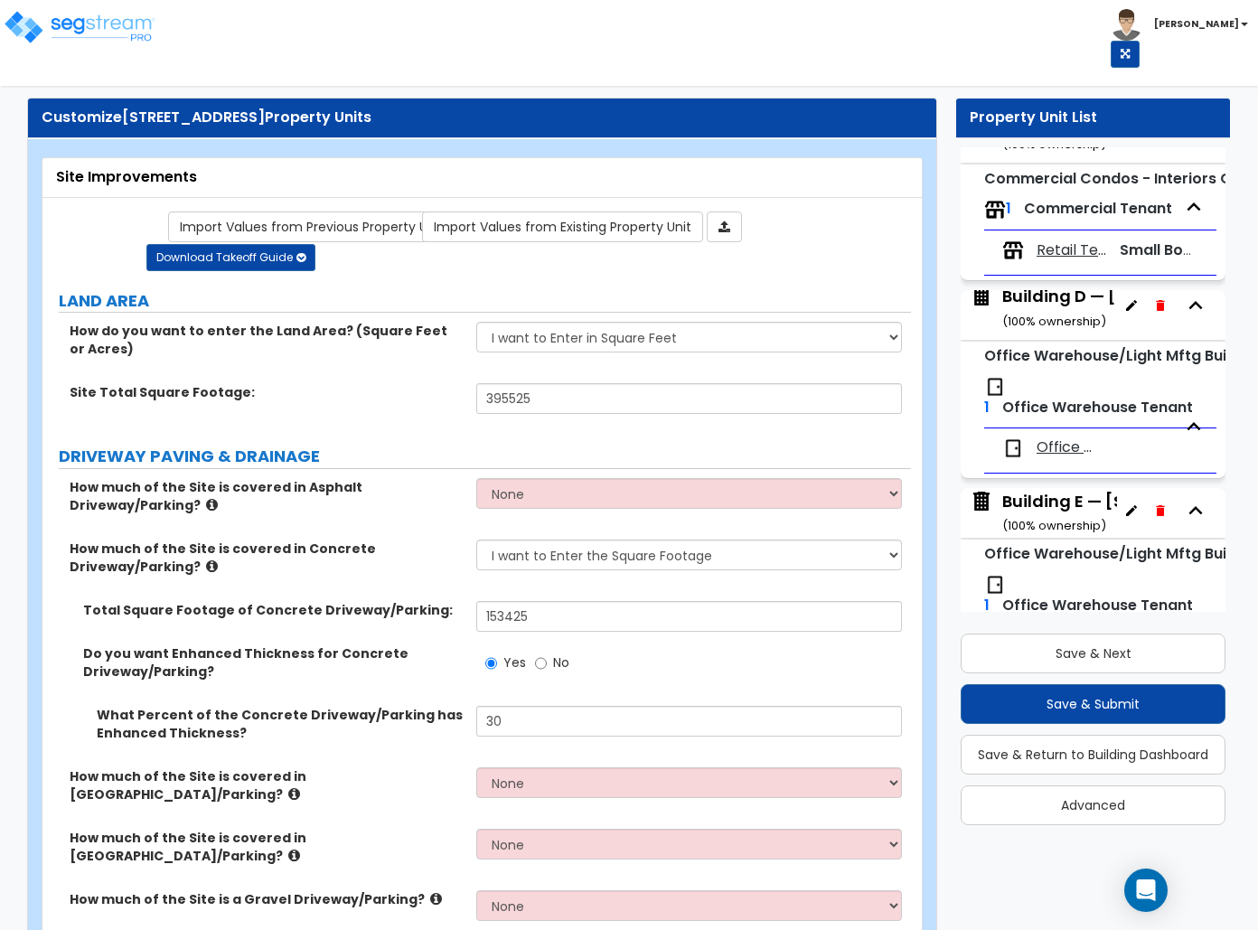
scroll to position [963, 0]
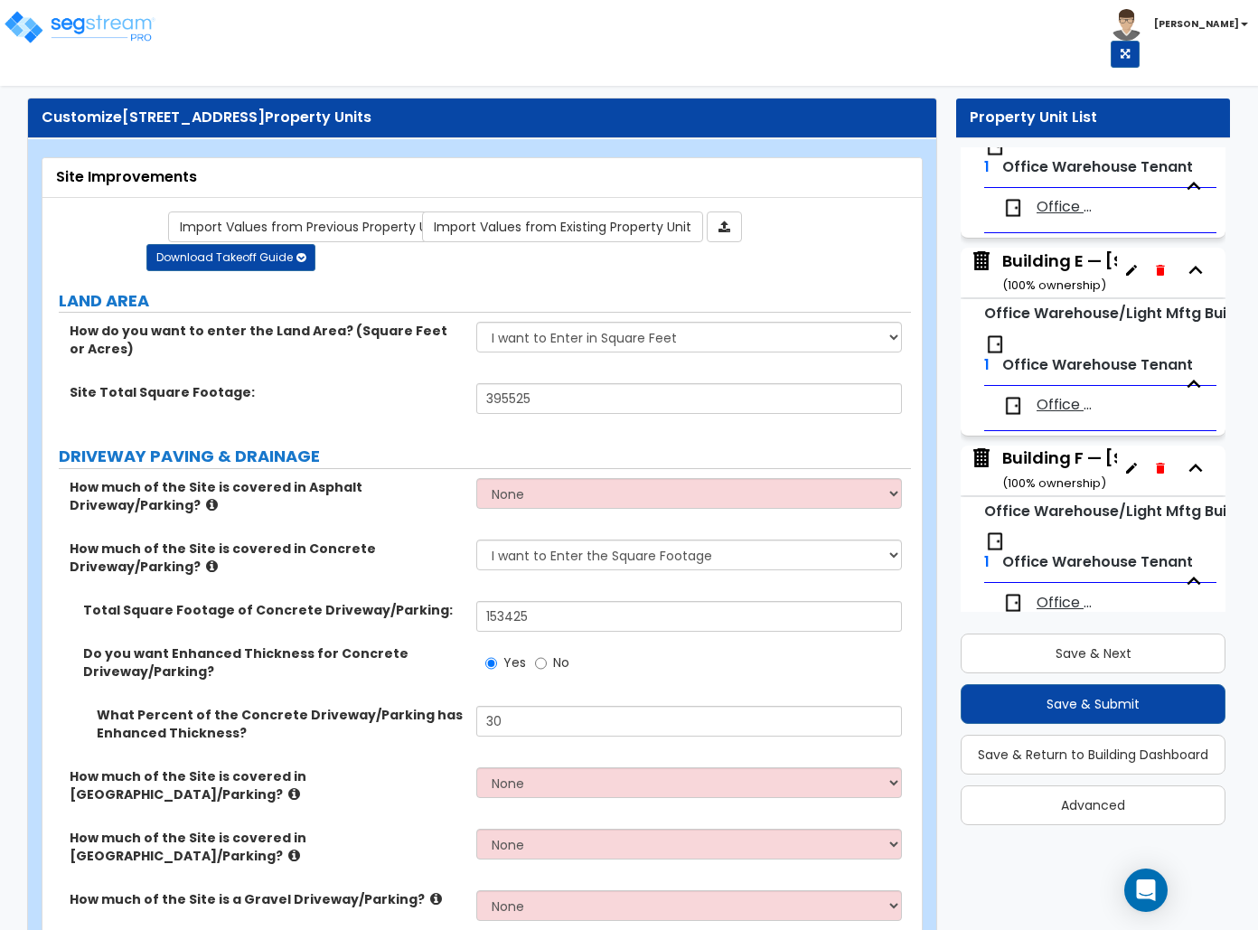
click at [1042, 267] on div "Building E — [STREET_ADDRESS] ( 100 % ownership)" at bounding box center [1134, 272] width 265 height 46
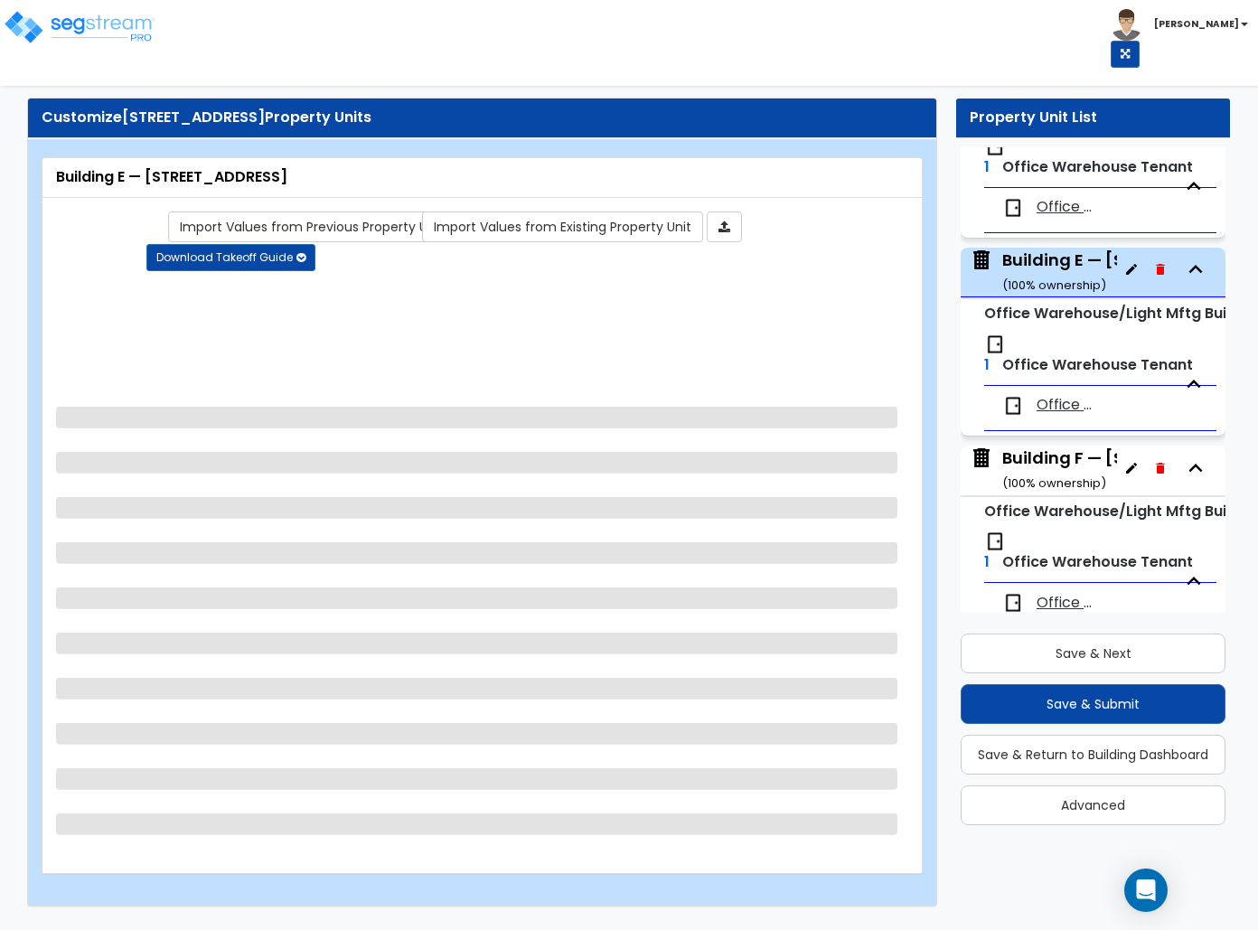
scroll to position [1002, 0]
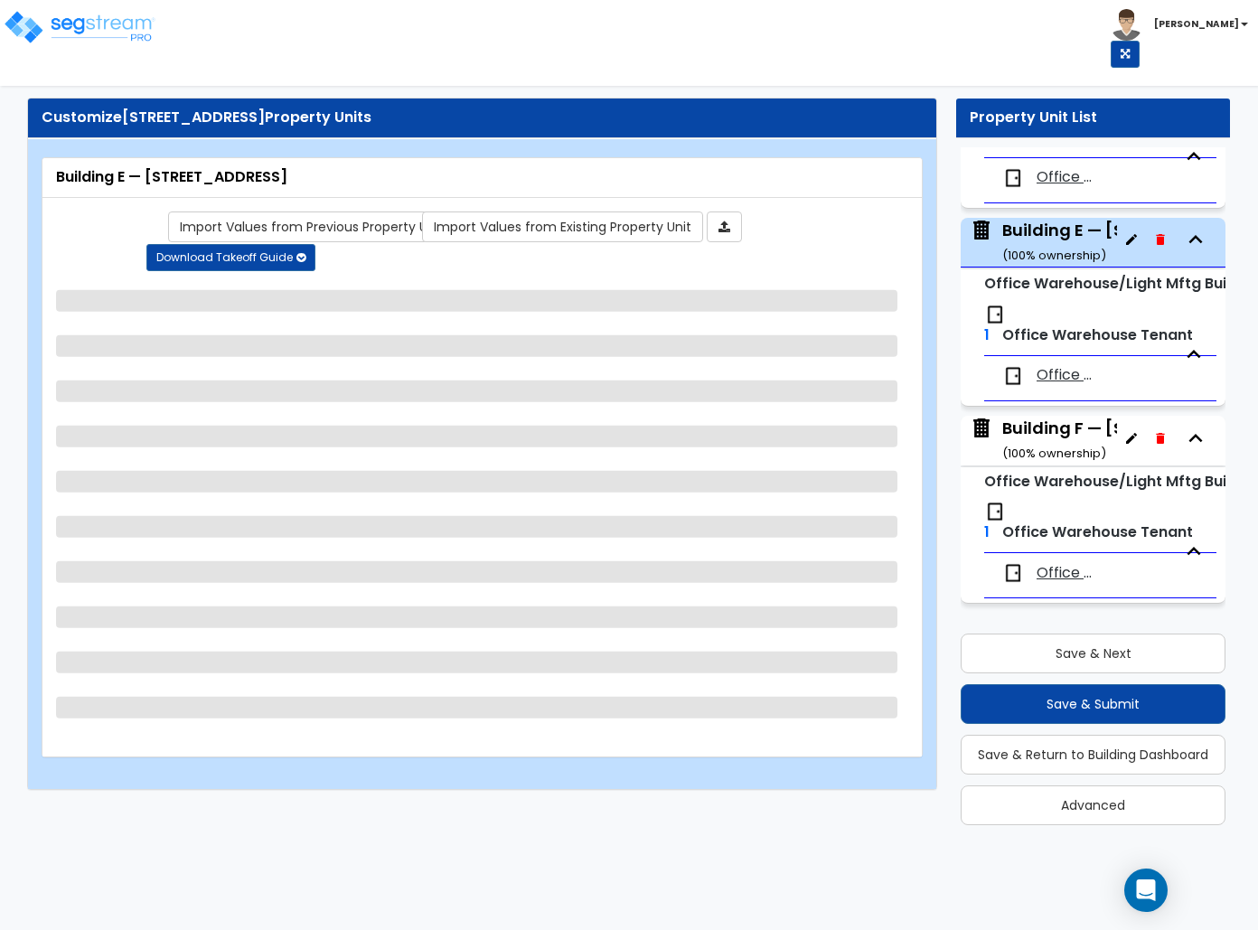
select select "2"
select select "1"
select select "4"
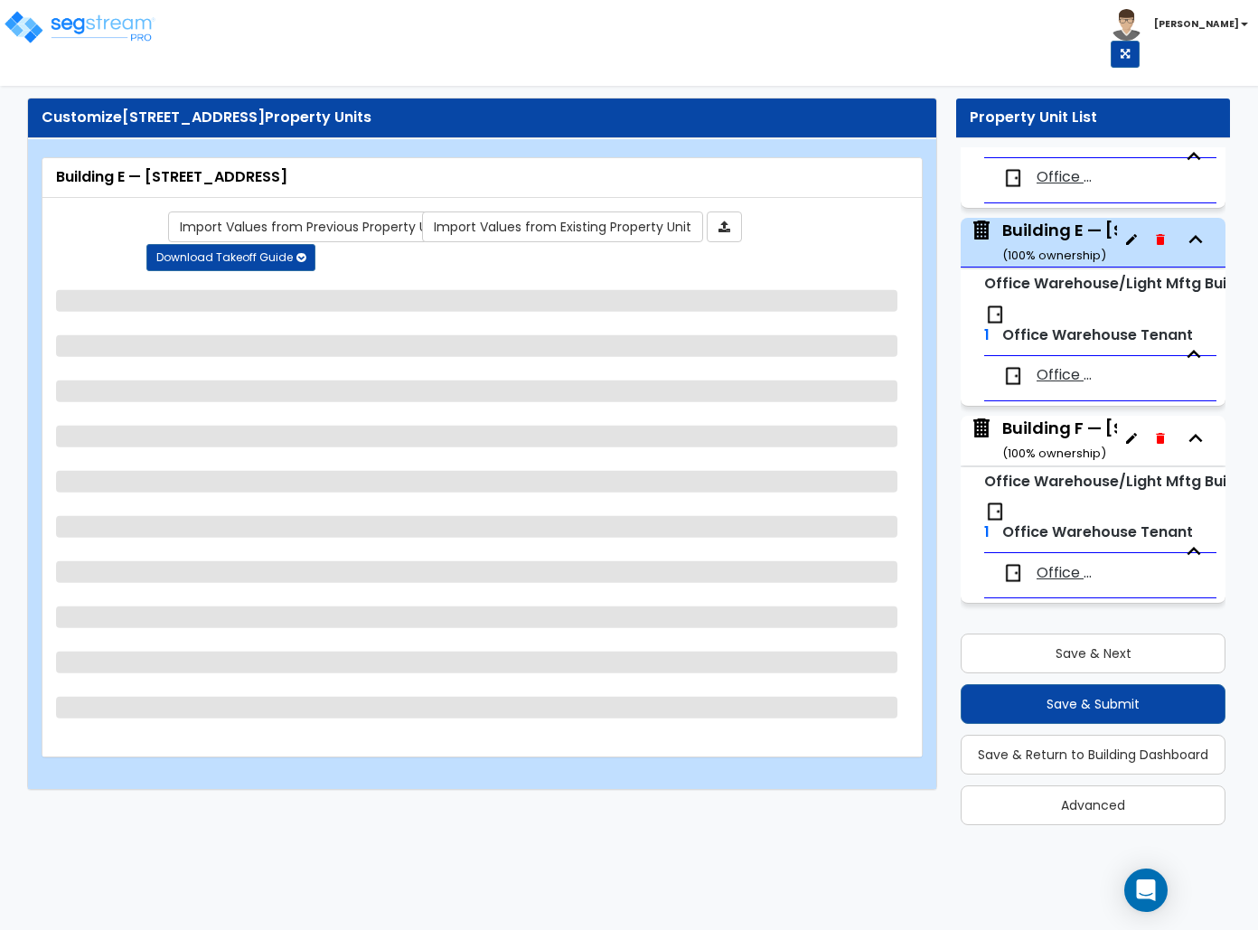
select select "2"
select select "1"
select select "2"
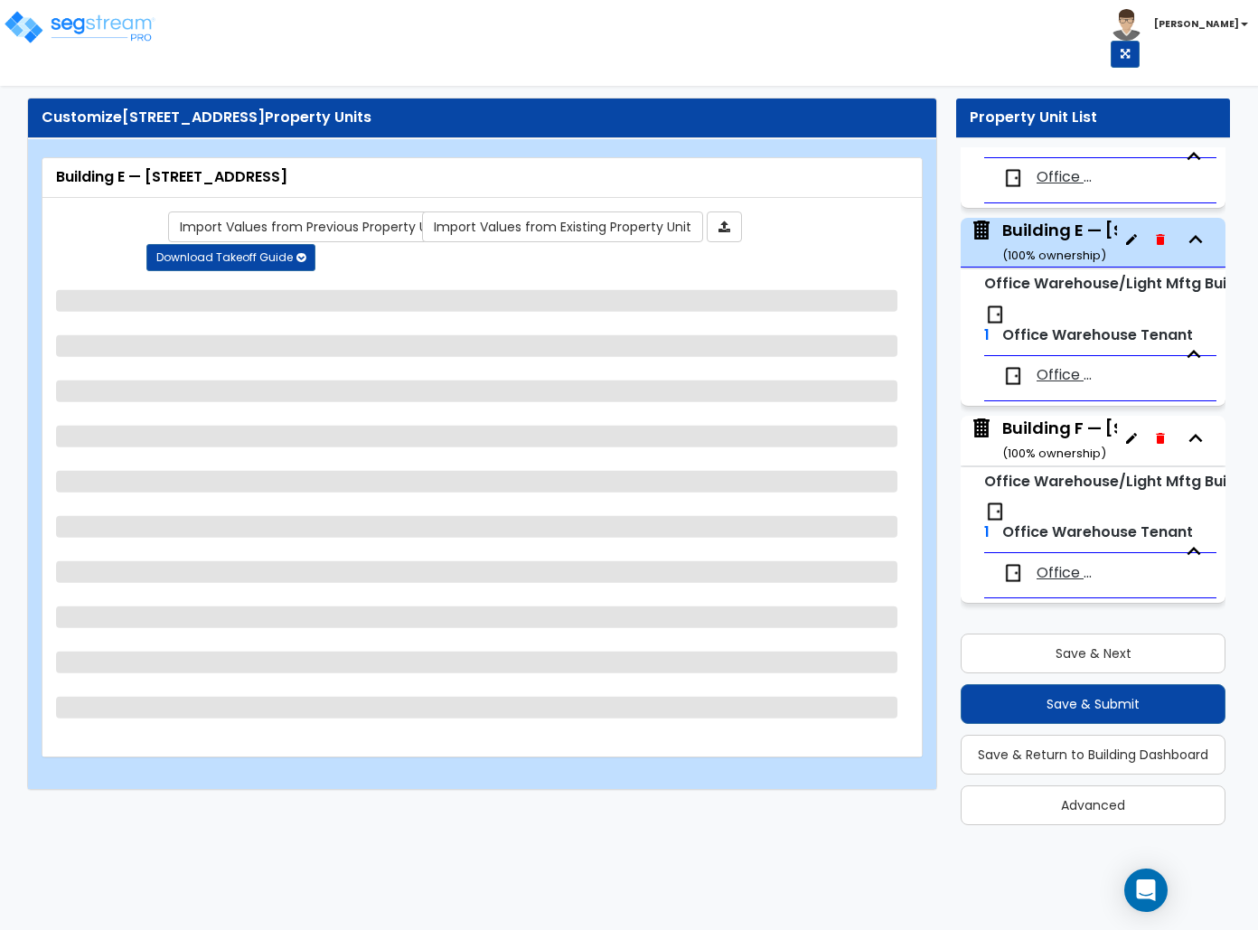
select select "1"
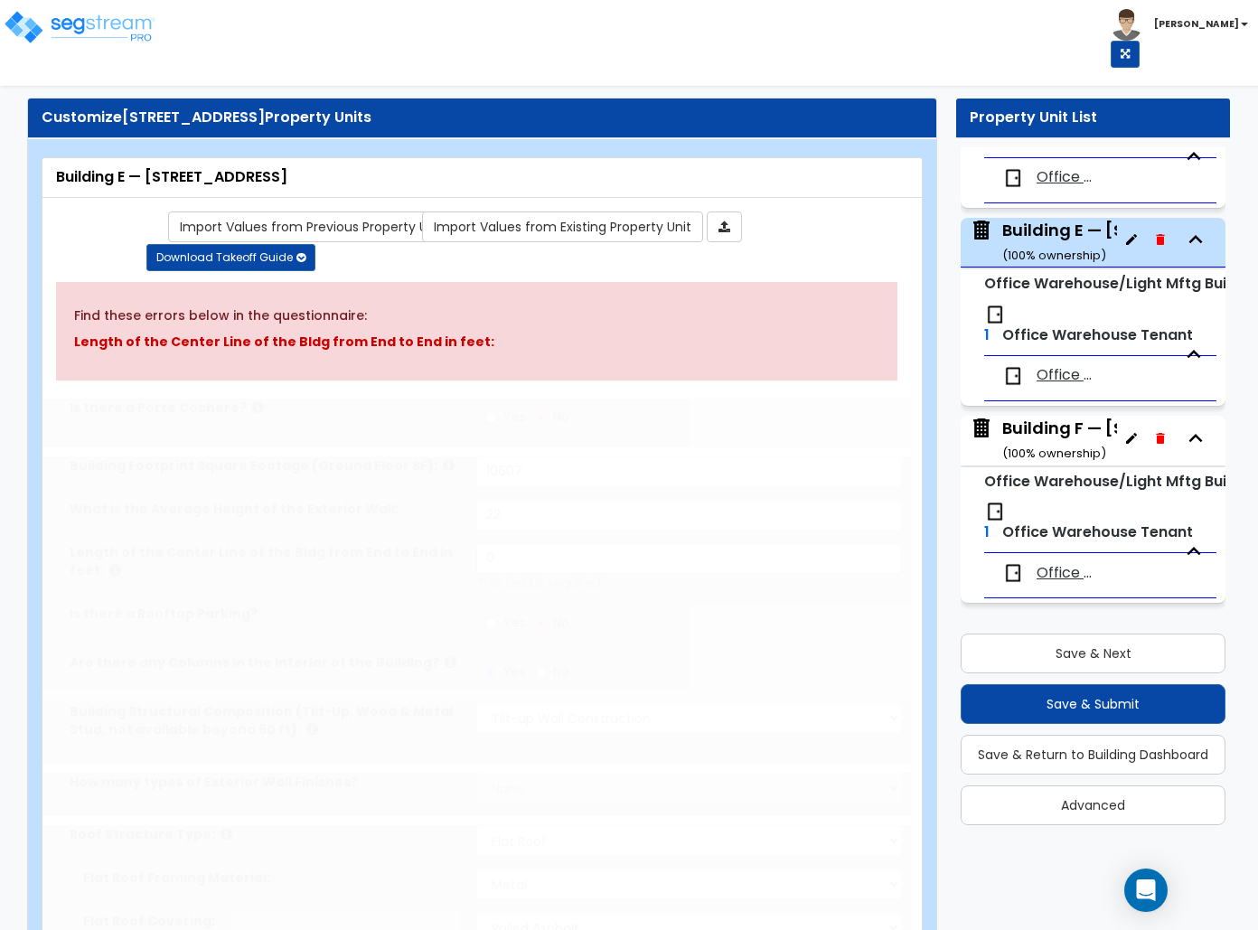
radio input "true"
select select "2"
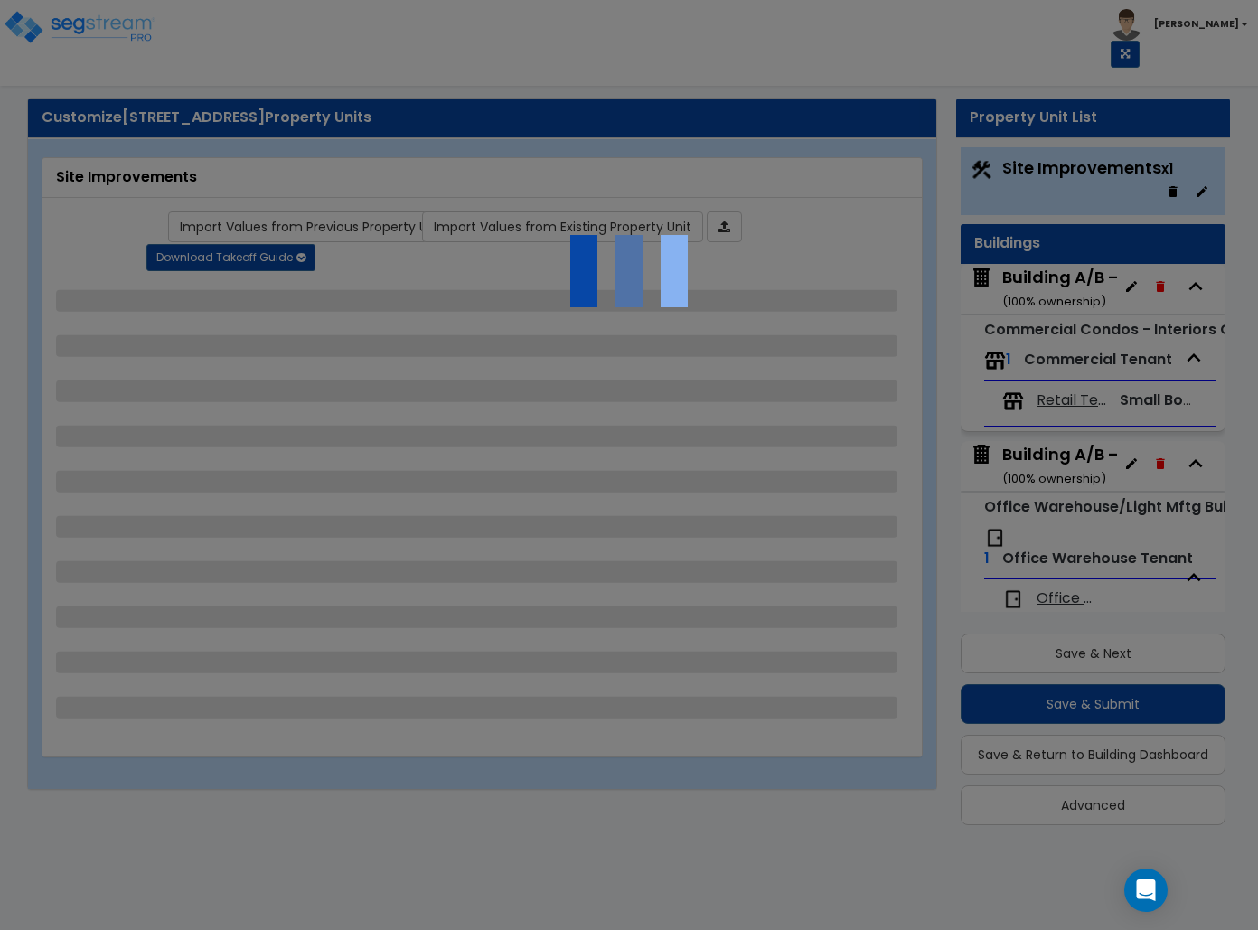
select select "2"
select select "1"
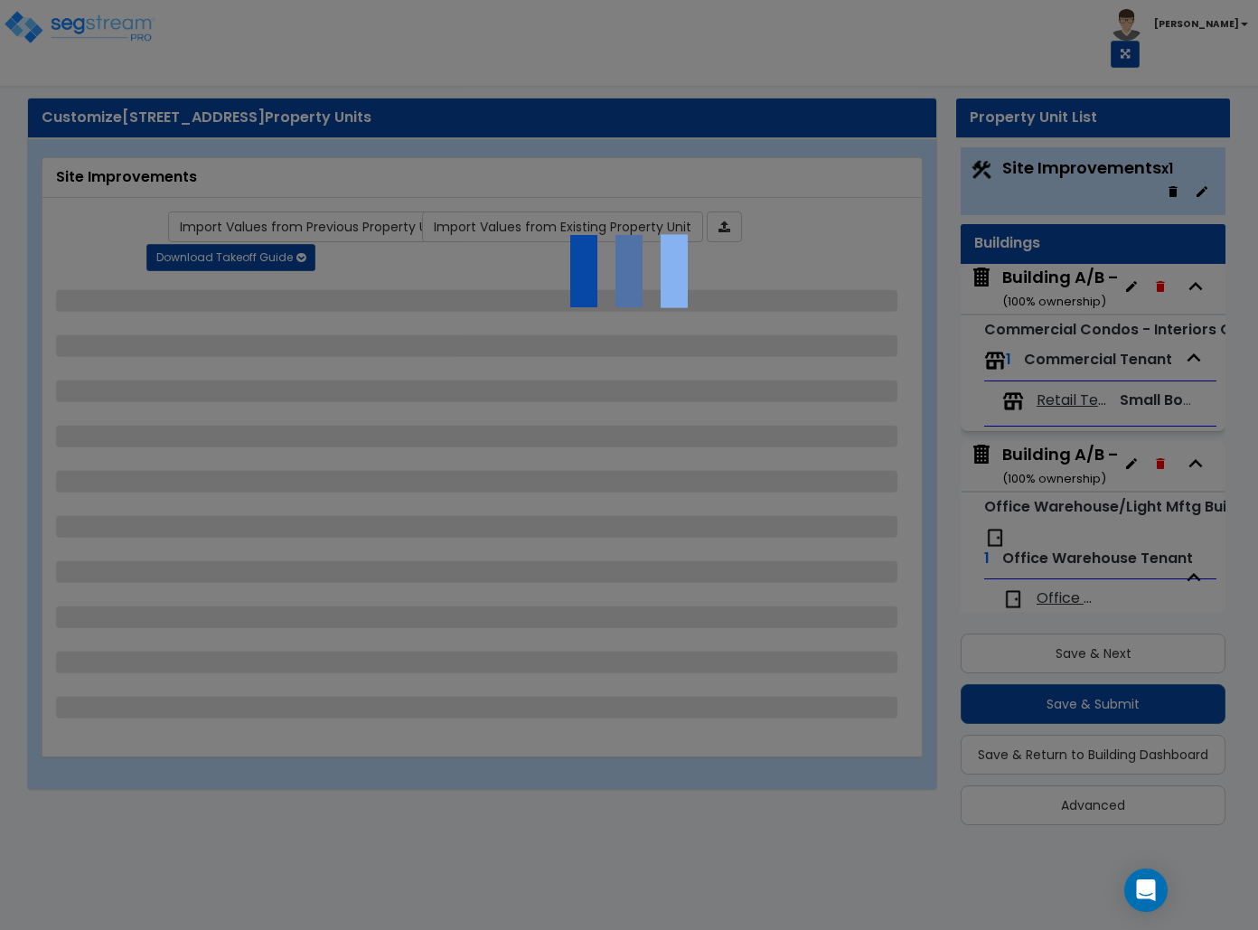
select select "2"
select select "4"
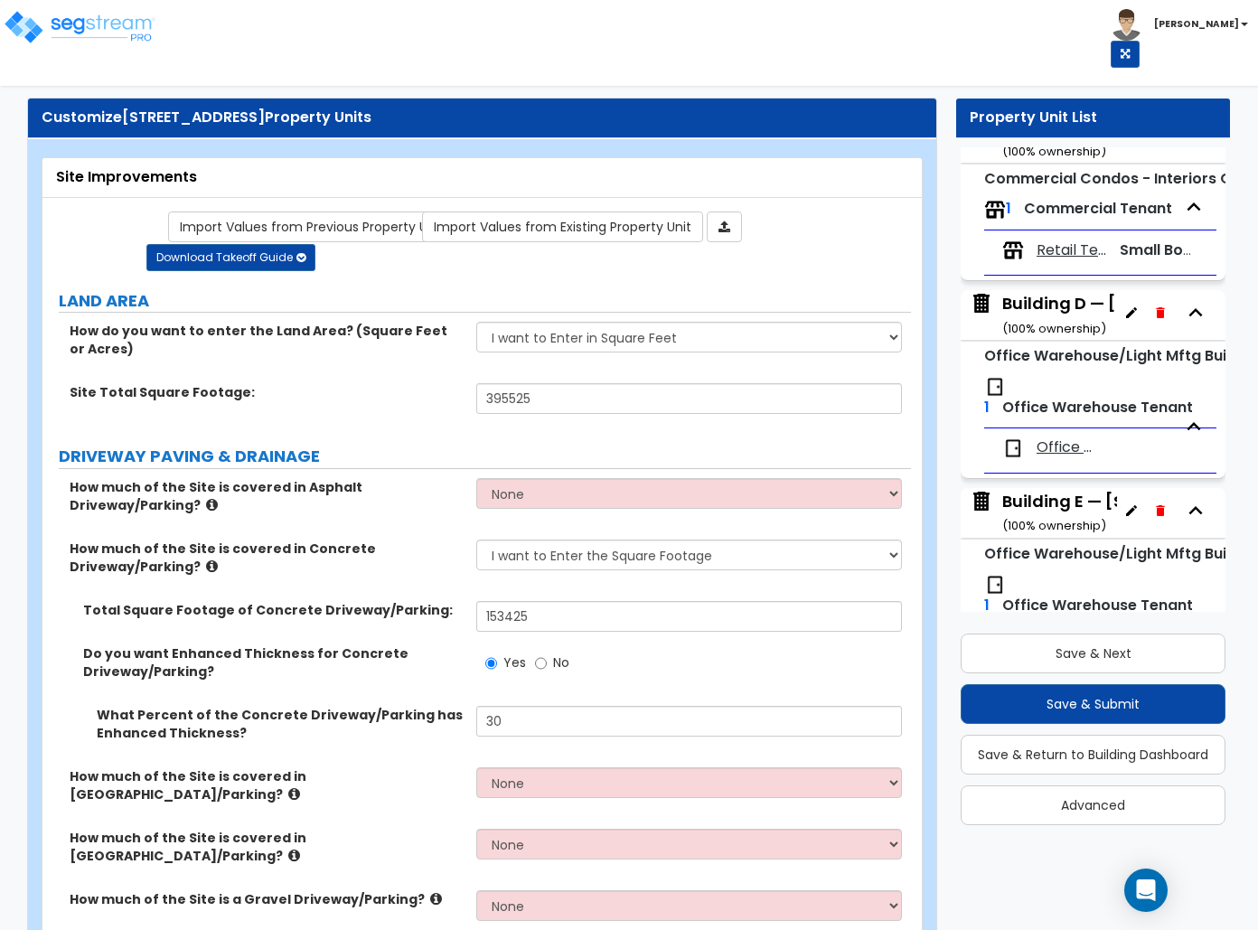
scroll to position [1002, 0]
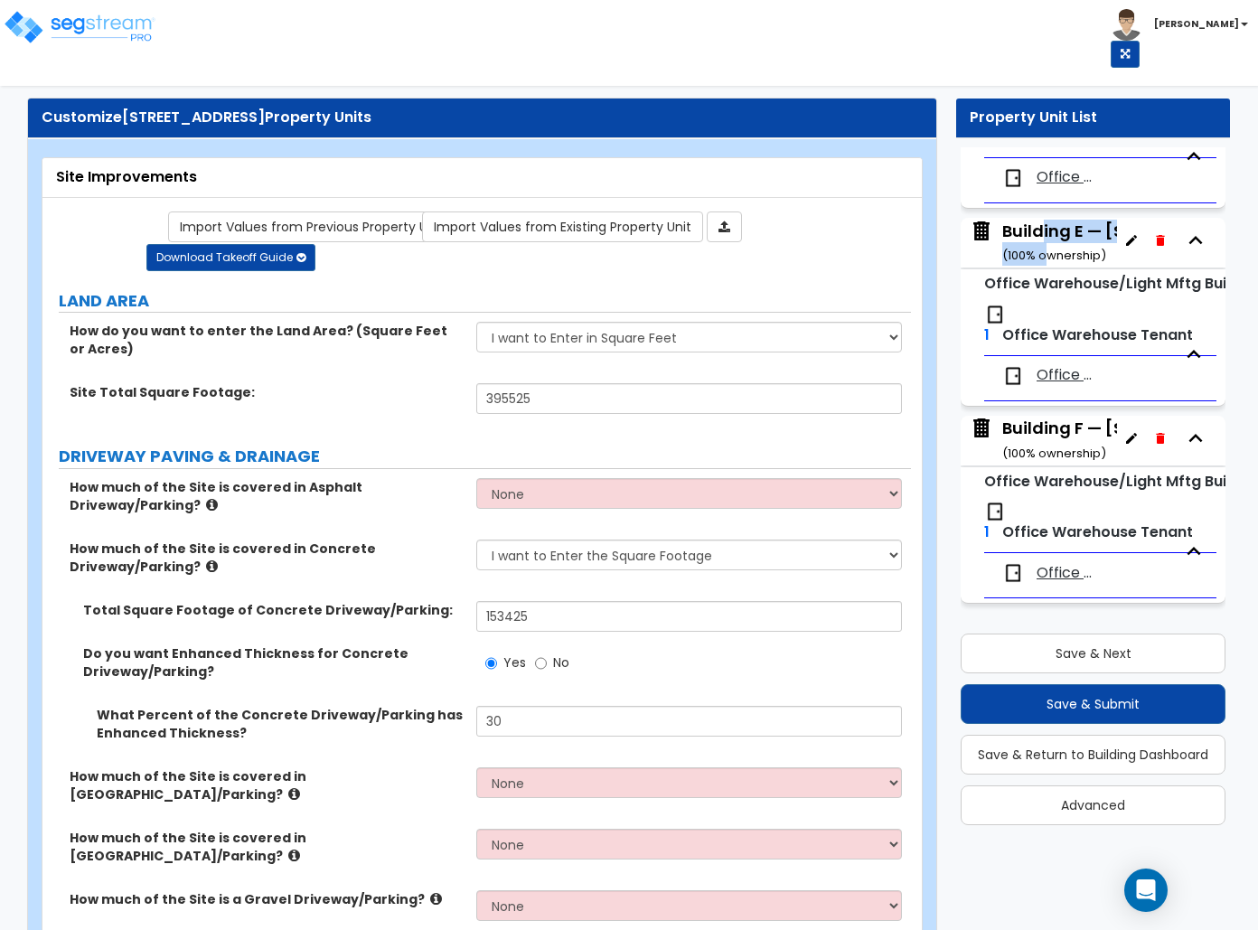
click at [1042, 242] on div "Building E — [STREET_ADDRESS] ( 100 % ownership)" at bounding box center [1134, 243] width 265 height 46
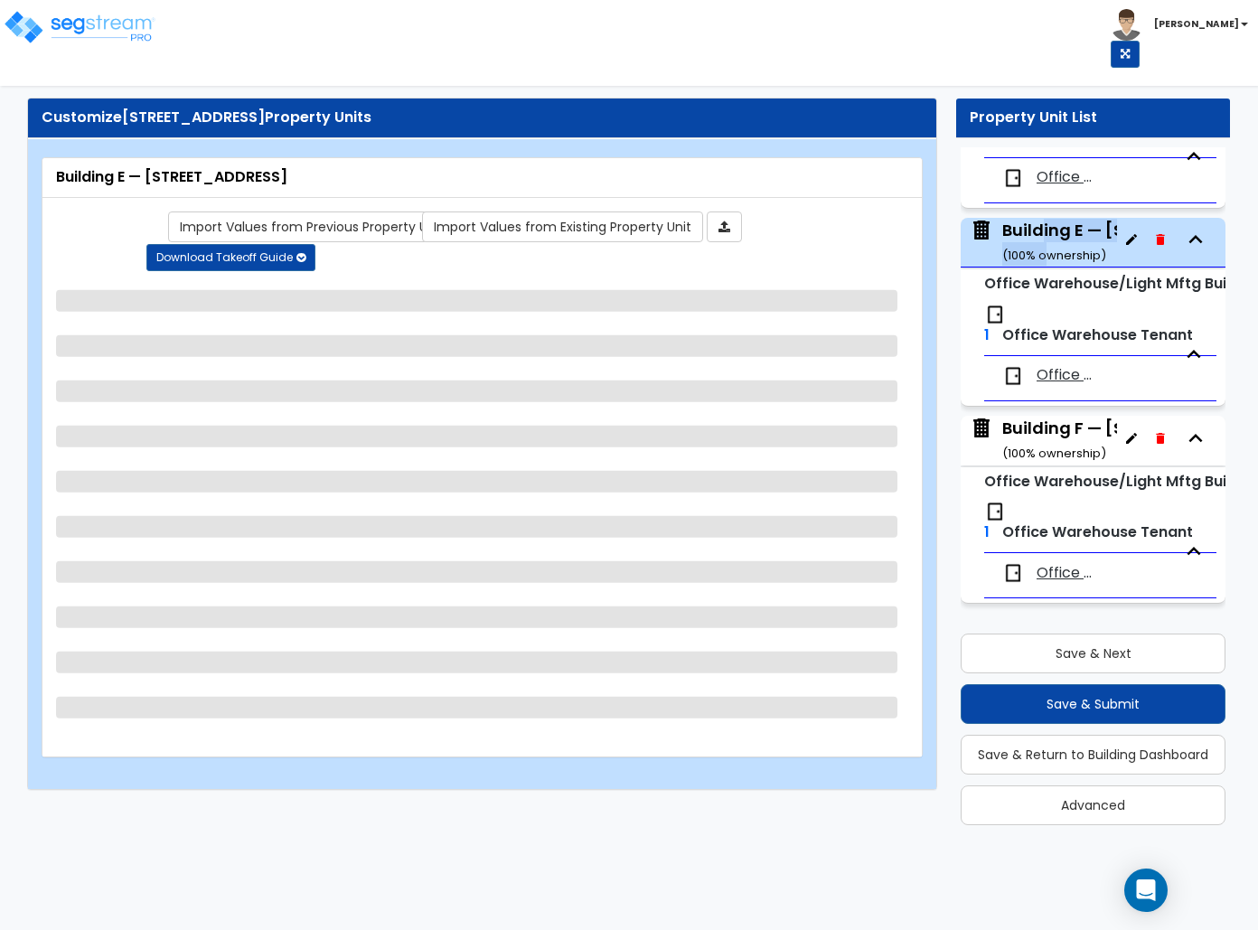
select select "2"
select select "1"
select select "4"
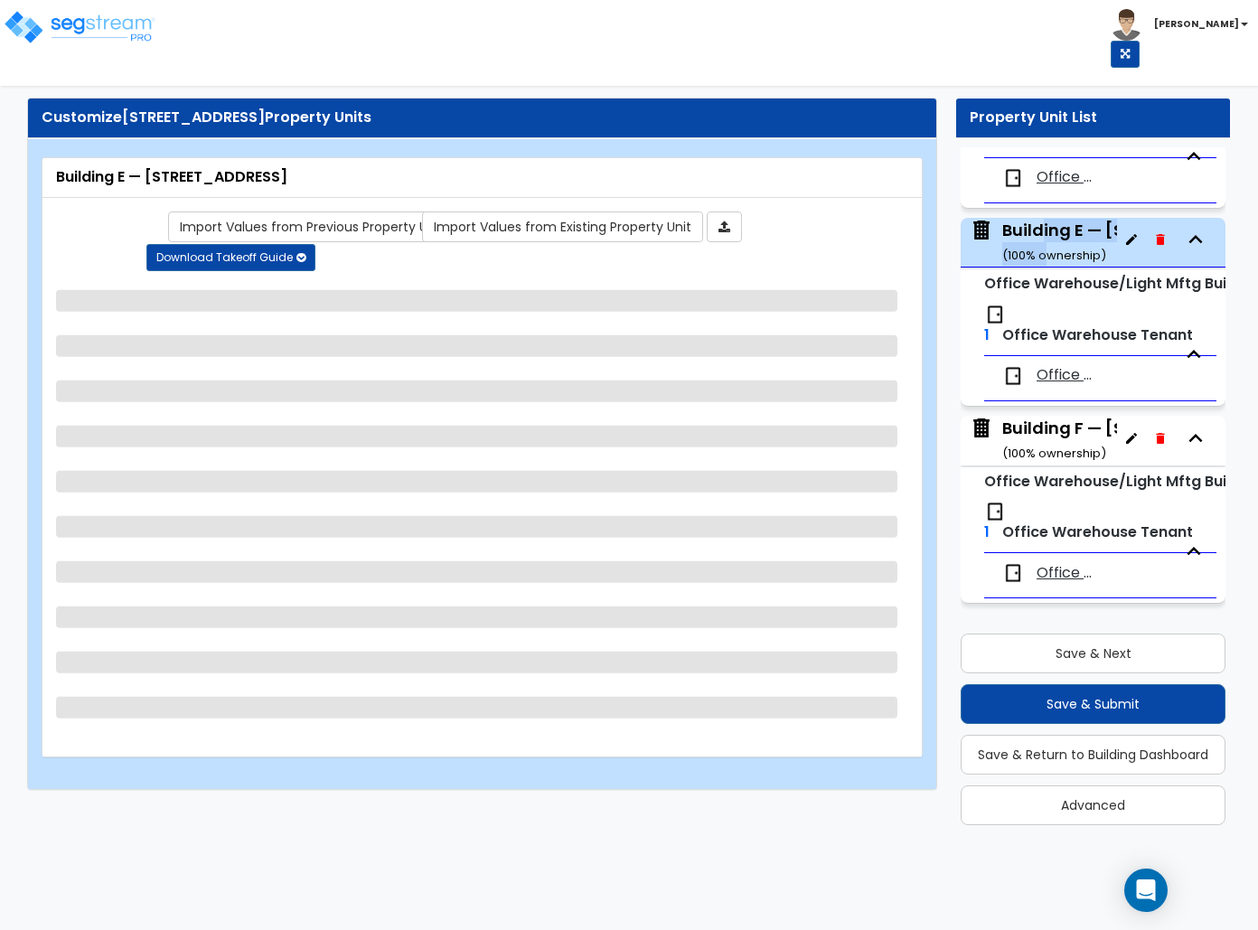
select select "2"
select select "1"
select select "2"
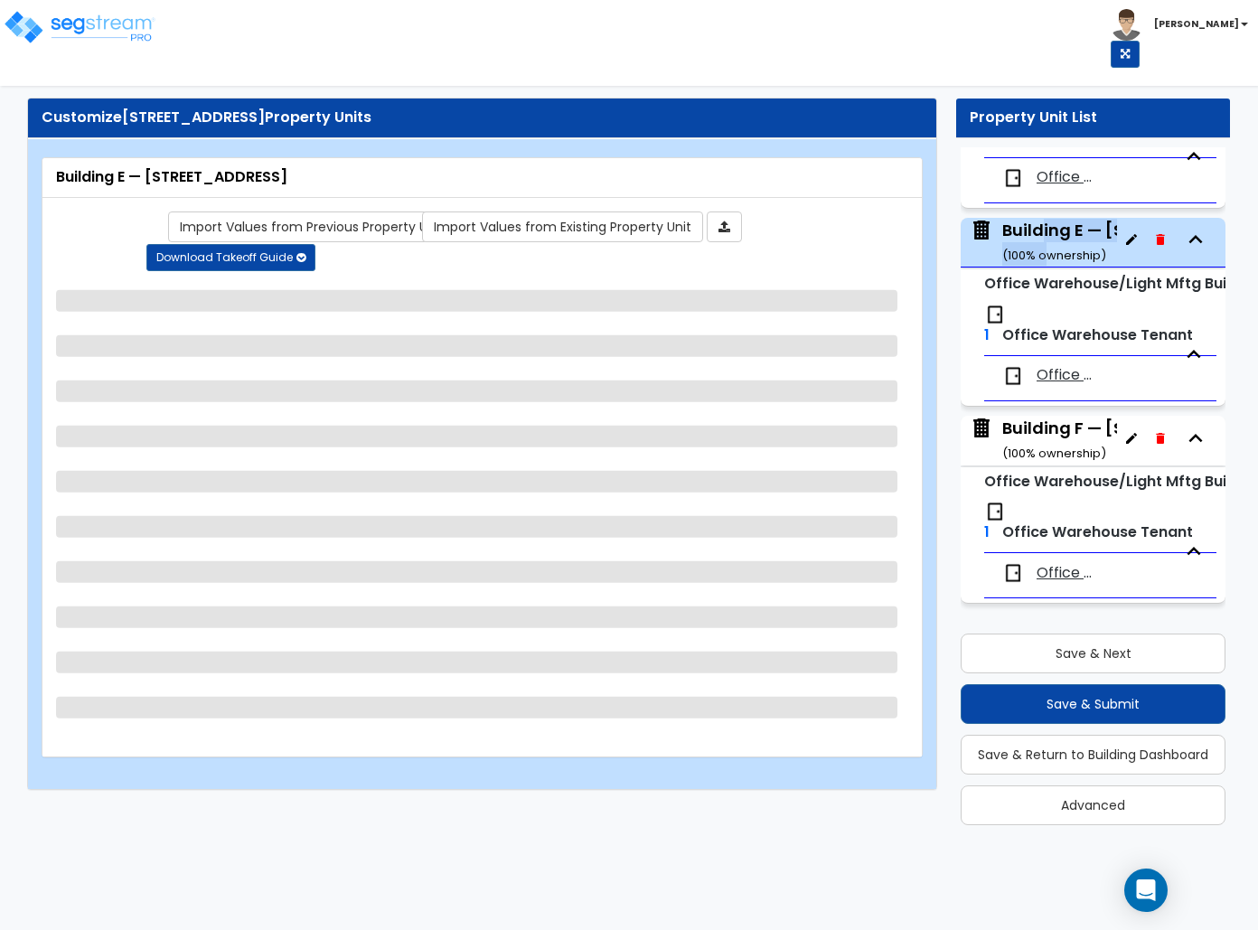
select select "1"
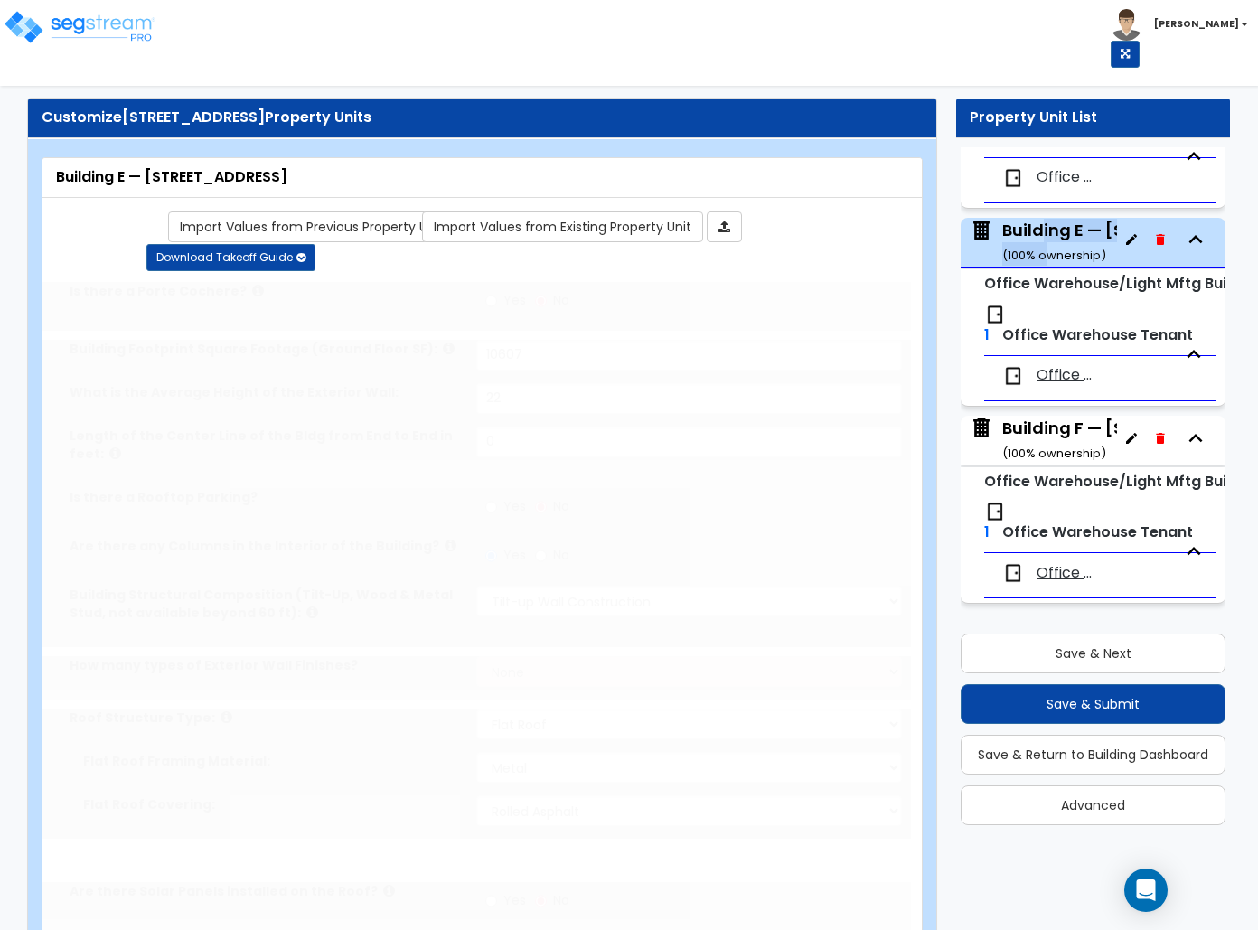
radio input "true"
select select "2"
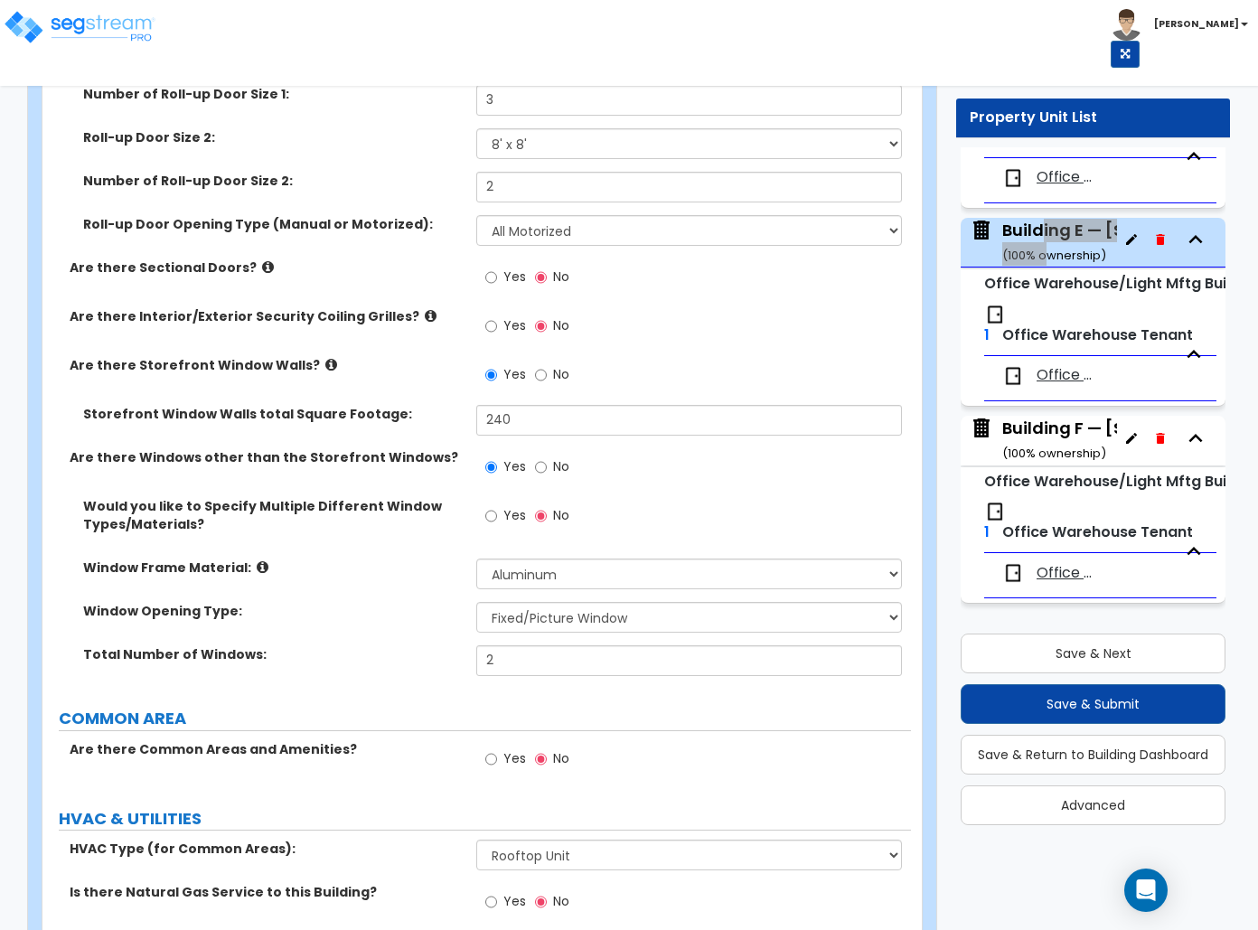
scroll to position [2627, 0]
